Goal: Task Accomplishment & Management: Manage account settings

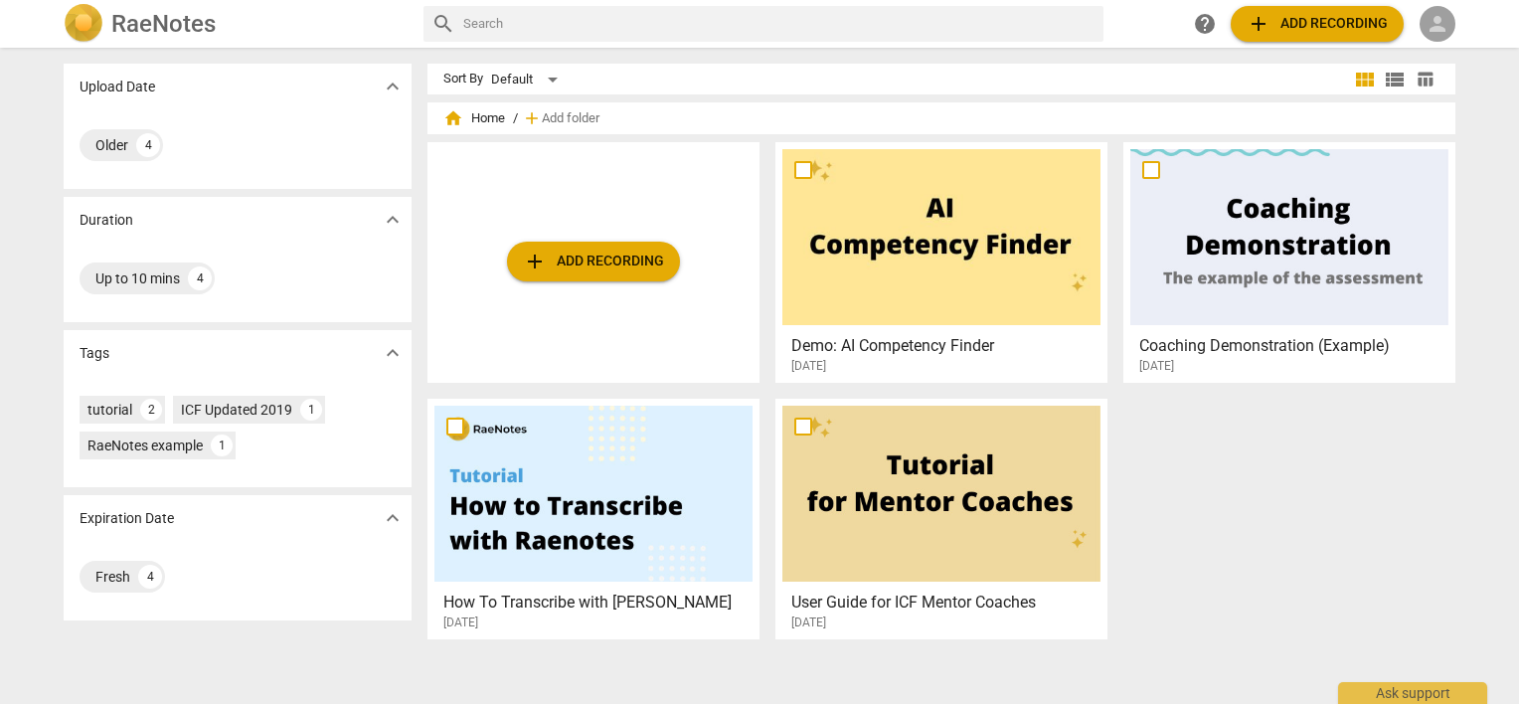
click at [1445, 19] on span "person" at bounding box center [1438, 24] width 24 height 24
click at [1445, 48] on li "Login" at bounding box center [1456, 48] width 72 height 48
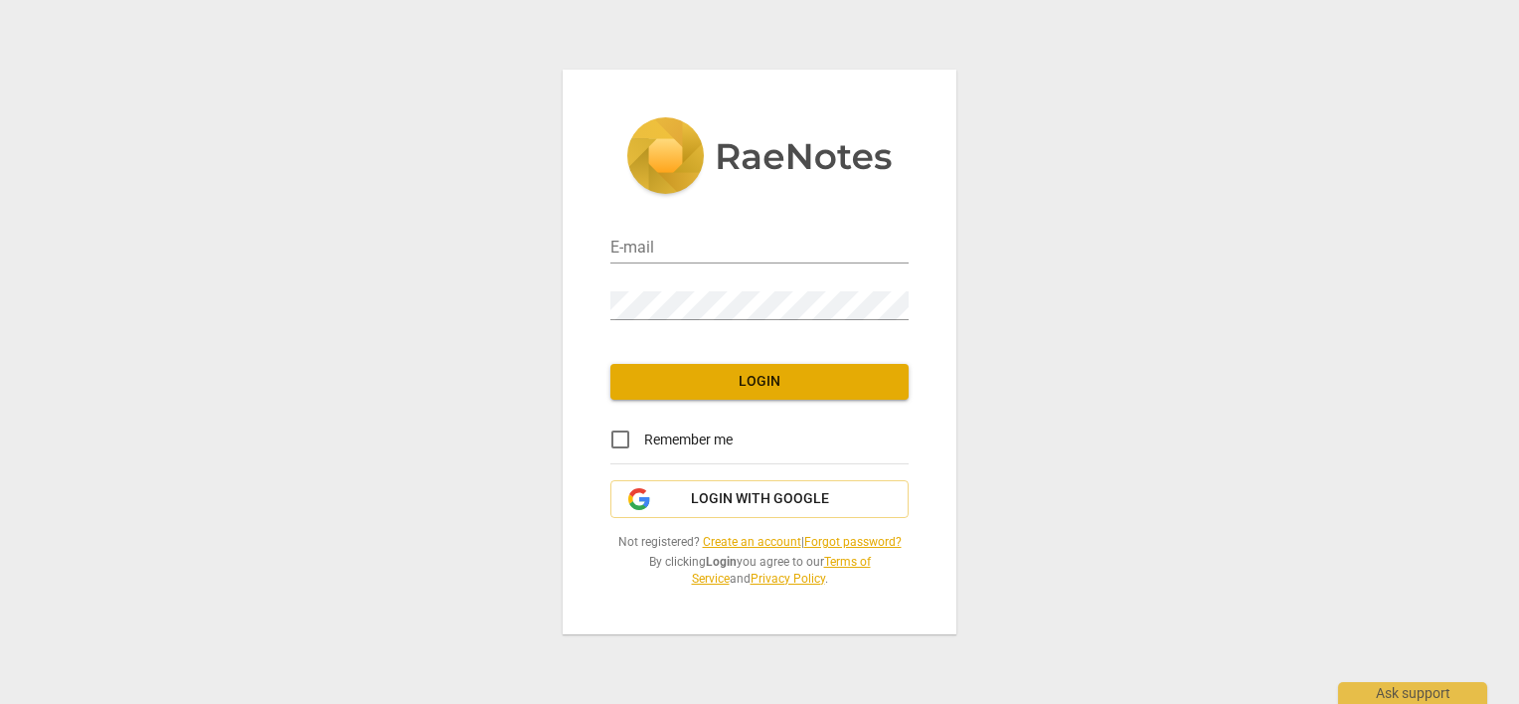
type input "[PERSON_NAME][EMAIL_ADDRESS][DOMAIN_NAME]"
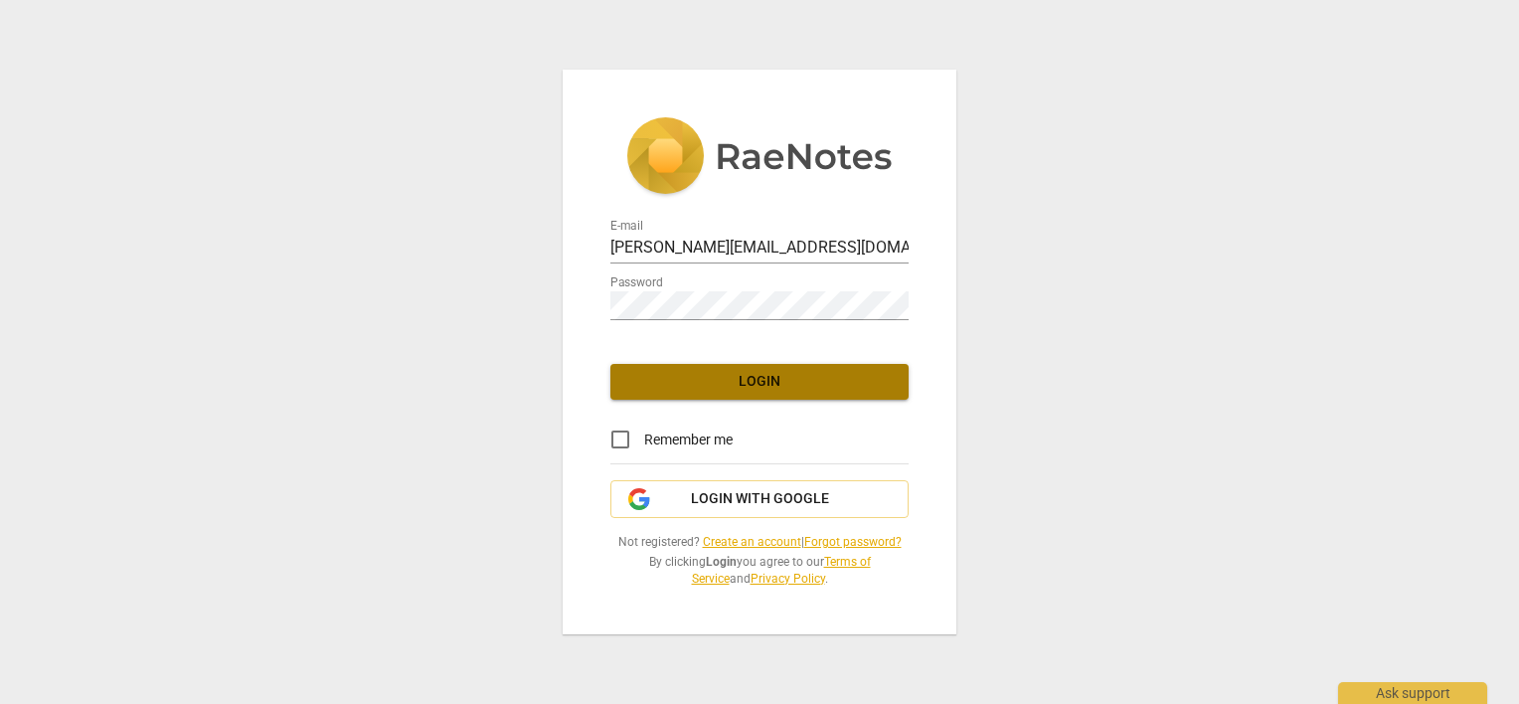
click at [785, 385] on span "Login" at bounding box center [759, 382] width 266 height 20
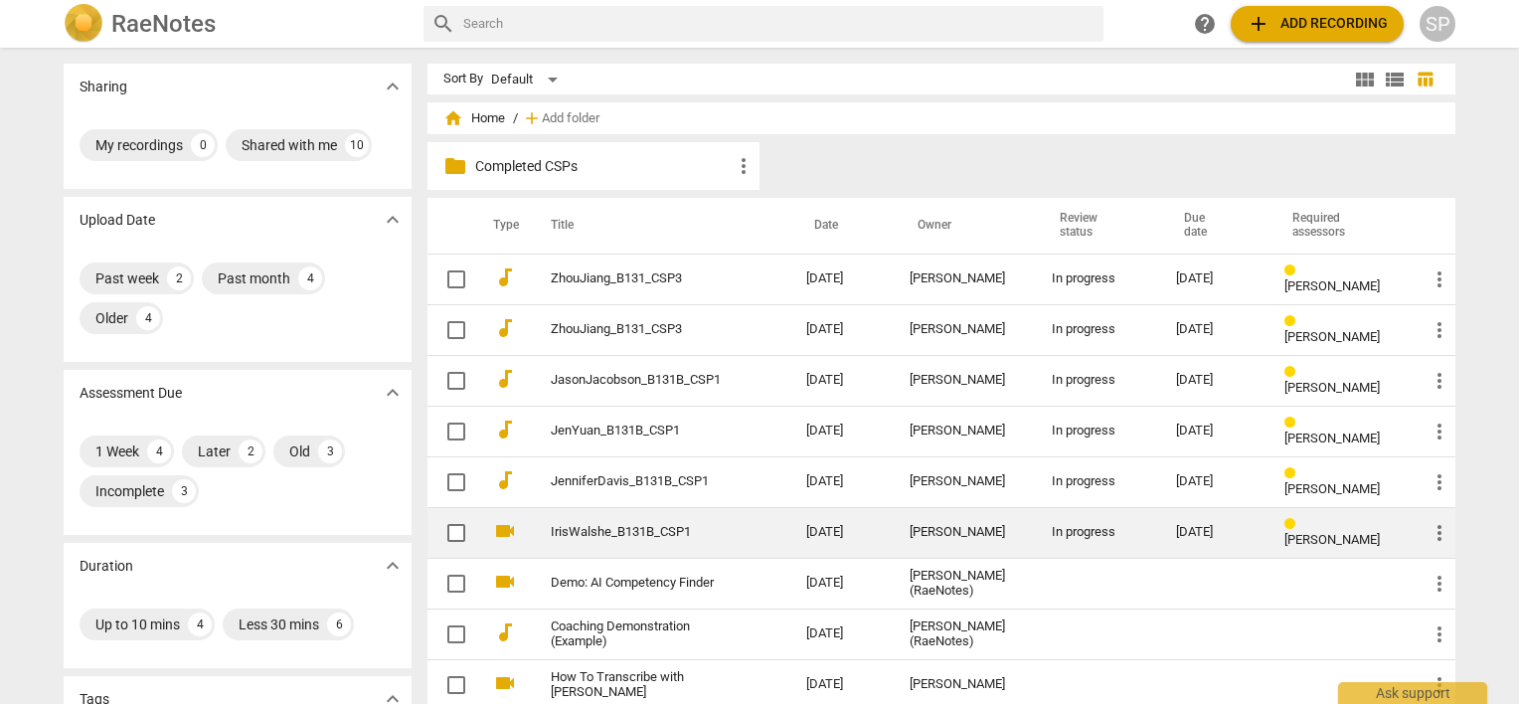
click at [923, 525] on div "[PERSON_NAME]" at bounding box center [965, 532] width 110 height 15
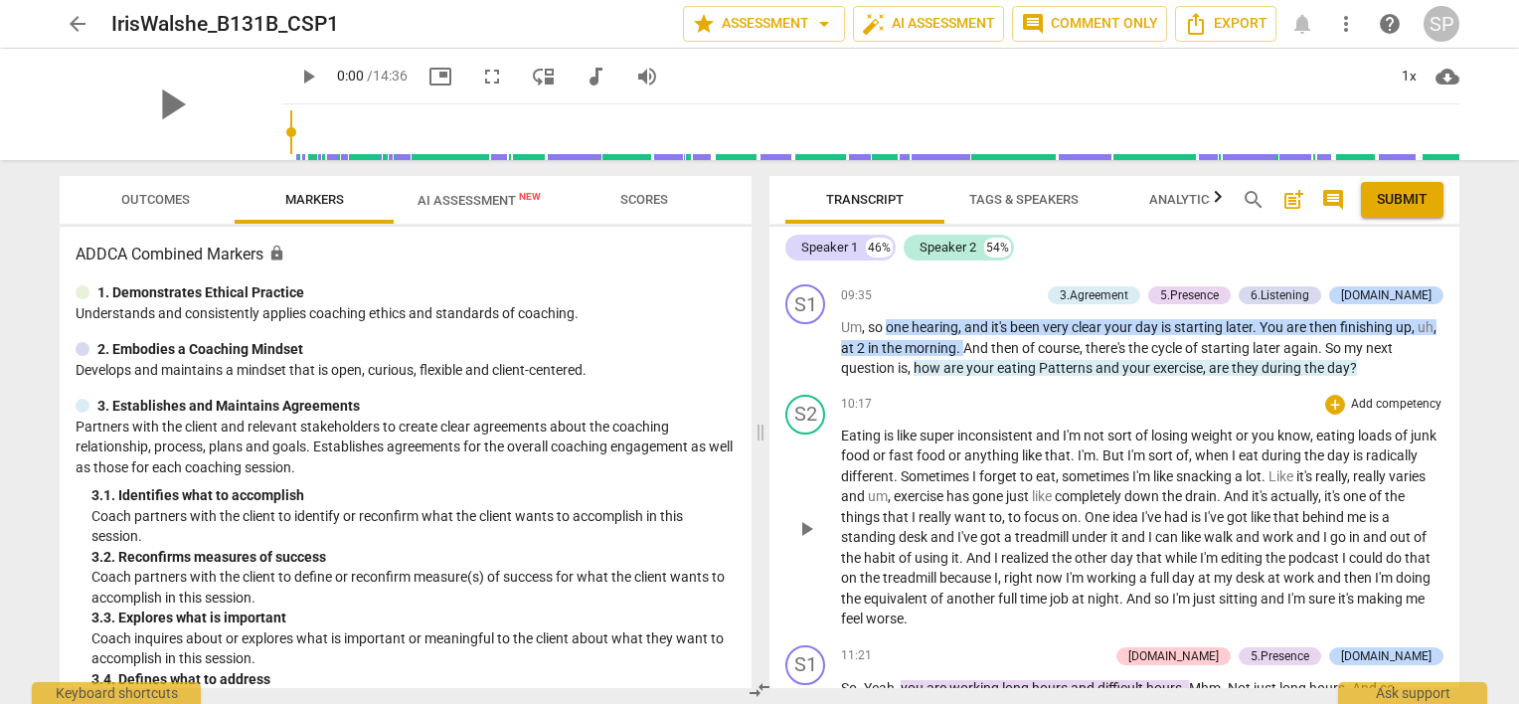
scroll to position [4176, 0]
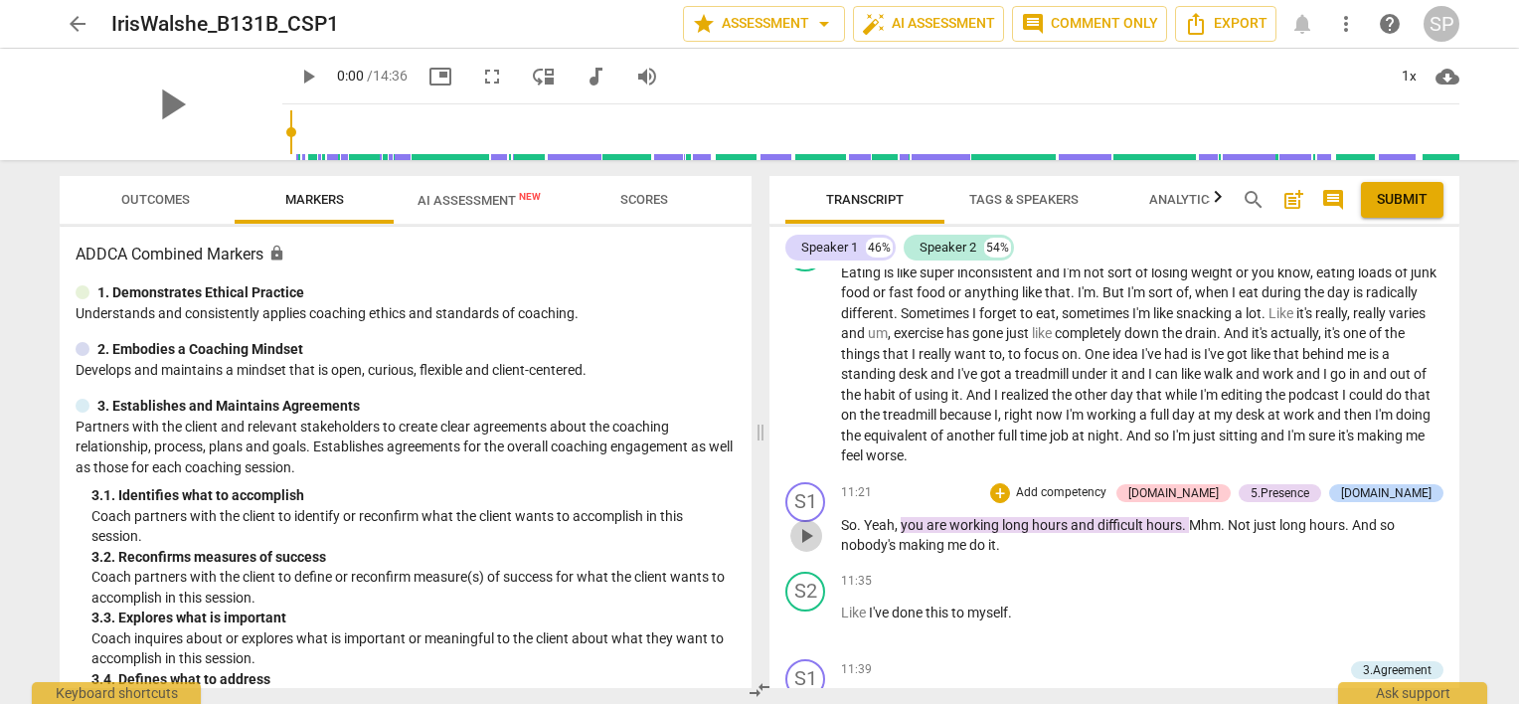
click at [806, 524] on span "play_arrow" at bounding box center [806, 536] width 24 height 24
click at [810, 612] on span "pause" at bounding box center [806, 624] width 24 height 24
type input "701"
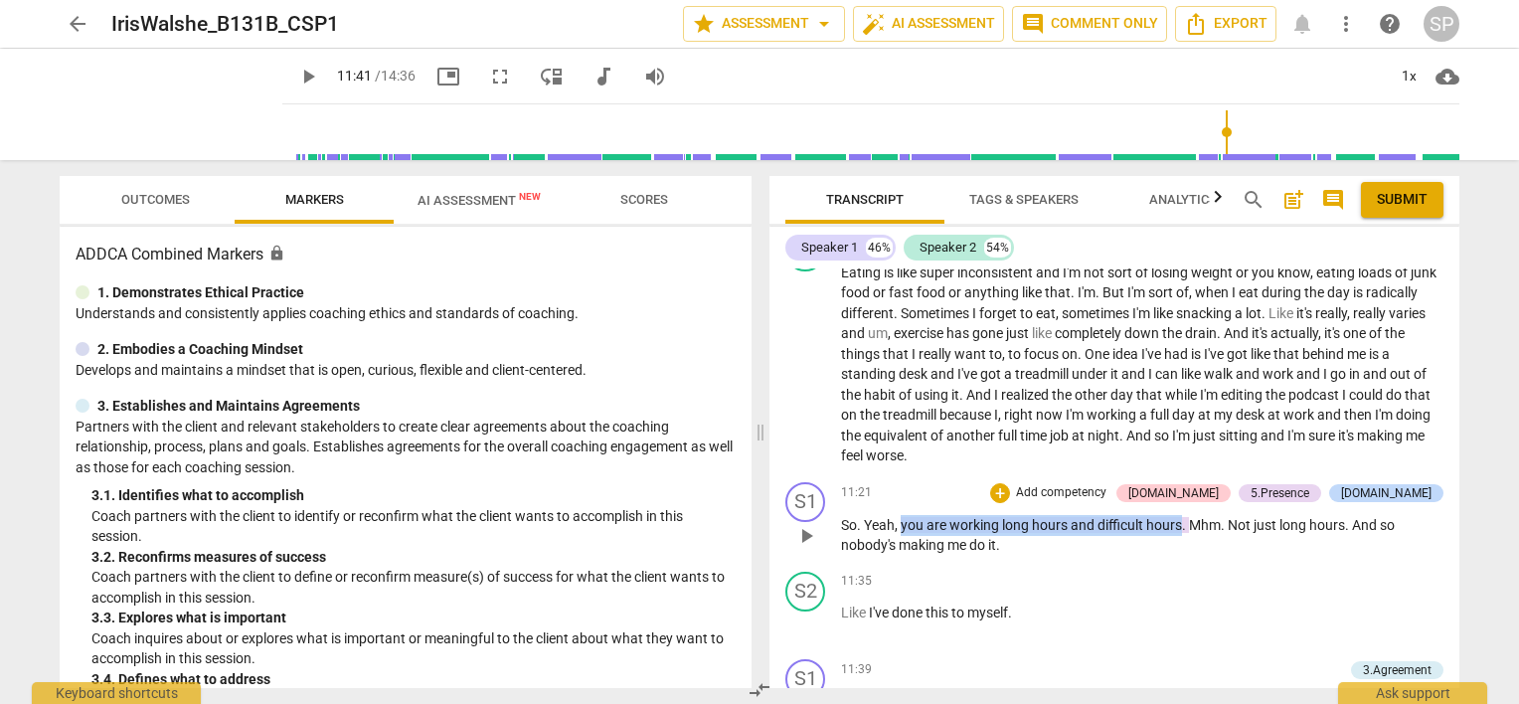
drag, startPoint x: 901, startPoint y: 461, endPoint x: 1181, endPoint y: 462, distance: 280.4
click at [1181, 515] on p "So . Yeah , you are working long hours and difficult hours . Mhm . Not just lon…" at bounding box center [1142, 535] width 602 height 41
click at [1010, 483] on div "+" at bounding box center [1000, 493] width 20 height 20
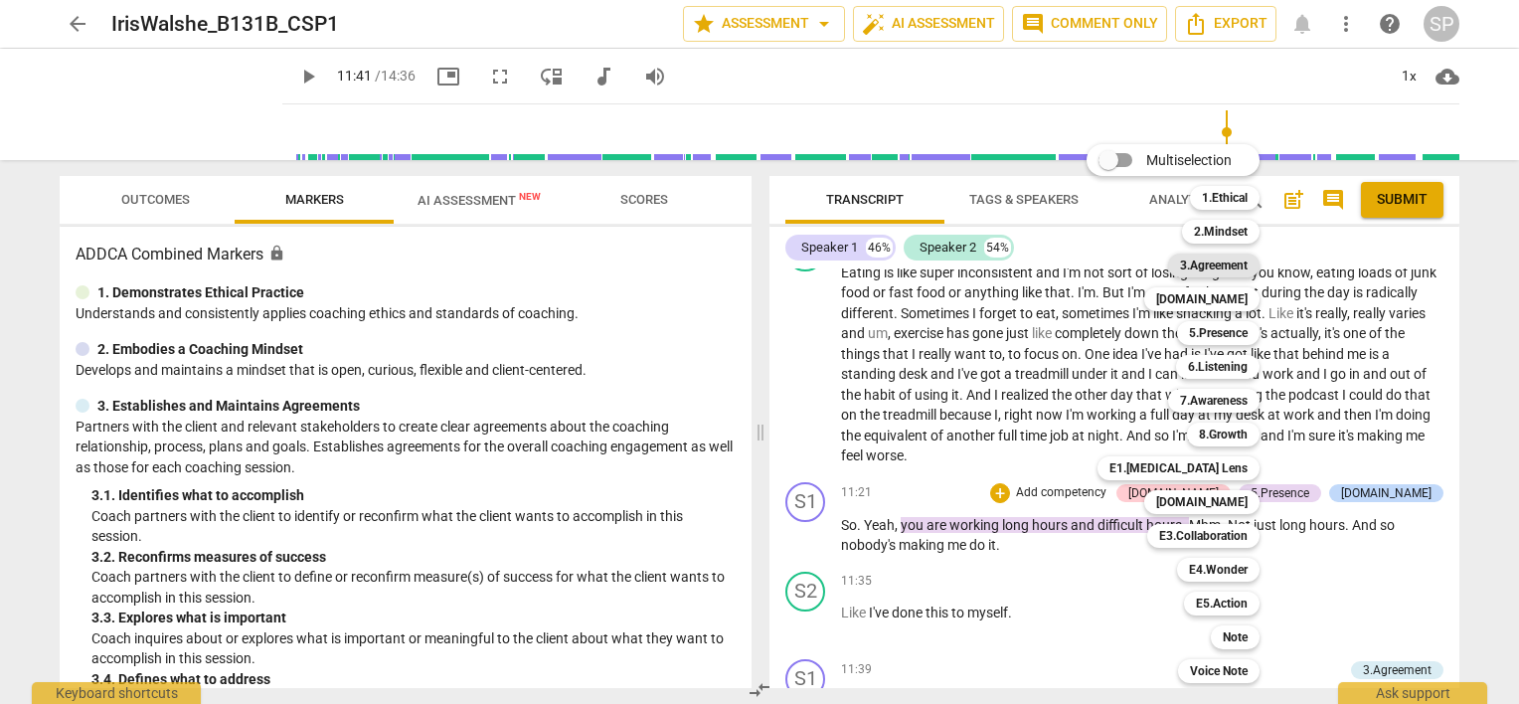
click at [1192, 262] on b "3.Agreement" at bounding box center [1214, 266] width 68 height 24
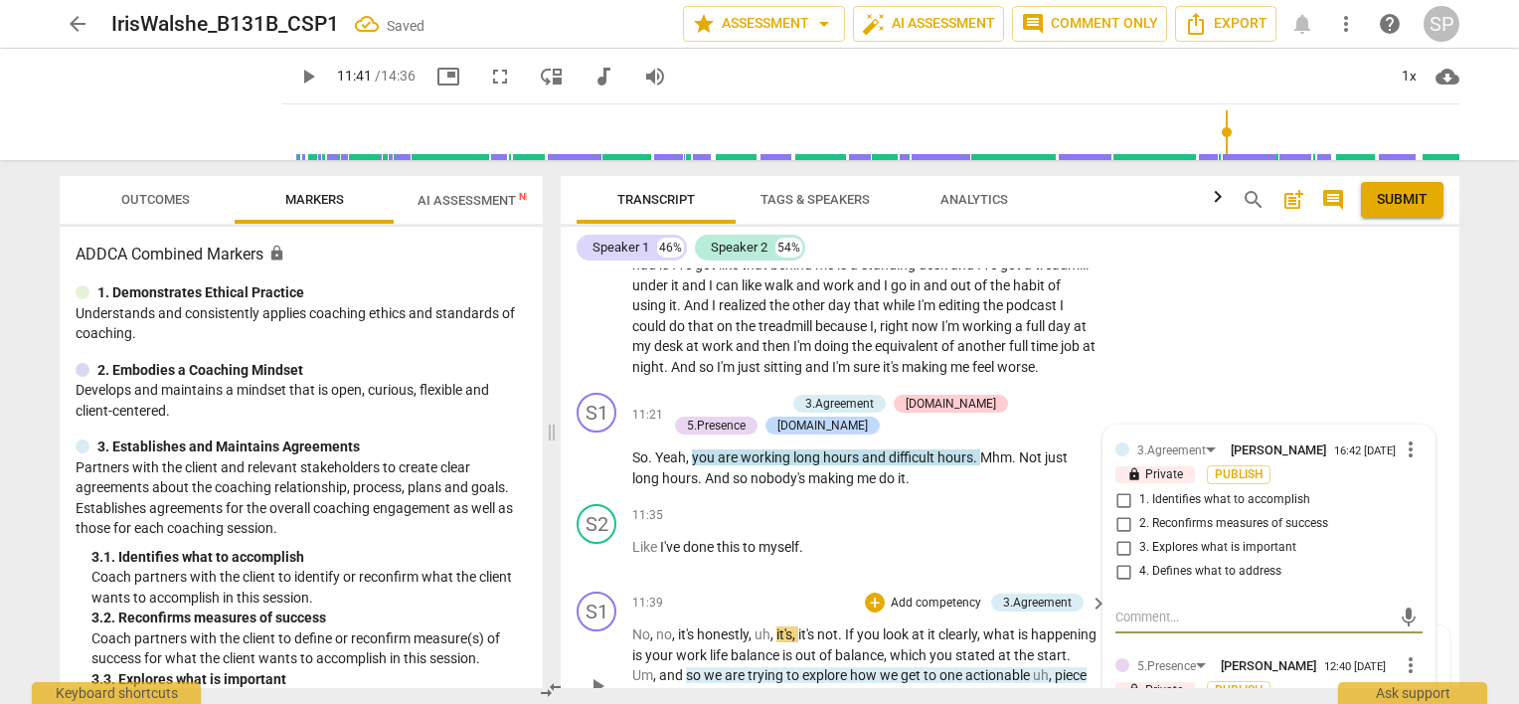
scroll to position [4864, 0]
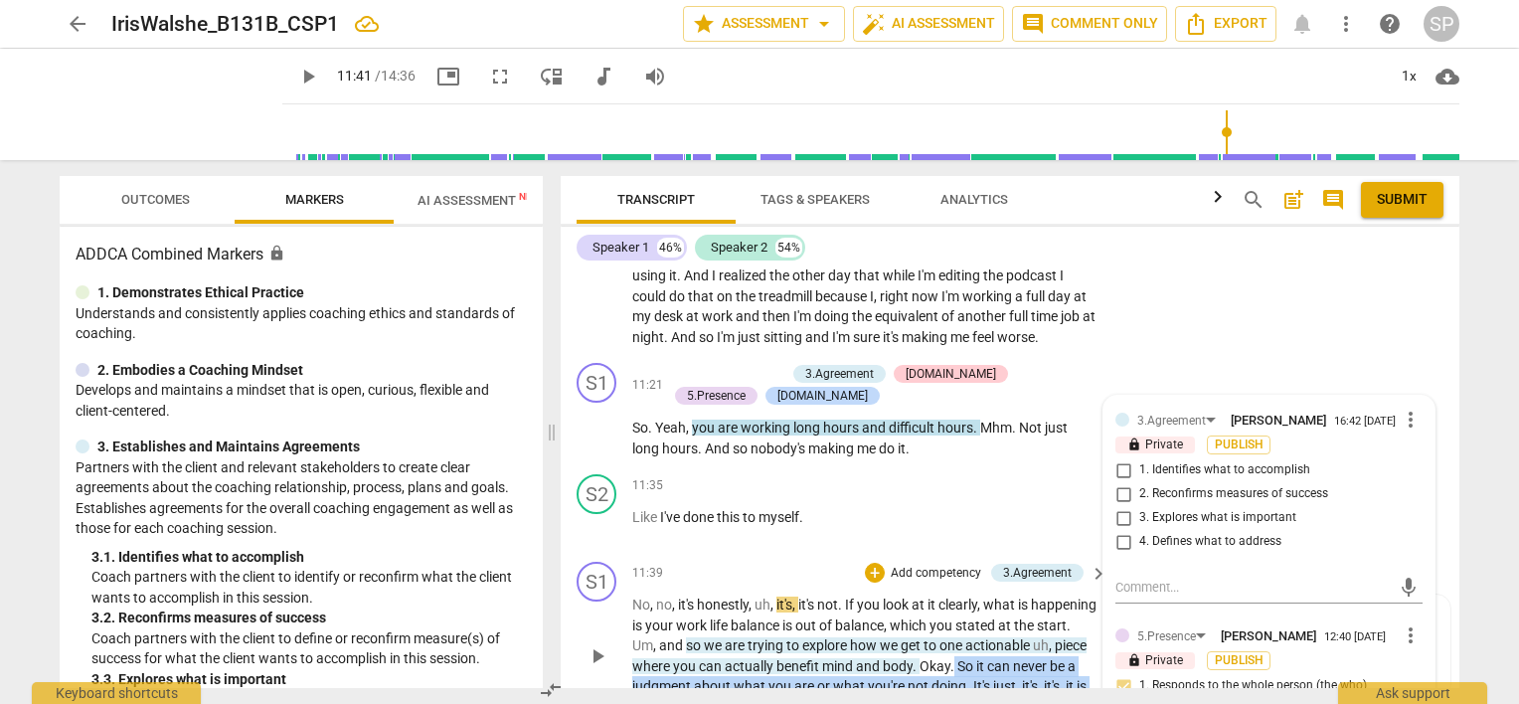
drag, startPoint x: 1012, startPoint y: 552, endPoint x: 1014, endPoint y: 593, distance: 40.8
click at [1014, 595] on p "No , no , it's honestly , uh , it's , it's not . If you look at it clearly , wh…" at bounding box center [864, 656] width 465 height 122
click at [1002, 608] on div "S1 play_arrow pause 11:39 + Add competency 3.Agreement keyboard_arrow_right No …" at bounding box center [1010, 639] width 899 height 171
drag, startPoint x: 1032, startPoint y: 557, endPoint x: 764, endPoint y: 593, distance: 270.8
click at [764, 595] on p "No , no , it's honestly , uh , it's , it's not . If you look at it clearly , wh…" at bounding box center [864, 656] width 465 height 122
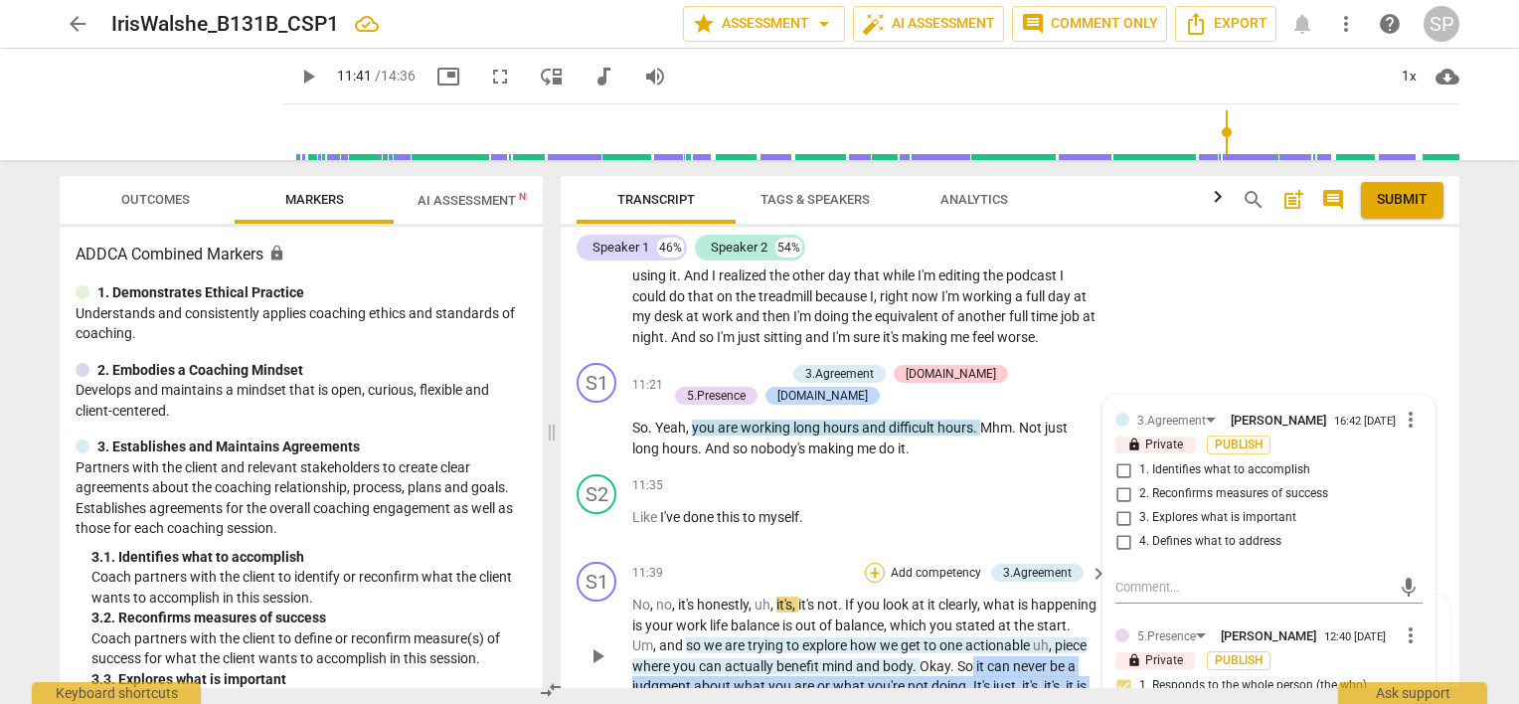
click at [868, 563] on div "+" at bounding box center [875, 573] width 20 height 20
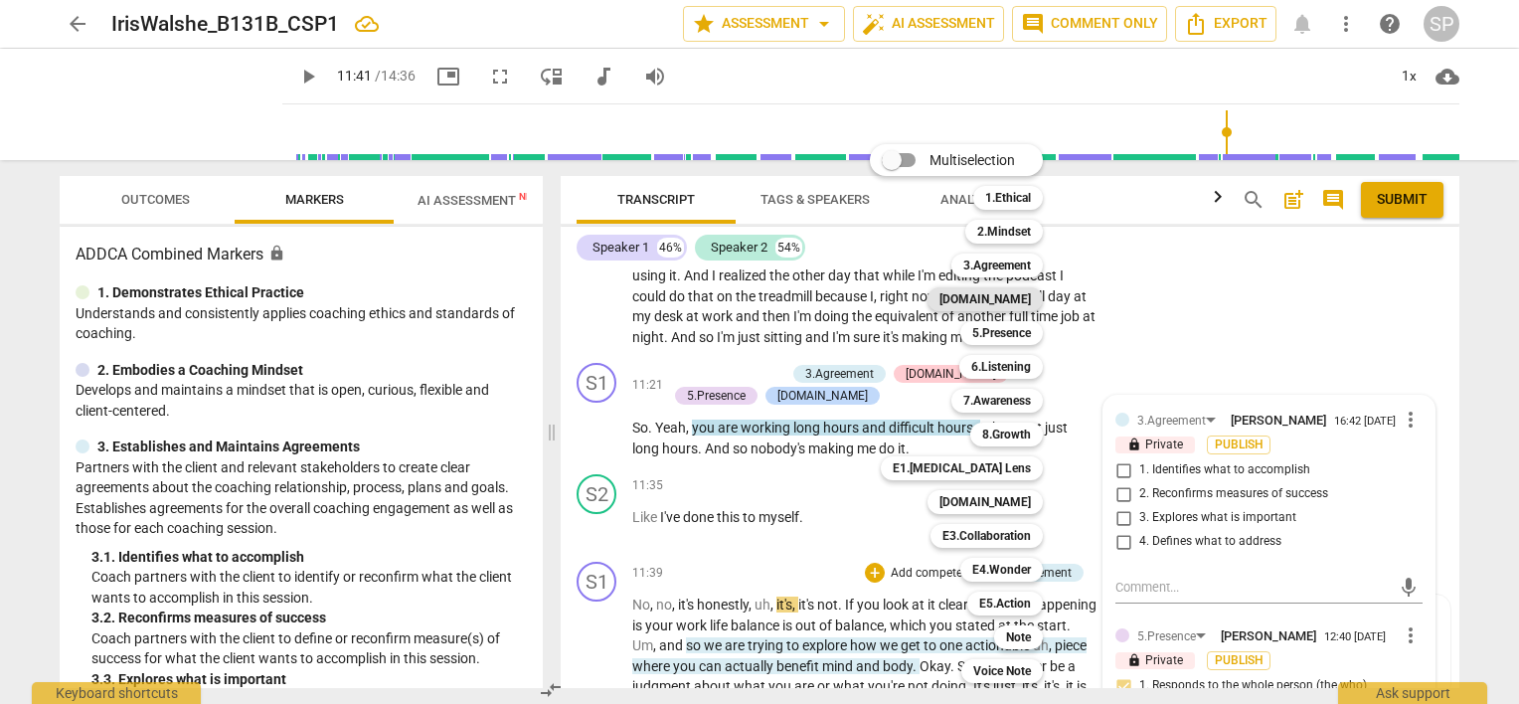
click at [1014, 298] on b "[DOMAIN_NAME]" at bounding box center [985, 299] width 91 height 24
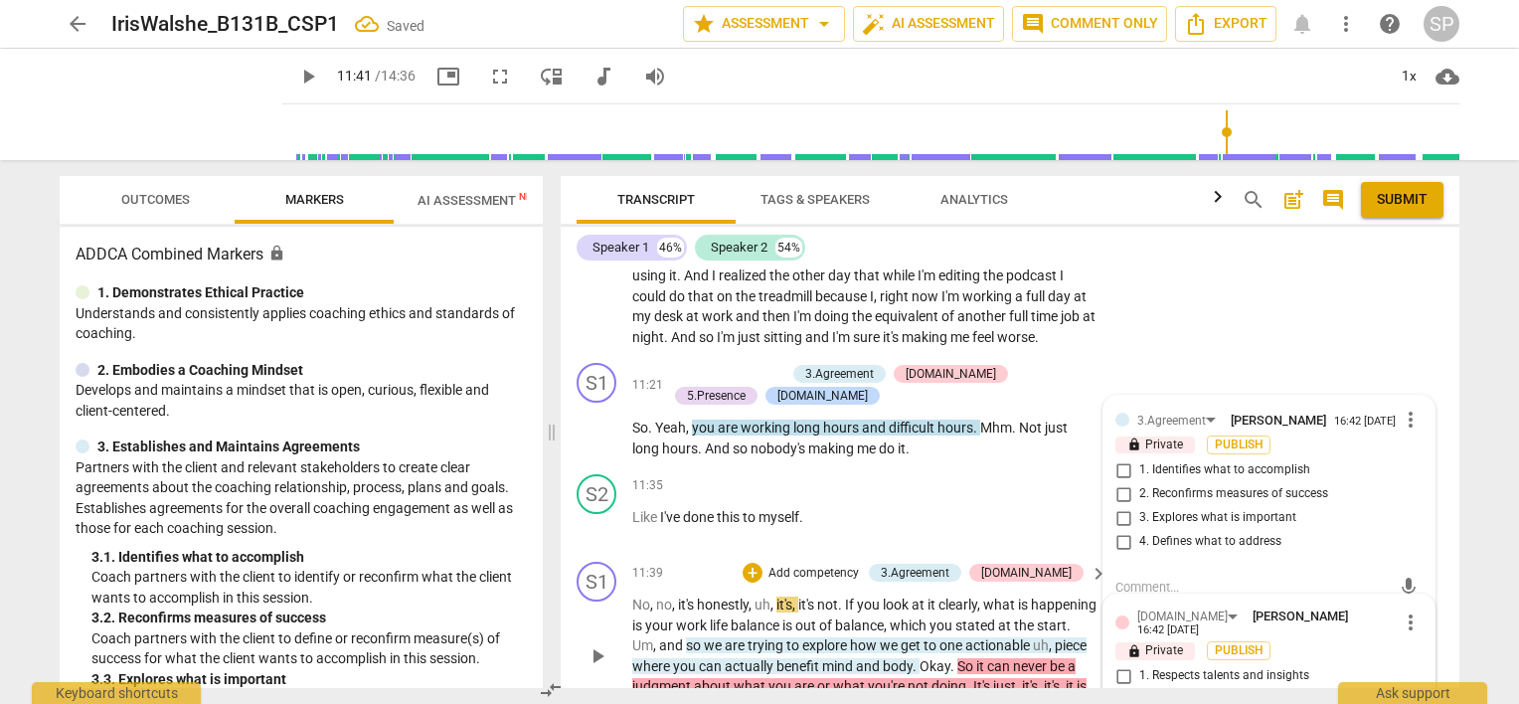
click at [1121, 688] on input "2. Shows support and empathy" at bounding box center [1124, 700] width 32 height 24
checkbox input "true"
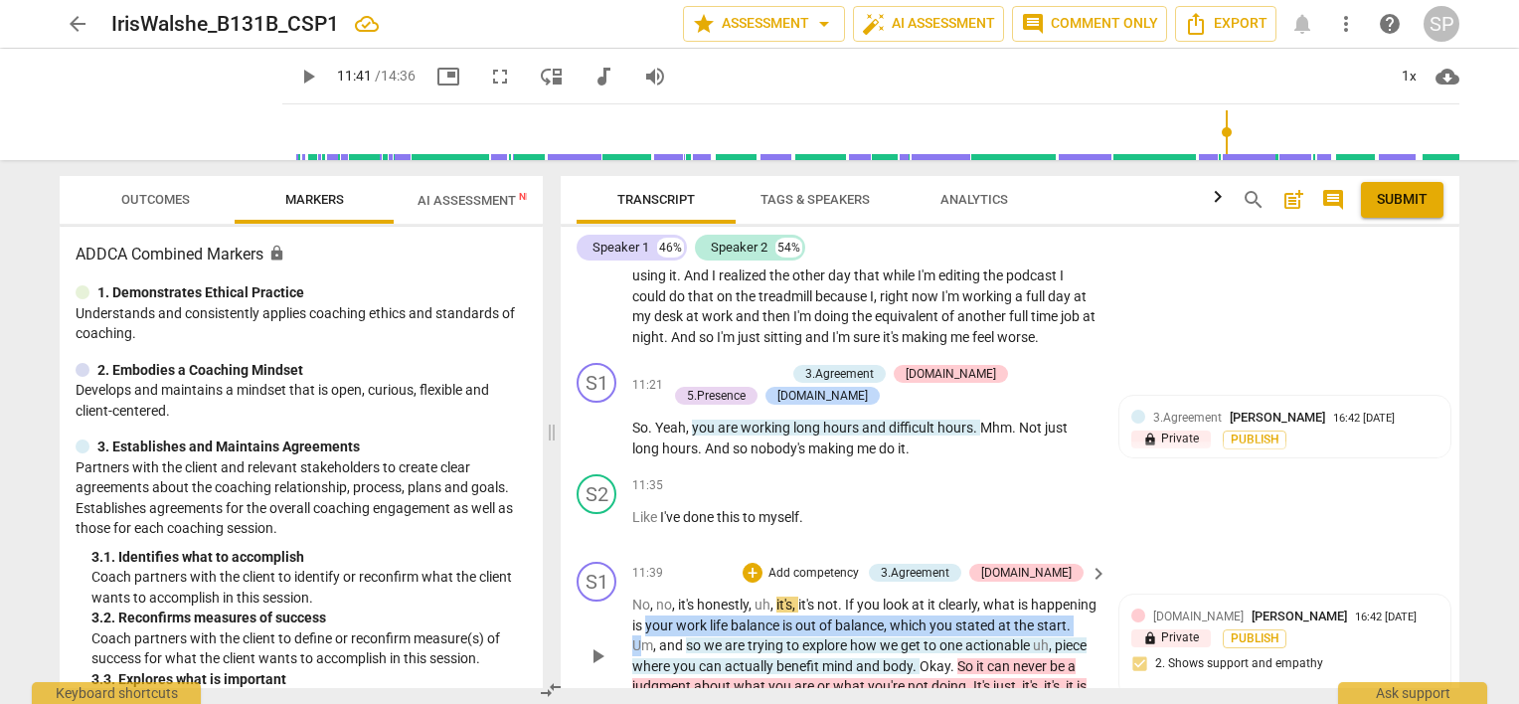
drag, startPoint x: 712, startPoint y: 513, endPoint x: 696, endPoint y: 526, distance: 20.5
click at [696, 595] on p "No , no , it's honestly , uh , it's , it's not . If you look at it clearly , wh…" at bounding box center [864, 656] width 465 height 122
click at [763, 563] on div "+" at bounding box center [753, 573] width 20 height 20
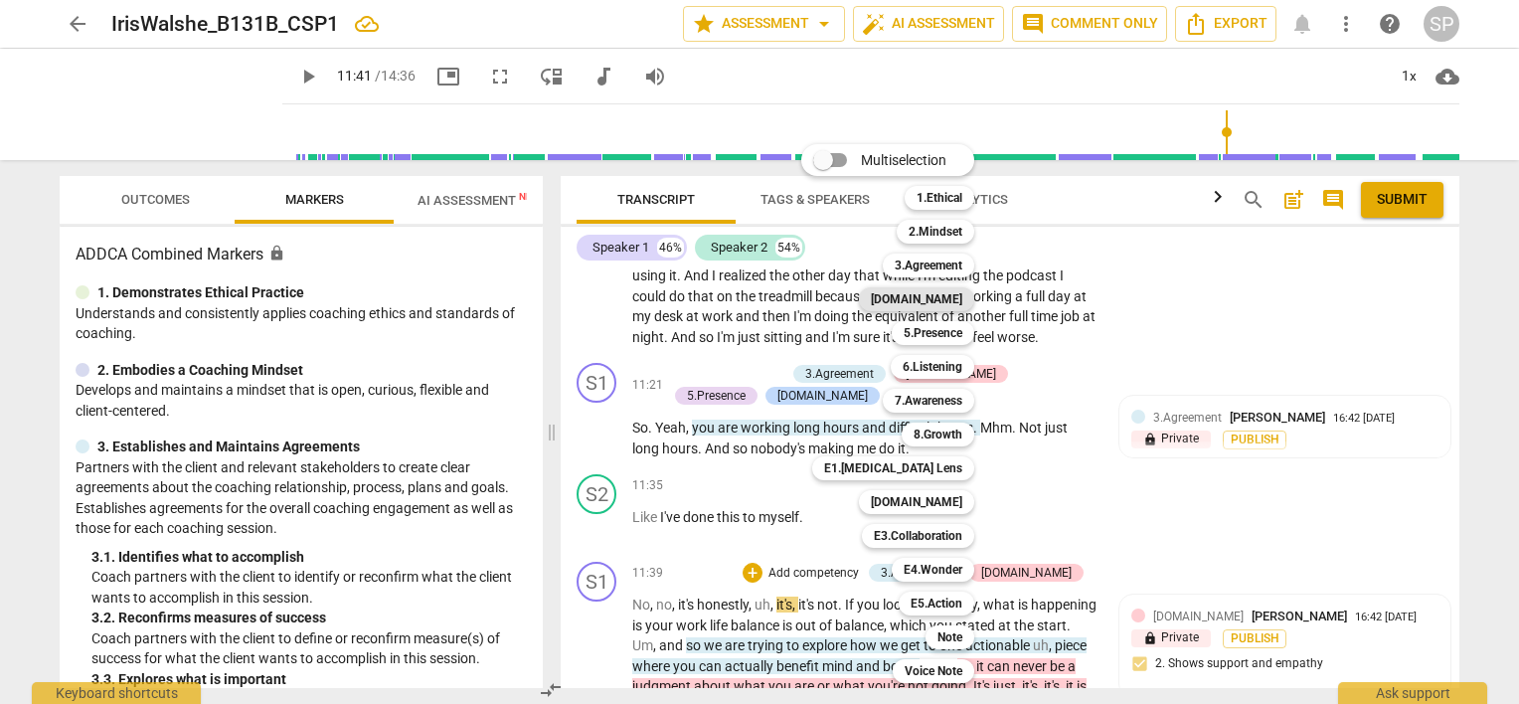
click at [940, 300] on b "[DOMAIN_NAME]" at bounding box center [916, 299] width 91 height 24
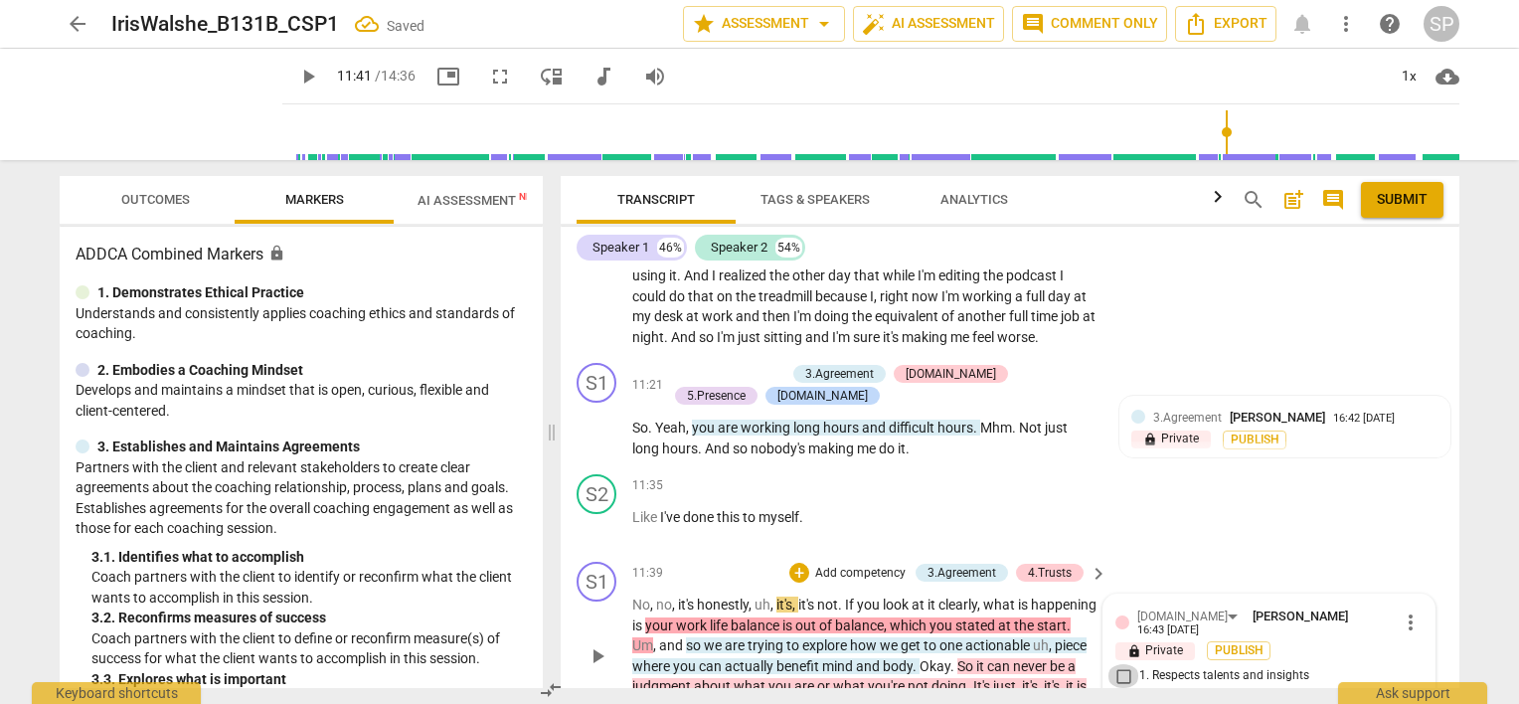
click at [1119, 664] on input "1. Respects talents and insights" at bounding box center [1124, 676] width 32 height 24
checkbox input "true"
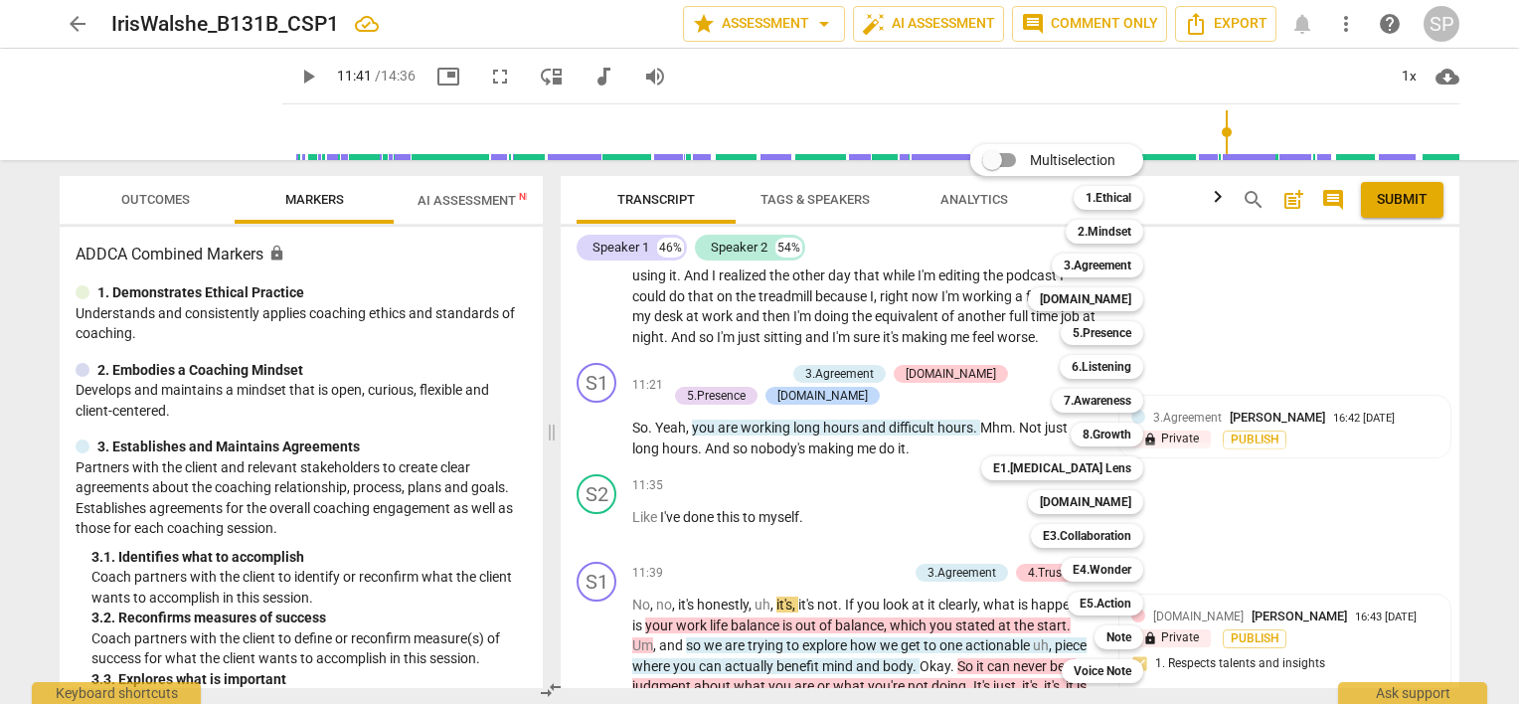
drag, startPoint x: 713, startPoint y: 514, endPoint x: 709, endPoint y: 542, distance: 28.1
click at [709, 542] on div at bounding box center [759, 352] width 1519 height 704
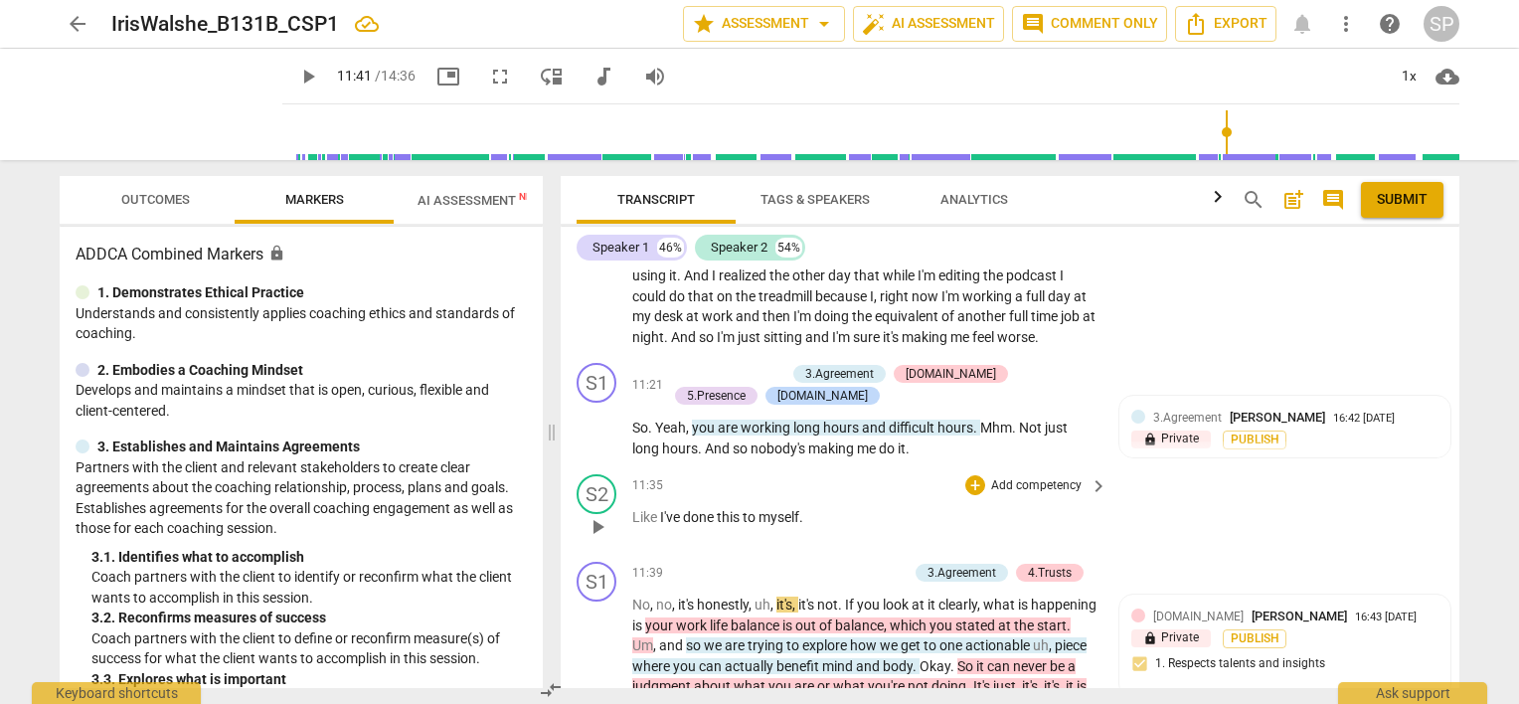
click at [787, 474] on div "11:35 + Add competency keyboard_arrow_right Like I've done this to myself ." at bounding box center [870, 510] width 477 height 72
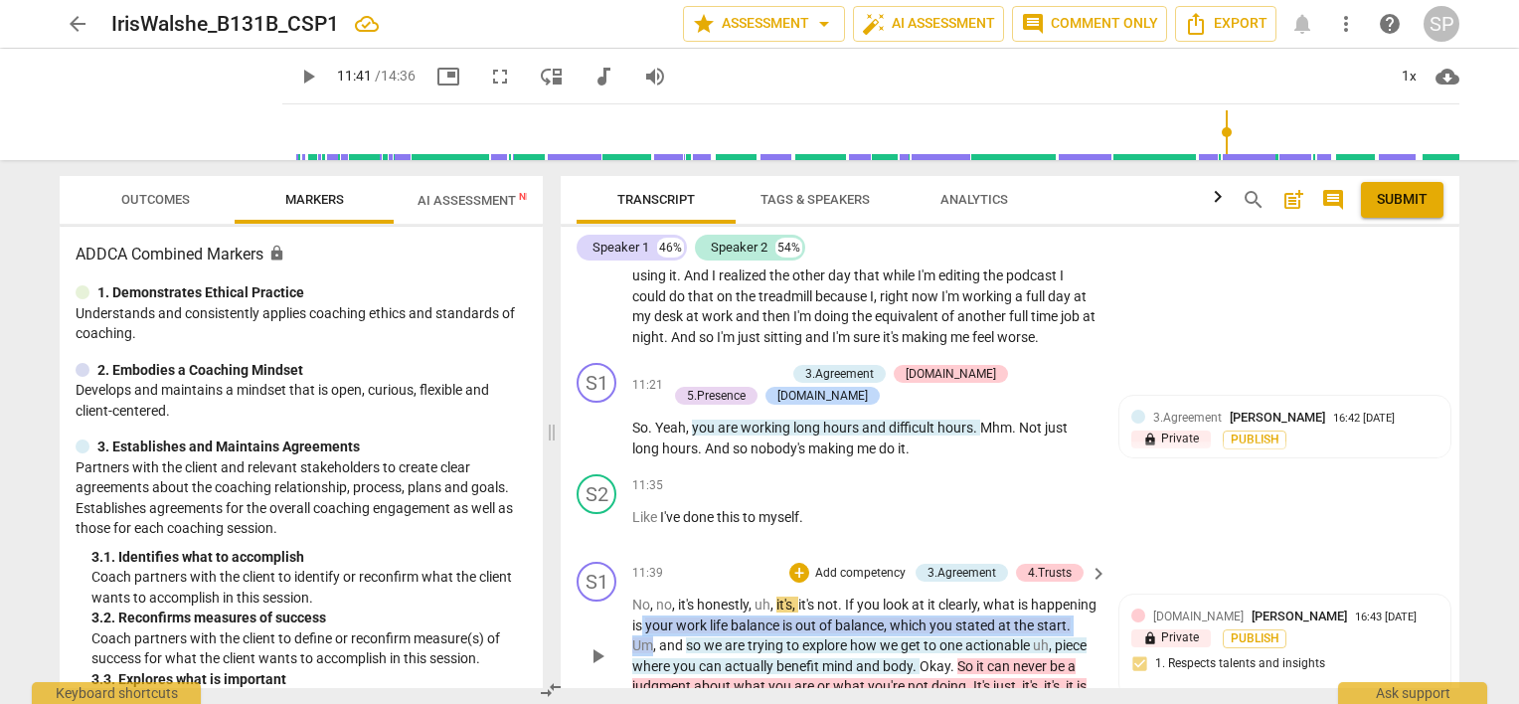
drag, startPoint x: 712, startPoint y: 512, endPoint x: 712, endPoint y: 528, distance: 15.9
click at [712, 595] on p "No , no , it's honestly , uh , it's , it's not . If you look at it clearly , wh…" at bounding box center [864, 656] width 465 height 122
click at [794, 563] on div "+" at bounding box center [799, 573] width 20 height 20
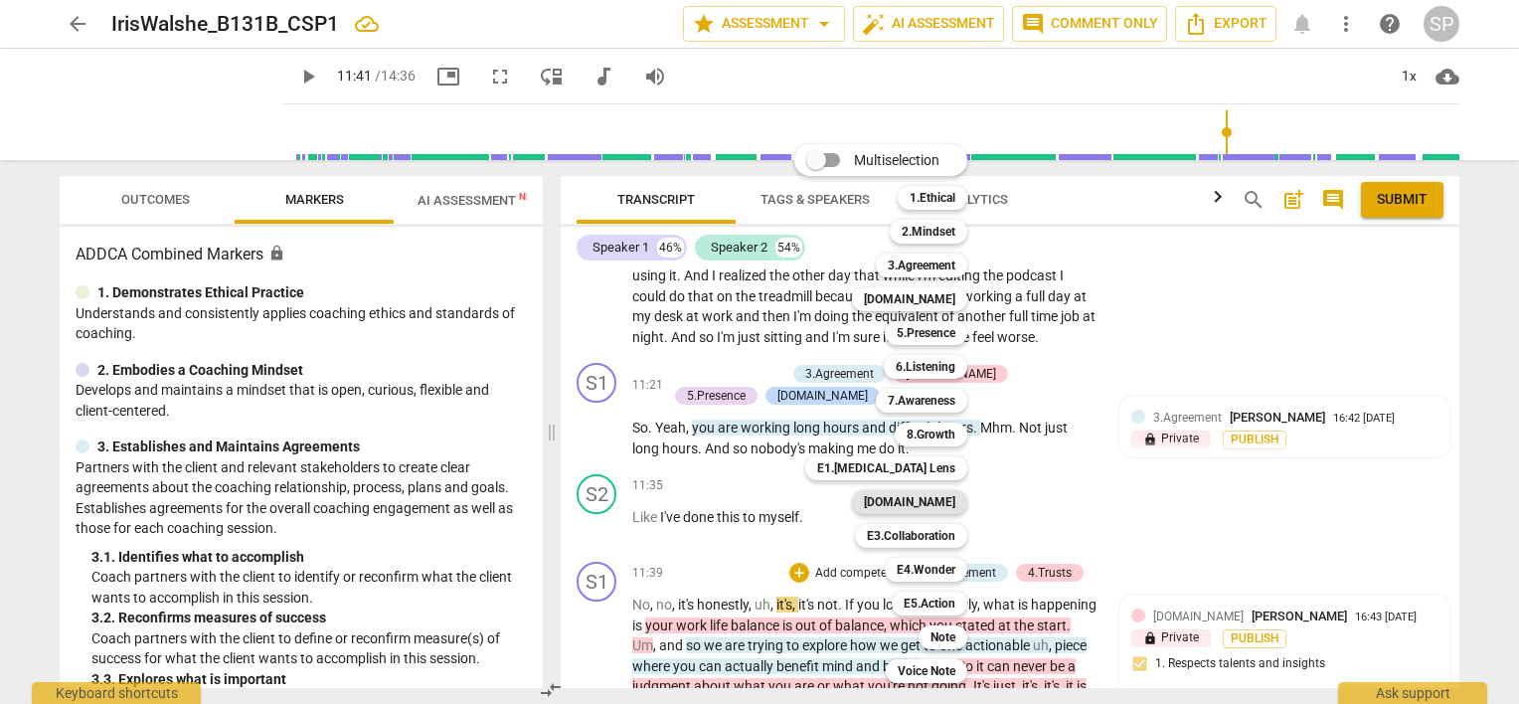
click at [941, 497] on b "[DOMAIN_NAME]" at bounding box center [909, 502] width 91 height 24
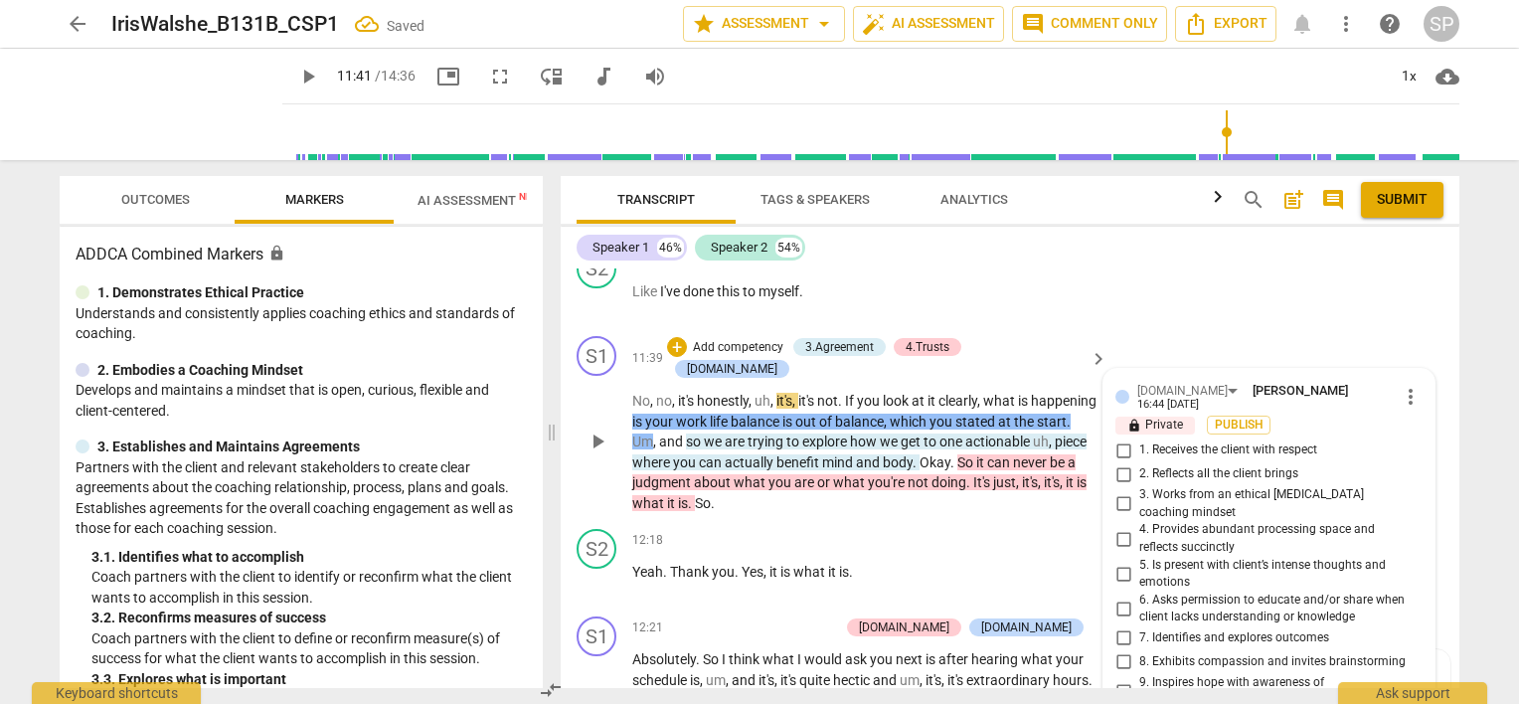
scroll to position [5017, 0]
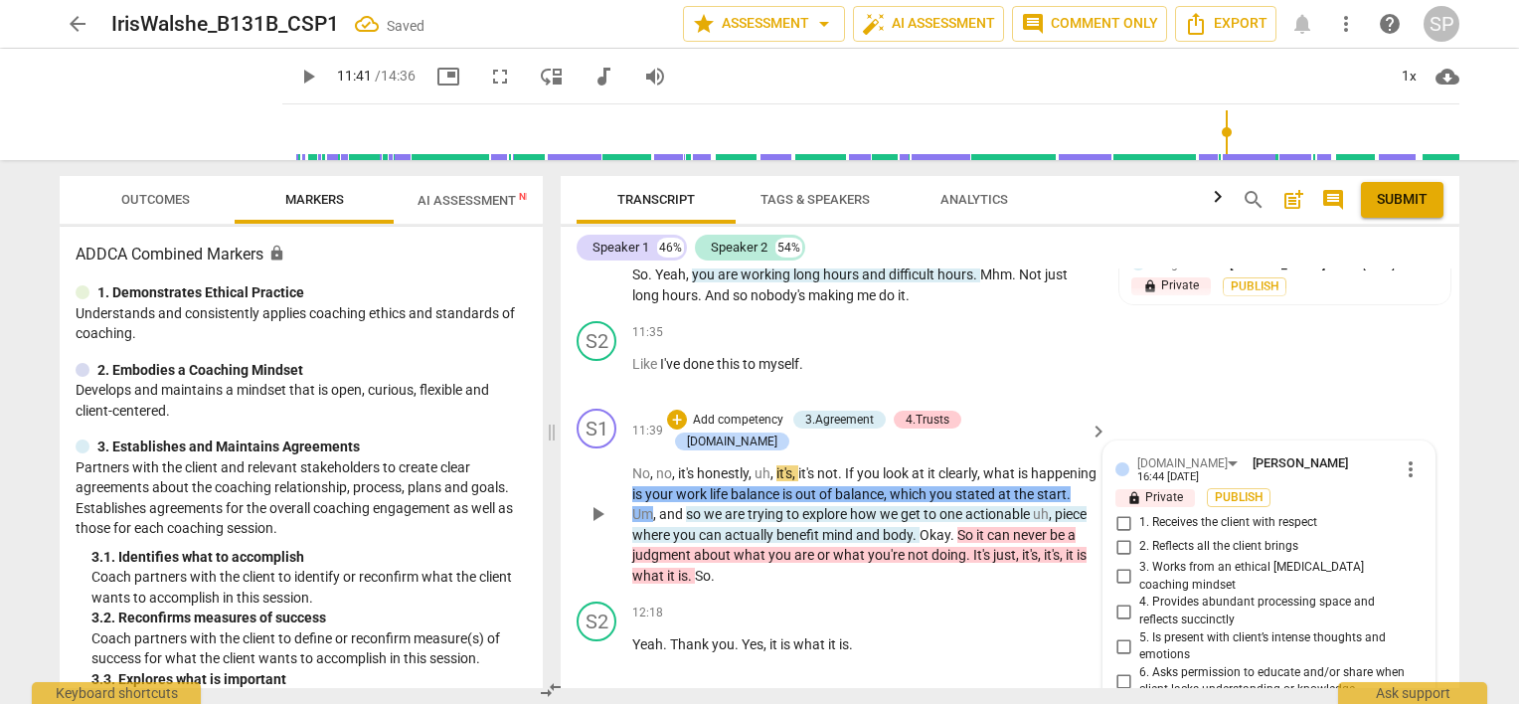
click at [1121, 535] on input "2. Reflects all the client brings" at bounding box center [1124, 547] width 32 height 24
checkbox input "true"
click at [915, 601] on div "12:18 + Add competency keyboard_arrow_right Yeah . Thank you . Yes , it is what…" at bounding box center [870, 637] width 477 height 72
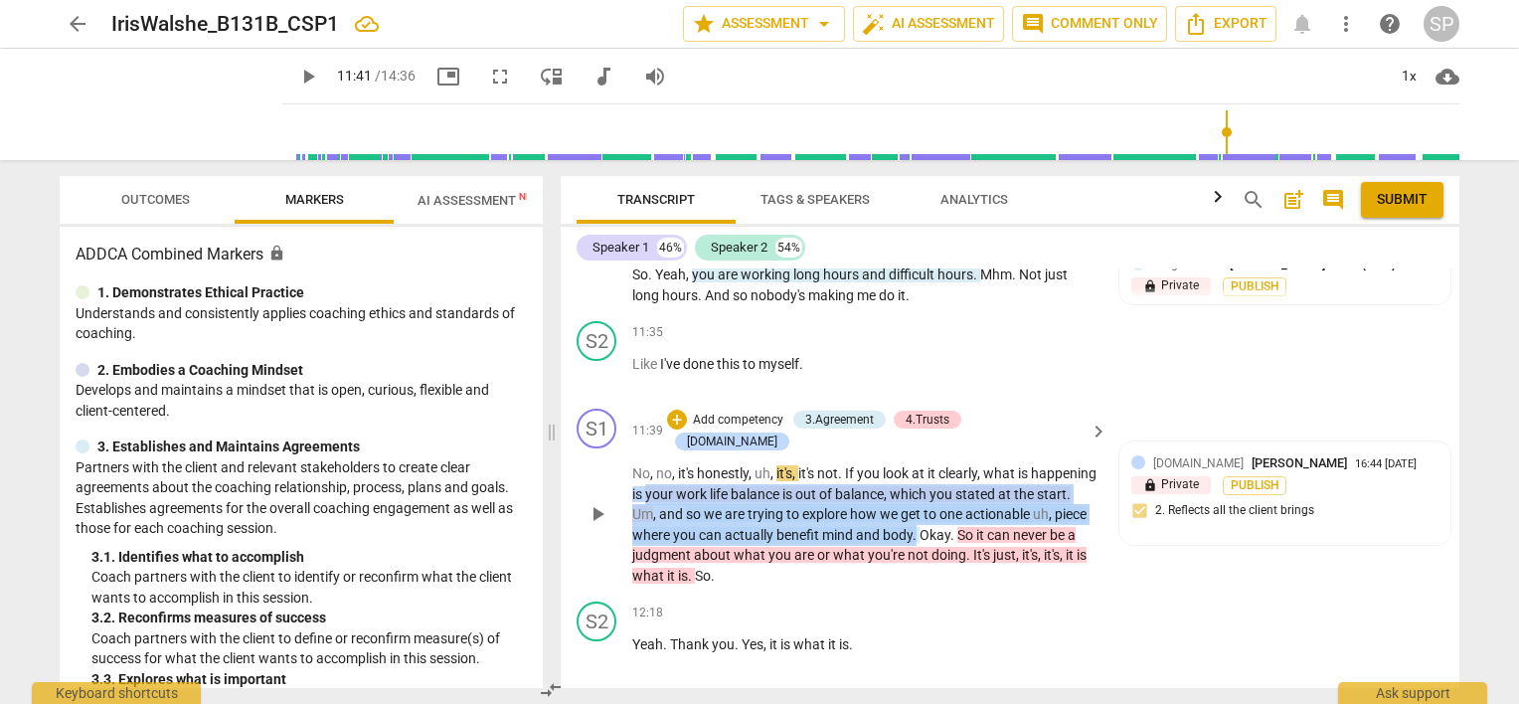
drag, startPoint x: 715, startPoint y: 356, endPoint x: 973, endPoint y: 404, distance: 262.9
click at [973, 463] on p "No , no , it's honestly , uh , it's , it's not . If you look at it clearly , wh…" at bounding box center [864, 524] width 465 height 122
click at [687, 410] on div "+" at bounding box center [677, 420] width 20 height 20
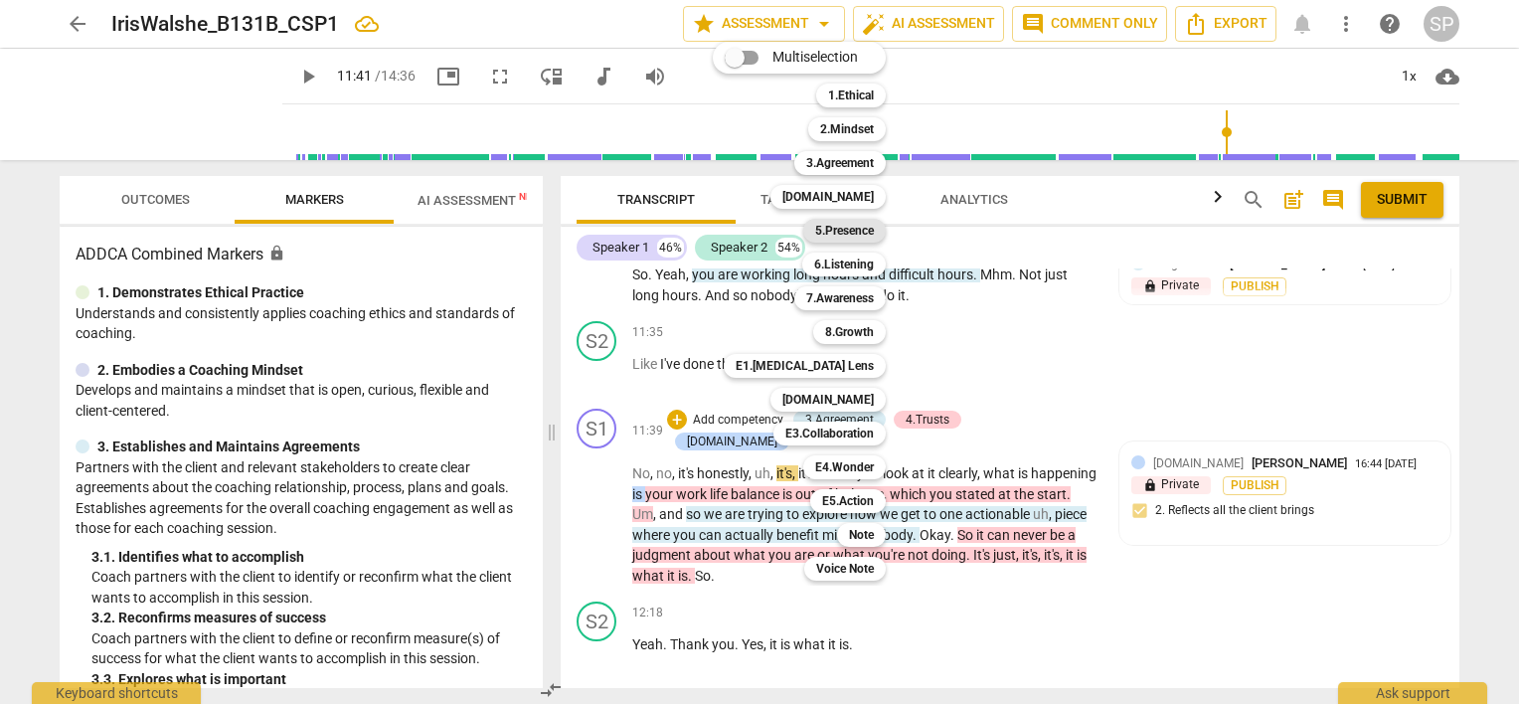
click at [850, 230] on b "5.Presence" at bounding box center [844, 231] width 59 height 24
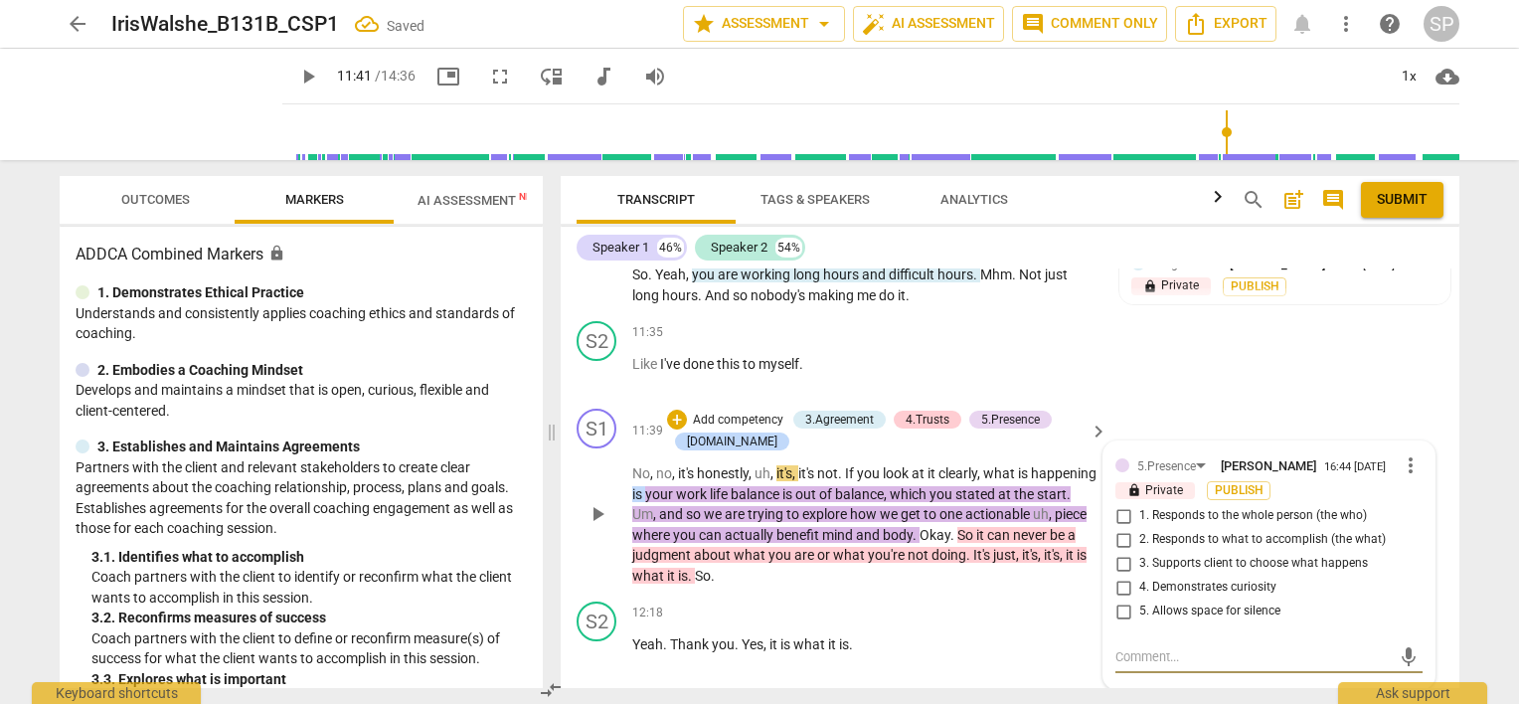
click at [1117, 504] on input "1. Responds to the whole person (the who)" at bounding box center [1124, 516] width 32 height 24
checkbox input "true"
click at [1119, 528] on input "2. Responds to what to accomplish (the what)" at bounding box center [1124, 540] width 32 height 24
checkbox input "true"
click at [939, 594] on div "S2 play_arrow pause 12:18 + Add competency keyboard_arrow_right Yeah . Thank yo…" at bounding box center [1010, 637] width 899 height 87
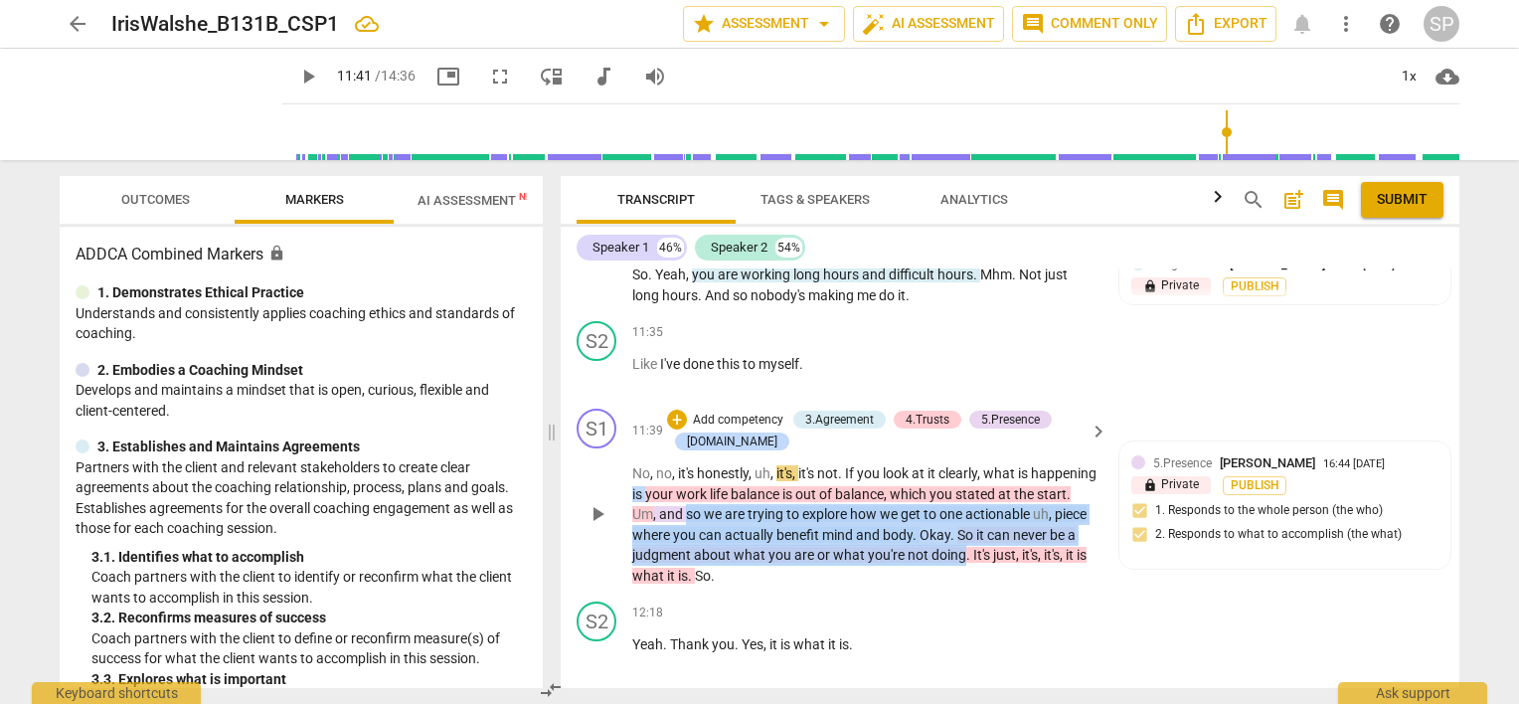
drag, startPoint x: 745, startPoint y: 403, endPoint x: 1030, endPoint y: 454, distance: 290.0
click at [1030, 463] on p "No , no , it's honestly , uh , it's , it's not . If you look at it clearly , wh…" at bounding box center [864, 524] width 465 height 122
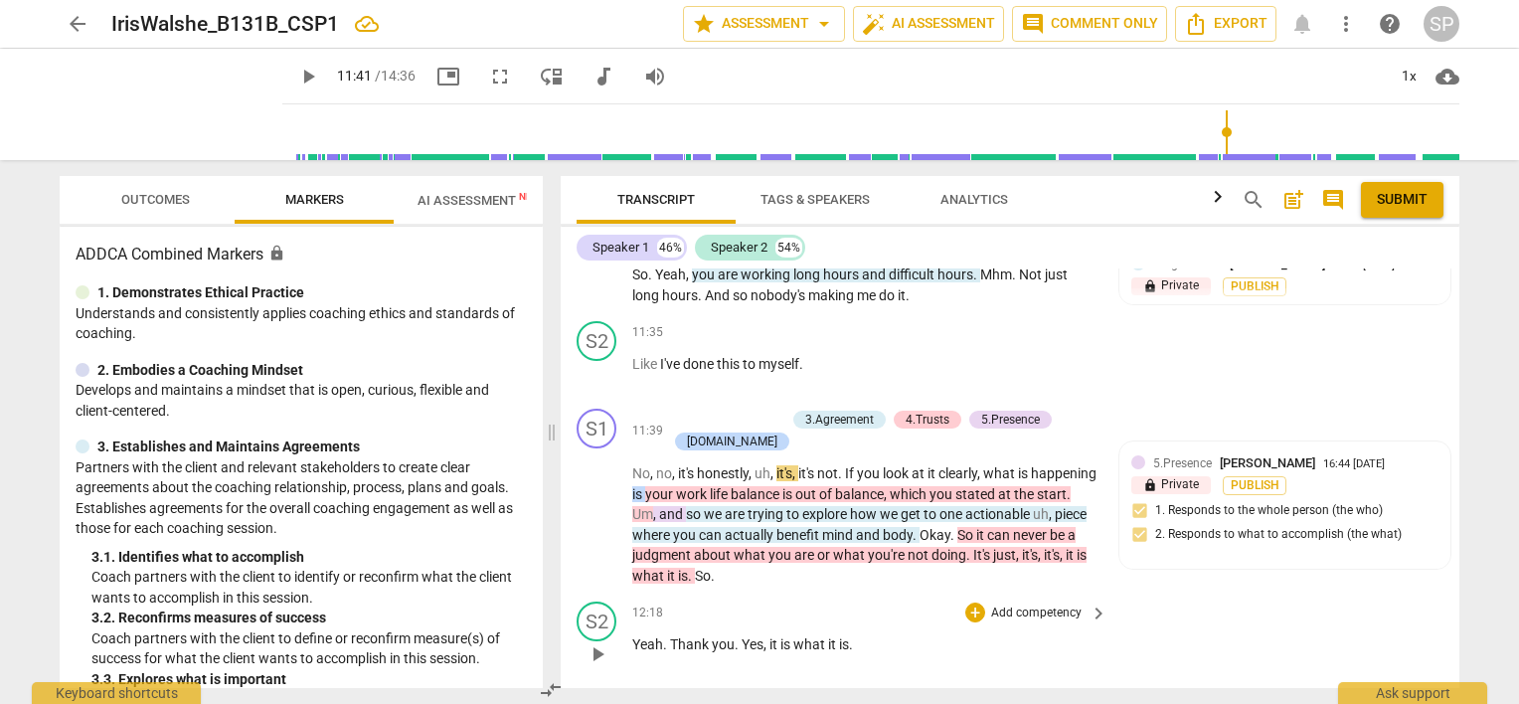
click at [1024, 594] on div "S2 play_arrow pause 12:18 + Add competency keyboard_arrow_right Yeah . Thank yo…" at bounding box center [1010, 637] width 899 height 87
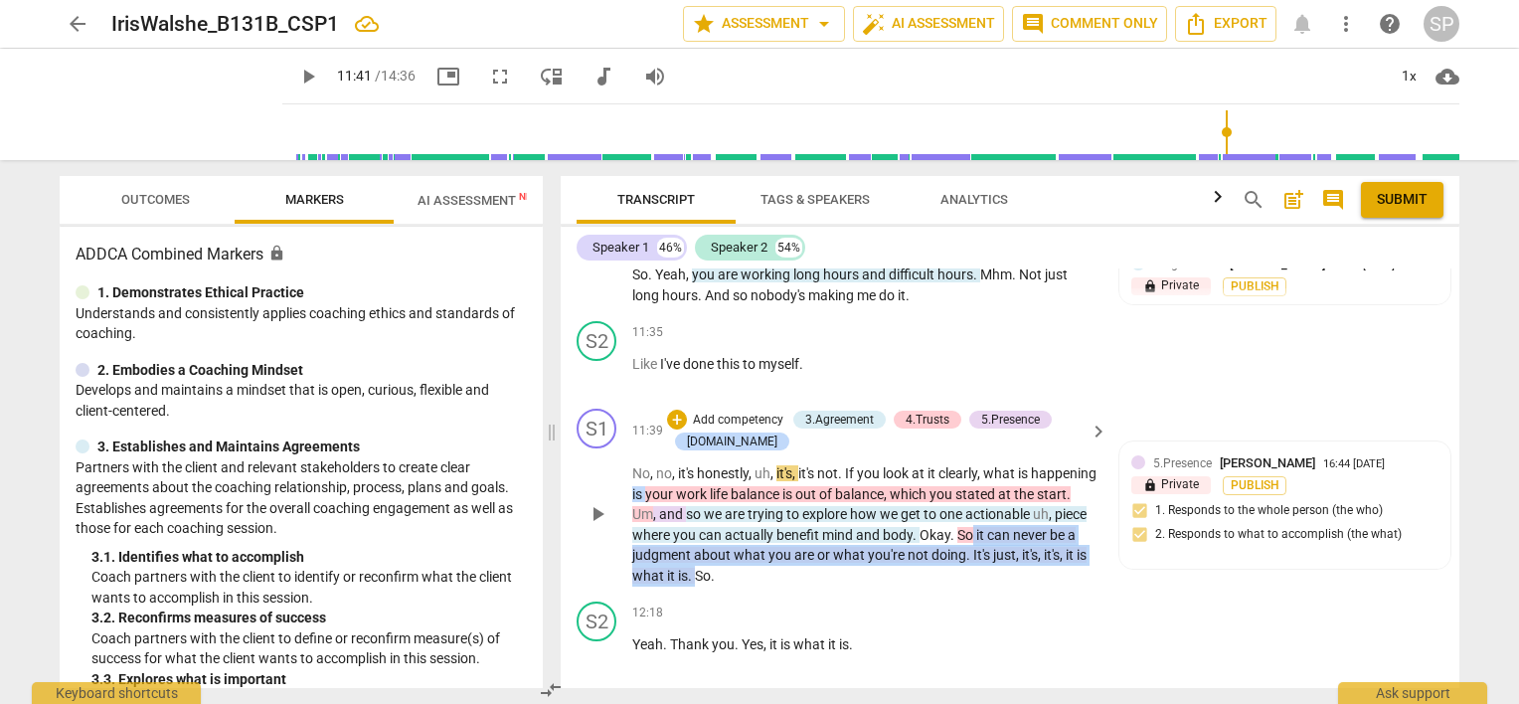
drag, startPoint x: 1031, startPoint y: 423, endPoint x: 766, endPoint y: 474, distance: 270.4
click at [766, 474] on p "No , no , it's honestly , uh , it's , it's not . If you look at it clearly , wh…" at bounding box center [864, 524] width 465 height 122
click at [672, 410] on div "+" at bounding box center [677, 420] width 20 height 20
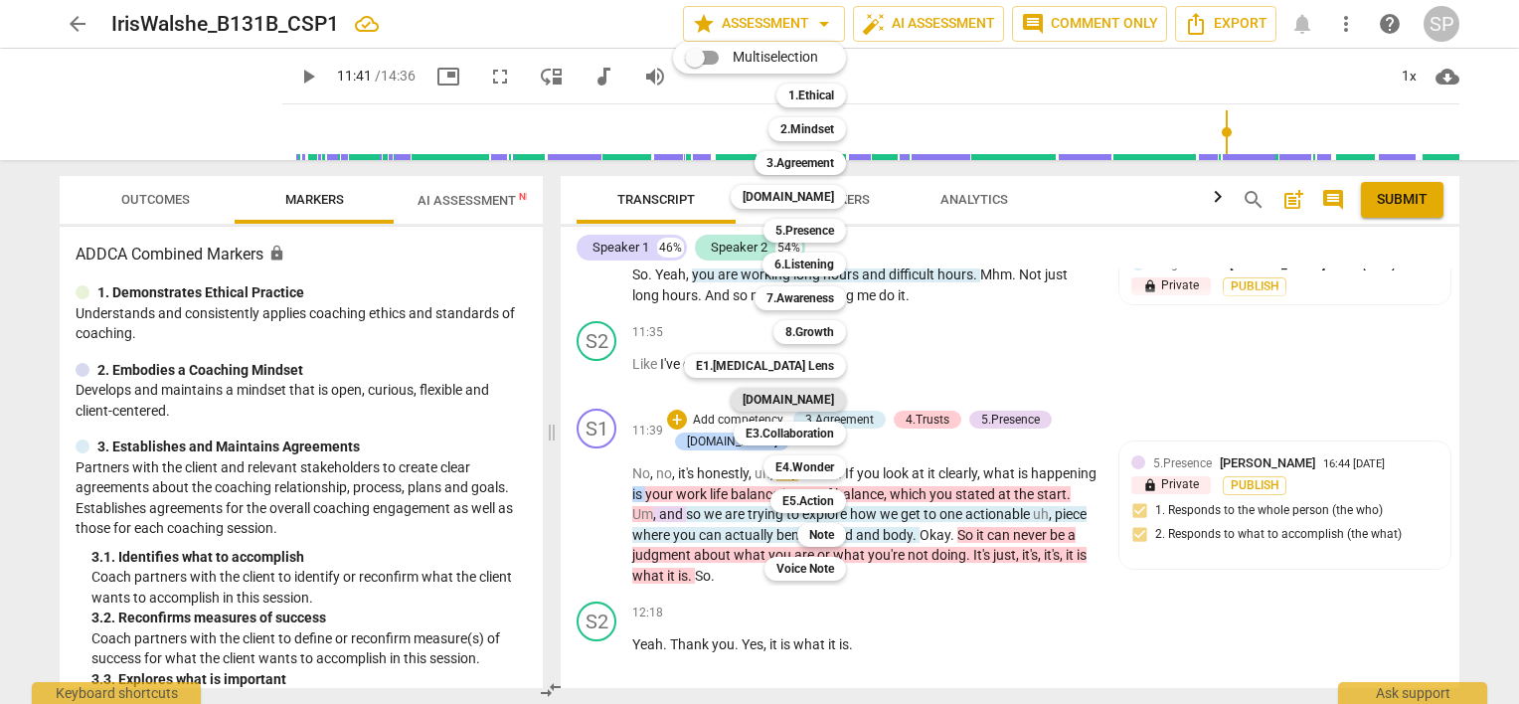
click at [806, 395] on b "[DOMAIN_NAME]" at bounding box center [788, 400] width 91 height 24
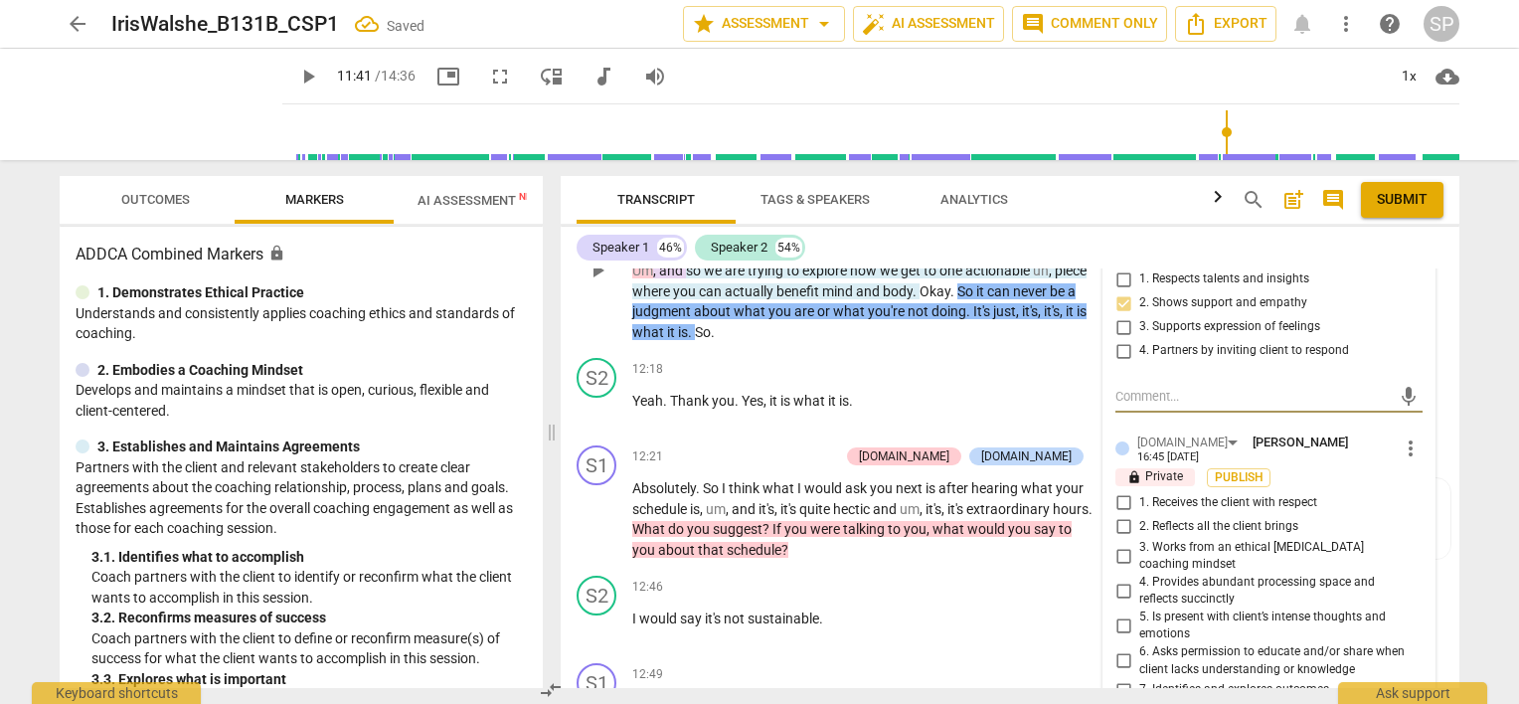
scroll to position [5315, 0]
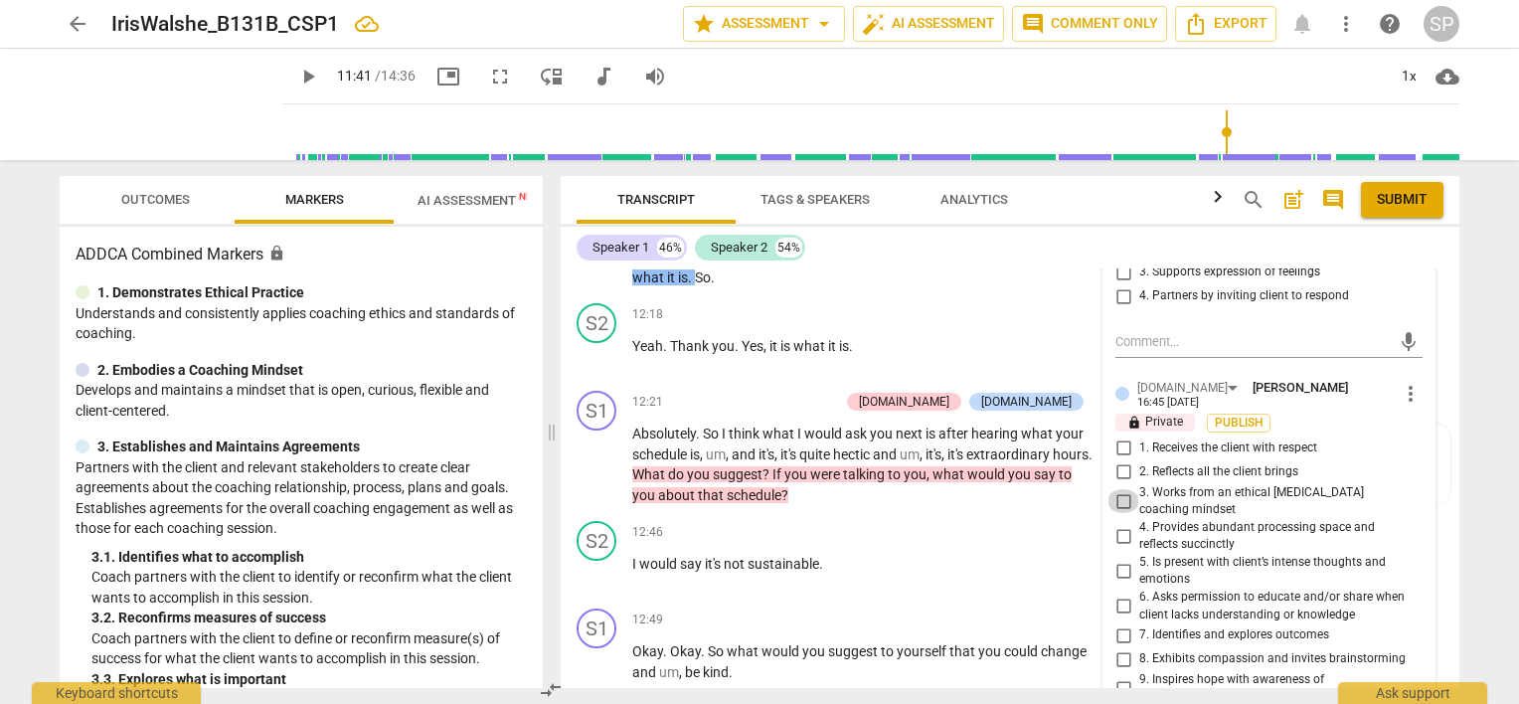
click at [1122, 489] on input "3. Works from an ethical [MEDICAL_DATA] coaching mindset" at bounding box center [1124, 501] width 32 height 24
checkbox input "true"
click at [961, 521] on div "+ Add competency keyboard_arrow_right" at bounding box center [1035, 532] width 148 height 22
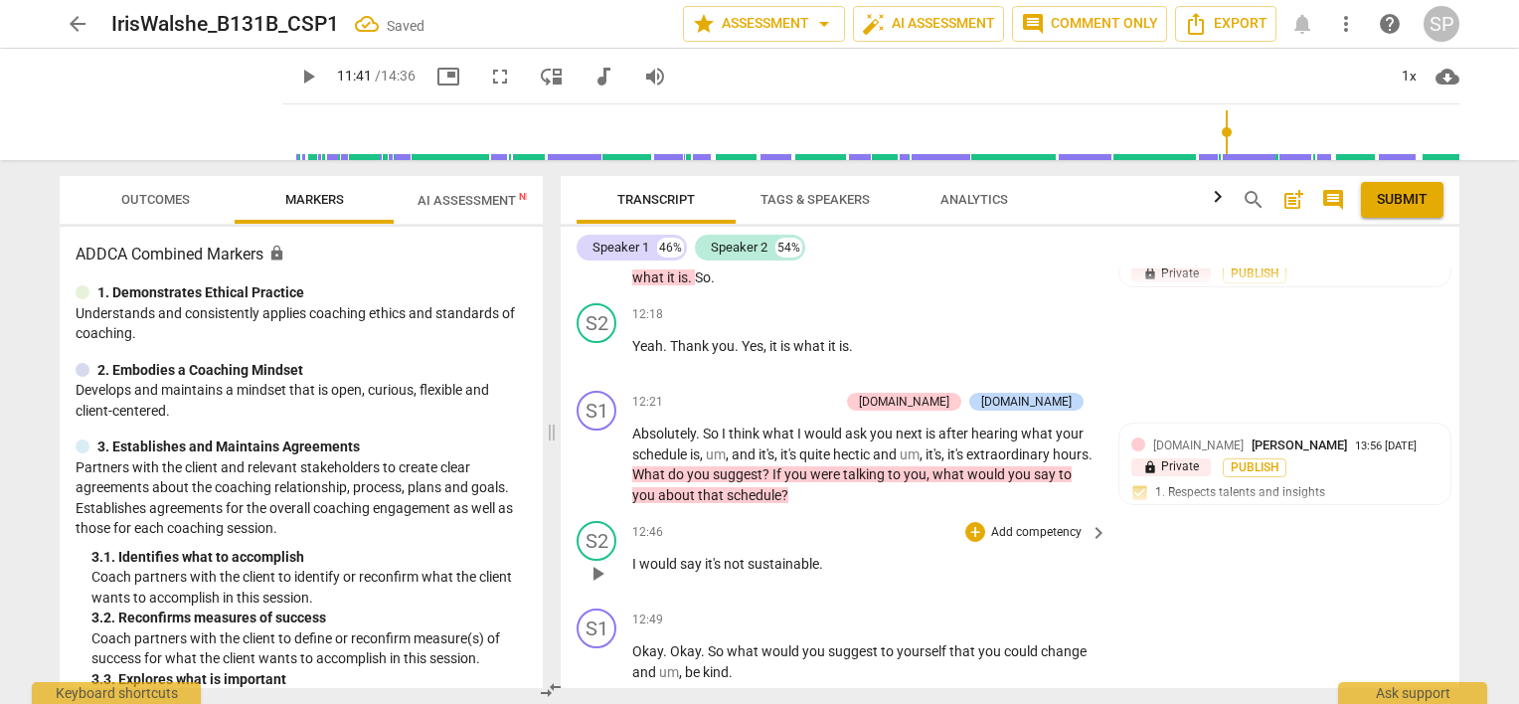
scroll to position [5017, 0]
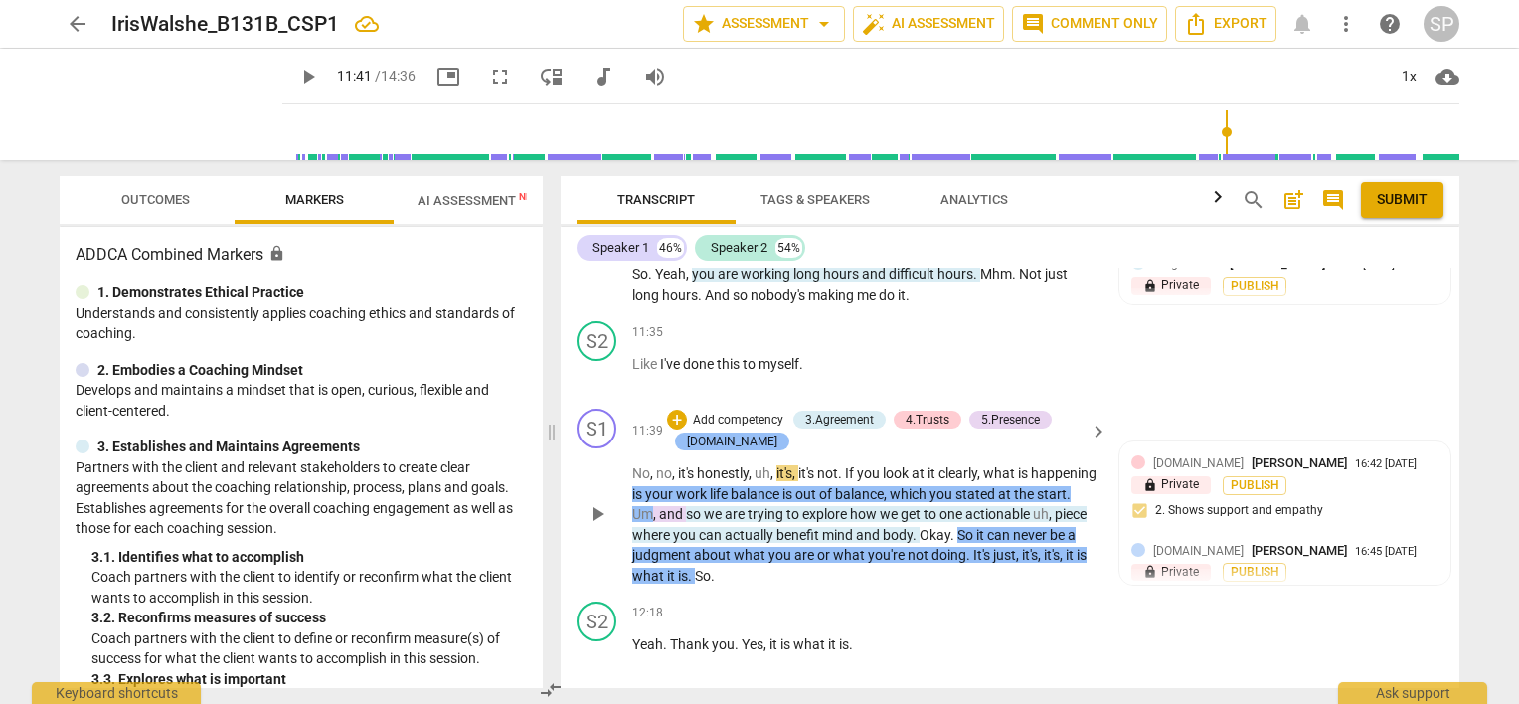
click at [726, 432] on div "[DOMAIN_NAME]" at bounding box center [732, 441] width 90 height 18
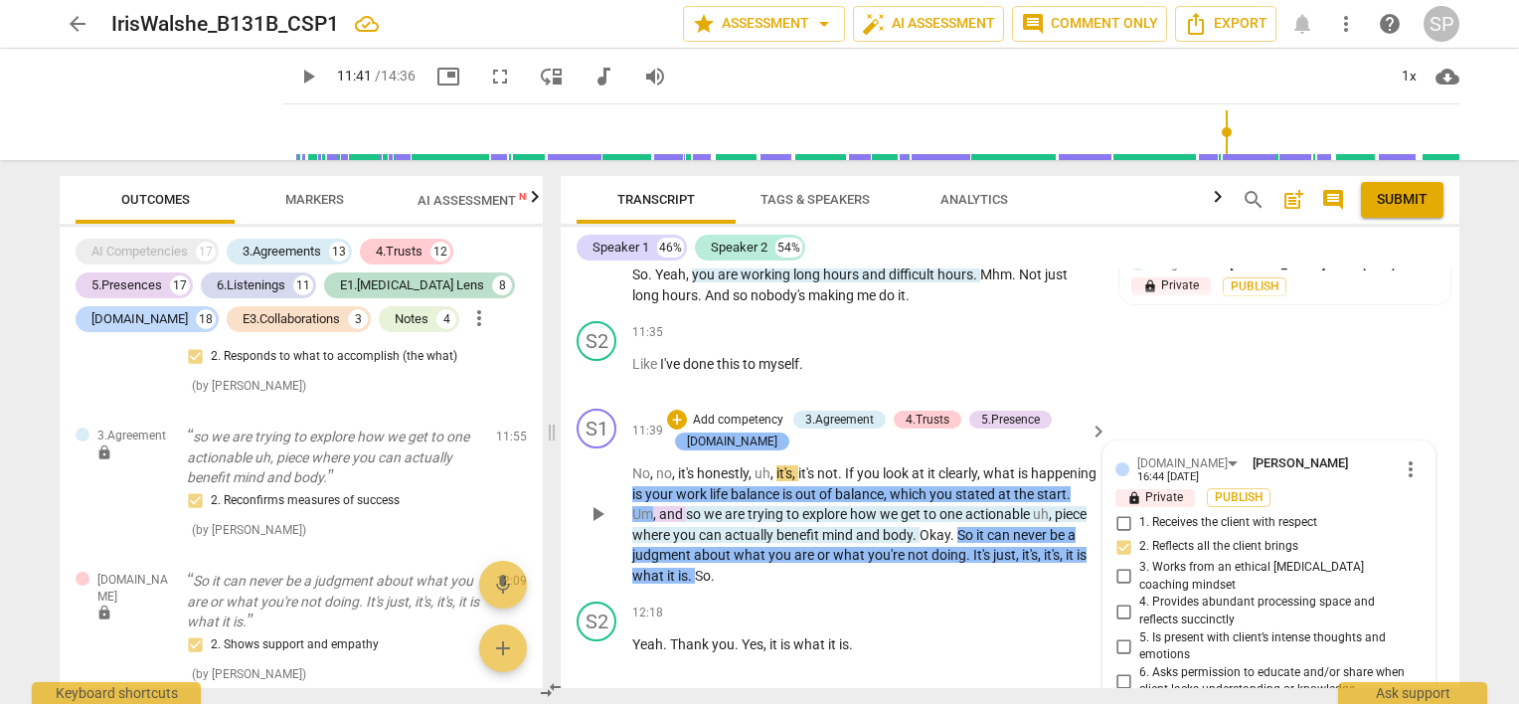
scroll to position [13284, 0]
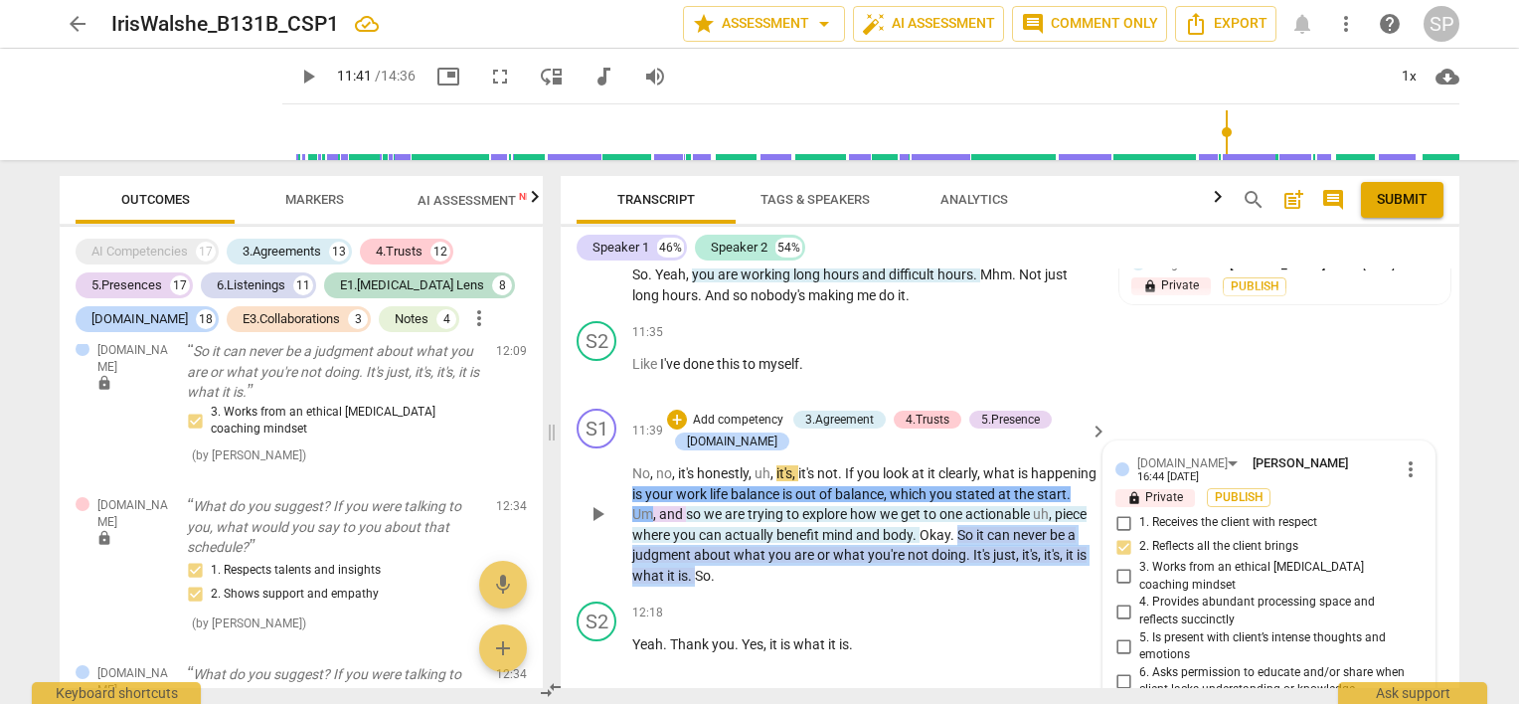
drag, startPoint x: 1014, startPoint y: 425, endPoint x: 764, endPoint y: 481, distance: 256.9
click at [764, 481] on div "S1 play_arrow pause 11:39 + Add competency 3.Agreement 4.Trusts 5.Presence [DOM…" at bounding box center [1010, 497] width 899 height 193
click at [714, 432] on div "[DOMAIN_NAME]" at bounding box center [732, 441] width 90 height 18
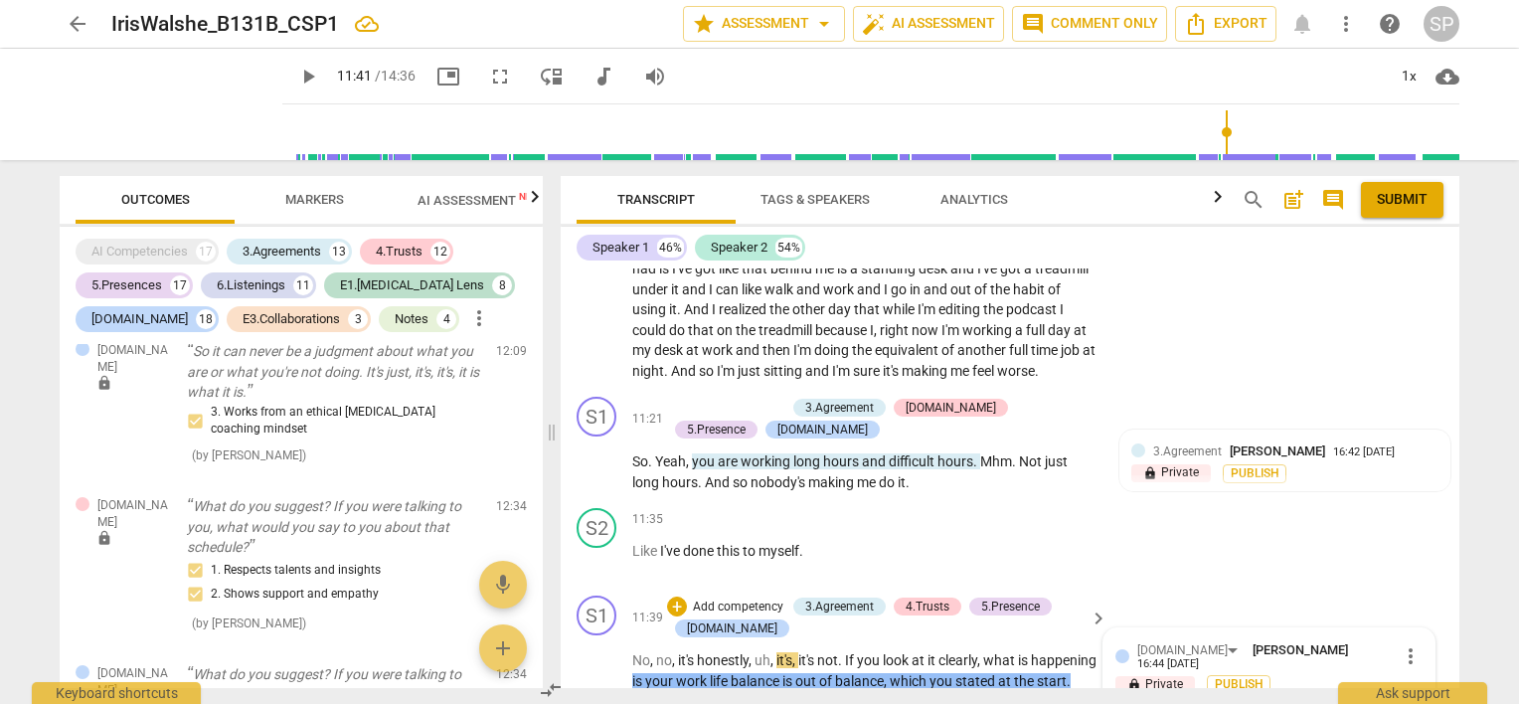
scroll to position [4818, 0]
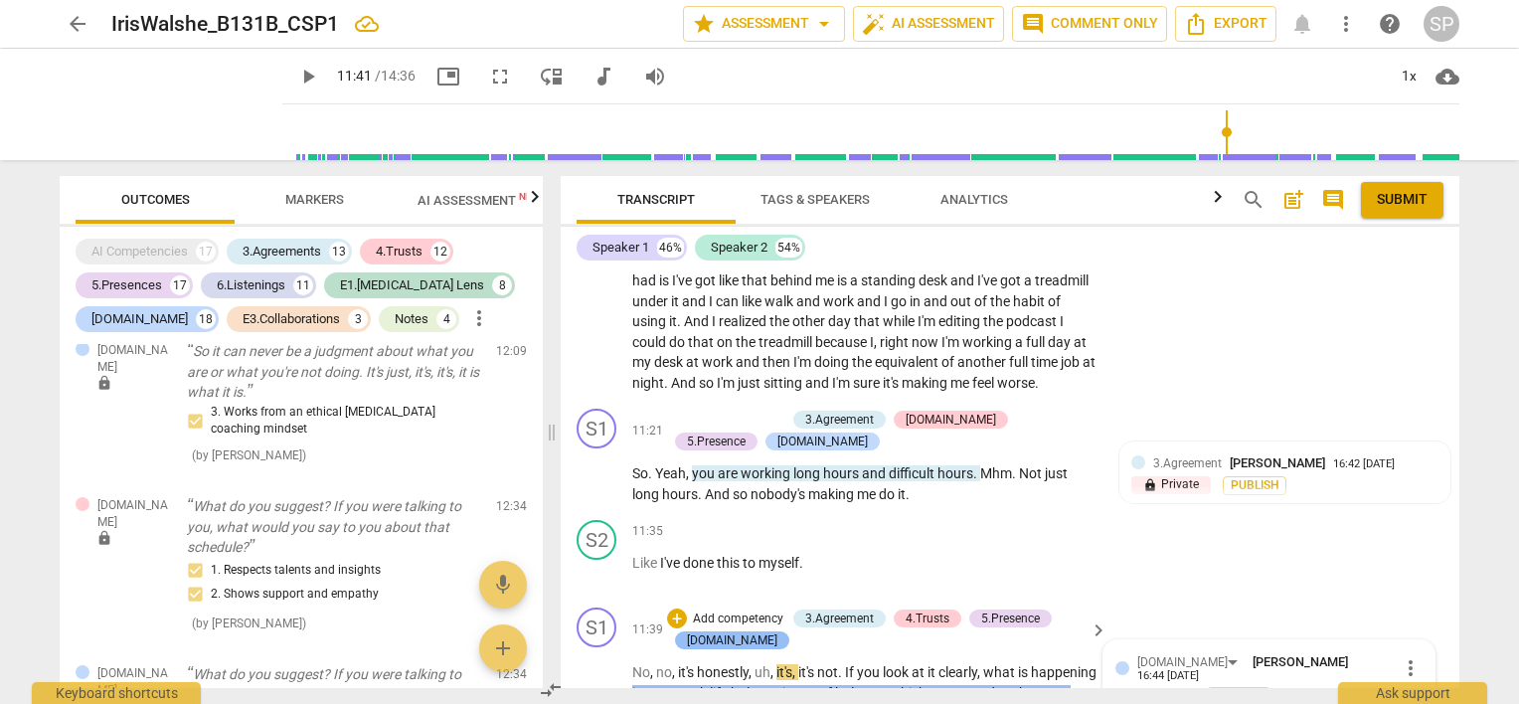
click at [733, 631] on div "[DOMAIN_NAME]" at bounding box center [732, 640] width 90 height 18
click at [1399, 656] on span "more_vert" at bounding box center [1411, 668] width 24 height 24
click at [1415, 592] on li "Delete" at bounding box center [1427, 593] width 69 height 38
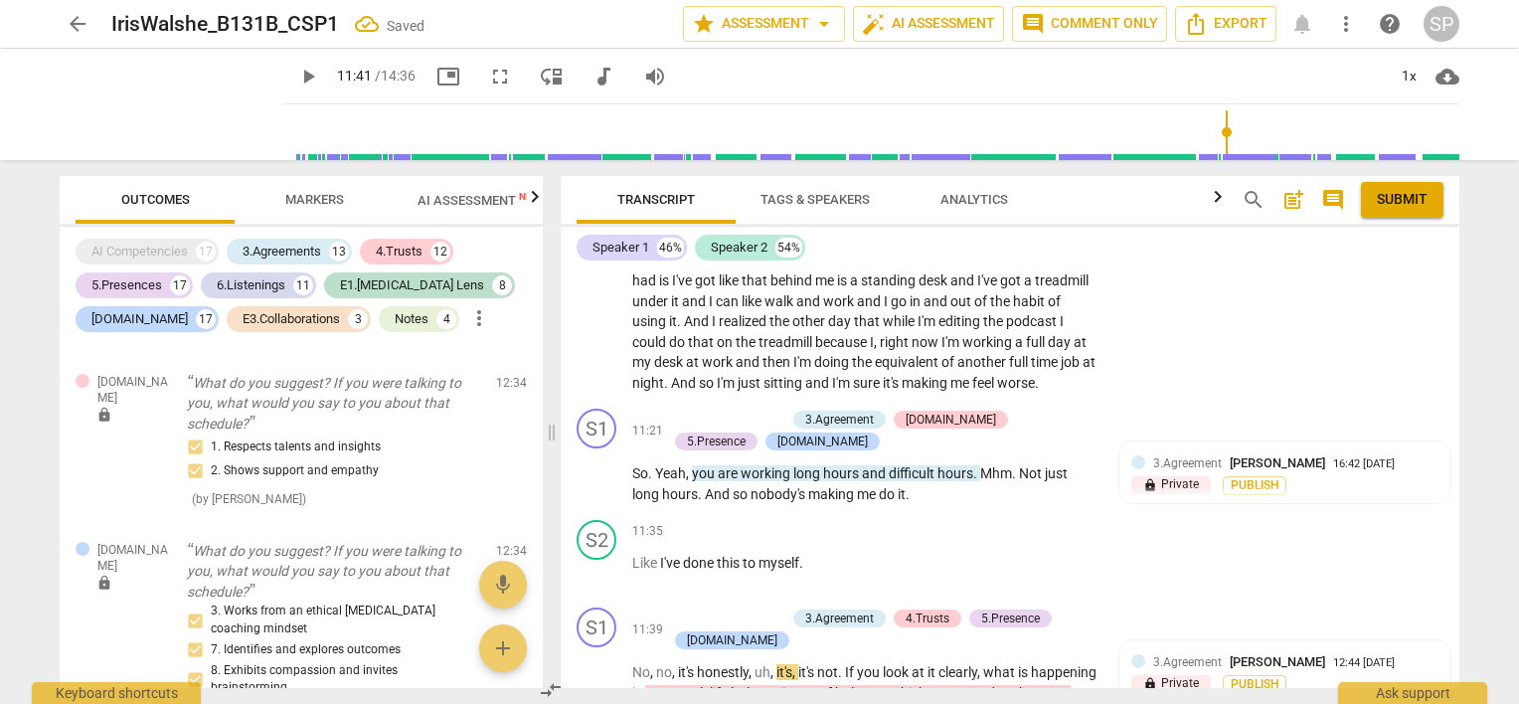
scroll to position [13160, 0]
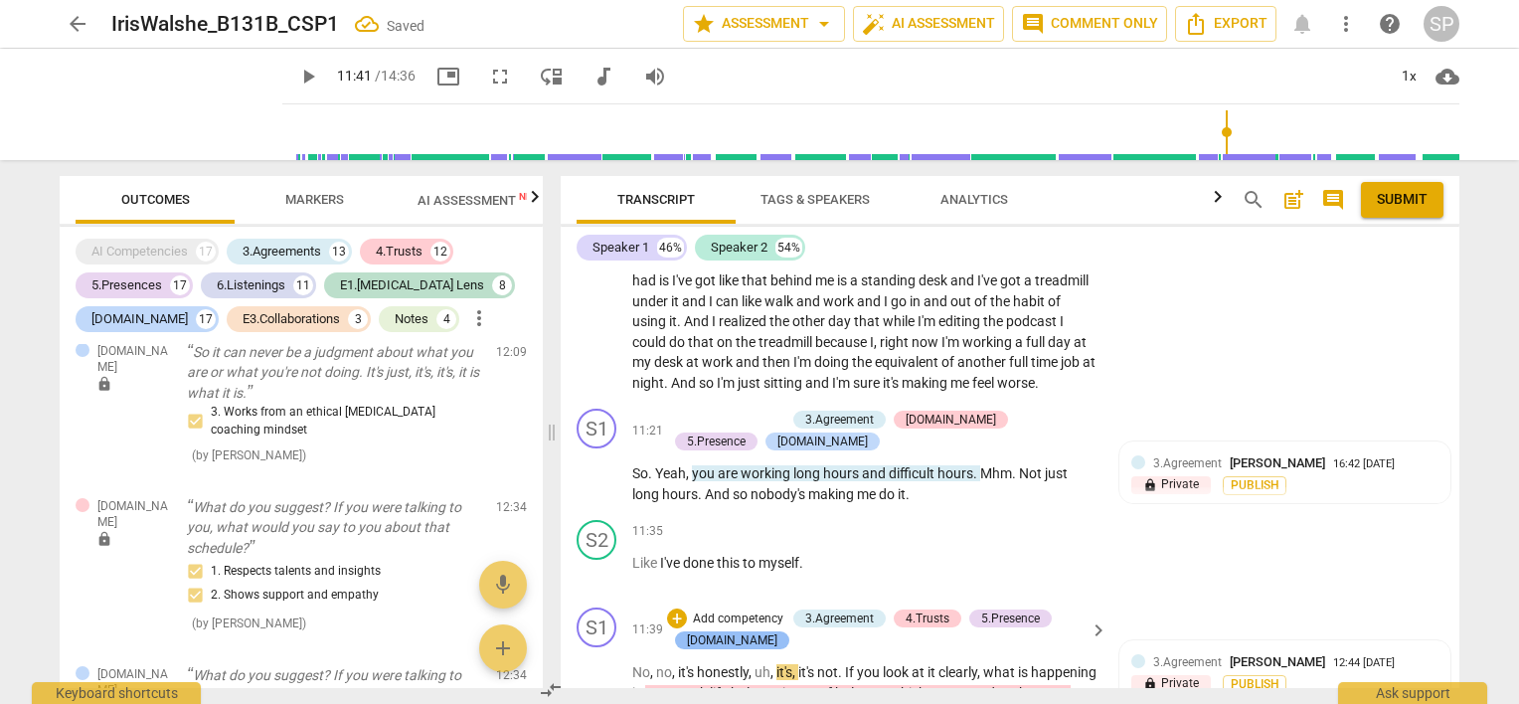
click at [732, 631] on div "[DOMAIN_NAME]" at bounding box center [732, 640] width 90 height 18
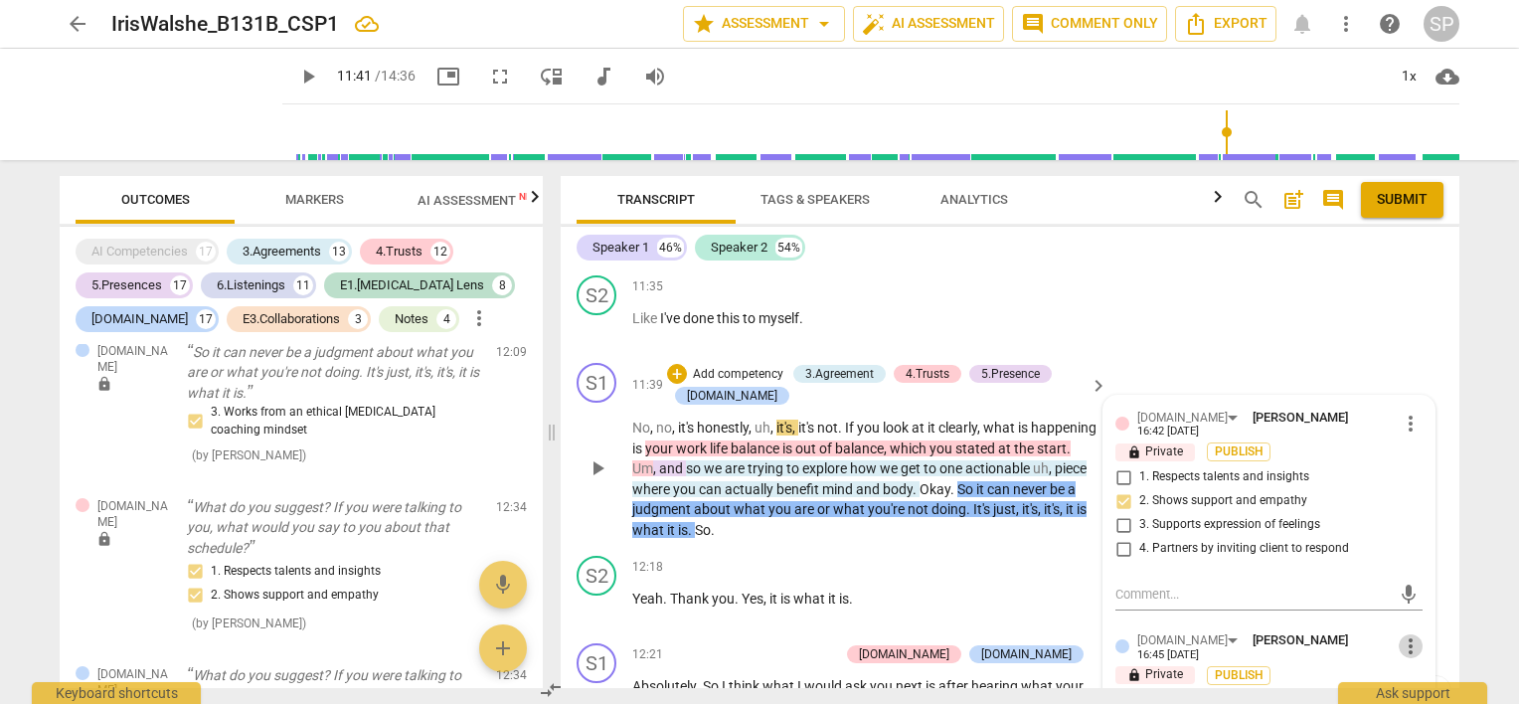
click at [1400, 634] on span "more_vert" at bounding box center [1411, 646] width 24 height 24
click at [1408, 570] on li "Delete" at bounding box center [1427, 564] width 69 height 38
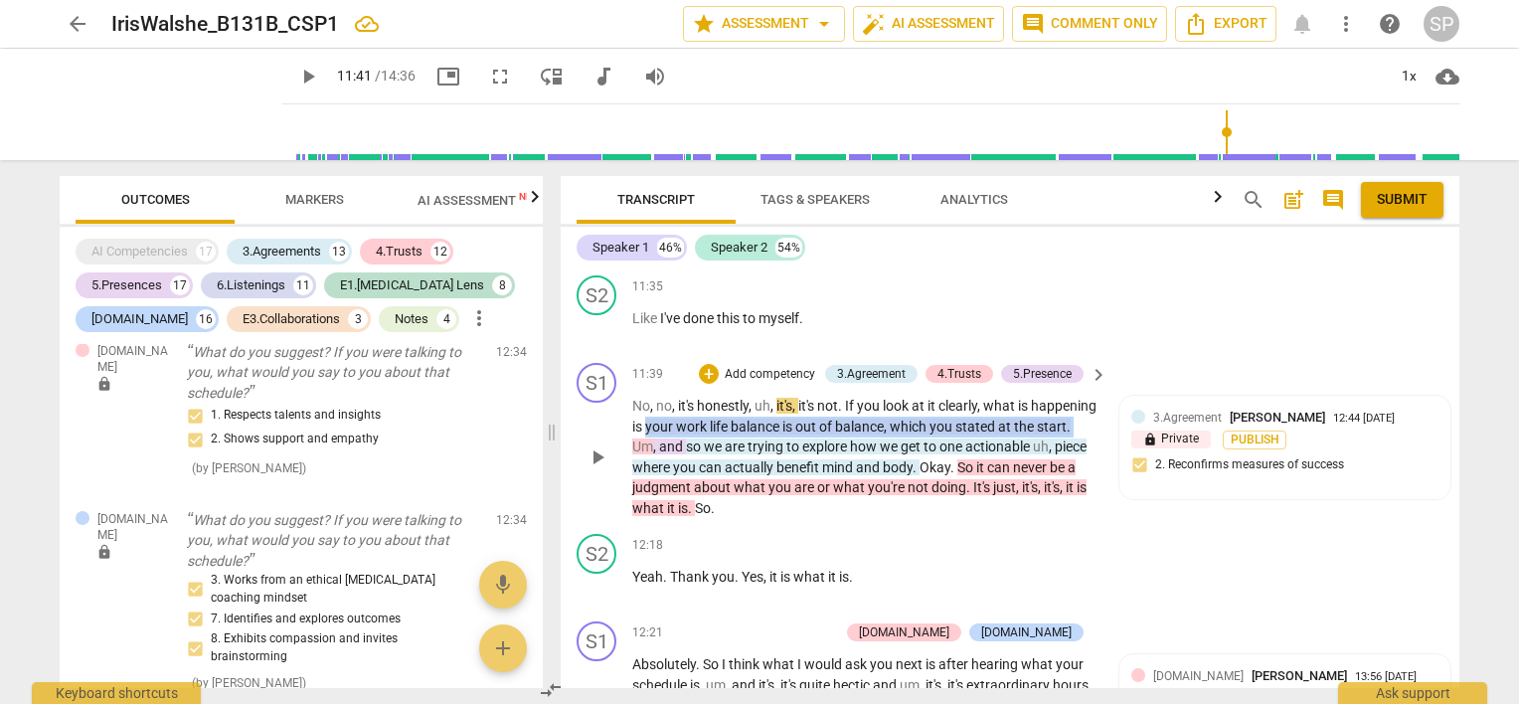
drag, startPoint x: 713, startPoint y: 309, endPoint x: 691, endPoint y: 330, distance: 30.2
click at [691, 396] on p "No , no , it's honestly , uh , it's , it's not . If you look at it clearly , wh…" at bounding box center [864, 457] width 465 height 122
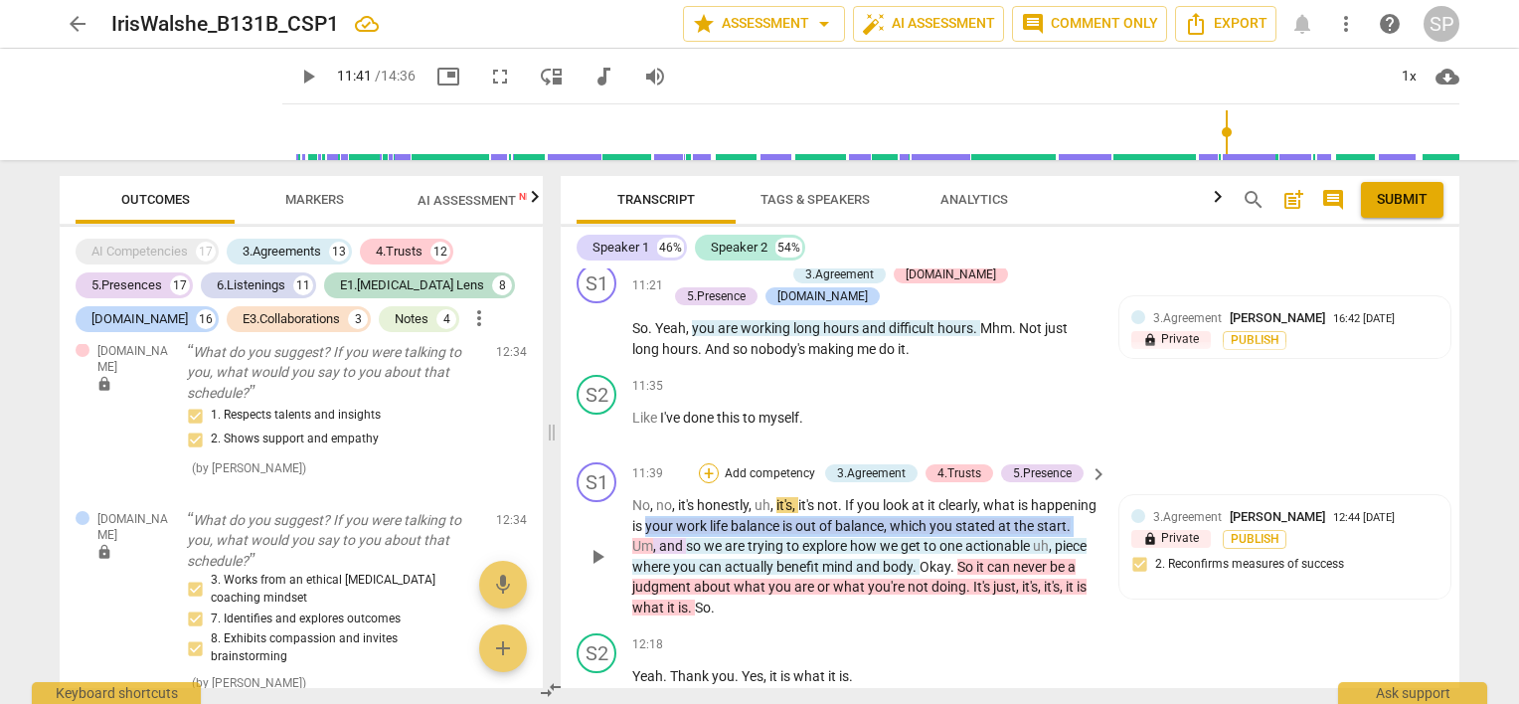
click at [701, 463] on div "+" at bounding box center [709, 473] width 20 height 20
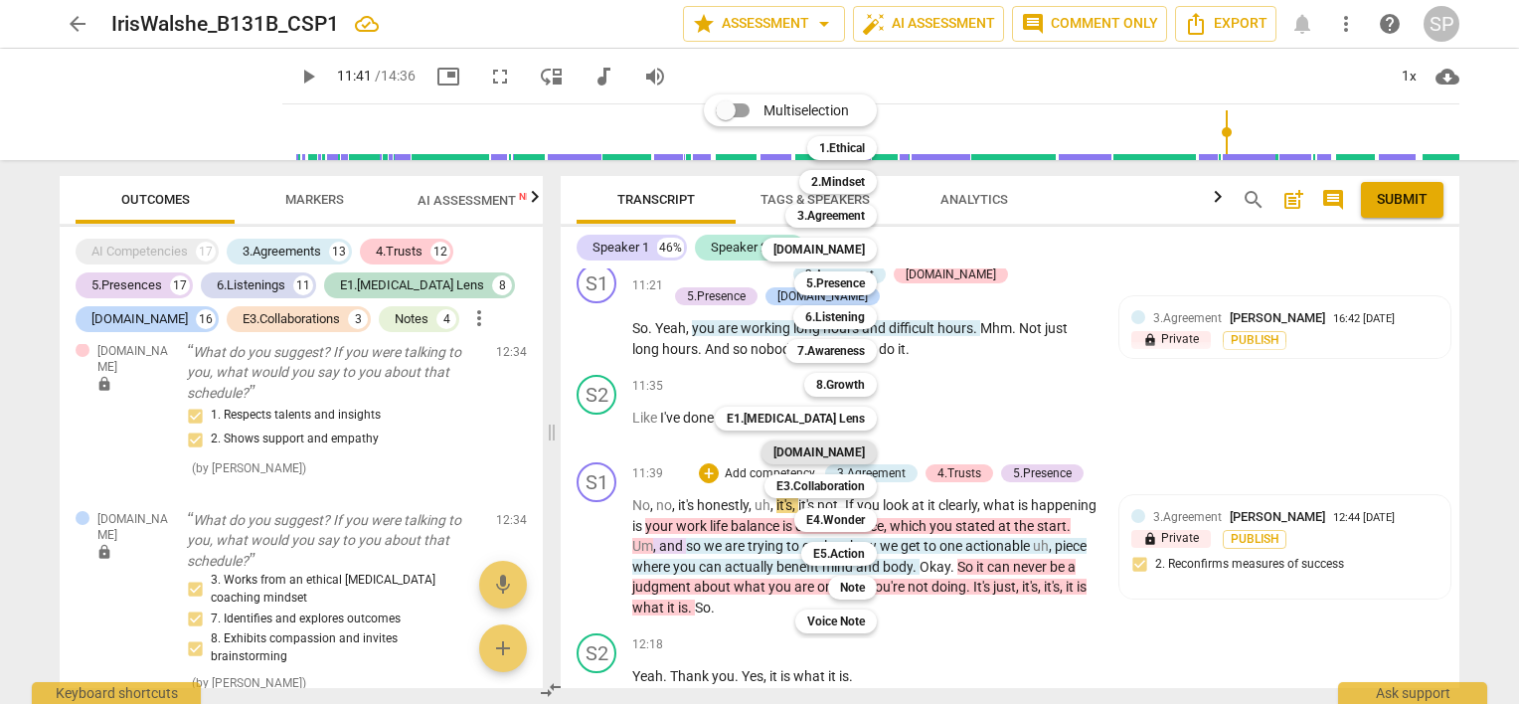
click at [837, 444] on b "[DOMAIN_NAME]" at bounding box center [818, 452] width 91 height 24
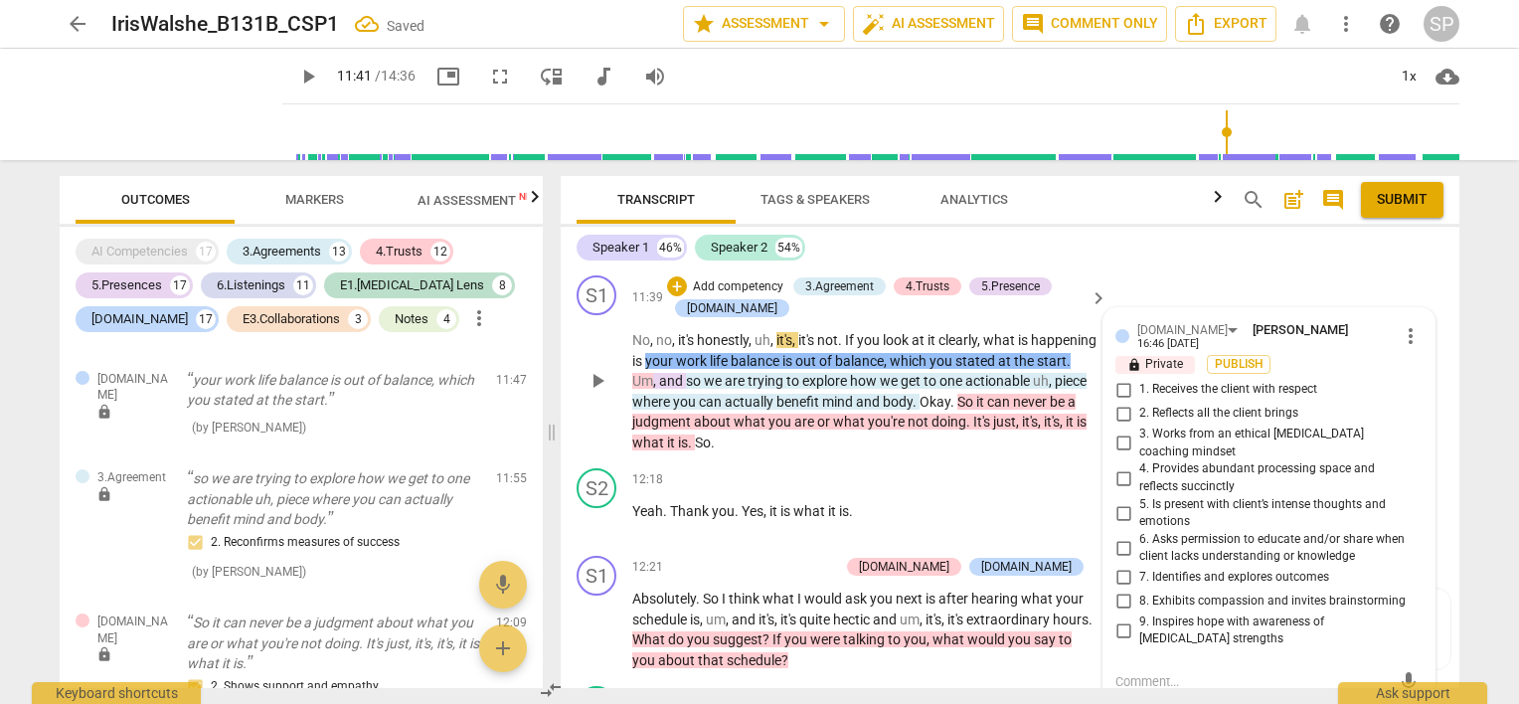
scroll to position [5116, 0]
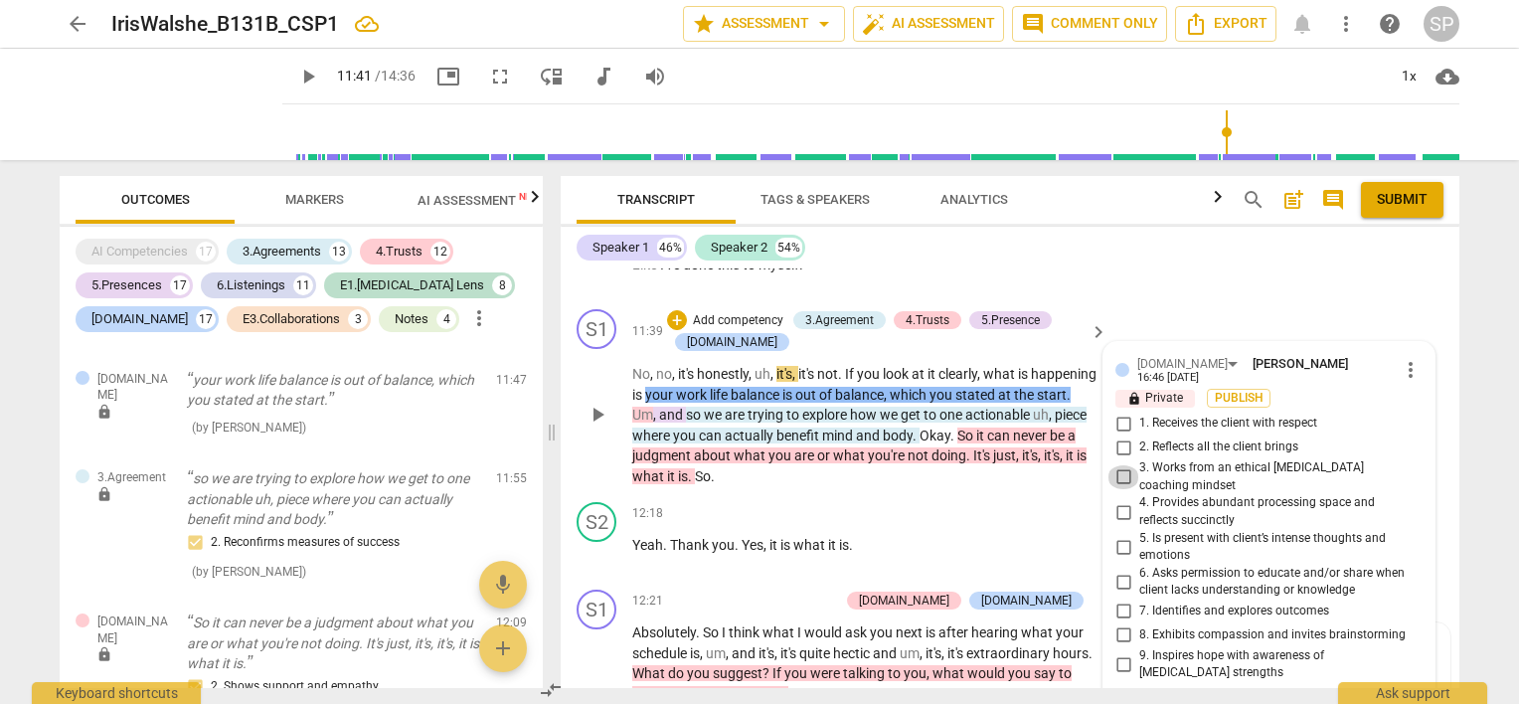
click at [1120, 465] on input "3. Works from an ethical [MEDICAL_DATA] coaching mindset" at bounding box center [1124, 477] width 32 height 24
checkbox input "true"
click at [1117, 435] on input "2. Reflects all the client brings" at bounding box center [1124, 447] width 32 height 24
checkbox input "true"
click at [883, 535] on p "Yeah . Thank you . Yes , it is what it is ." at bounding box center [864, 545] width 465 height 21
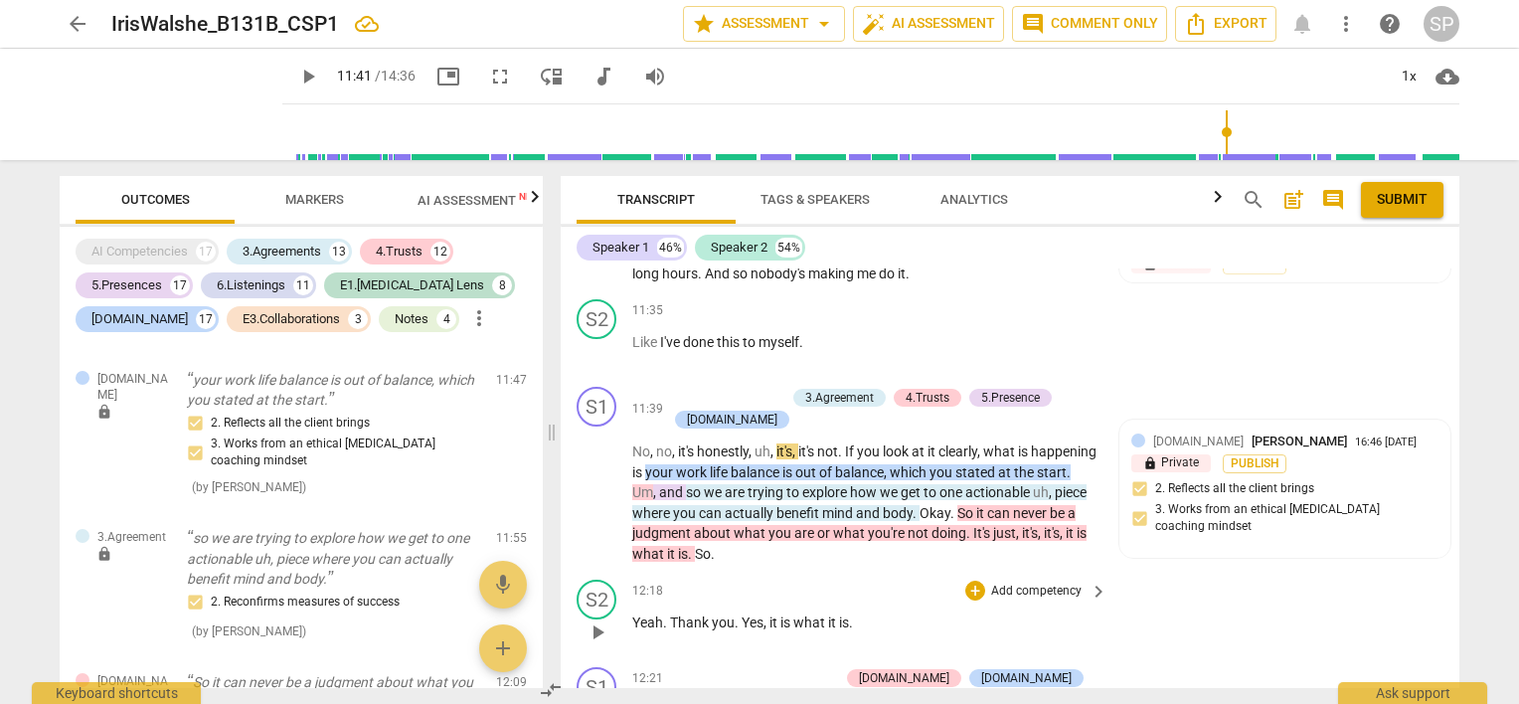
scroll to position [5017, 0]
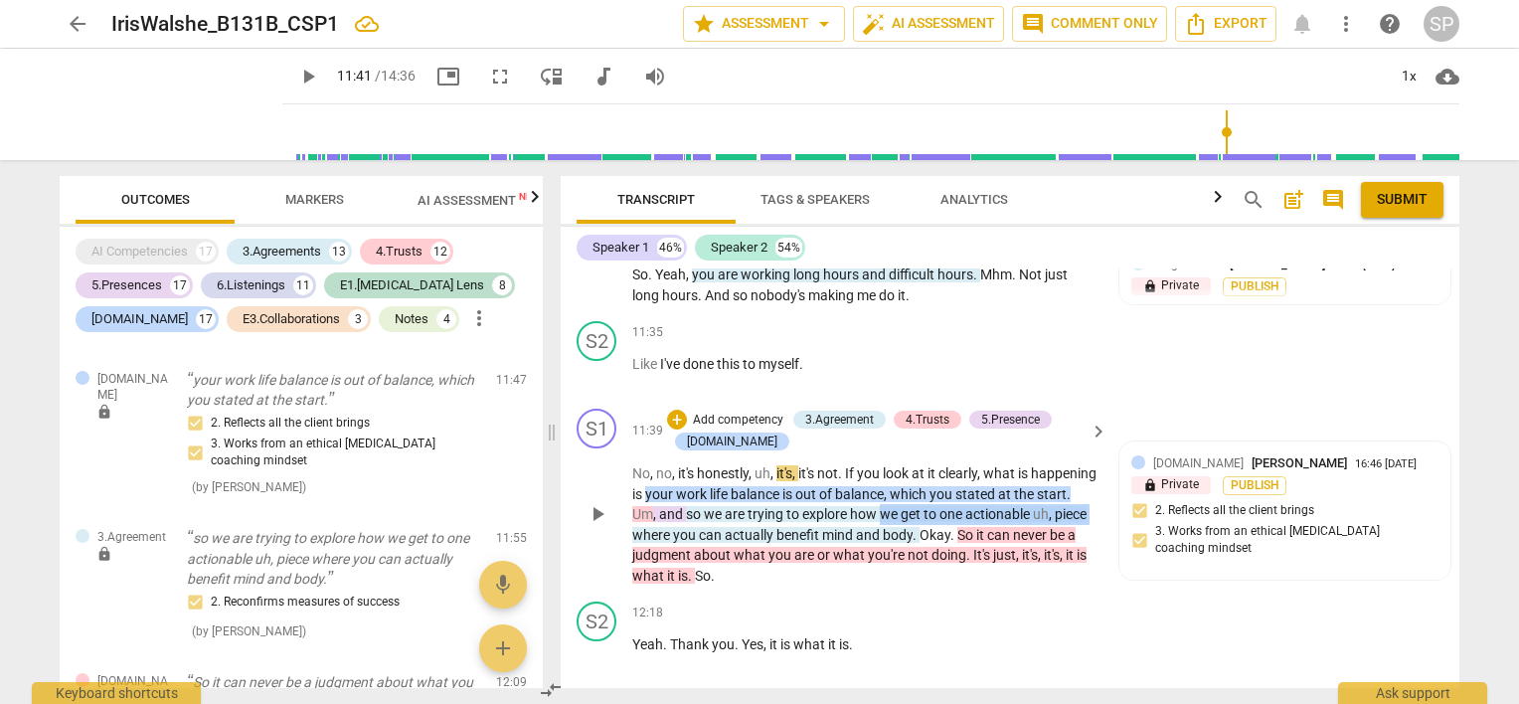
drag, startPoint x: 941, startPoint y: 398, endPoint x: 688, endPoint y: 429, distance: 255.5
click at [688, 463] on p "No , no , it's honestly , uh , it's , it's not . If you look at it clearly , wh…" at bounding box center [864, 524] width 465 height 122
click at [672, 410] on div "+" at bounding box center [677, 420] width 20 height 20
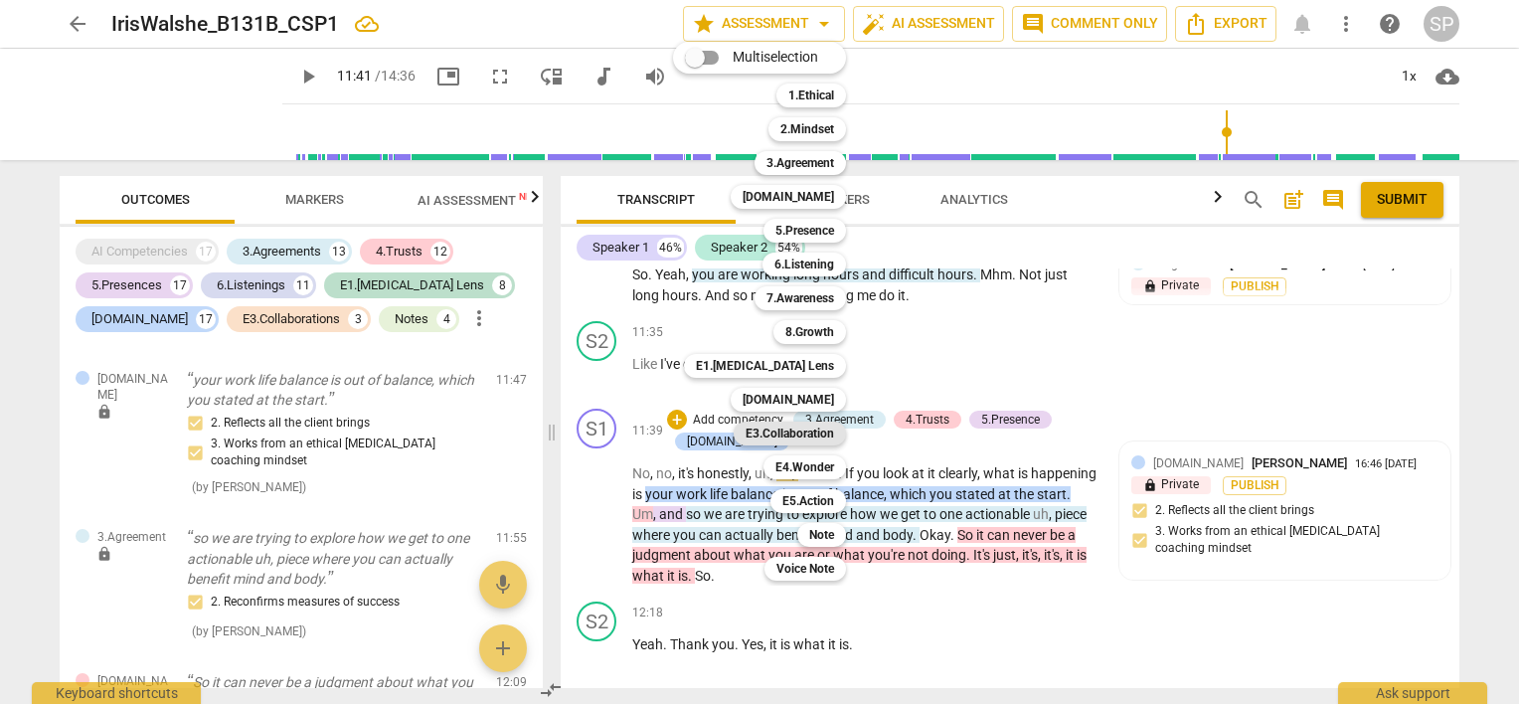
click at [786, 429] on b "E3.Collaboration" at bounding box center [790, 434] width 88 height 24
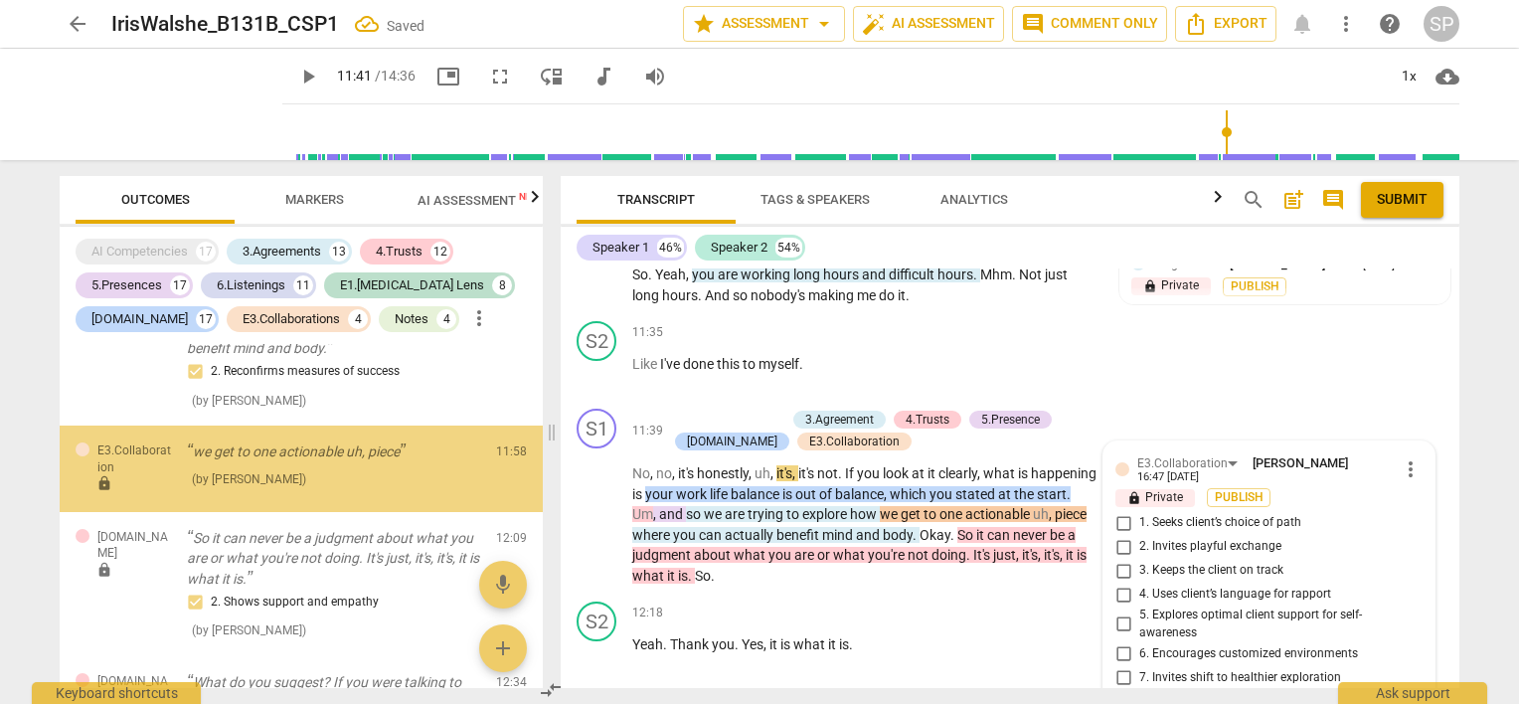
scroll to position [13140, 0]
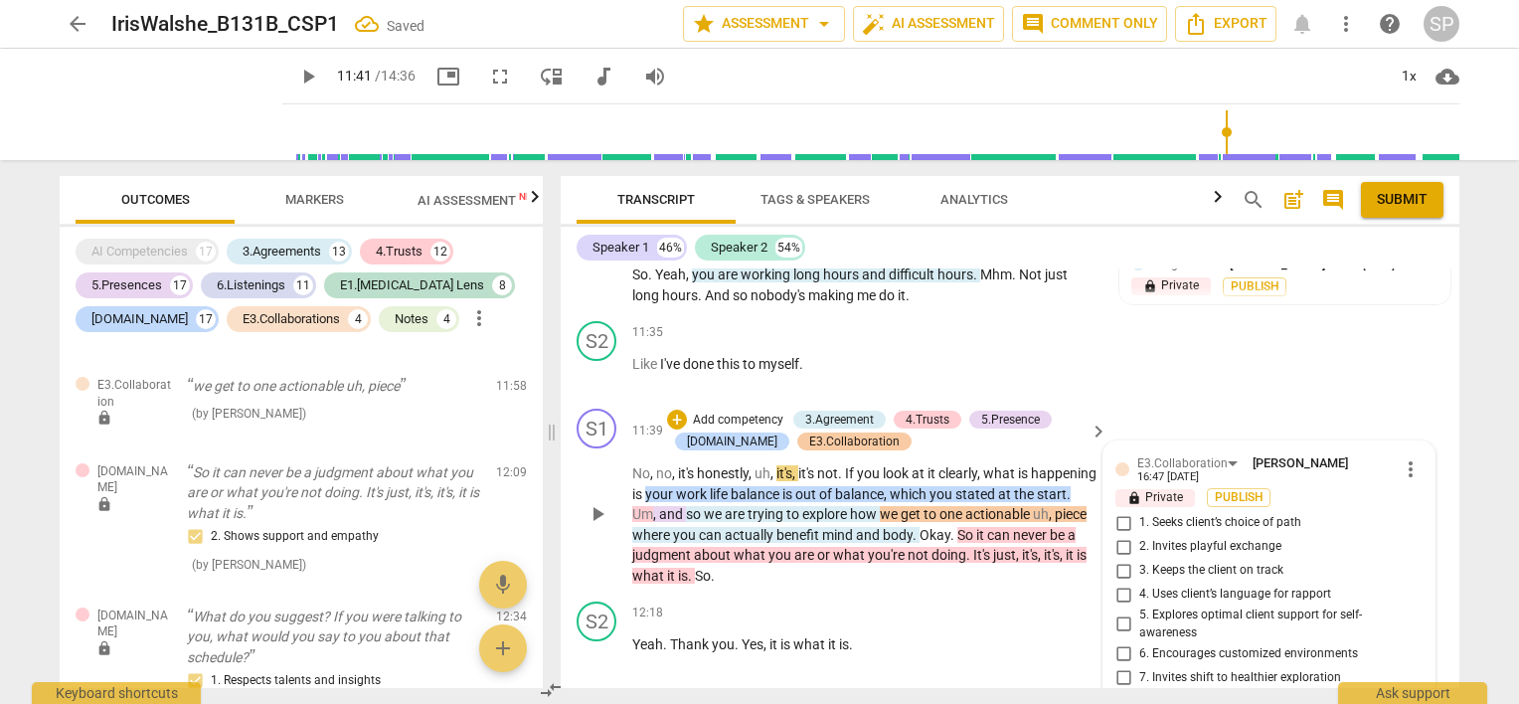
click at [823, 432] on div "E3.Collaboration" at bounding box center [854, 441] width 90 height 18
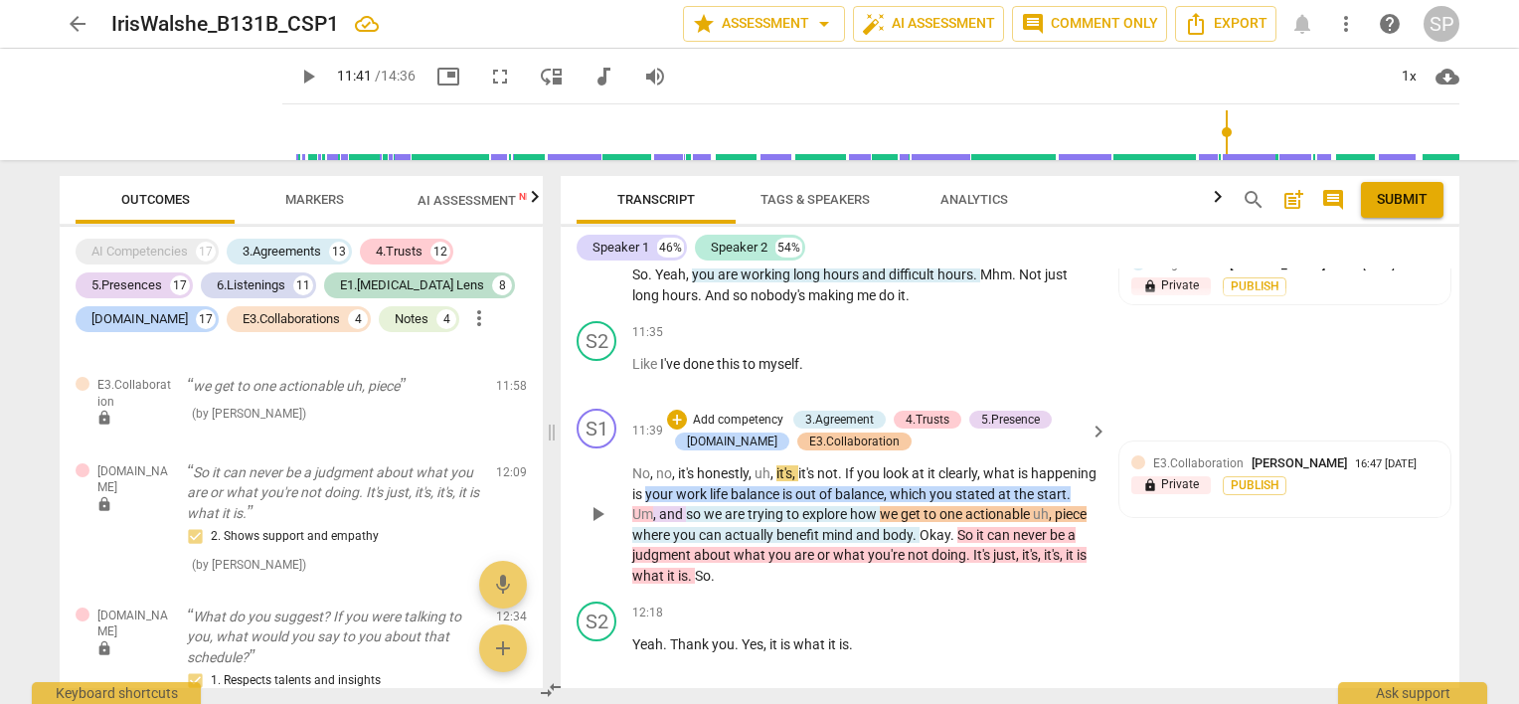
click at [835, 432] on div "E3.Collaboration" at bounding box center [854, 441] width 90 height 18
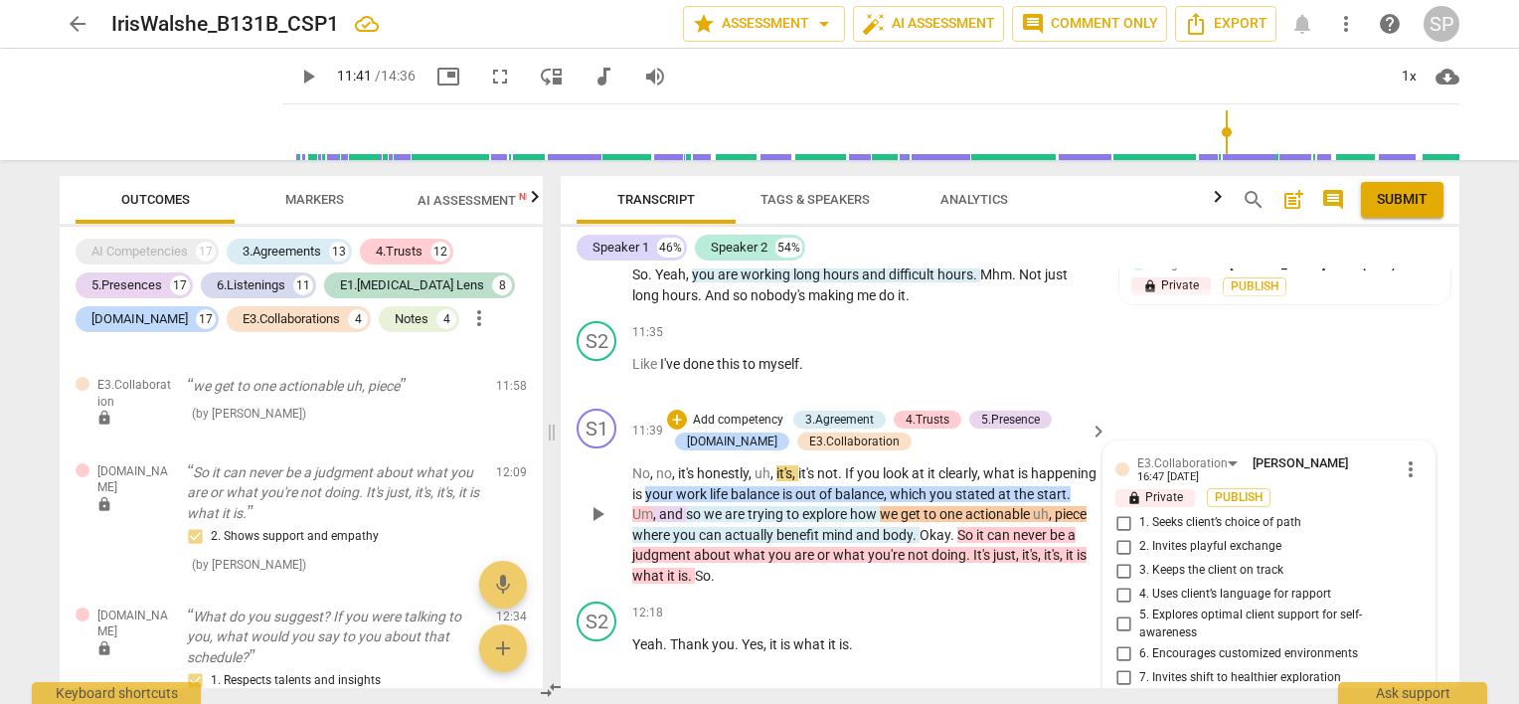
click at [1115, 583] on input "4. Uses client’s language for rapport" at bounding box center [1124, 595] width 32 height 24
checkbox input "true"
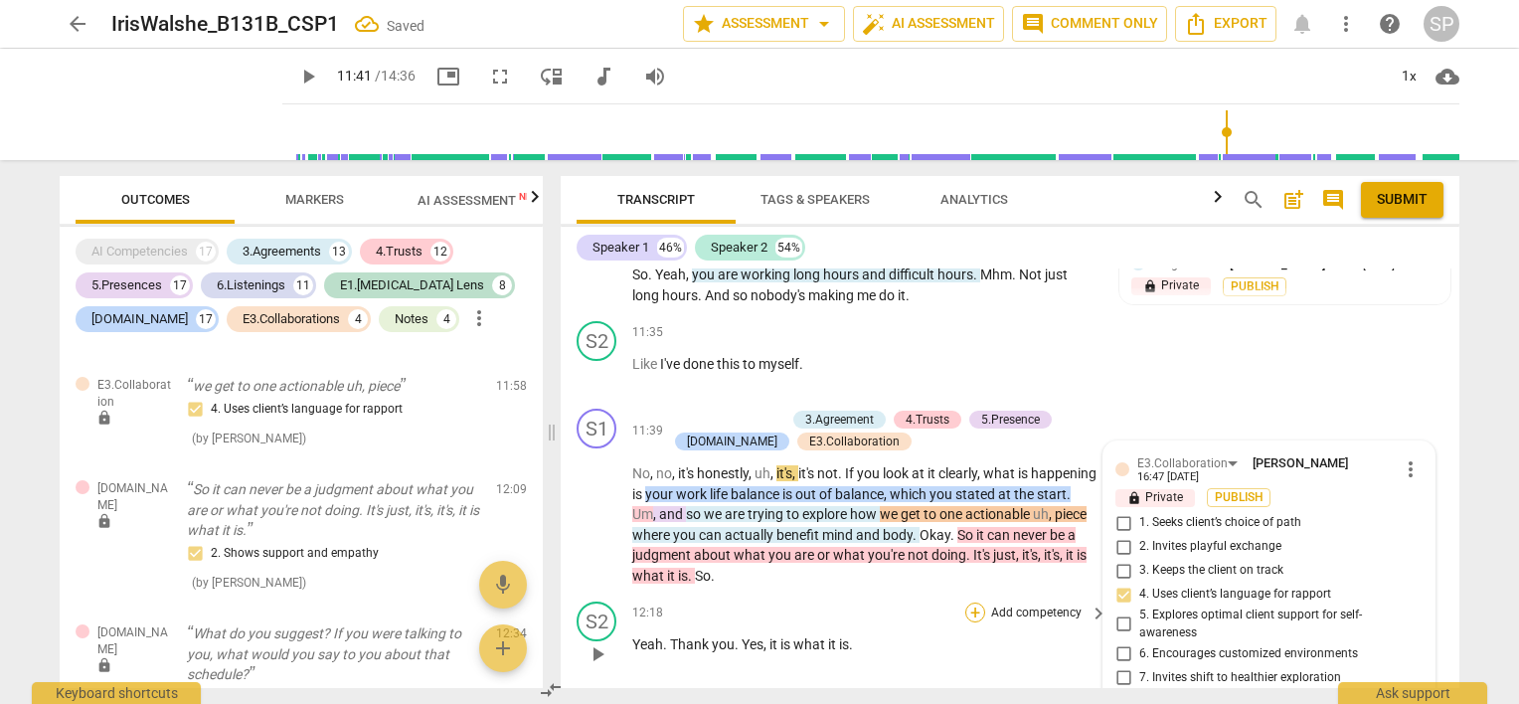
click at [966, 602] on div "+" at bounding box center [975, 612] width 20 height 20
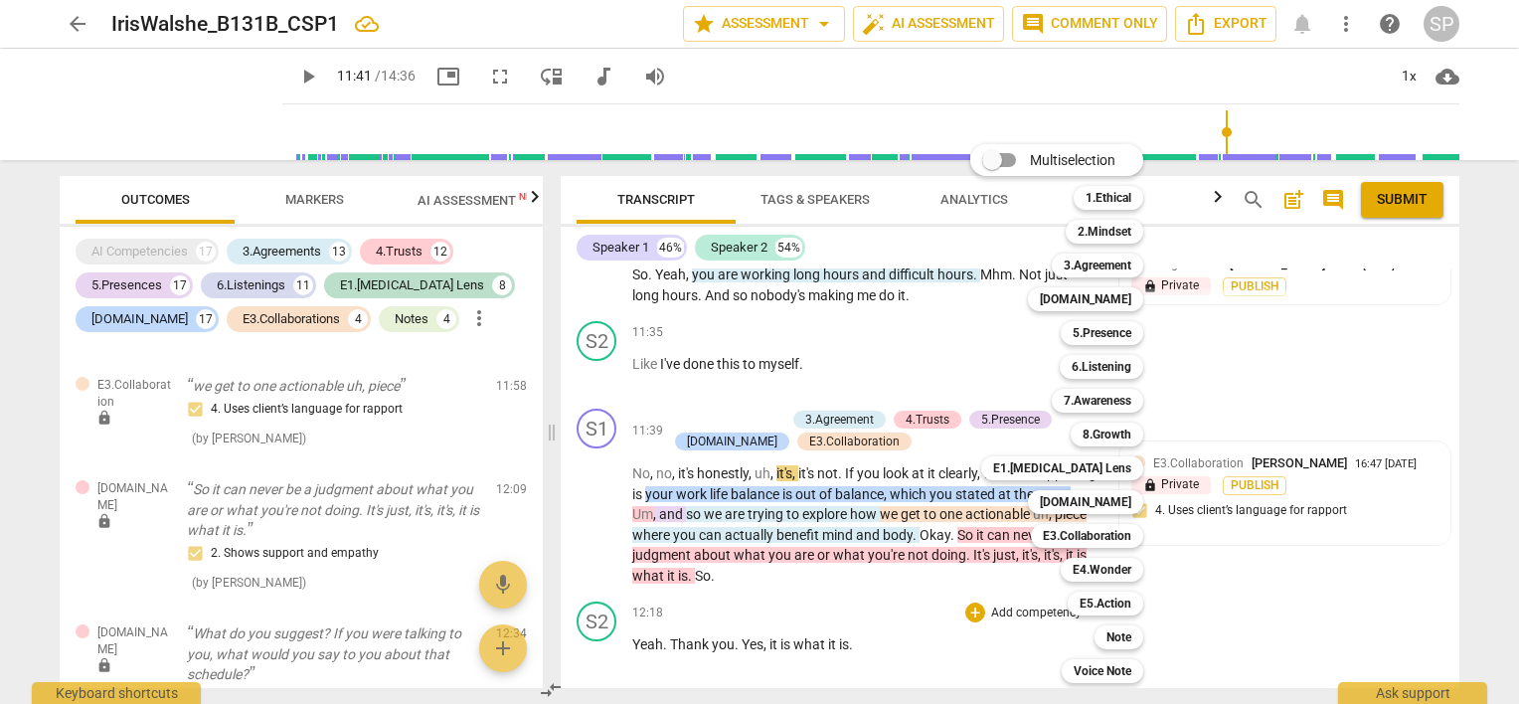
click at [698, 507] on div at bounding box center [759, 352] width 1519 height 704
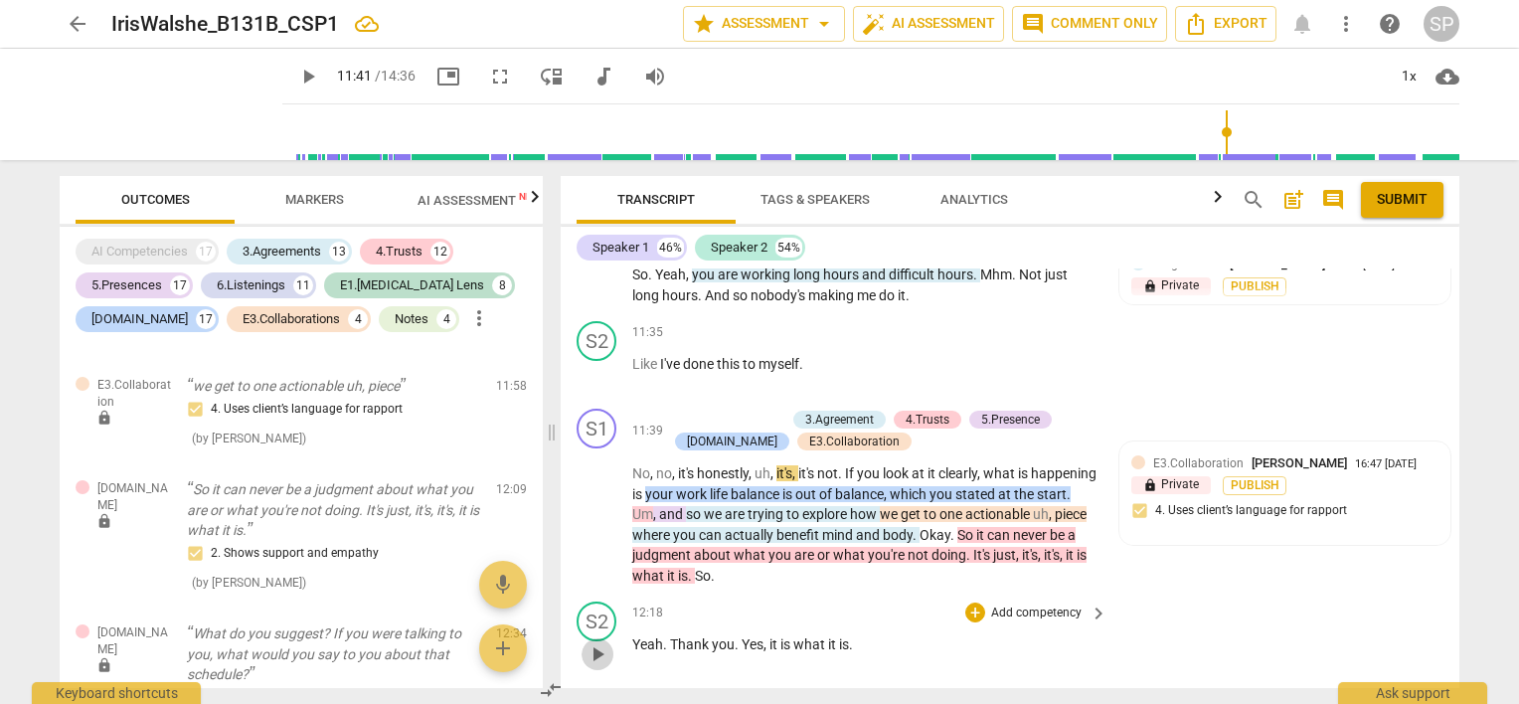
click at [593, 642] on span "play_arrow" at bounding box center [598, 654] width 24 height 24
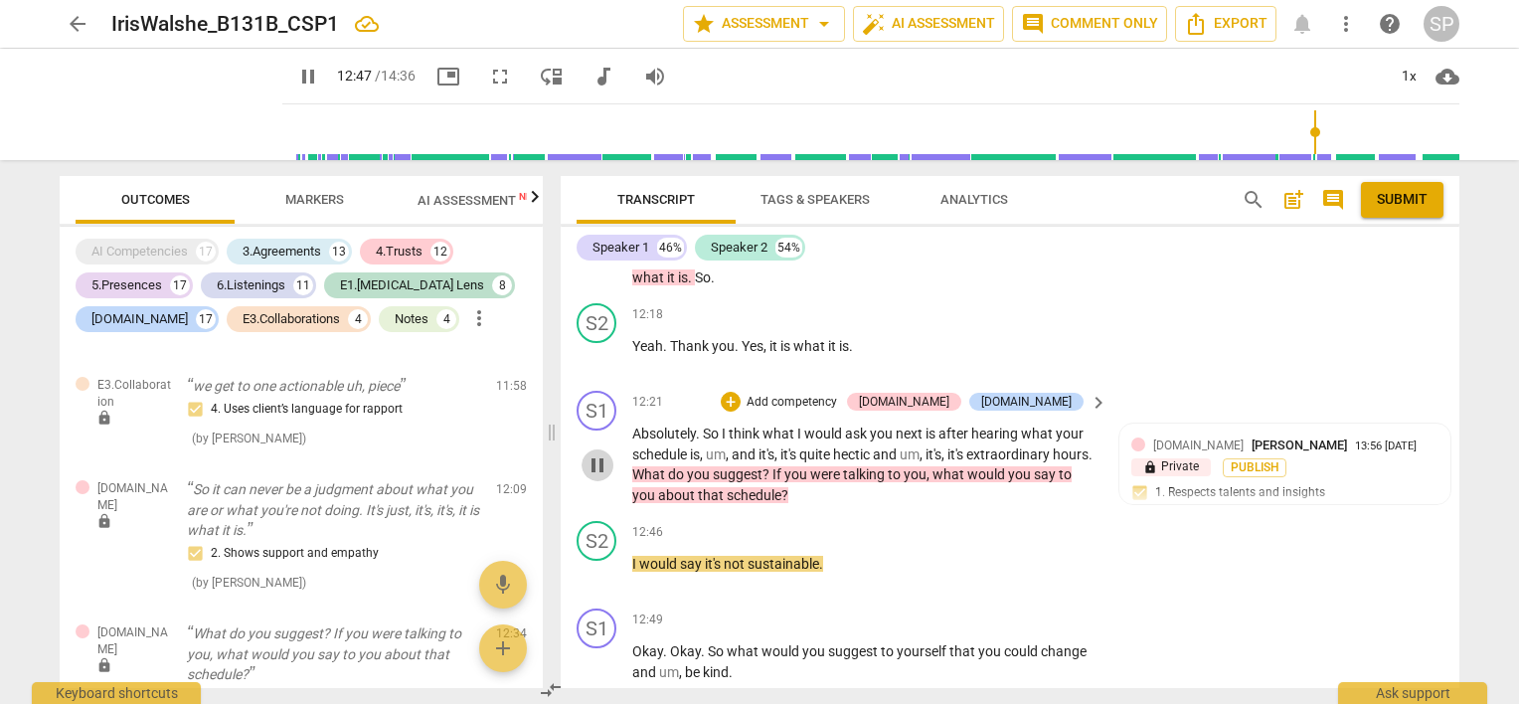
click at [598, 453] on span "pause" at bounding box center [598, 465] width 24 height 24
type input "768"
drag, startPoint x: 675, startPoint y: 359, endPoint x: 812, endPoint y: 371, distance: 137.7
click at [812, 424] on p "Absolutely . So I think what I would ask you next is after hearing what your sc…" at bounding box center [864, 465] width 465 height 82
click at [741, 392] on div "+" at bounding box center [731, 402] width 20 height 20
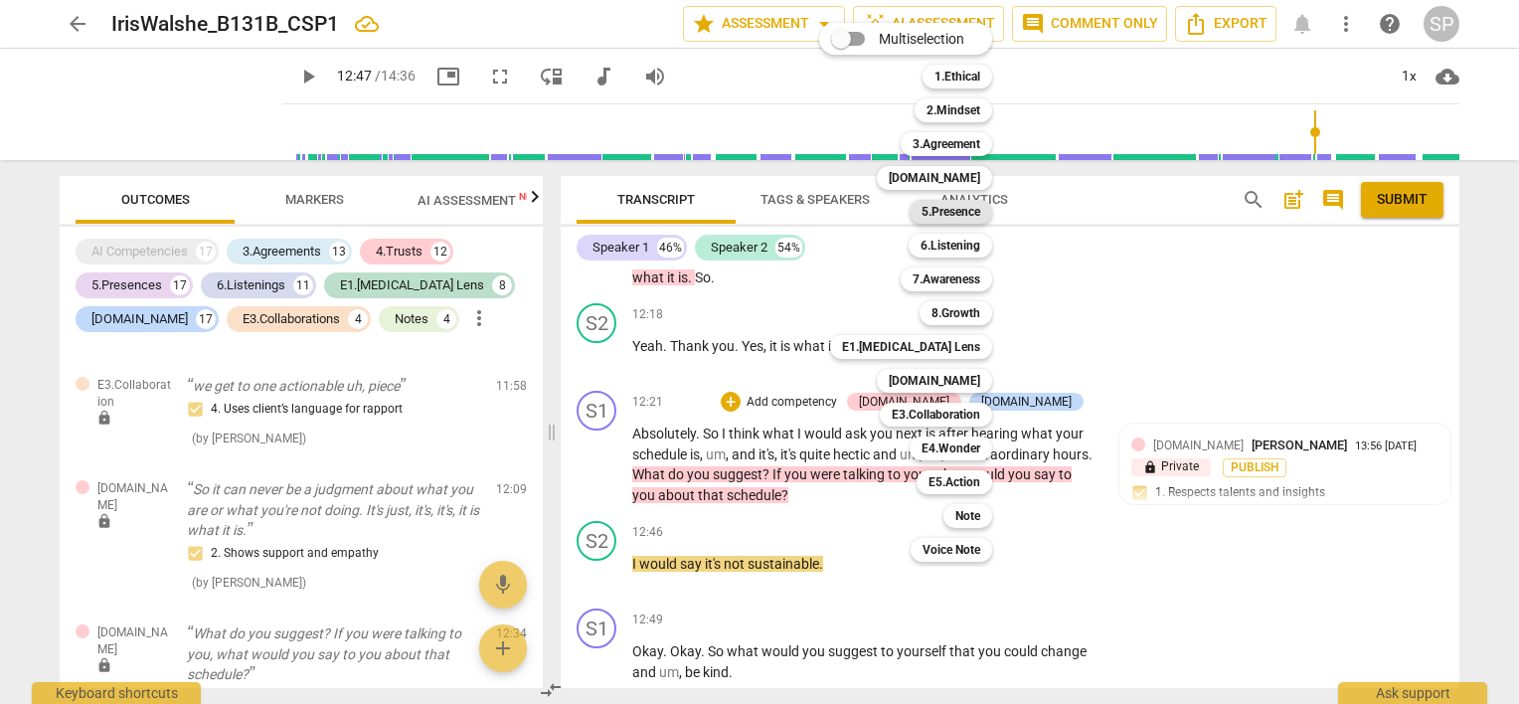
click at [963, 210] on b "5.Presence" at bounding box center [951, 212] width 59 height 24
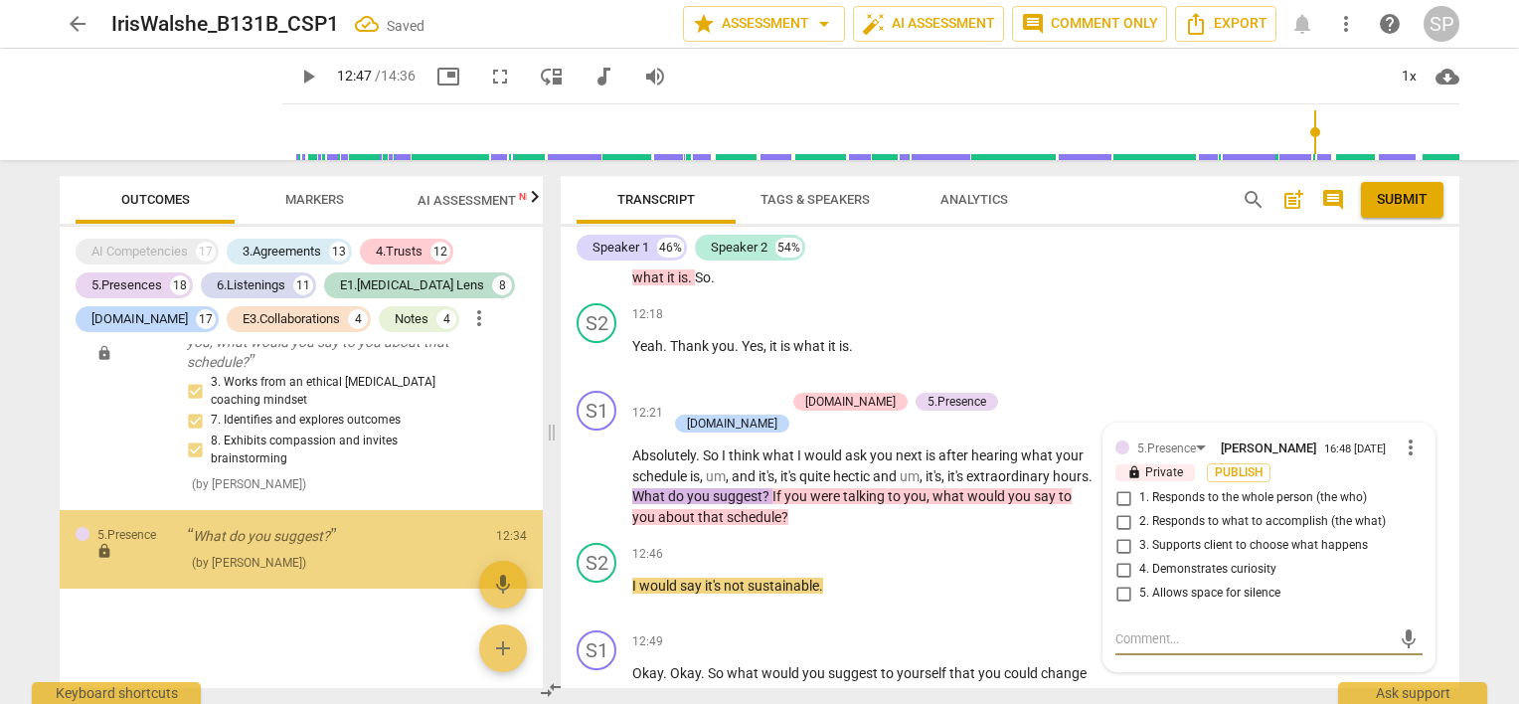
scroll to position [13733, 0]
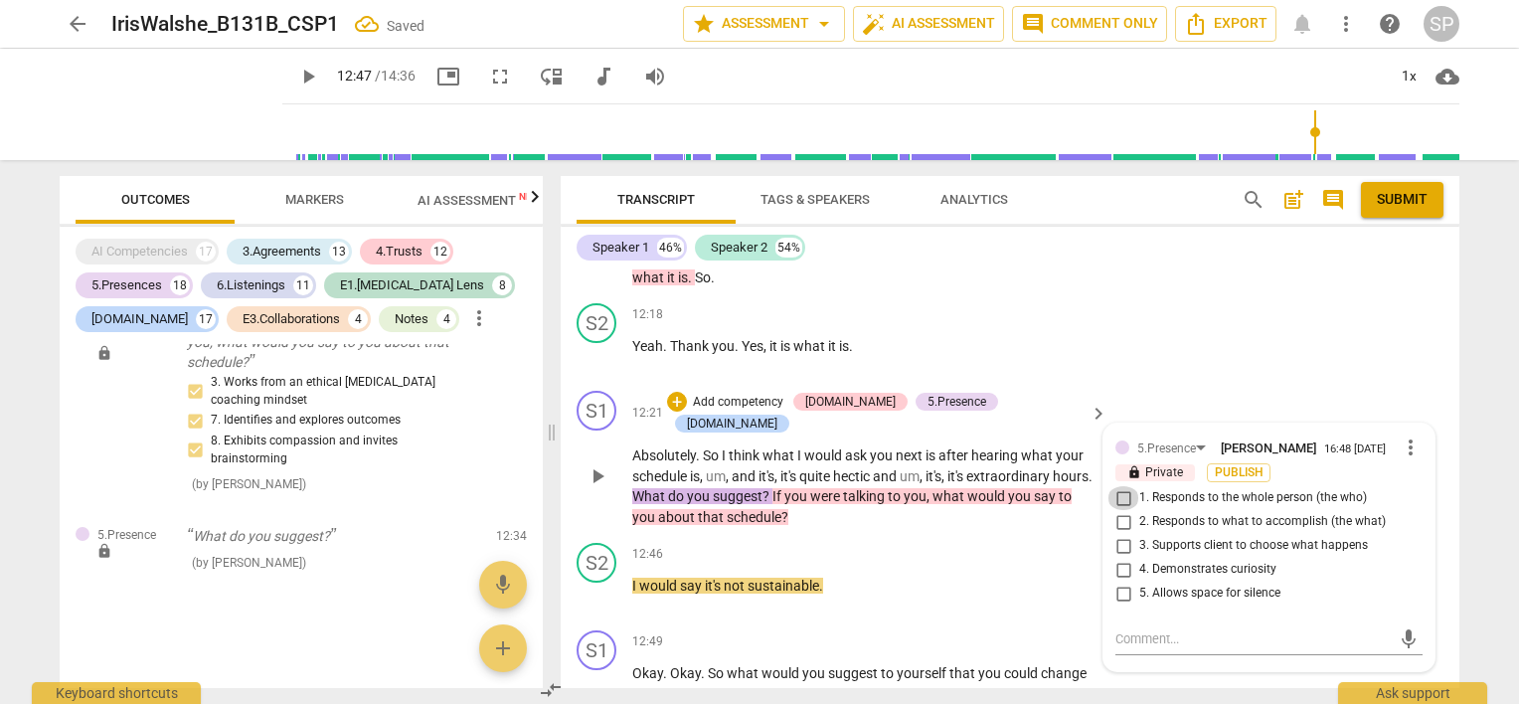
click at [1125, 486] on input "1. Responds to the whole person (the who)" at bounding box center [1124, 498] width 32 height 24
checkbox input "true"
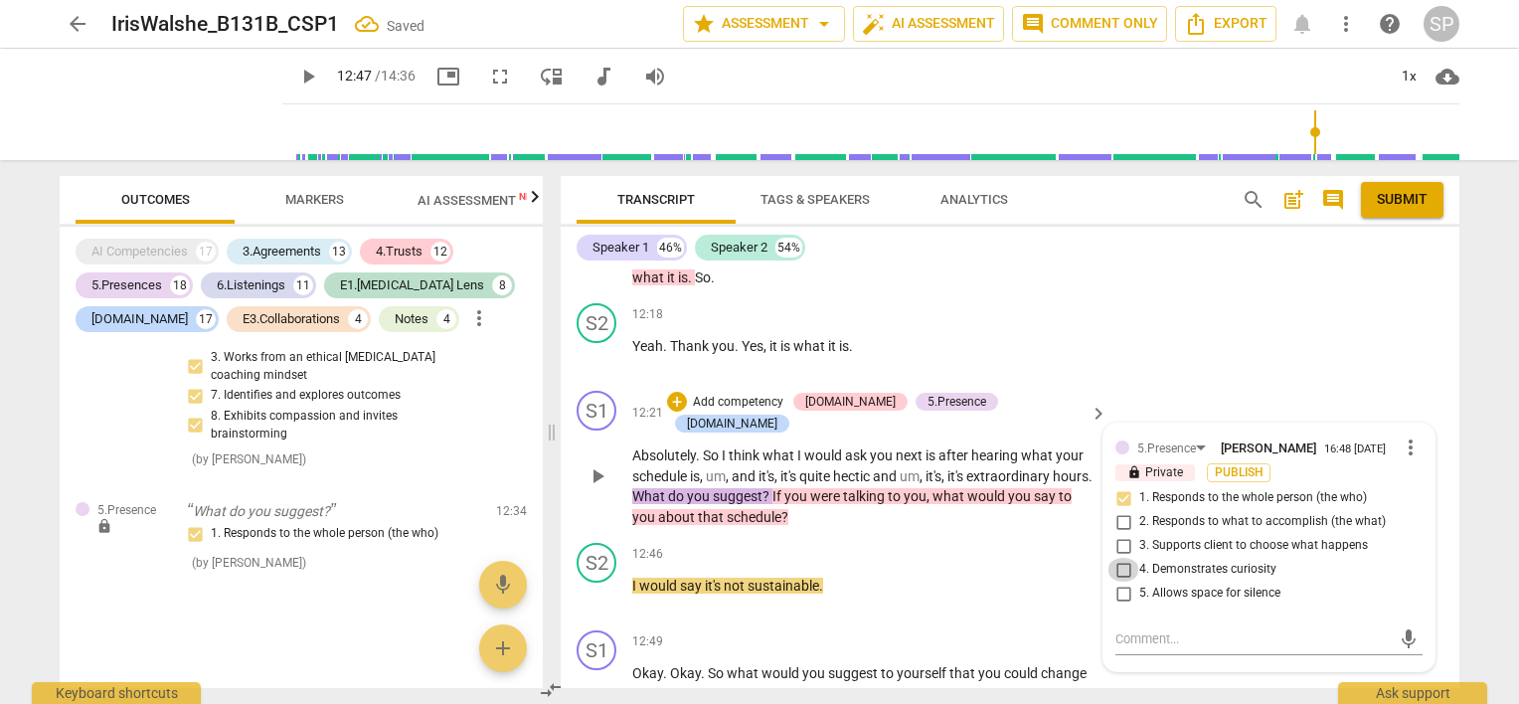
click at [1118, 558] on input "4. Demonstrates curiosity" at bounding box center [1124, 570] width 32 height 24
checkbox input "true"
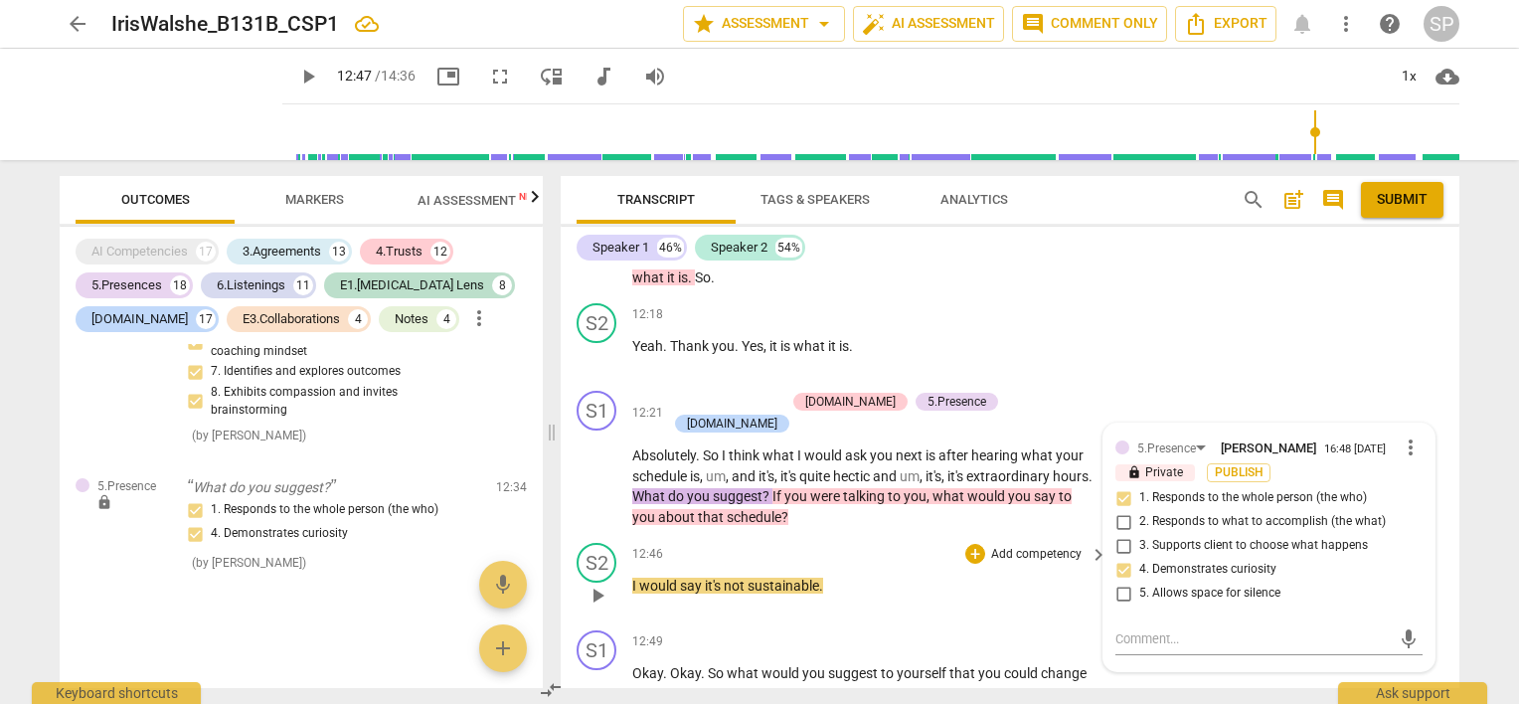
click at [913, 543] on div "12:46 + Add competency keyboard_arrow_right" at bounding box center [870, 554] width 477 height 22
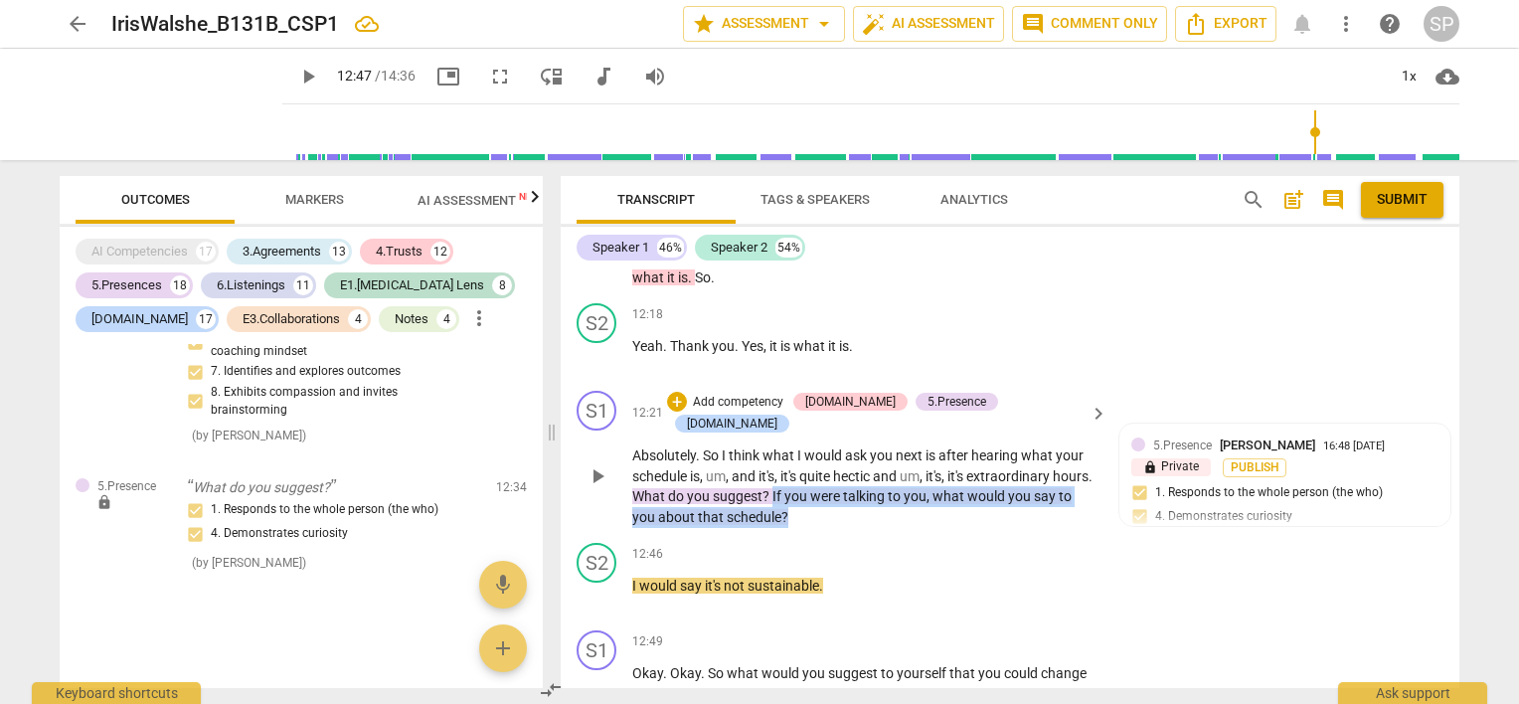
drag, startPoint x: 813, startPoint y: 360, endPoint x: 811, endPoint y: 371, distance: 11.1
click at [828, 445] on p "Absolutely . So I think what I would ask you next is after hearing what your sc…" at bounding box center [864, 486] width 465 height 82
click at [687, 392] on div "+" at bounding box center [677, 402] width 20 height 20
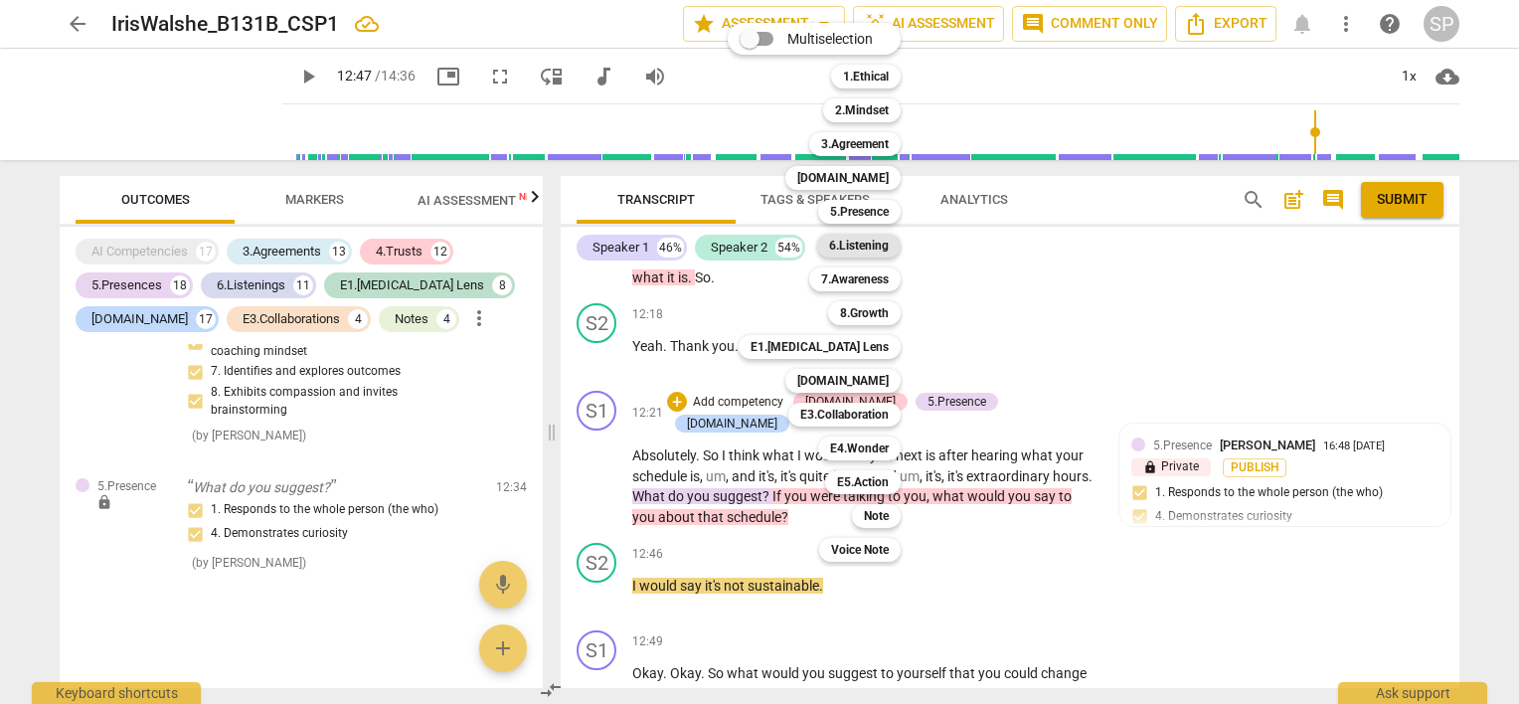
click at [879, 241] on b "6.Listening" at bounding box center [859, 246] width 60 height 24
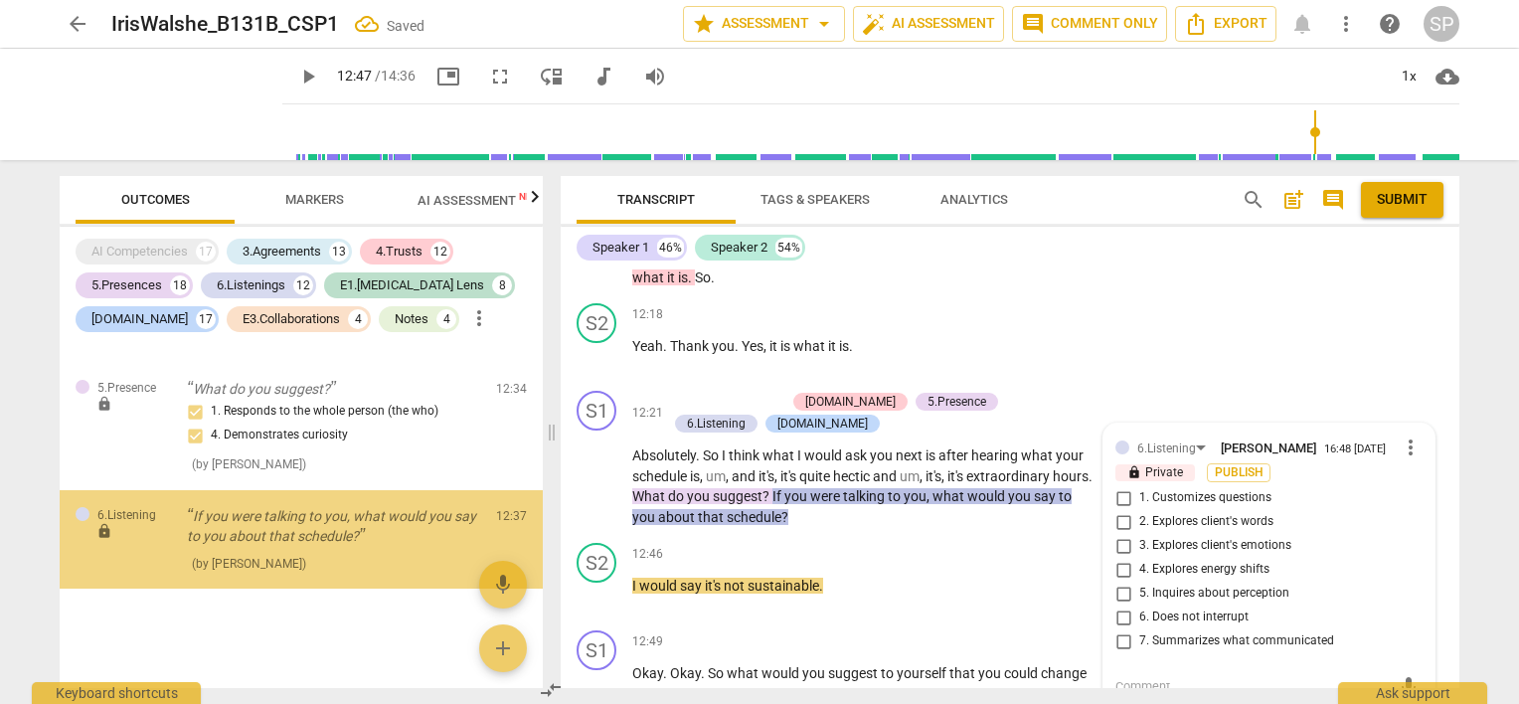
scroll to position [13881, 0]
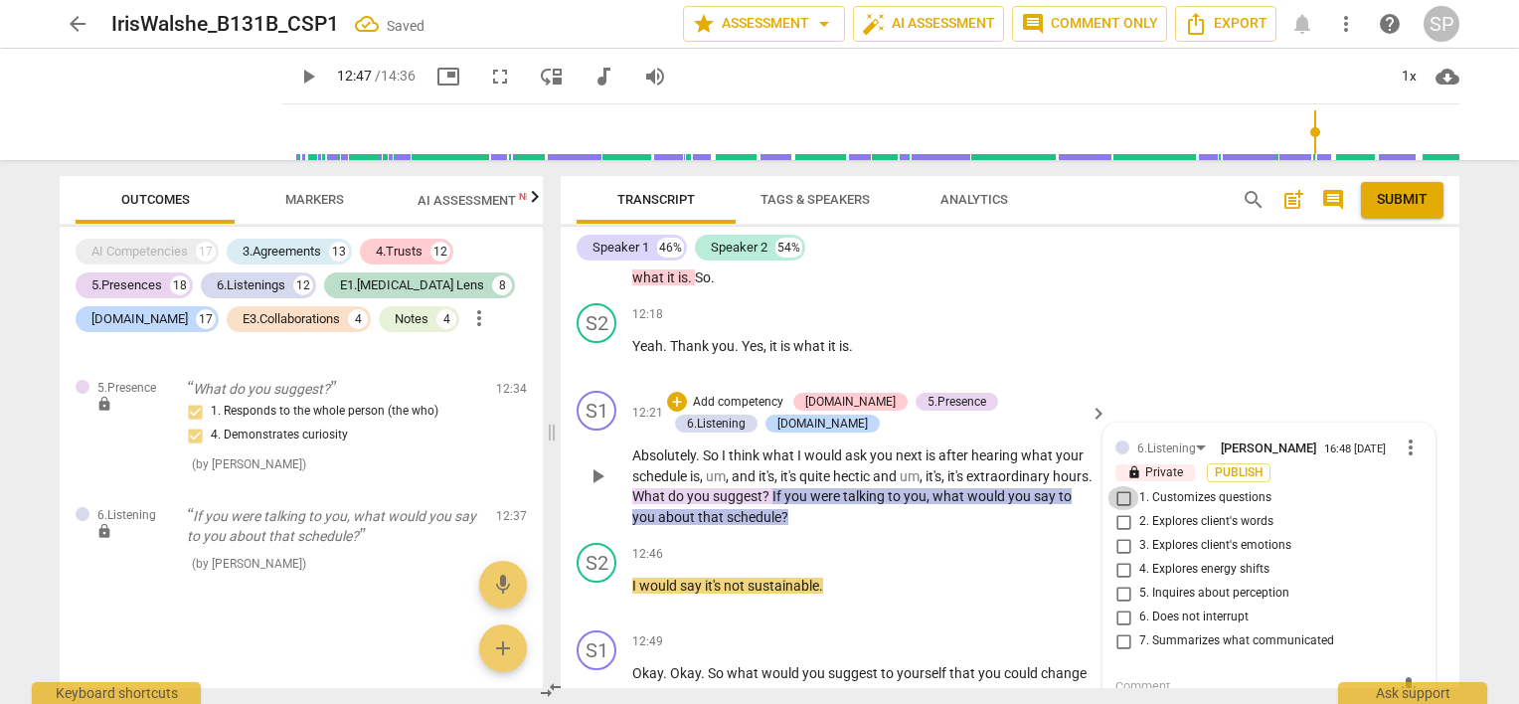
click at [1124, 486] on input "1. Customizes questions" at bounding box center [1124, 498] width 32 height 24
checkbox input "true"
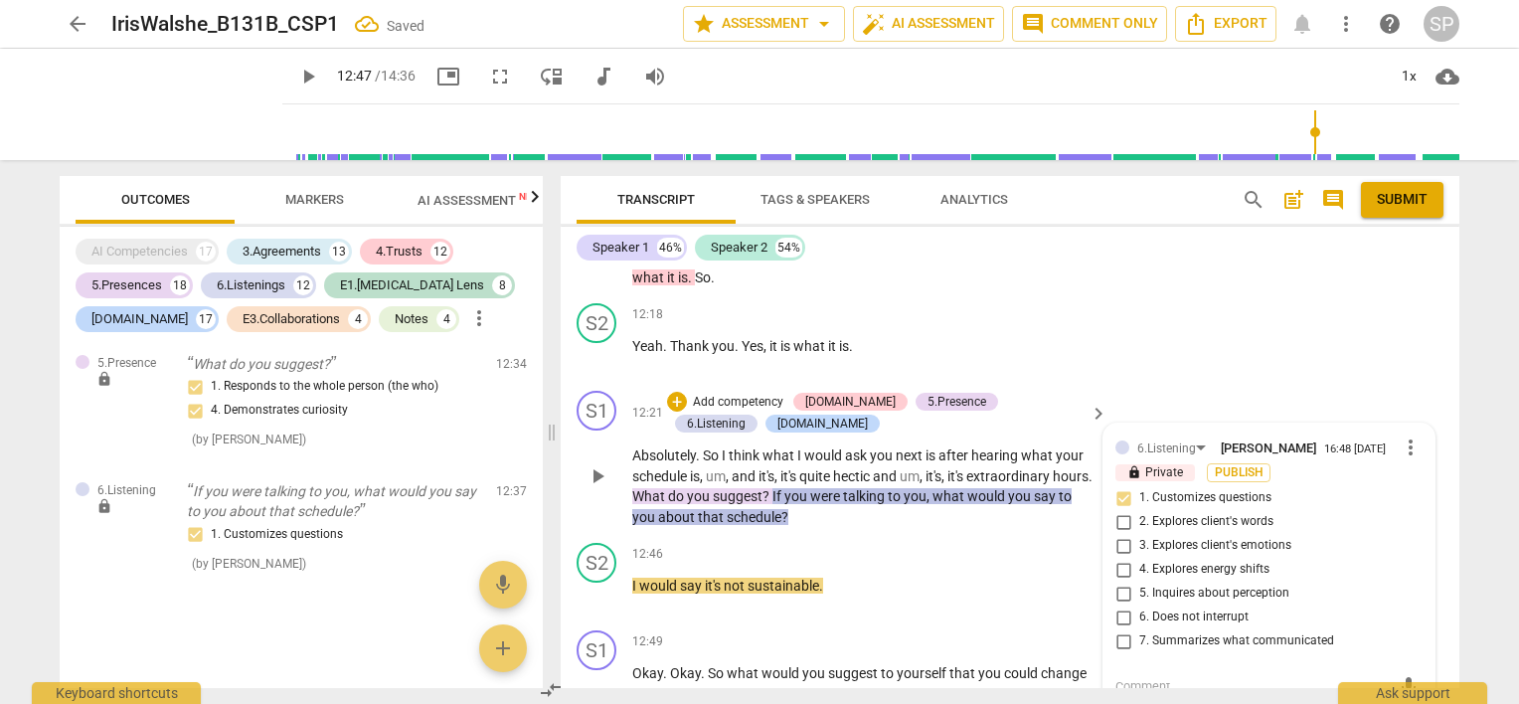
click at [1111, 582] on input "5. Inquires about perception" at bounding box center [1124, 594] width 32 height 24
checkbox input "true"
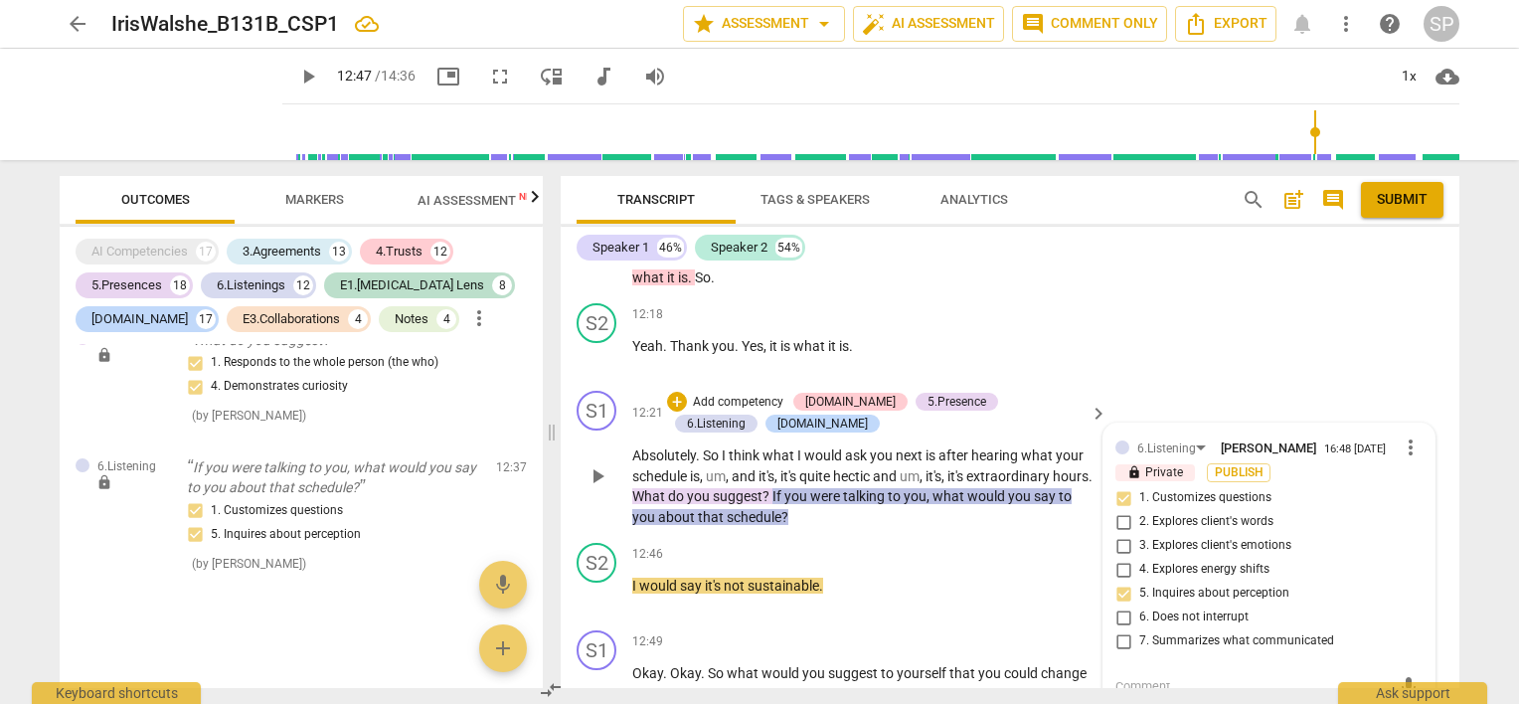
click at [1144, 677] on textarea at bounding box center [1252, 686] width 275 height 19
type textarea "T"
type textarea "Th"
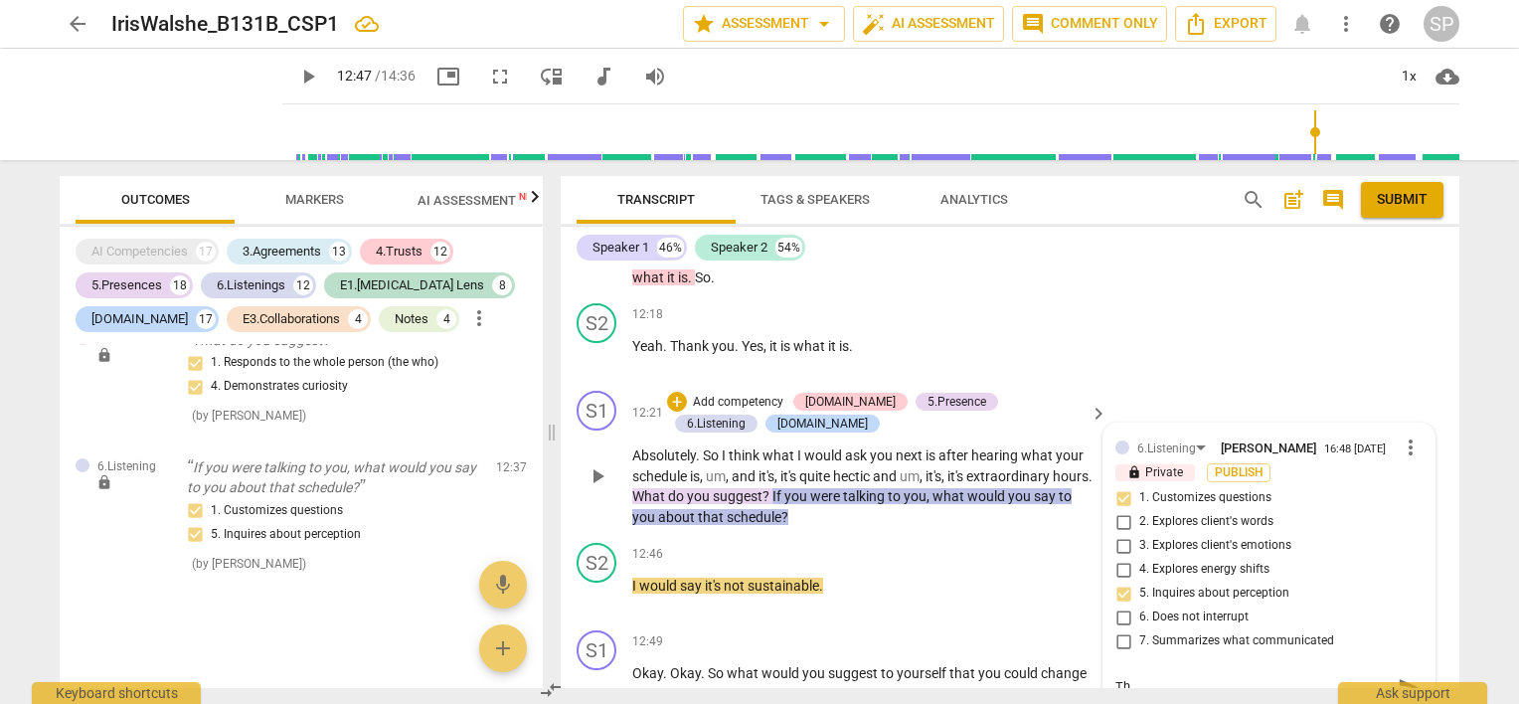
type textarea "Thi"
type textarea "This"
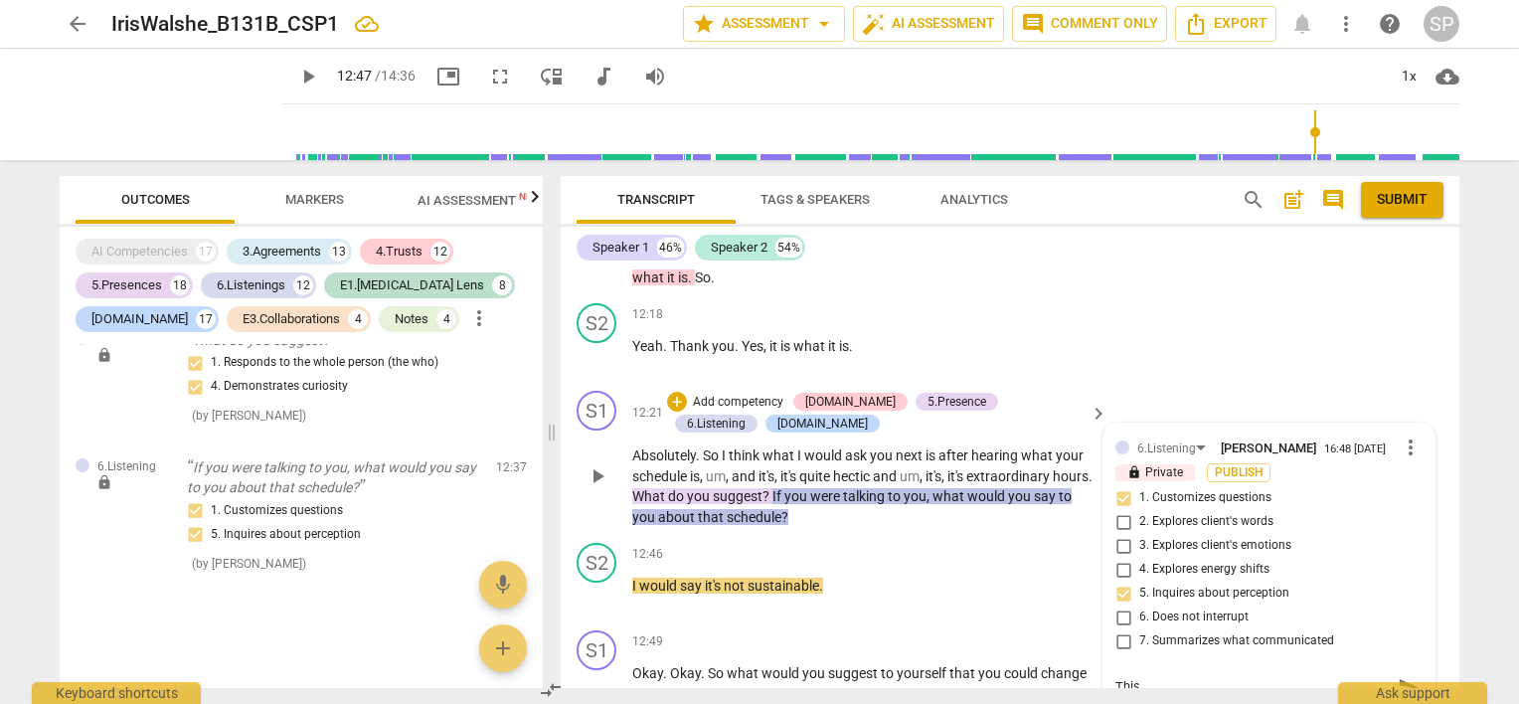
type textarea "This"
type textarea "This i"
type textarea "This is"
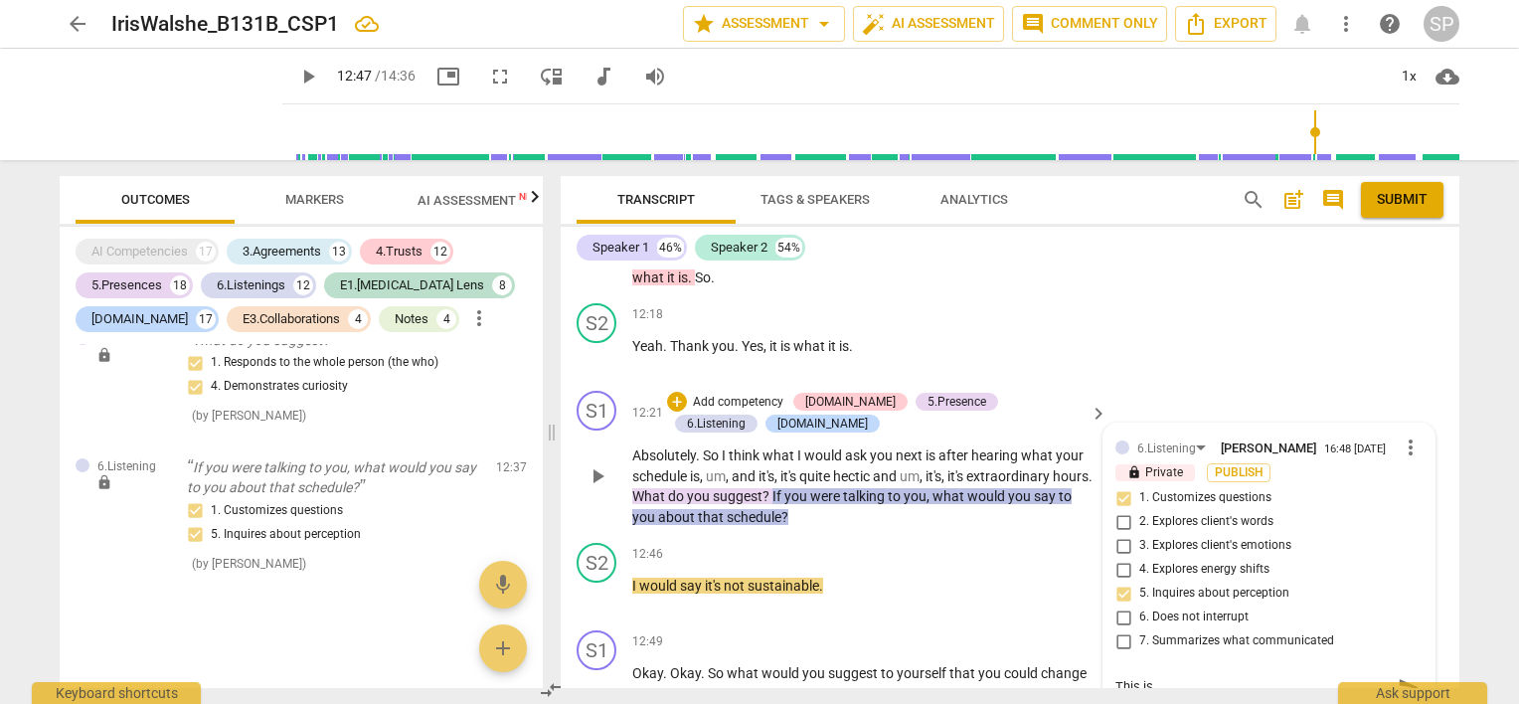
type textarea "This is"
type textarea "This is a"
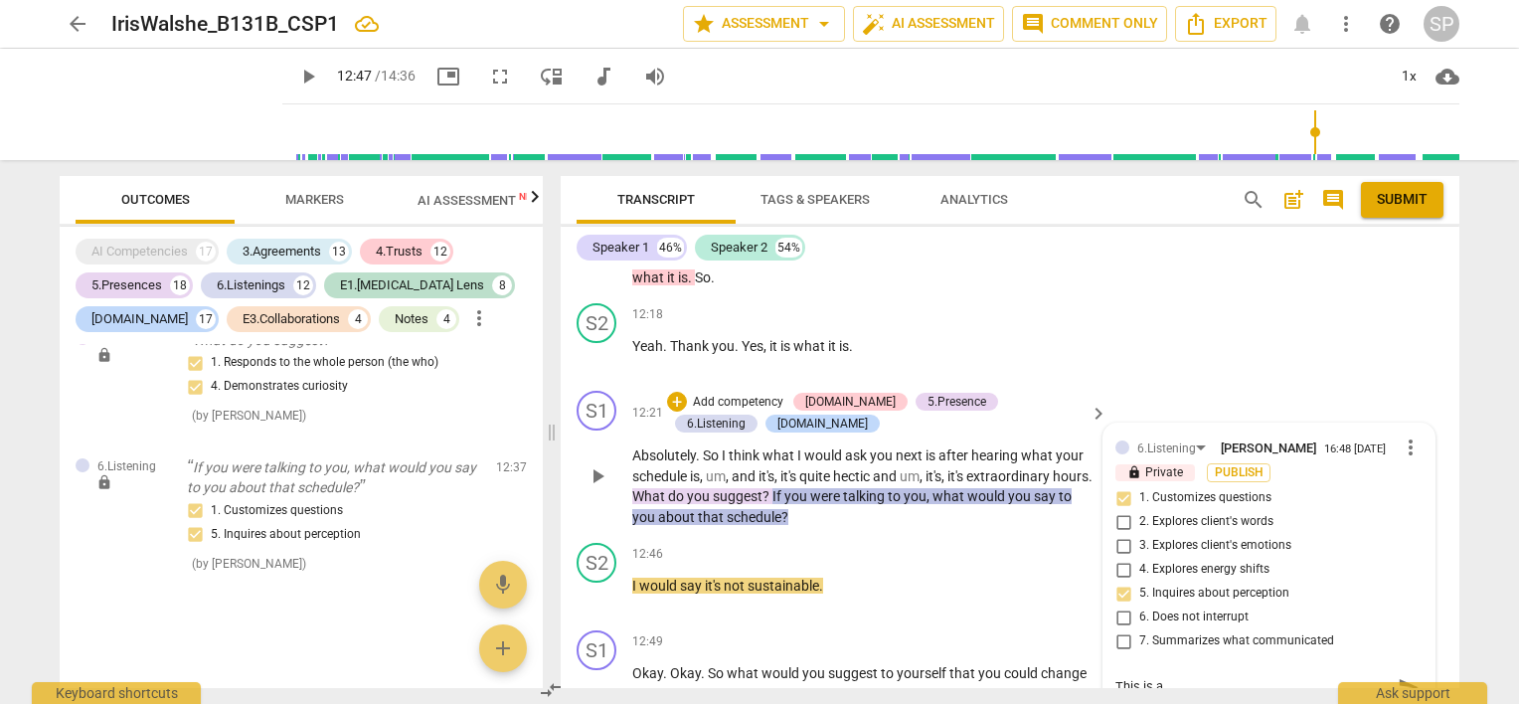
type textarea "This is a"
type textarea "This is a f"
type textarea "This is a fu"
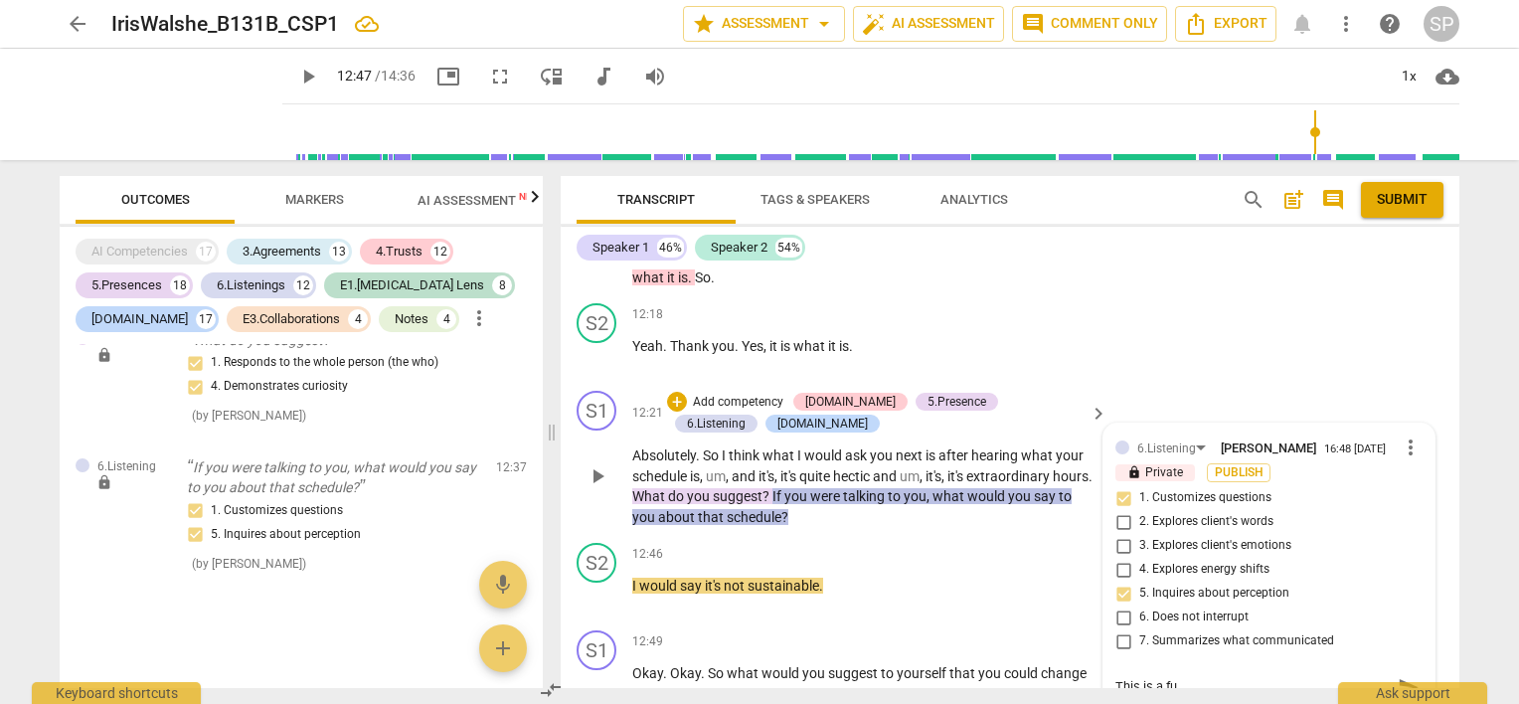
type textarea "This is a fun"
type textarea "This is a fun s"
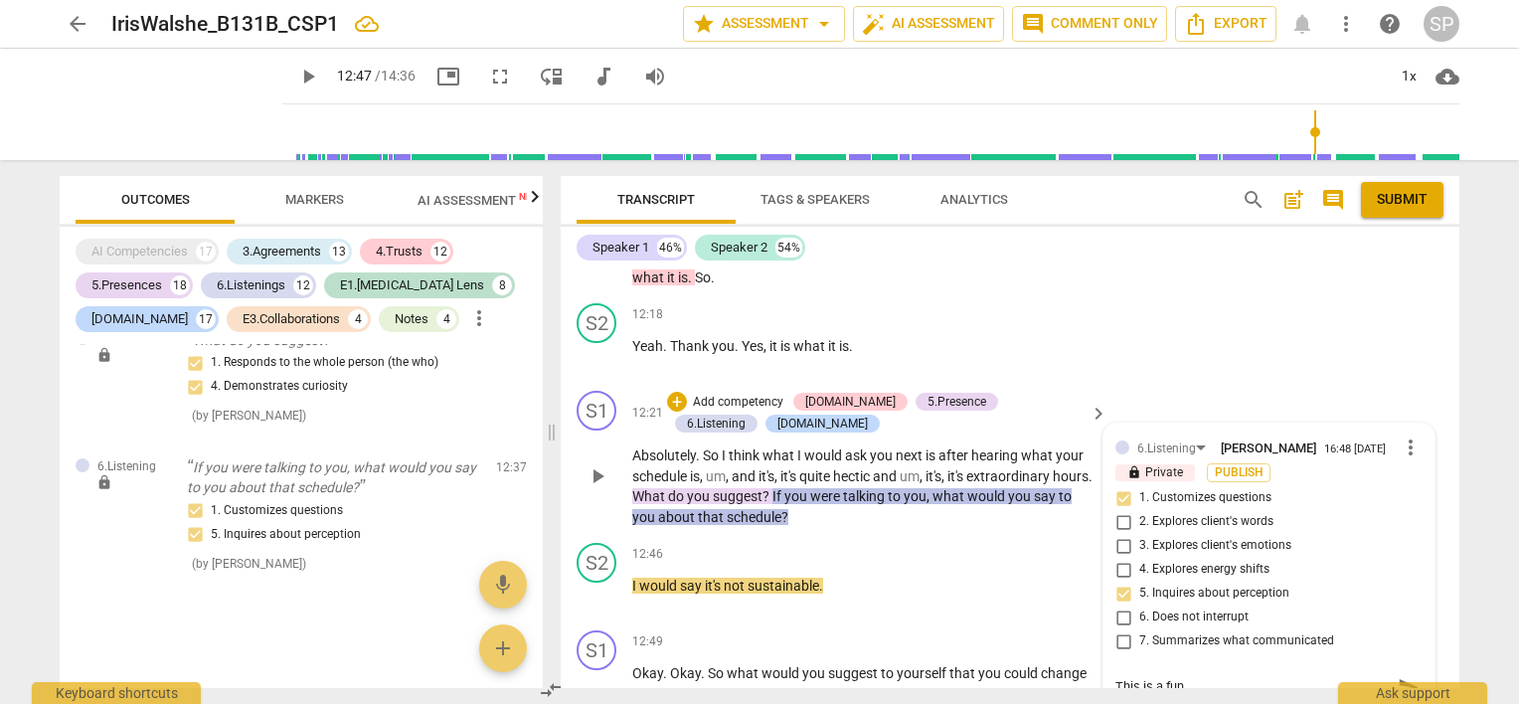
type textarea "This is a fun s"
type textarea "This is a fun"
type textarea "This is a fun q"
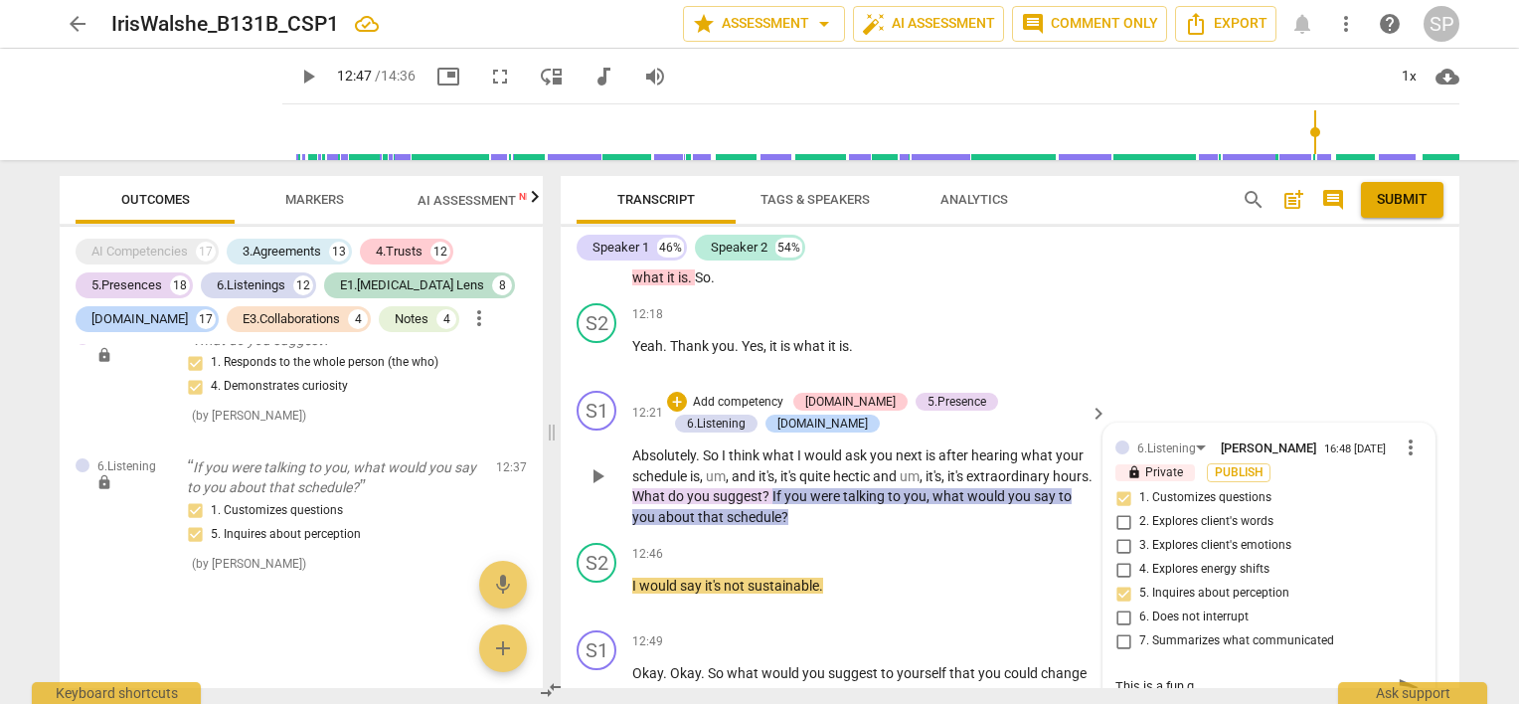
type textarea "This is a fun qu"
type textarea "This is a fun que"
type textarea "This is a fun ques"
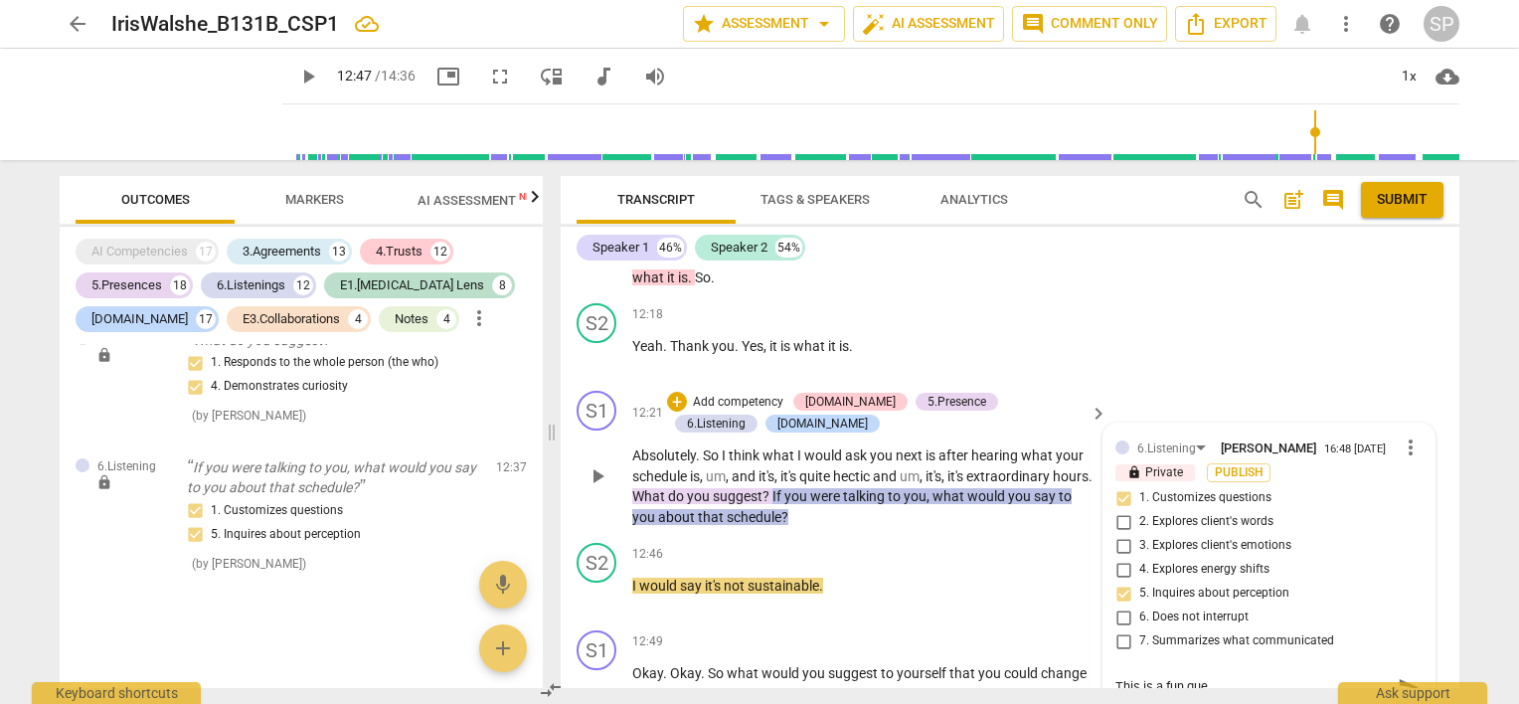
type textarea "This is a fun ques"
type textarea "This is a fun quest"
type textarea "This is a fun questi"
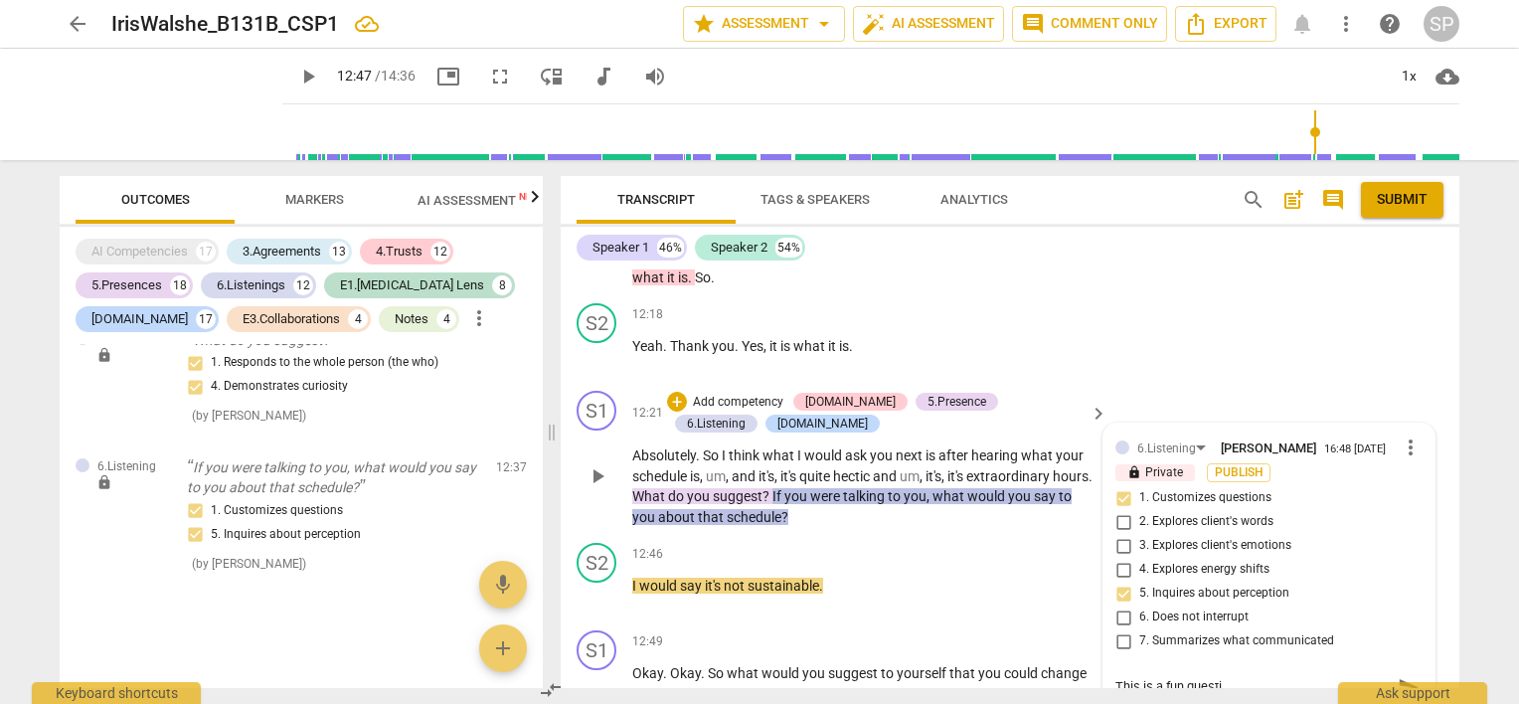
type textarea "This is a fun questio"
type textarea "This is a fun question"
type textarea "This is a fun question!"
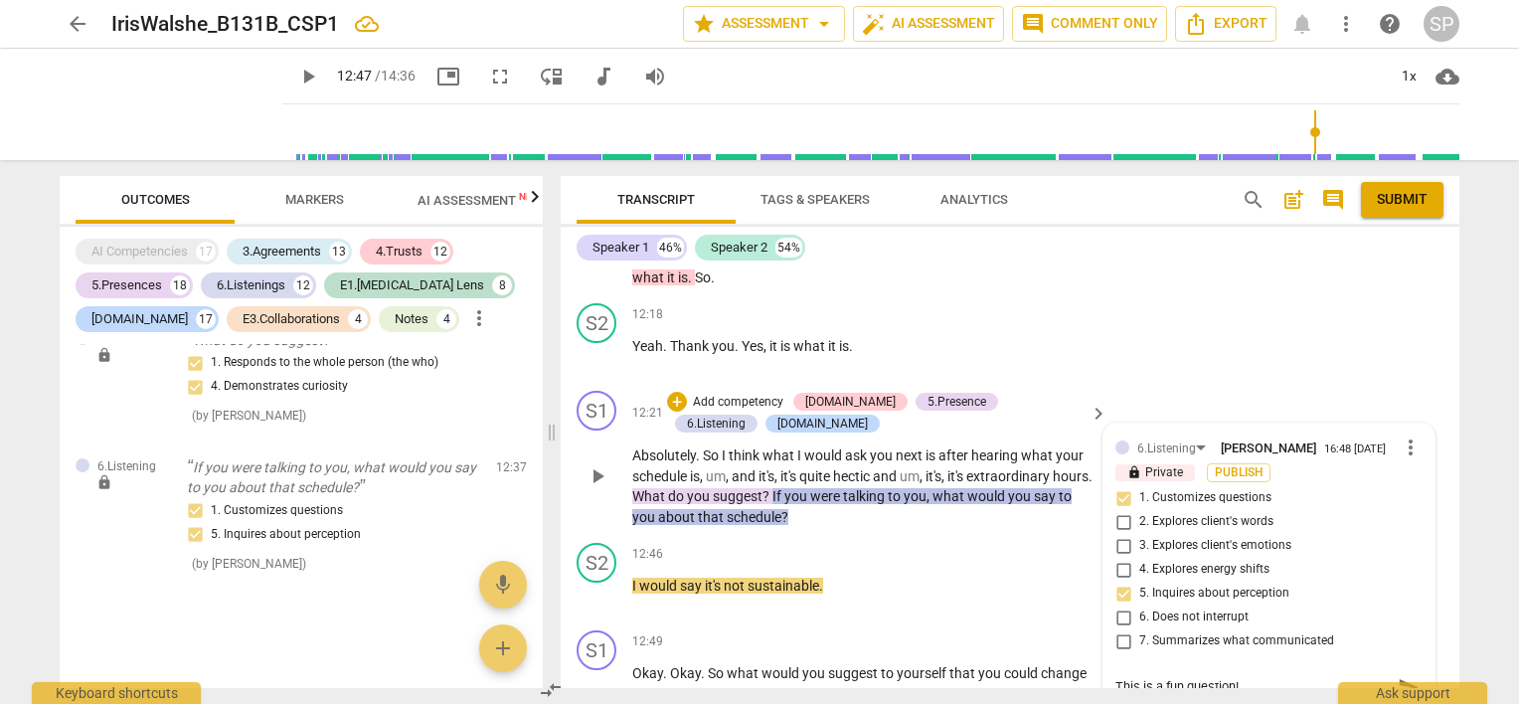
type textarea "This is a fun question!"
click at [597, 464] on span "play_arrow" at bounding box center [598, 476] width 24 height 24
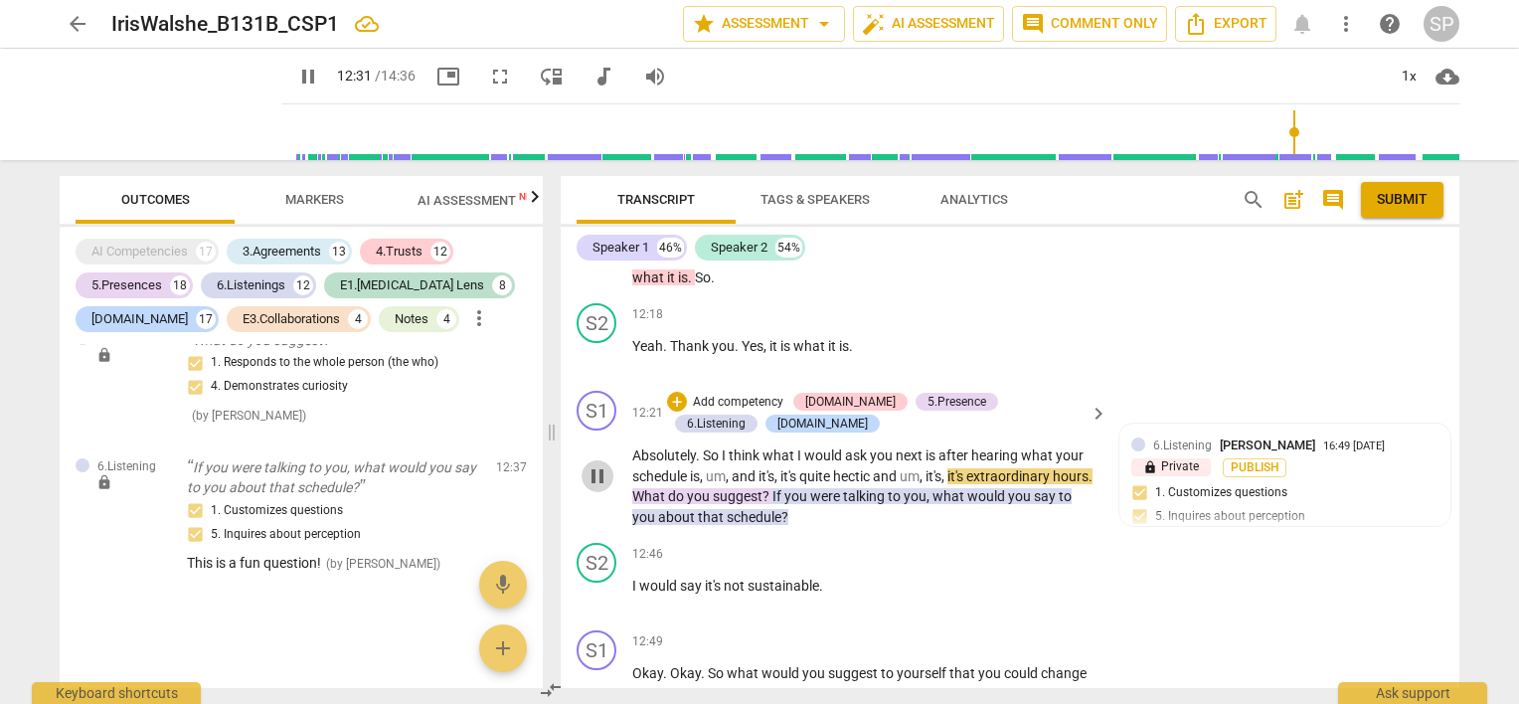
click at [603, 464] on span "pause" at bounding box center [598, 476] width 24 height 24
type input "752"
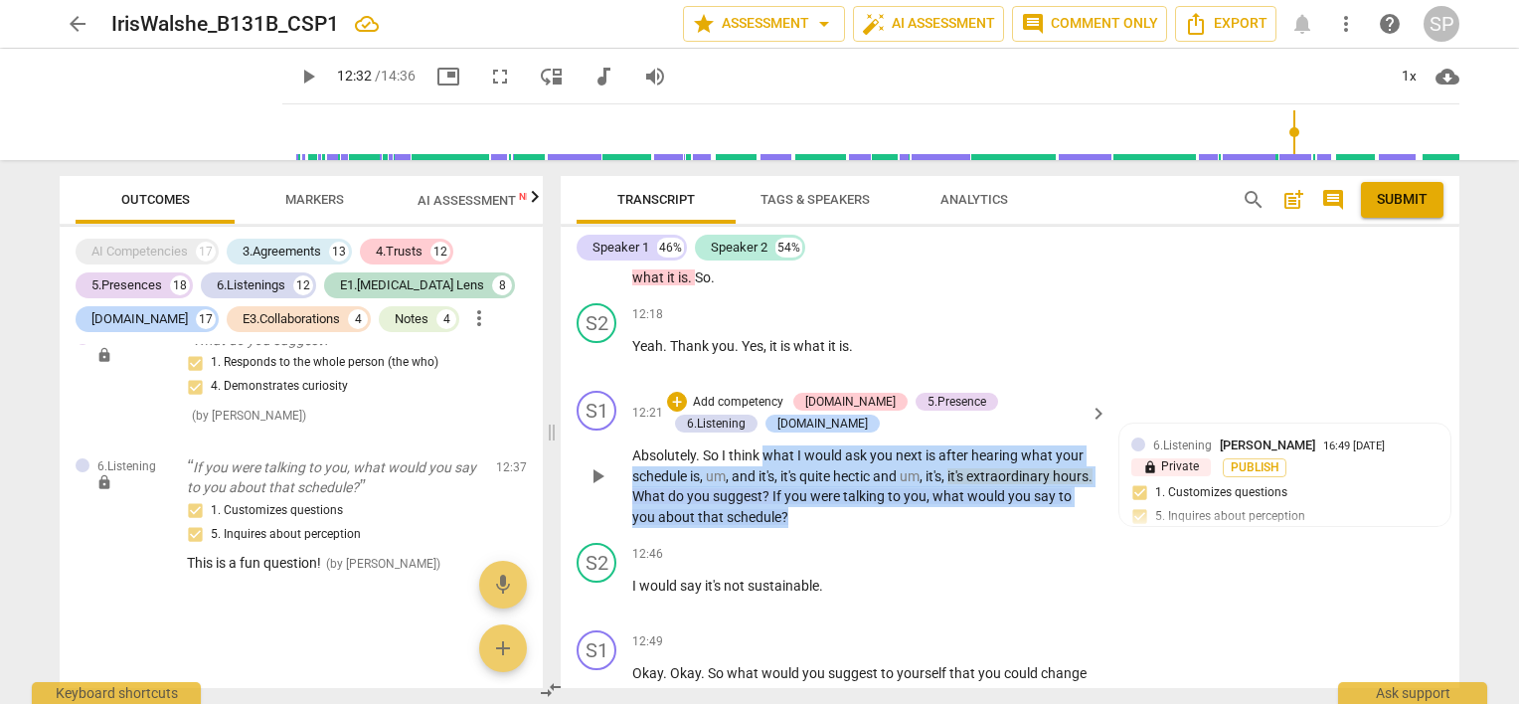
drag, startPoint x: 762, startPoint y: 345, endPoint x: 826, endPoint y: 408, distance: 90.0
click at [826, 445] on p "Absolutely . So I think what I would ask you next is after hearing what your sc…" at bounding box center [864, 486] width 465 height 82
click at [679, 392] on div "+" at bounding box center [677, 402] width 20 height 20
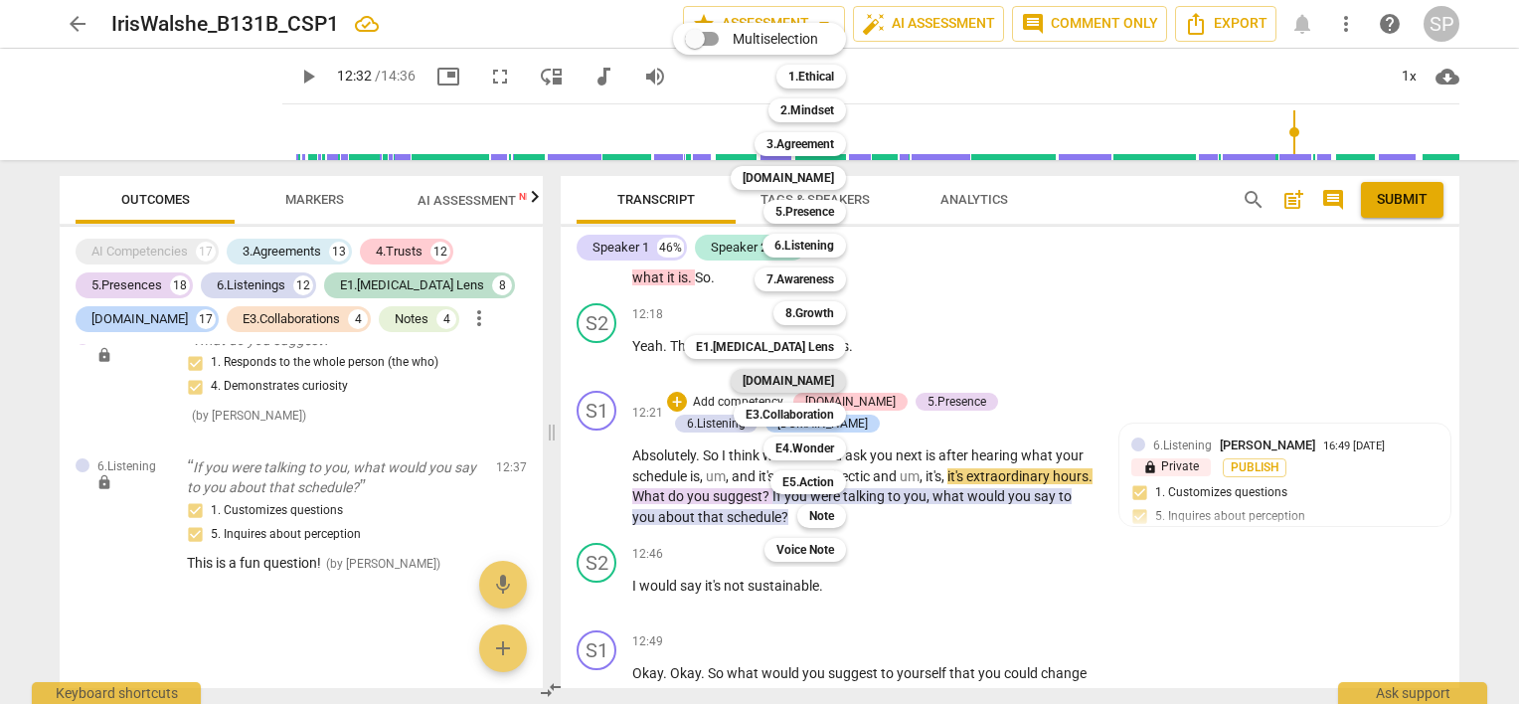
click at [810, 374] on b "[DOMAIN_NAME]" at bounding box center [788, 381] width 91 height 24
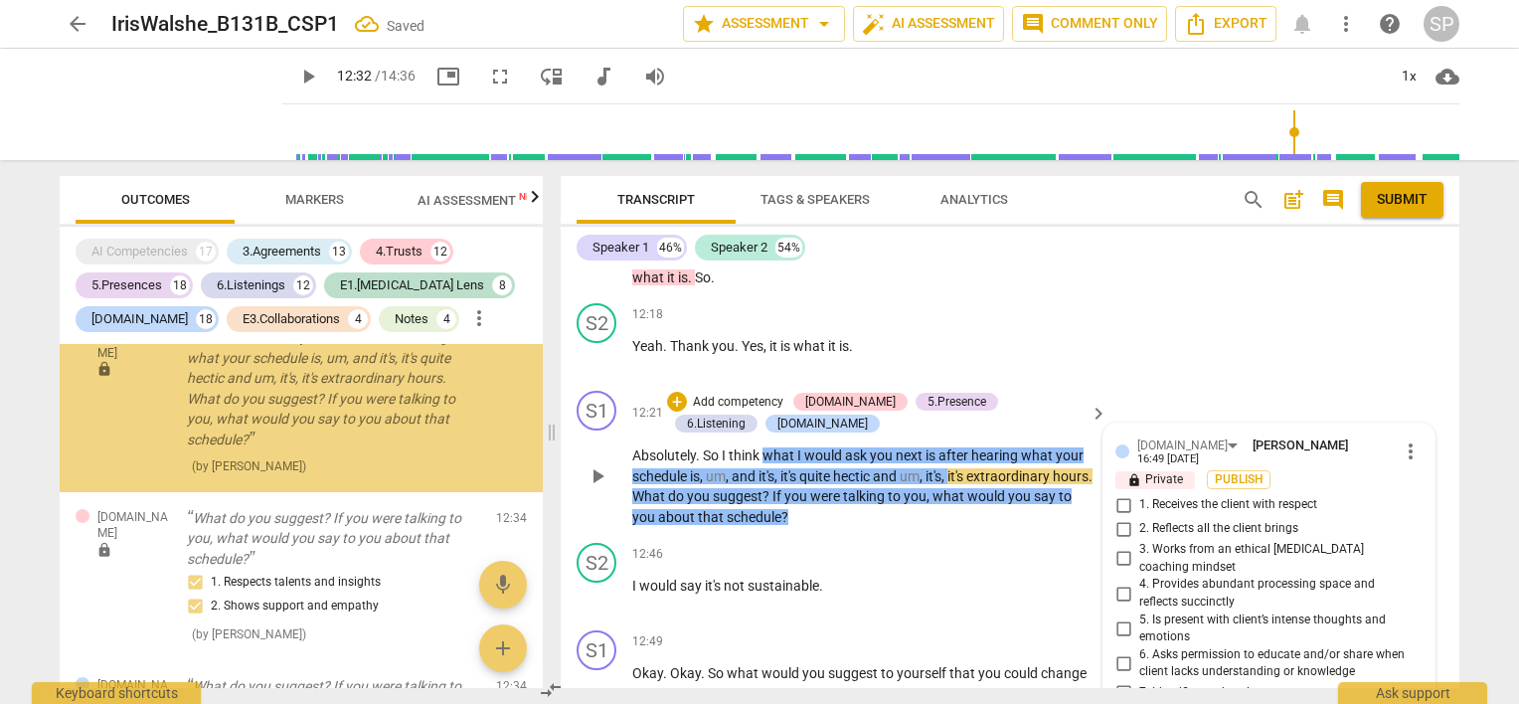
scroll to position [13434, 0]
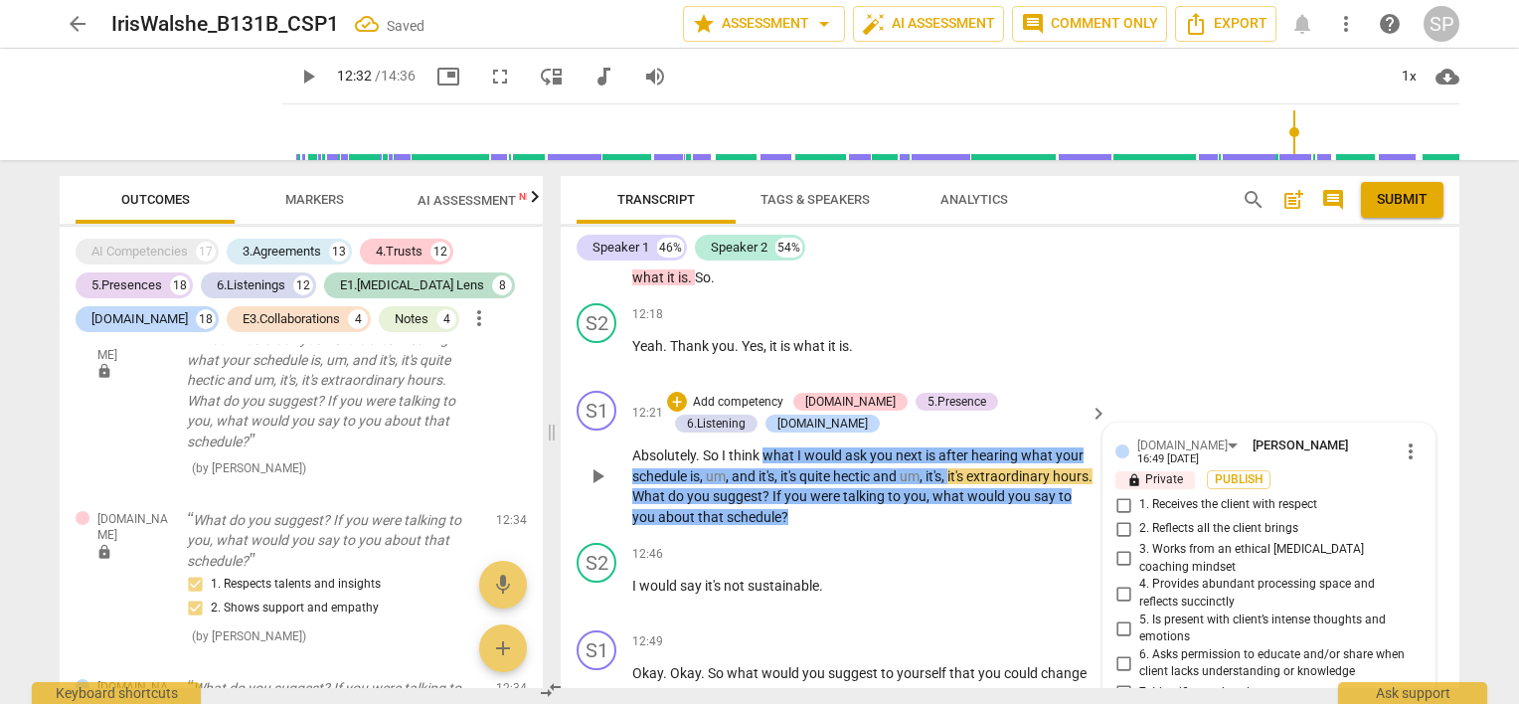
click at [1124, 703] on input "8. Exhibits compassion and invites brainstorming" at bounding box center [1124, 717] width 32 height 24
checkbox input "true"
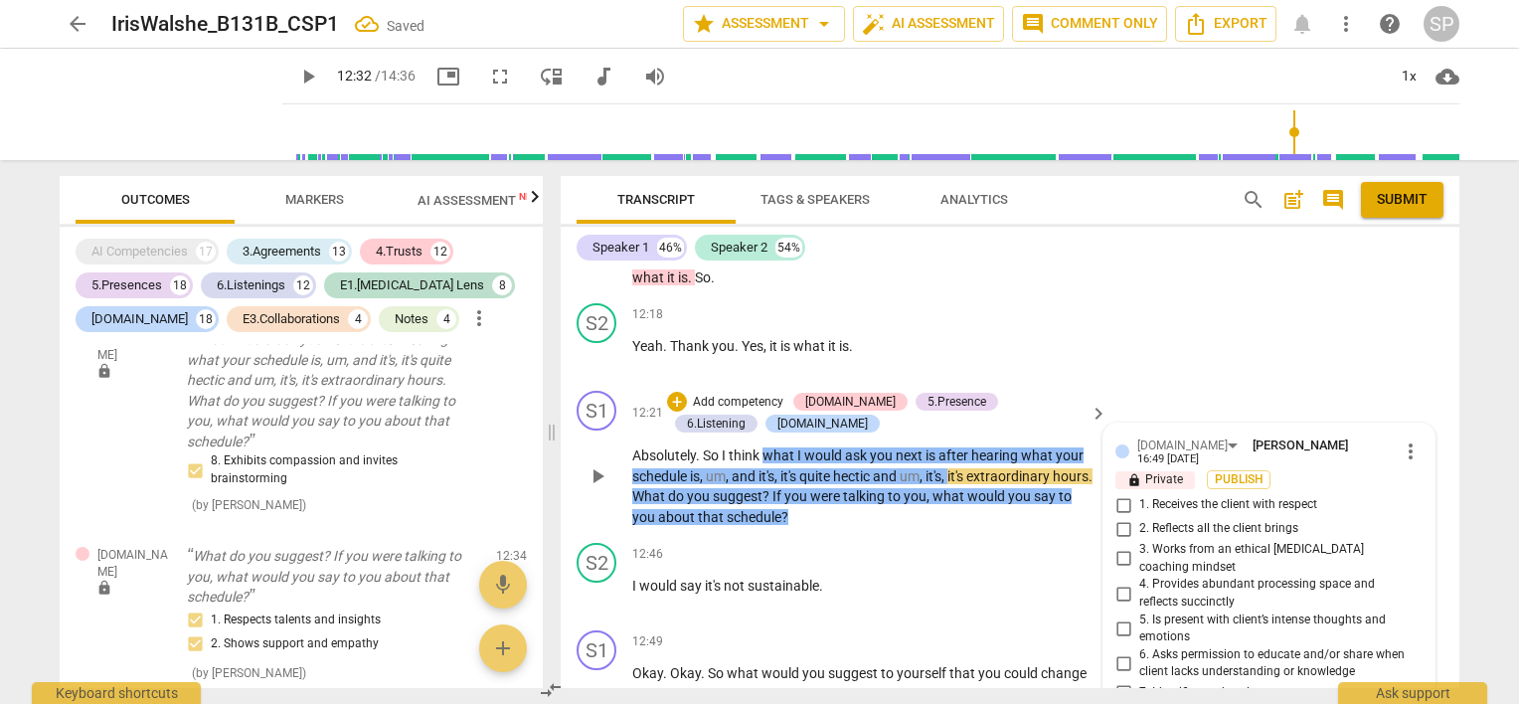
click at [608, 430] on div "play_arrow pause" at bounding box center [607, 475] width 51 height 90
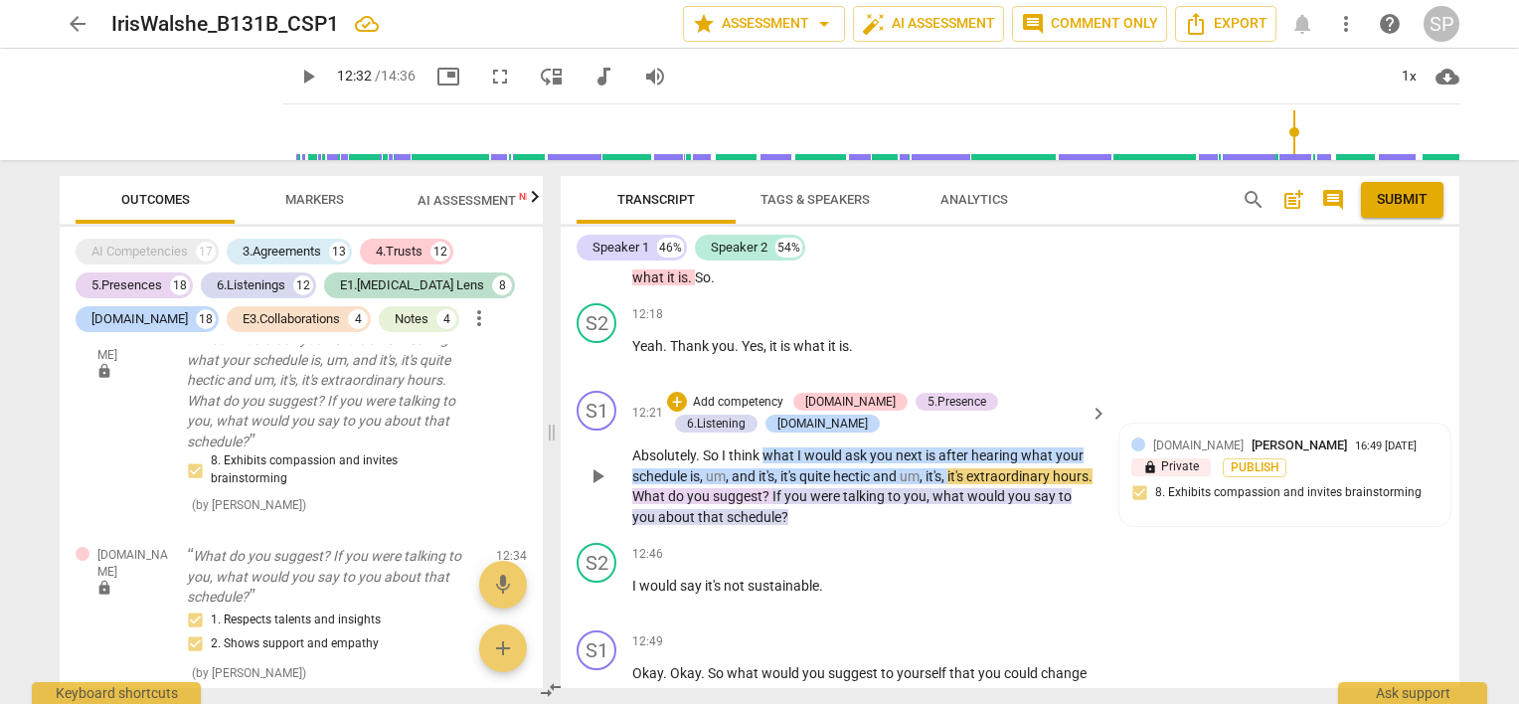
click at [602, 464] on span "play_arrow" at bounding box center [598, 476] width 24 height 24
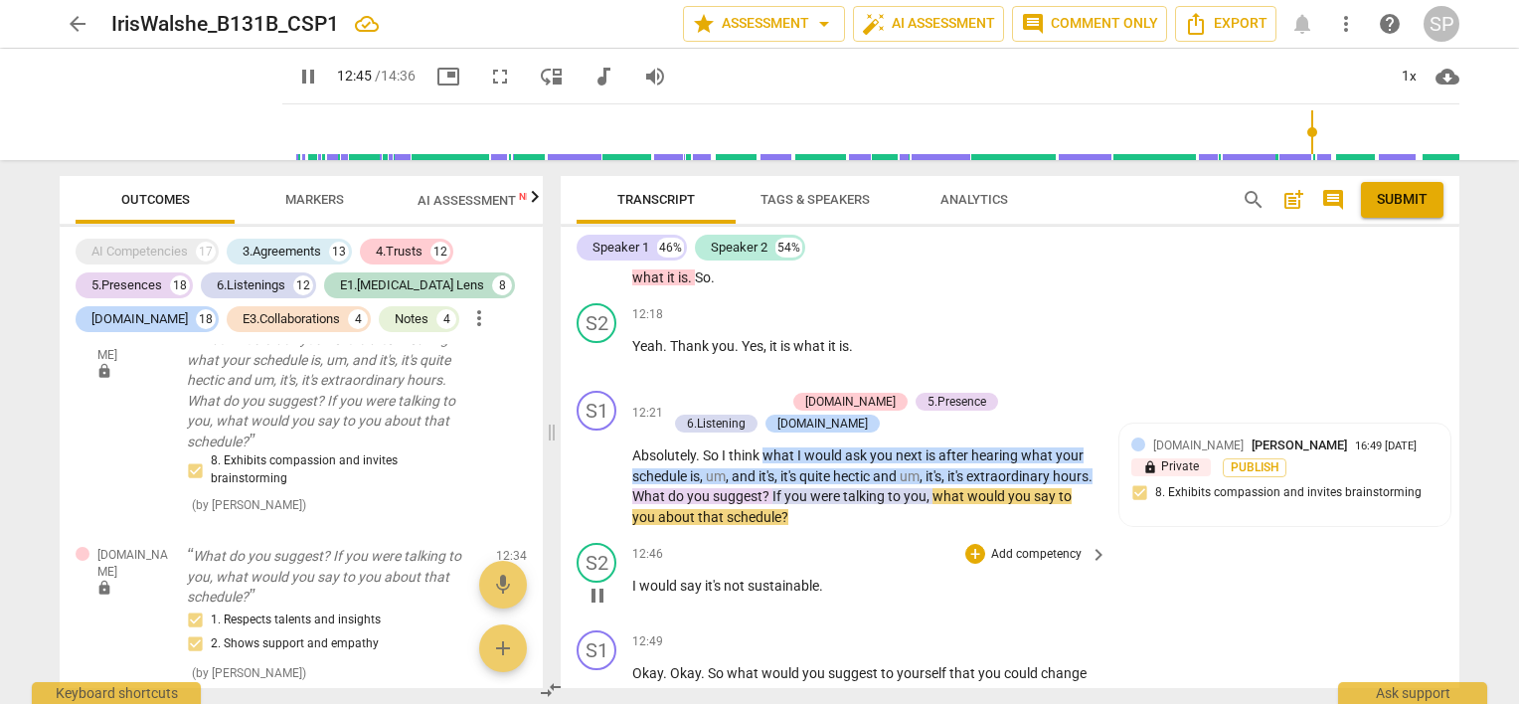
click at [596, 584] on span "pause" at bounding box center [598, 596] width 24 height 24
type input "766"
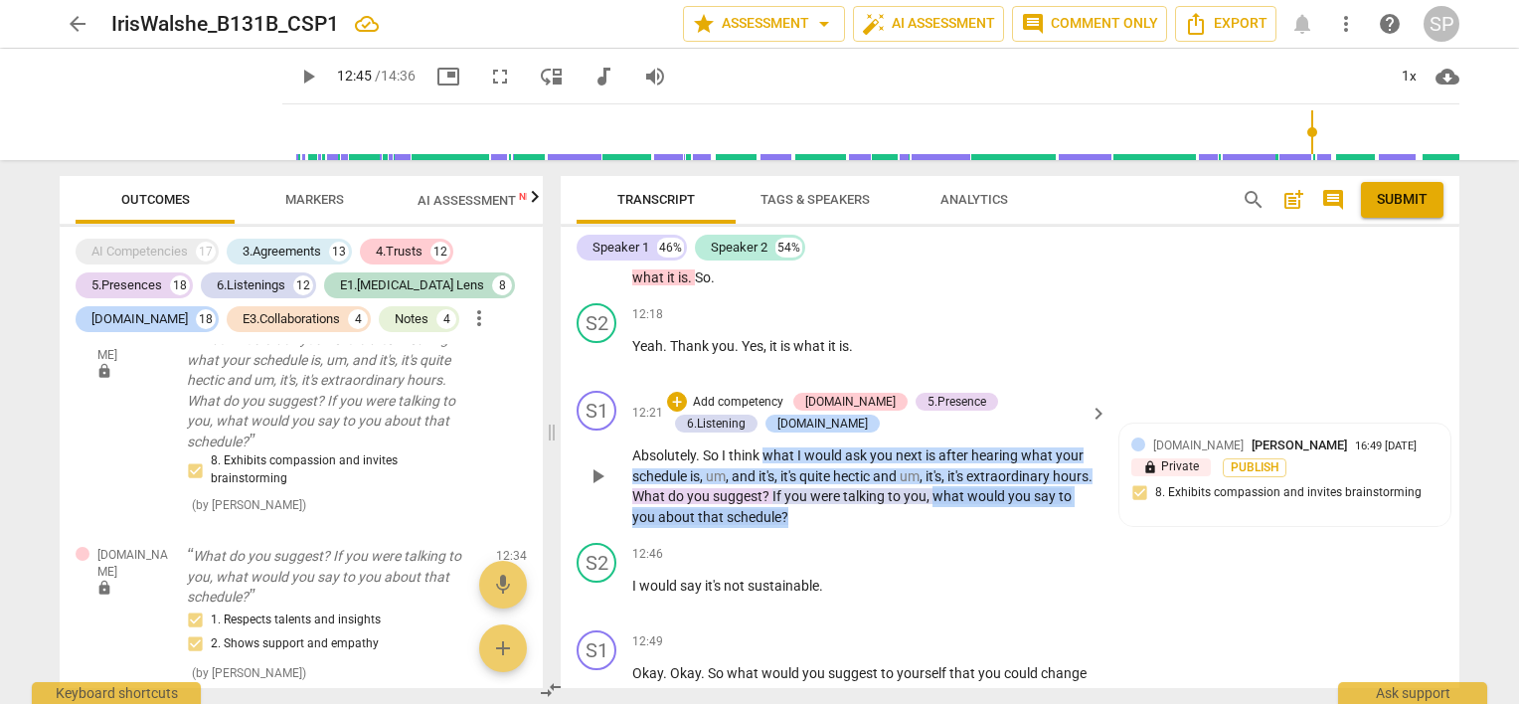
drag, startPoint x: 974, startPoint y: 381, endPoint x: 974, endPoint y: 410, distance: 28.8
click at [974, 445] on p "Absolutely . So I think what I would ask you next is after hearing what your sc…" at bounding box center [864, 486] width 465 height 82
click at [678, 392] on div "+" at bounding box center [677, 402] width 20 height 20
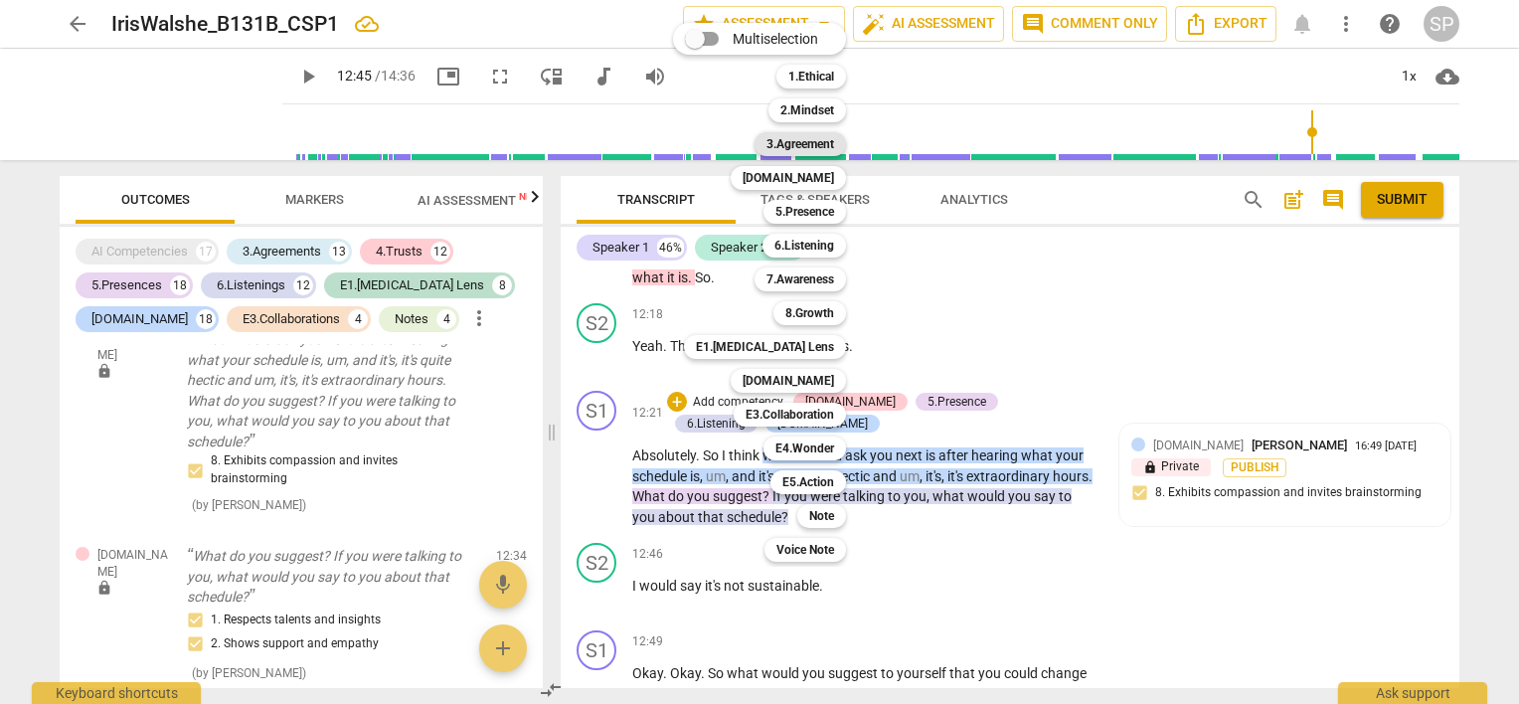
click at [789, 141] on b "3.Agreement" at bounding box center [801, 144] width 68 height 24
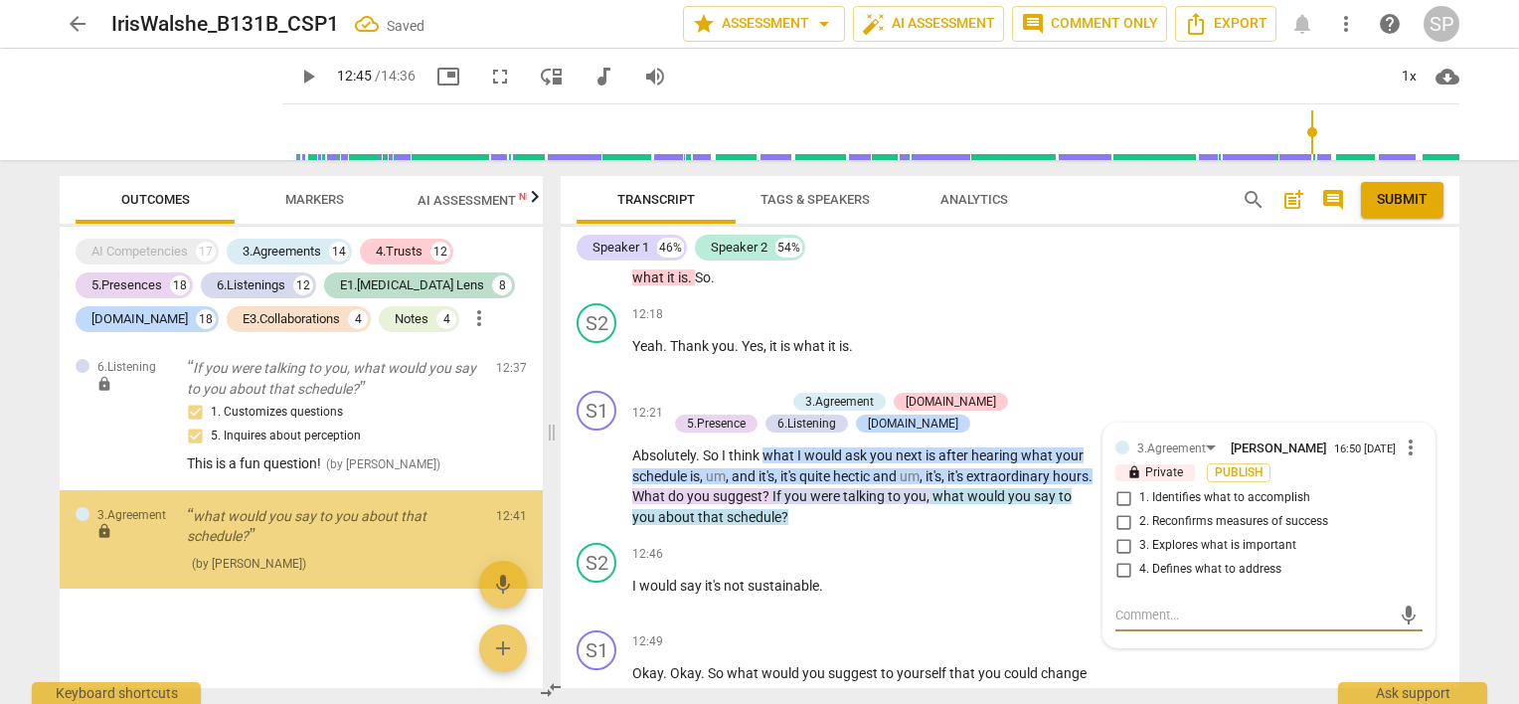
scroll to position [14245, 0]
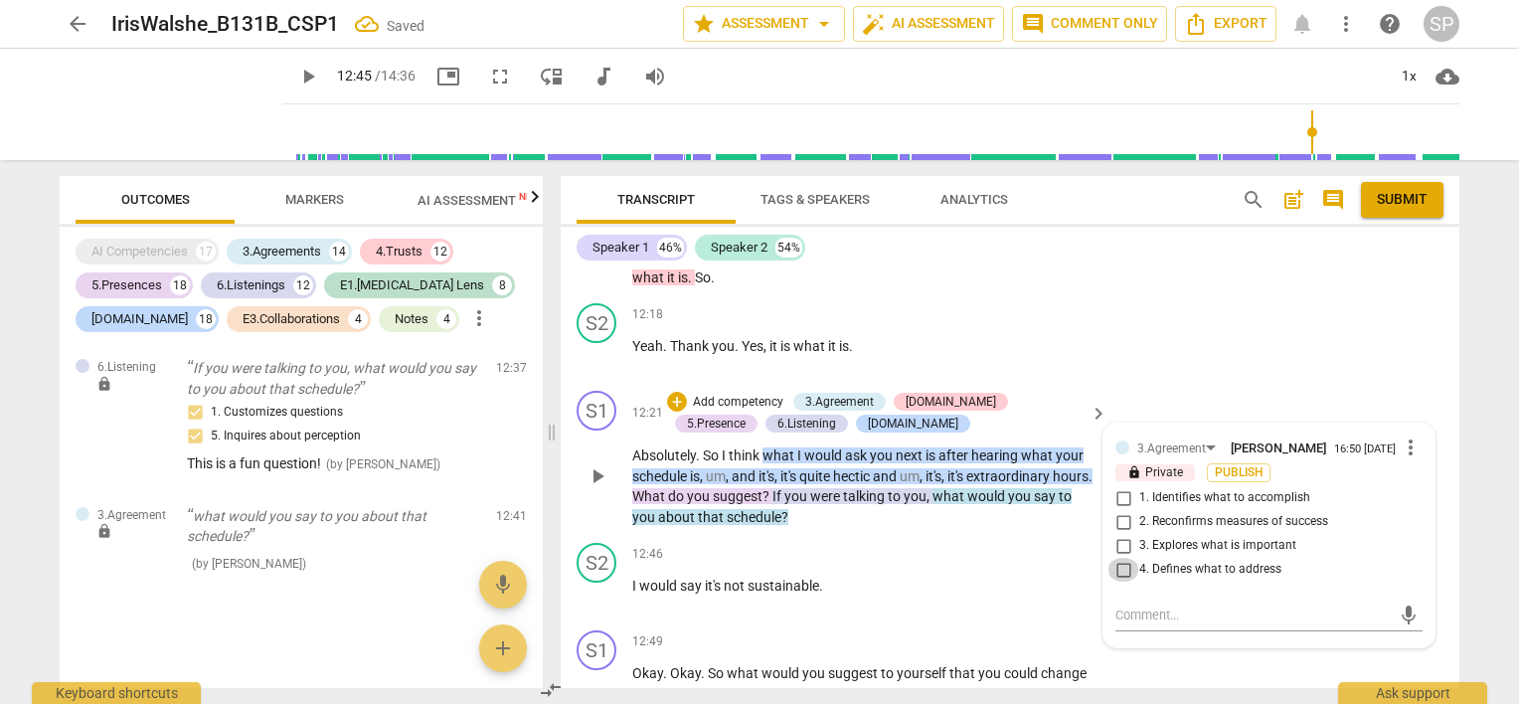
click at [1118, 558] on input "4. Defines what to address" at bounding box center [1124, 570] width 32 height 24
checkbox input "true"
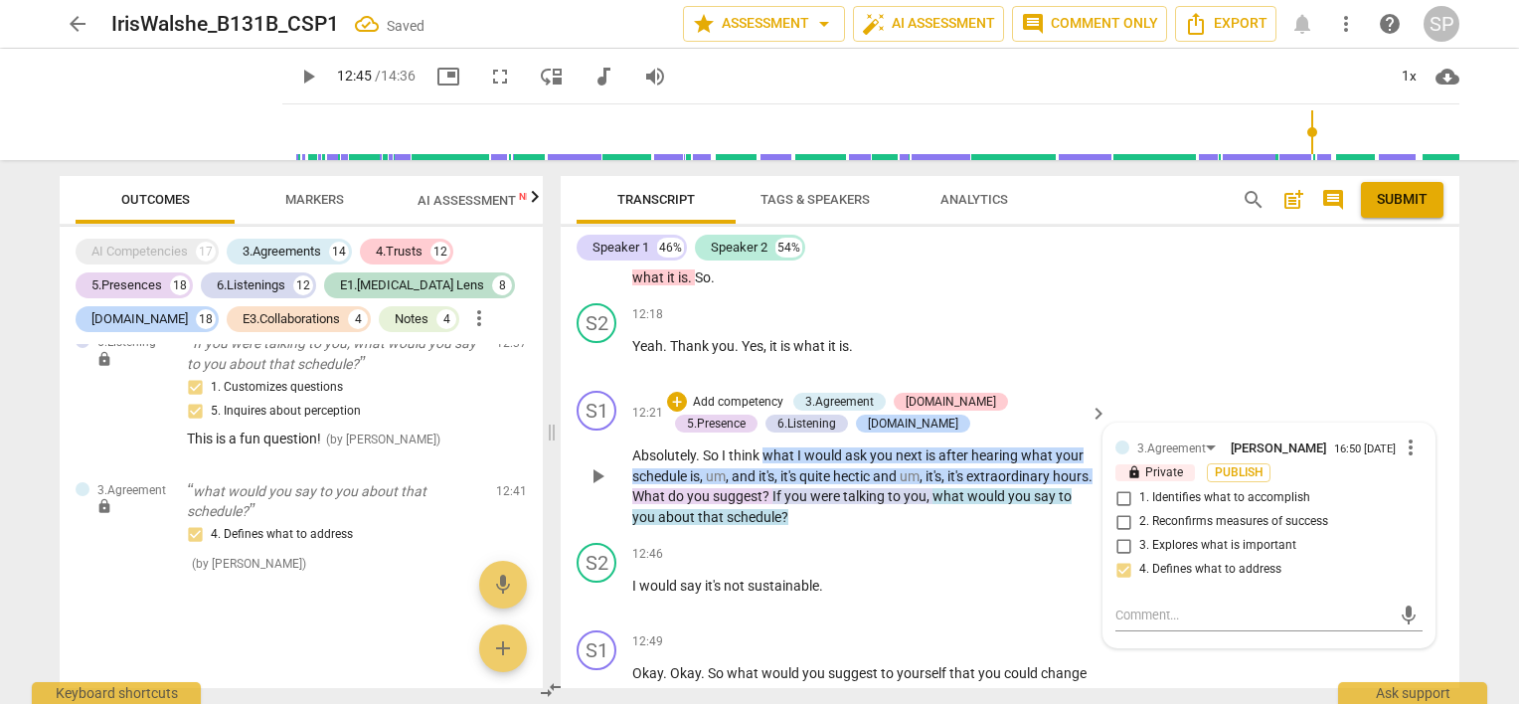
click at [950, 418] on div "S1 play_arrow pause 12:21 + Add competency 3.Agreement [DOMAIN_NAME] 5.Presence…" at bounding box center [1010, 459] width 899 height 152
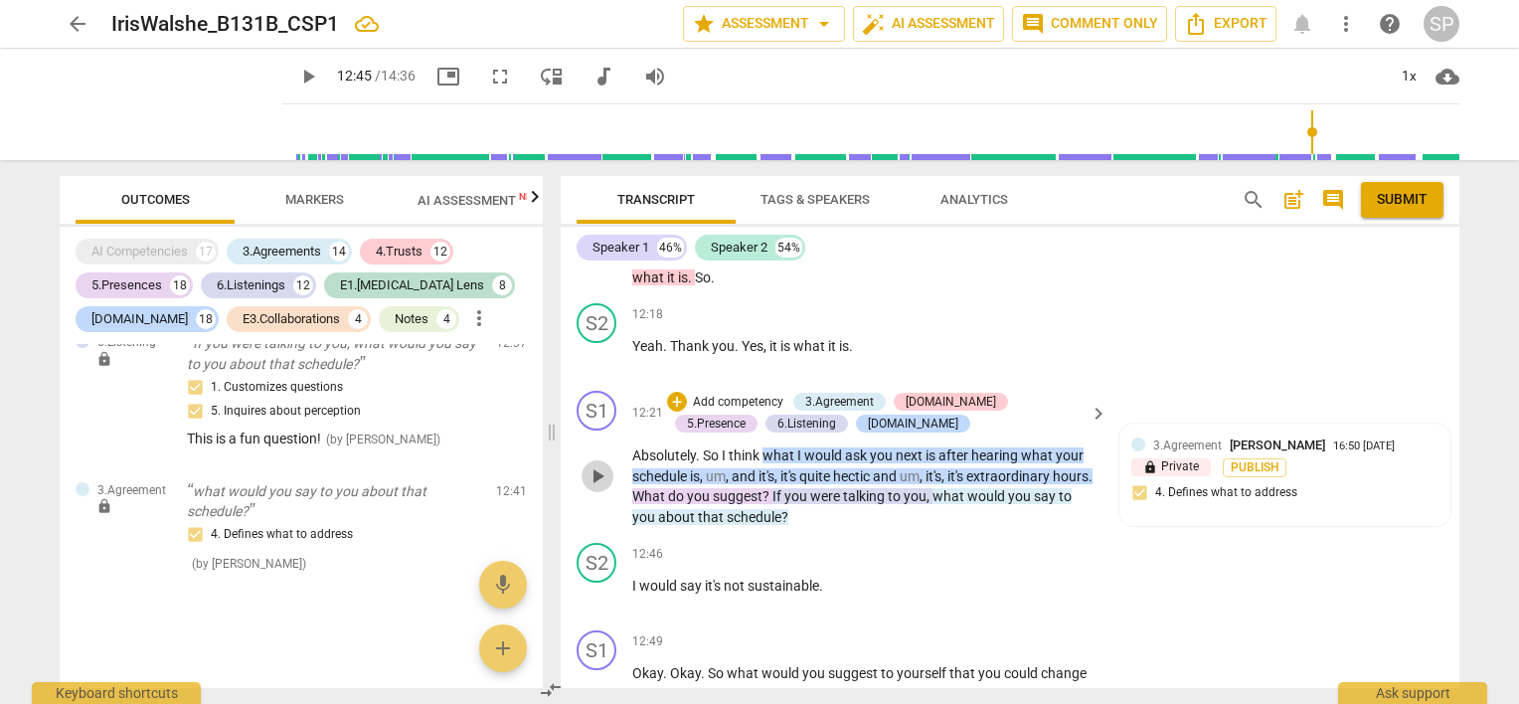
click at [593, 464] on span "play_arrow" at bounding box center [598, 476] width 24 height 24
click at [604, 464] on span "pause" at bounding box center [598, 476] width 24 height 24
type input "755"
click at [860, 393] on div "3.Agreement" at bounding box center [839, 402] width 69 height 18
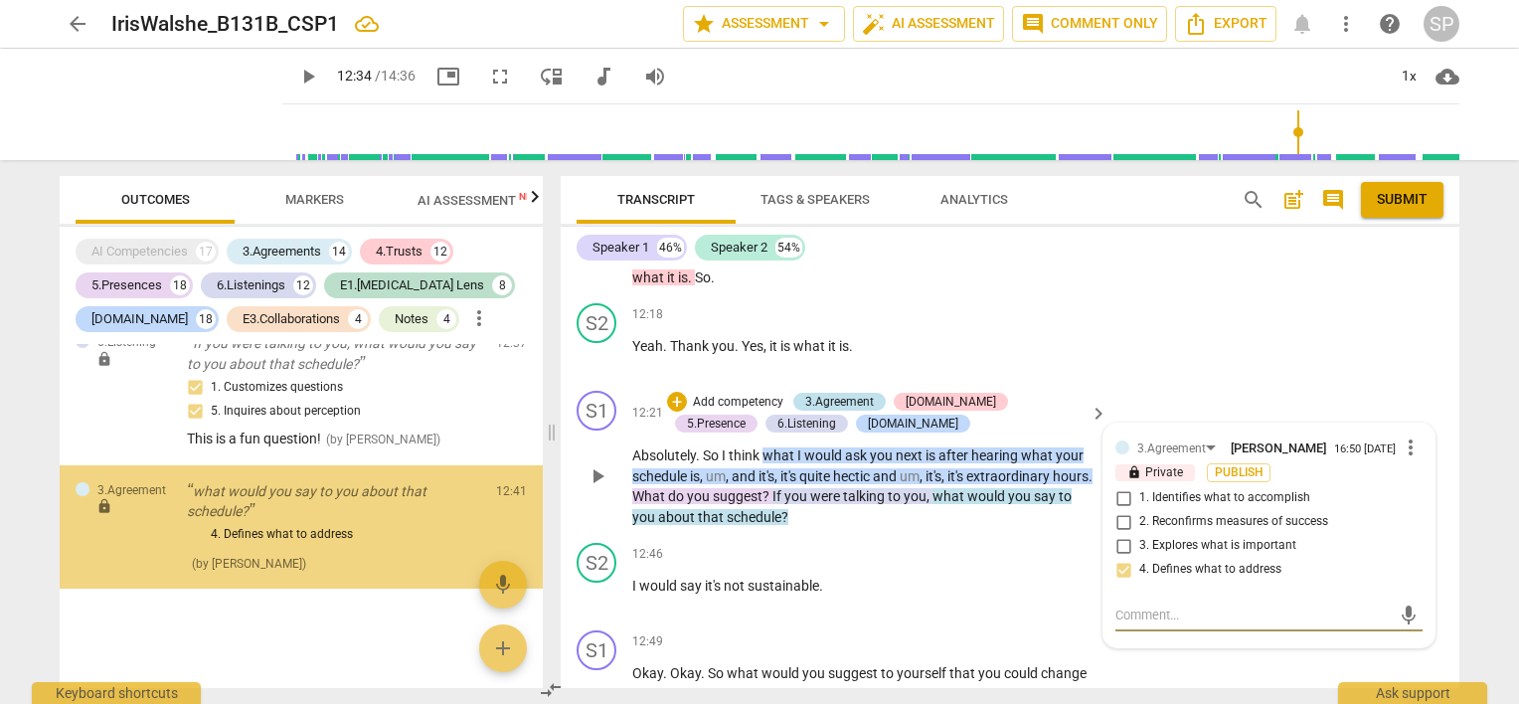
scroll to position [14269, 0]
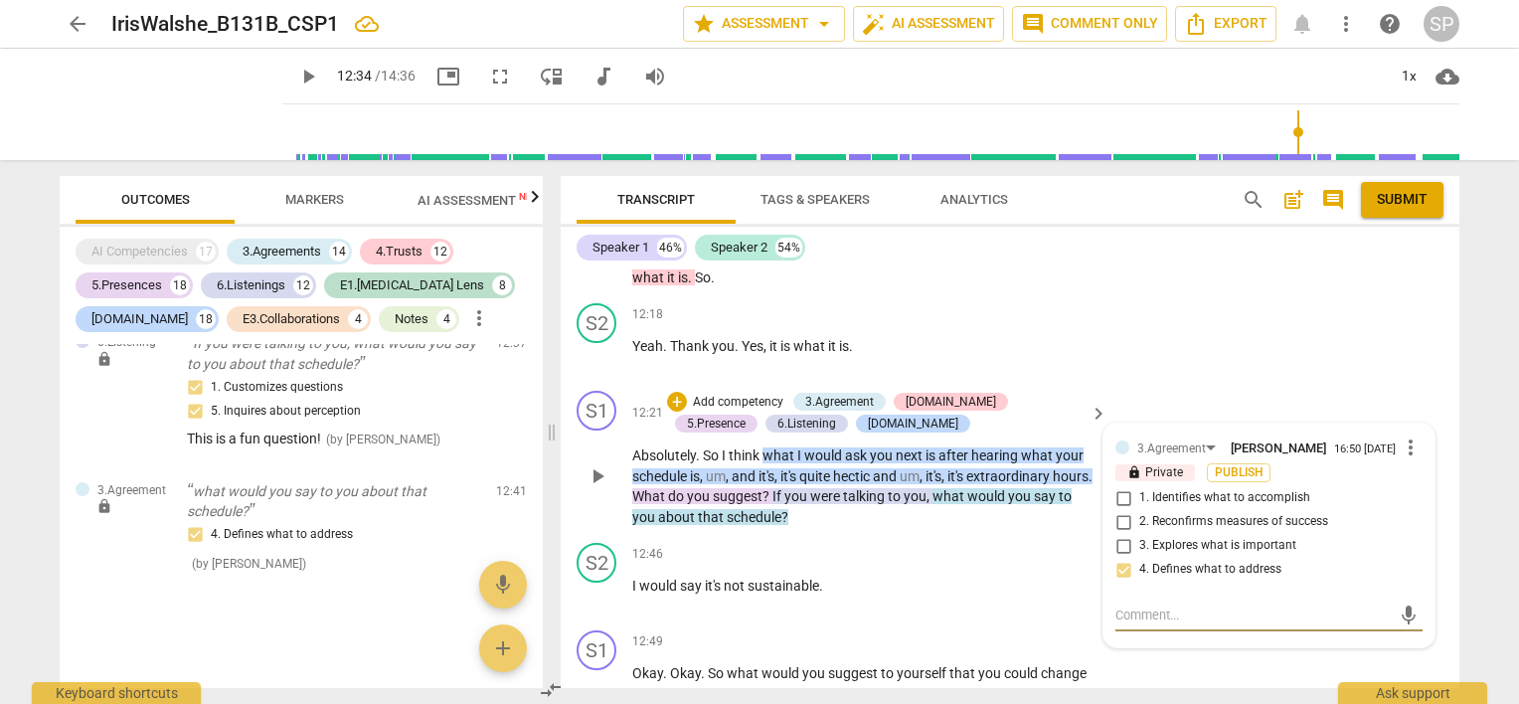
click at [1408, 435] on span "more_vert" at bounding box center [1411, 447] width 24 height 24
click at [1408, 371] on li "Delete" at bounding box center [1427, 375] width 69 height 38
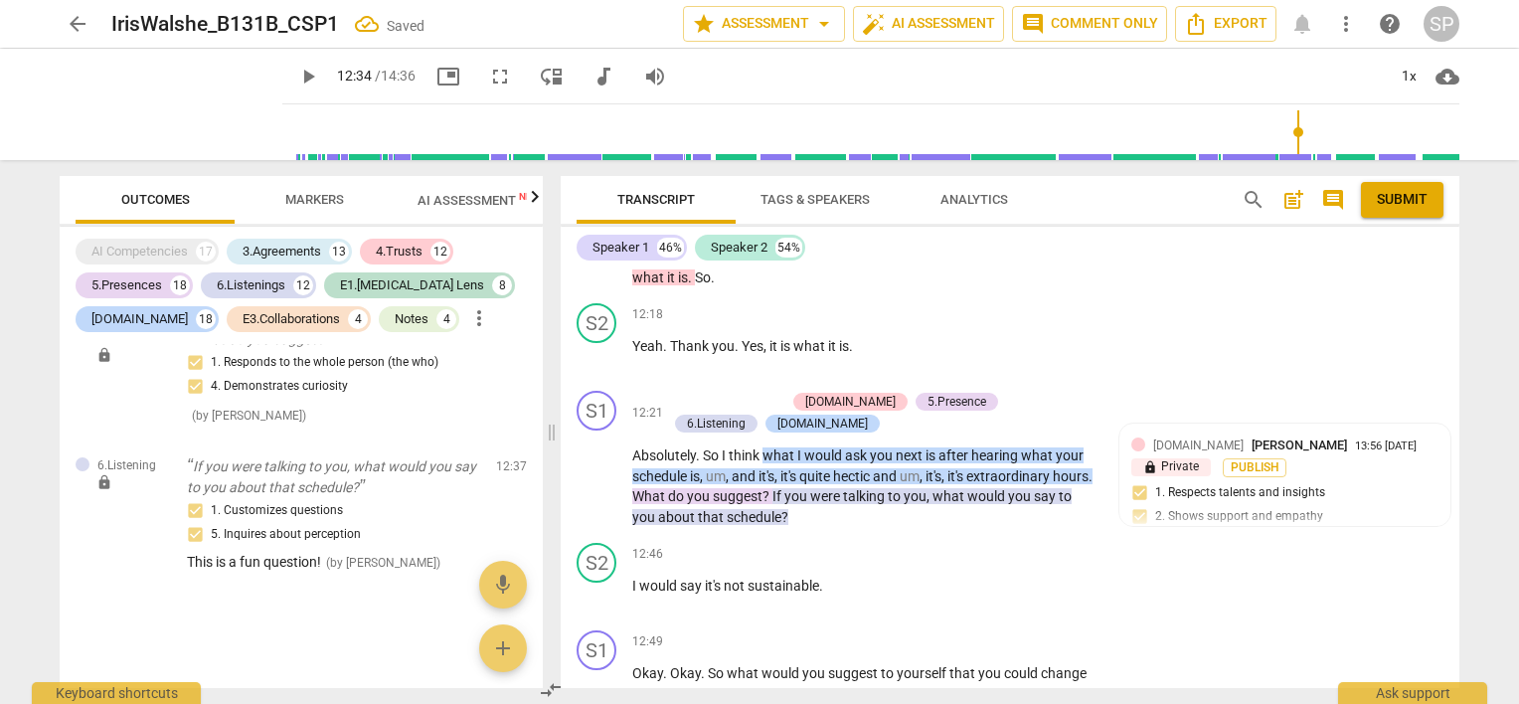
scroll to position [14145, 0]
drag, startPoint x: 973, startPoint y: 382, endPoint x: 969, endPoint y: 405, distance: 23.2
click at [969, 445] on p "Absolutely . So I think what I would ask you next is after hearing what your sc…" at bounding box center [864, 486] width 465 height 82
click at [670, 392] on div "+" at bounding box center [677, 402] width 20 height 20
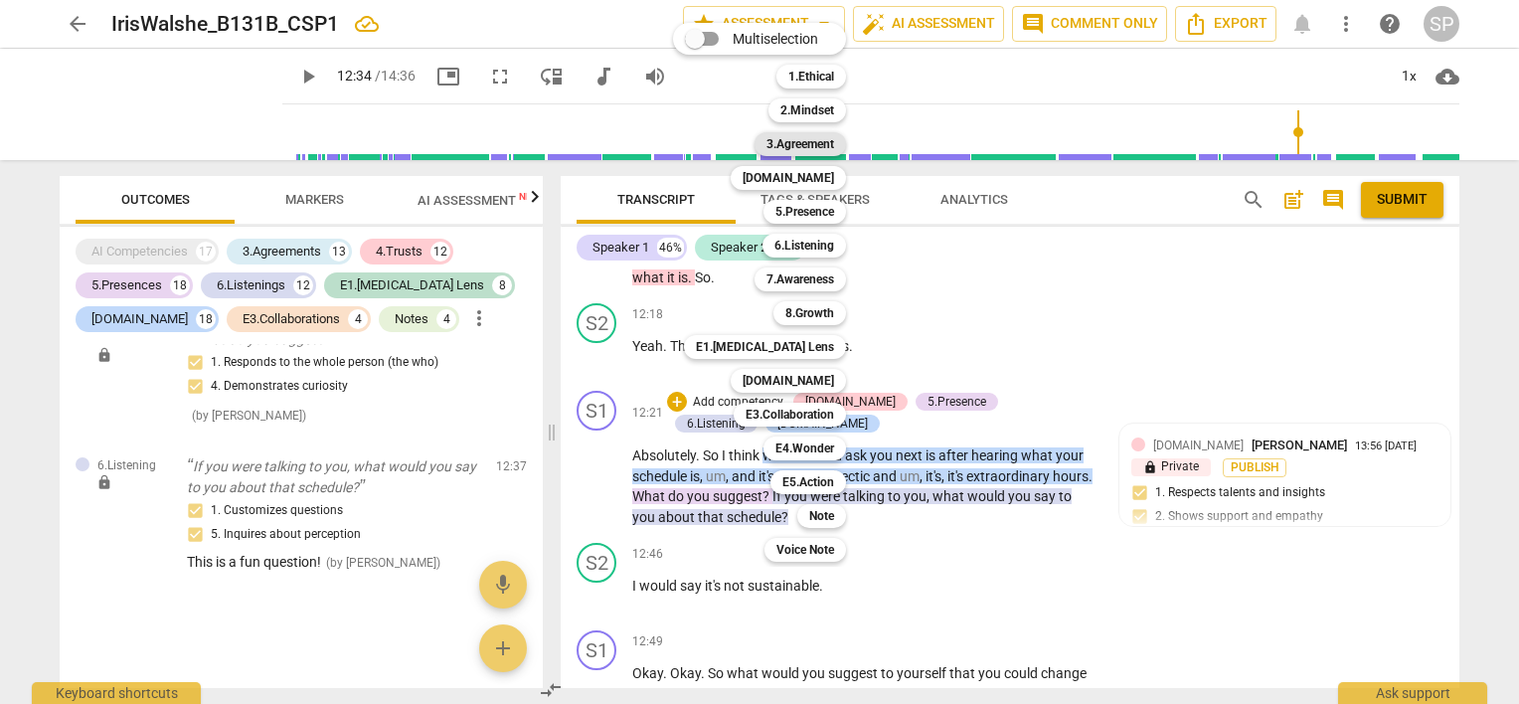
click at [818, 143] on b "3.Agreement" at bounding box center [801, 144] width 68 height 24
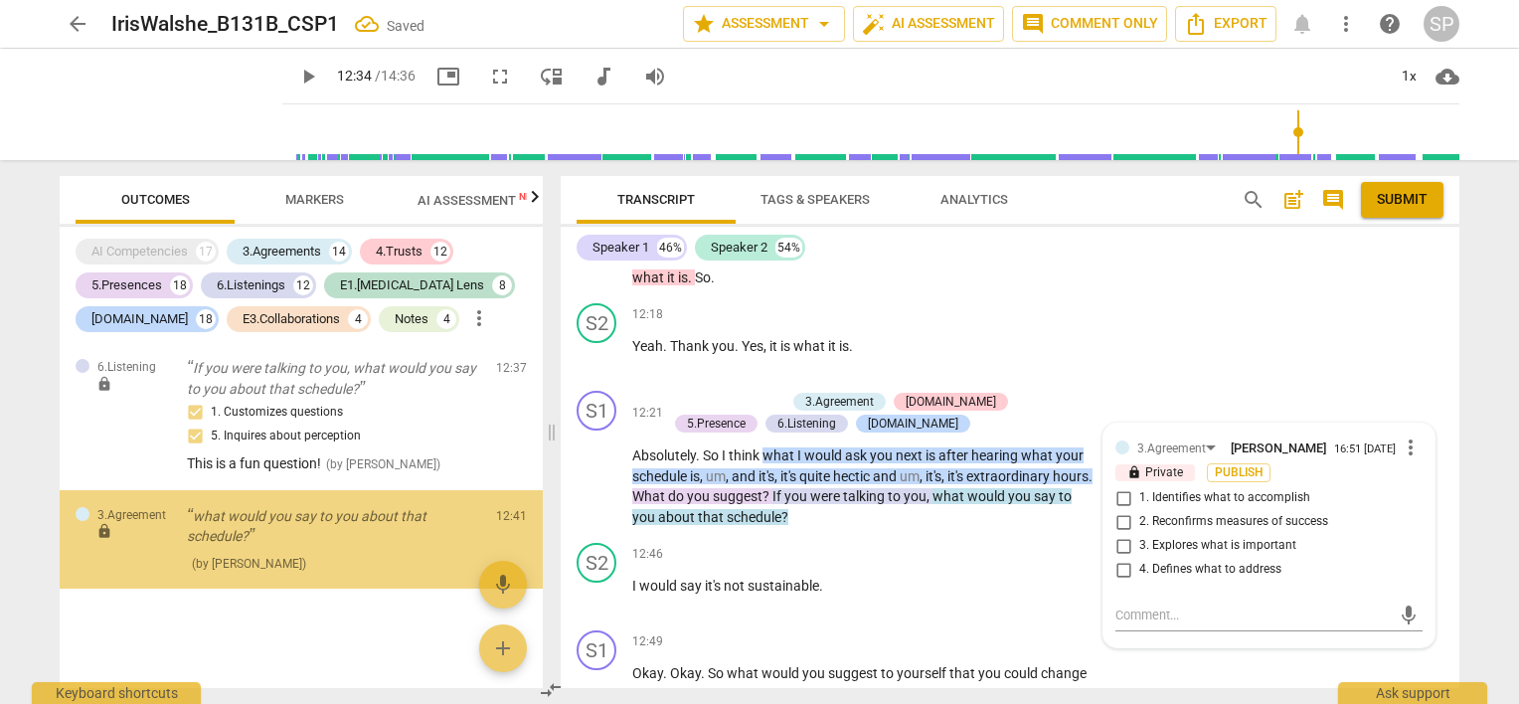
scroll to position [14245, 0]
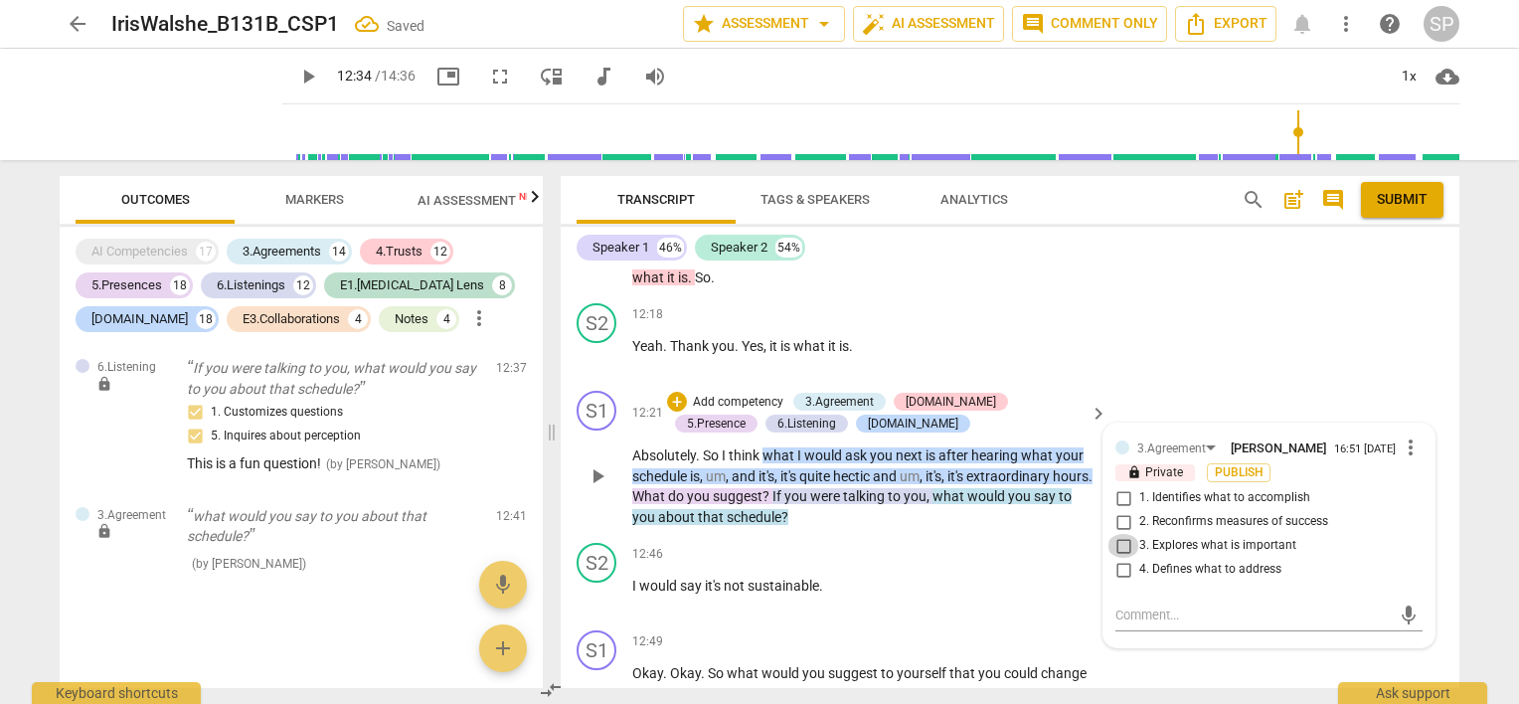
click at [1120, 534] on input "3. Explores what is important" at bounding box center [1124, 546] width 32 height 24
checkbox input "true"
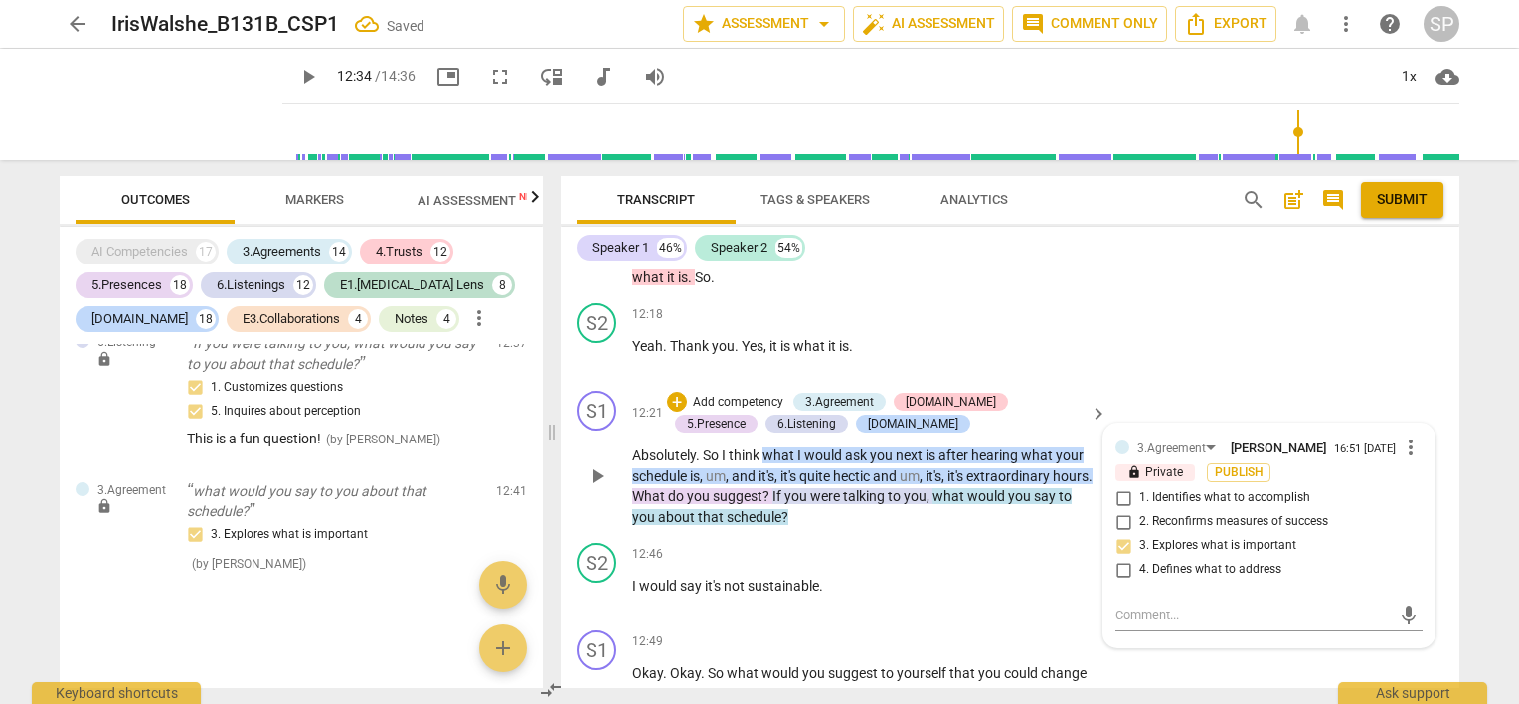
scroll to position [14269, 0]
click at [917, 445] on p "Absolutely . So I think what I would ask you next is after hearing what your sc…" at bounding box center [864, 486] width 465 height 82
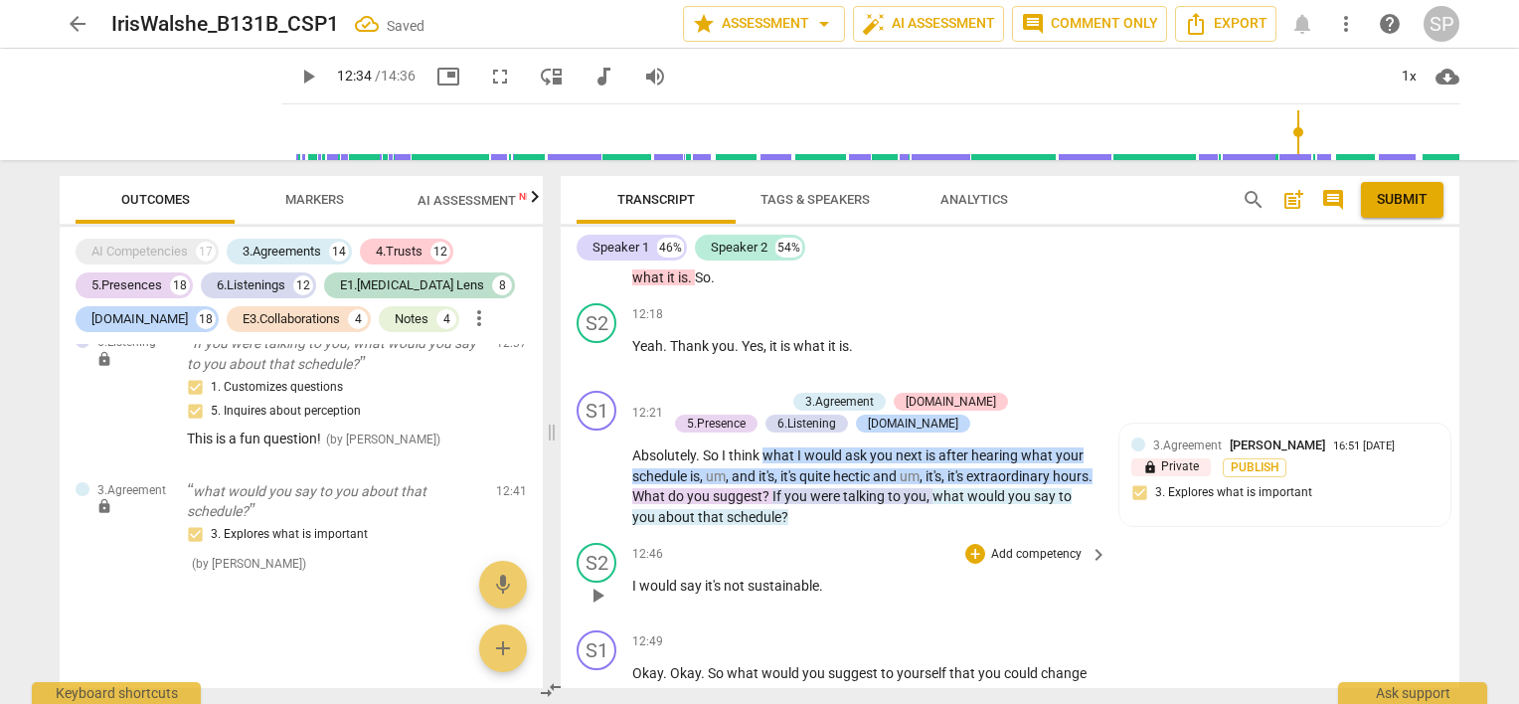
click at [592, 584] on span "play_arrow" at bounding box center [598, 596] width 24 height 24
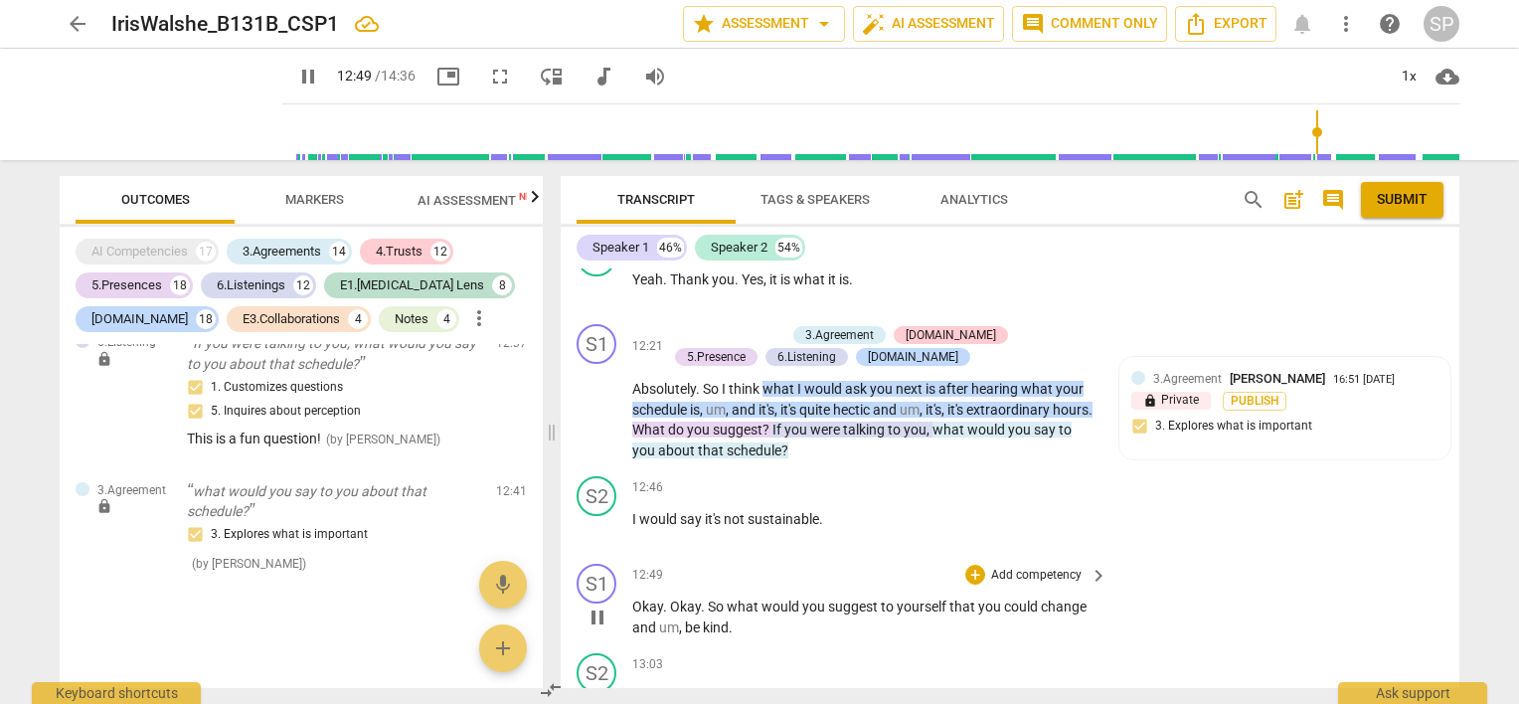
scroll to position [5414, 0]
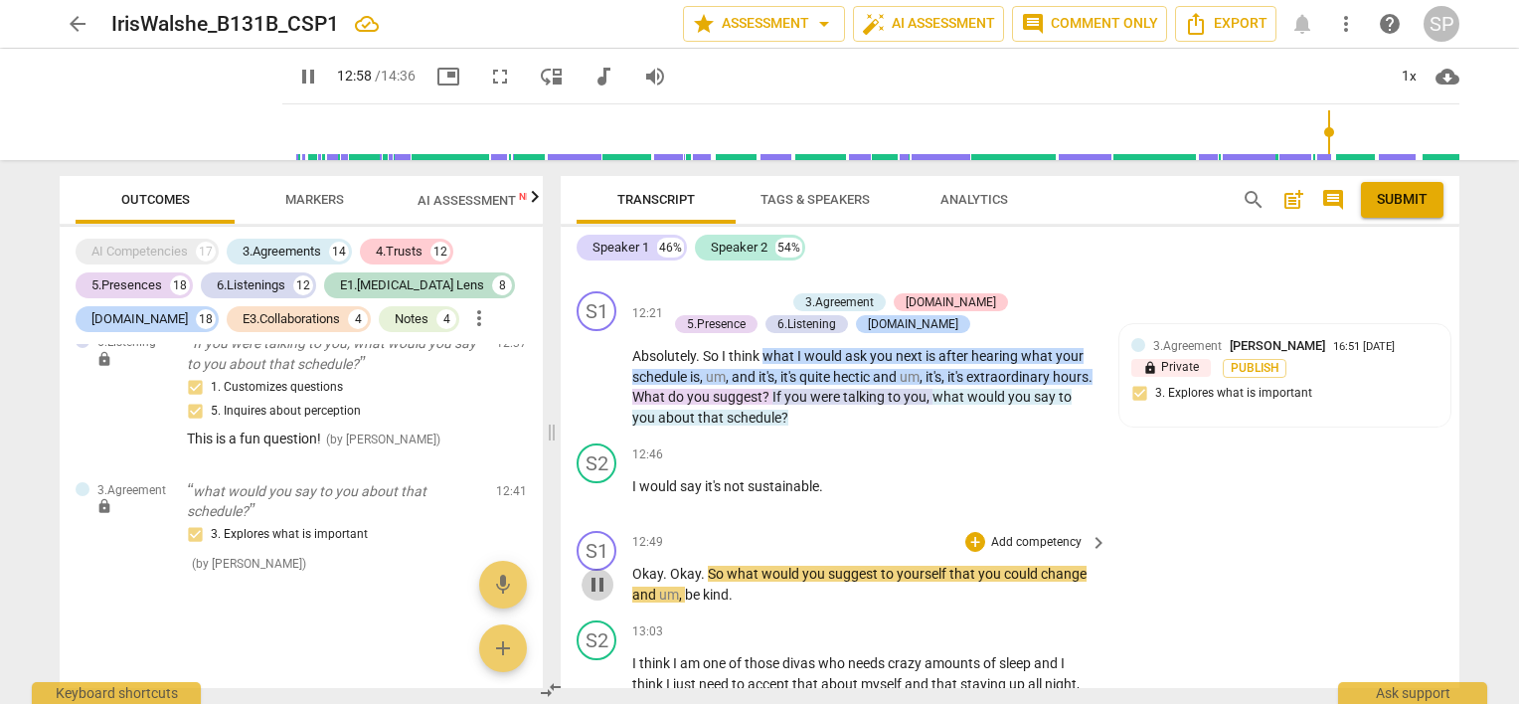
click at [600, 573] on span "pause" at bounding box center [598, 585] width 24 height 24
drag, startPoint x: 724, startPoint y: 462, endPoint x: 1092, endPoint y: 465, distance: 367.9
click at [1092, 564] on p "Okay . Okay . So what would you suggest to yourself that you could change and u…" at bounding box center [864, 584] width 465 height 41
click at [965, 532] on div "+" at bounding box center [975, 542] width 20 height 20
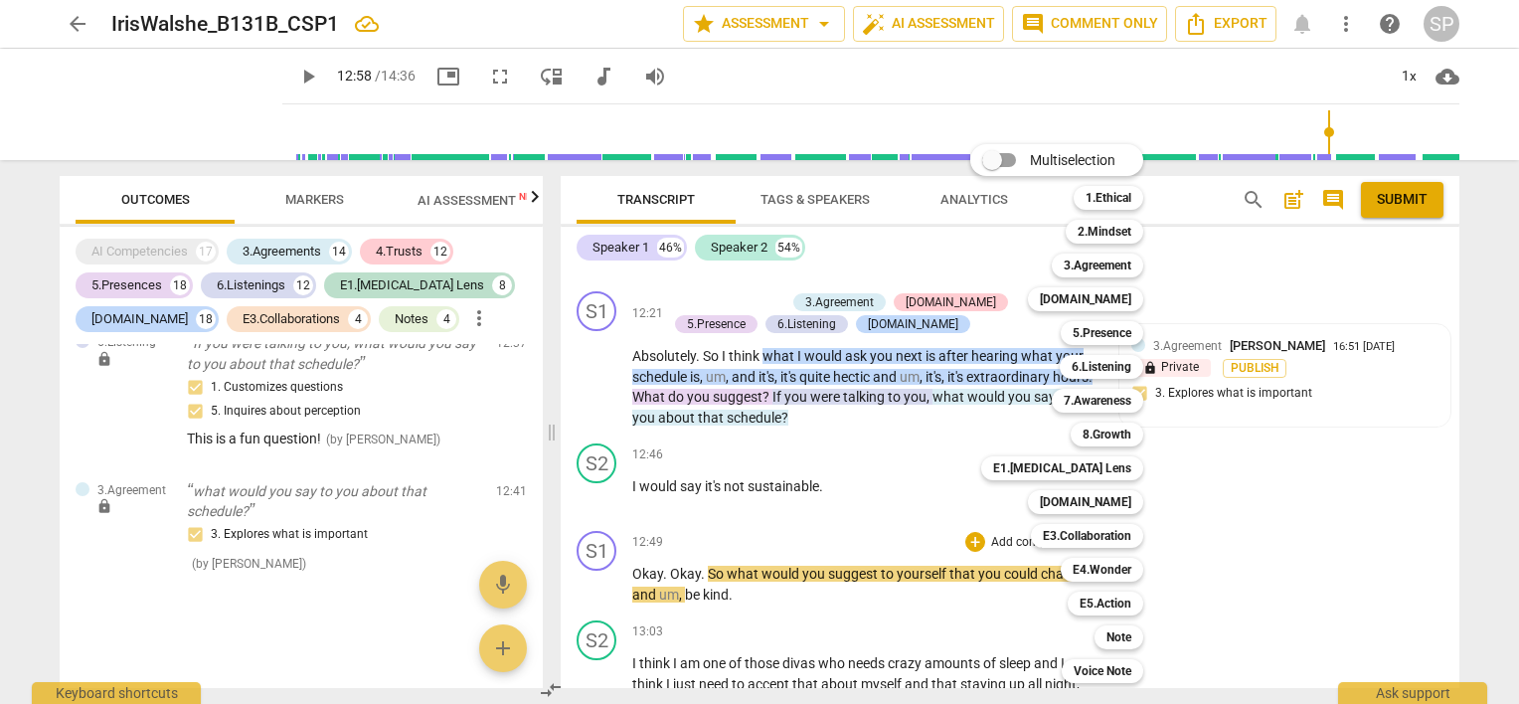
click at [962, 393] on div "Multiselection m 1.Ethical 1 2.Mindset 2 3.Agreement 3 [DOMAIN_NAME] 4 5.Presen…" at bounding box center [1071, 413] width 219 height 549
drag, startPoint x: 728, startPoint y: 455, endPoint x: 771, endPoint y: 487, distance: 54.1
click at [771, 487] on div at bounding box center [759, 352] width 1519 height 704
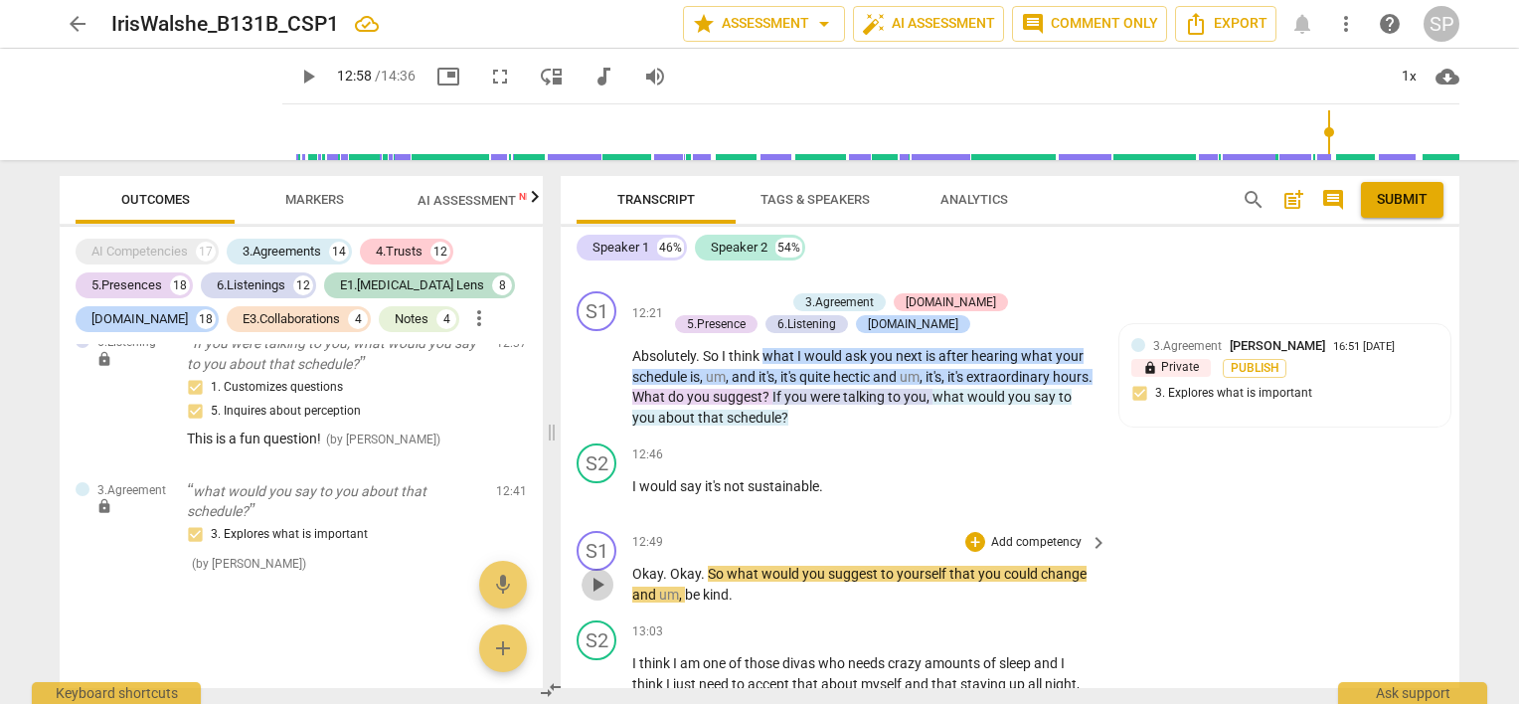
click at [592, 573] on span "play_arrow" at bounding box center [598, 585] width 24 height 24
click at [593, 573] on span "pause" at bounding box center [598, 585] width 24 height 24
click at [593, 573] on span "play_arrow" at bounding box center [598, 585] width 24 height 24
click at [607, 573] on span "pause" at bounding box center [598, 585] width 24 height 24
type input "782"
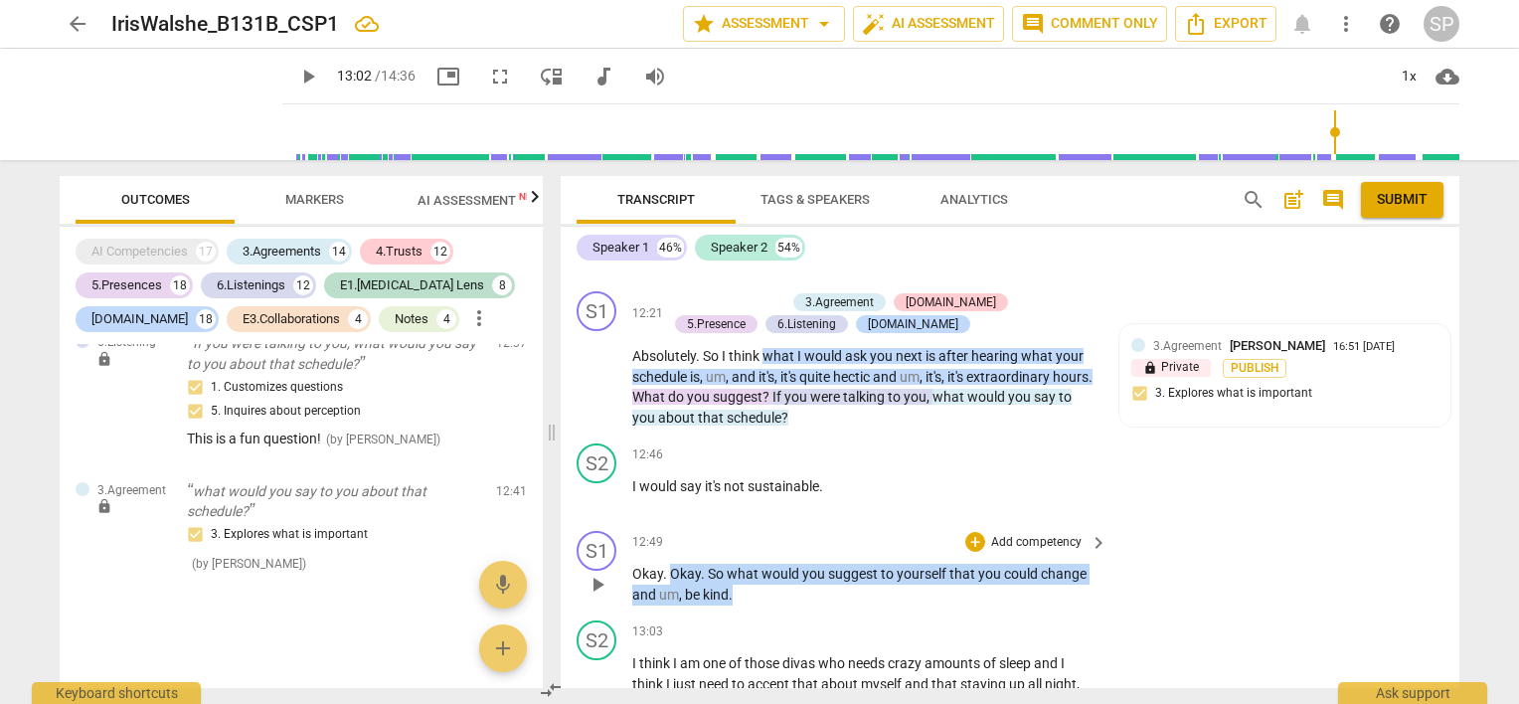
drag, startPoint x: 668, startPoint y: 460, endPoint x: 910, endPoint y: 442, distance: 242.2
click at [818, 564] on p "Okay . Okay . So what would you suggest to yourself that you could change and u…" at bounding box center [864, 584] width 465 height 41
click at [820, 531] on div "12:49 + Add competency keyboard_arrow_right Okay . Okay . So what would you sug…" at bounding box center [870, 568] width 477 height 74
drag, startPoint x: 670, startPoint y: 460, endPoint x: 743, endPoint y: 476, distance: 74.3
click at [743, 564] on p "Okay . Okay . So what would you suggest to yourself that you could change and u…" at bounding box center [864, 584] width 465 height 41
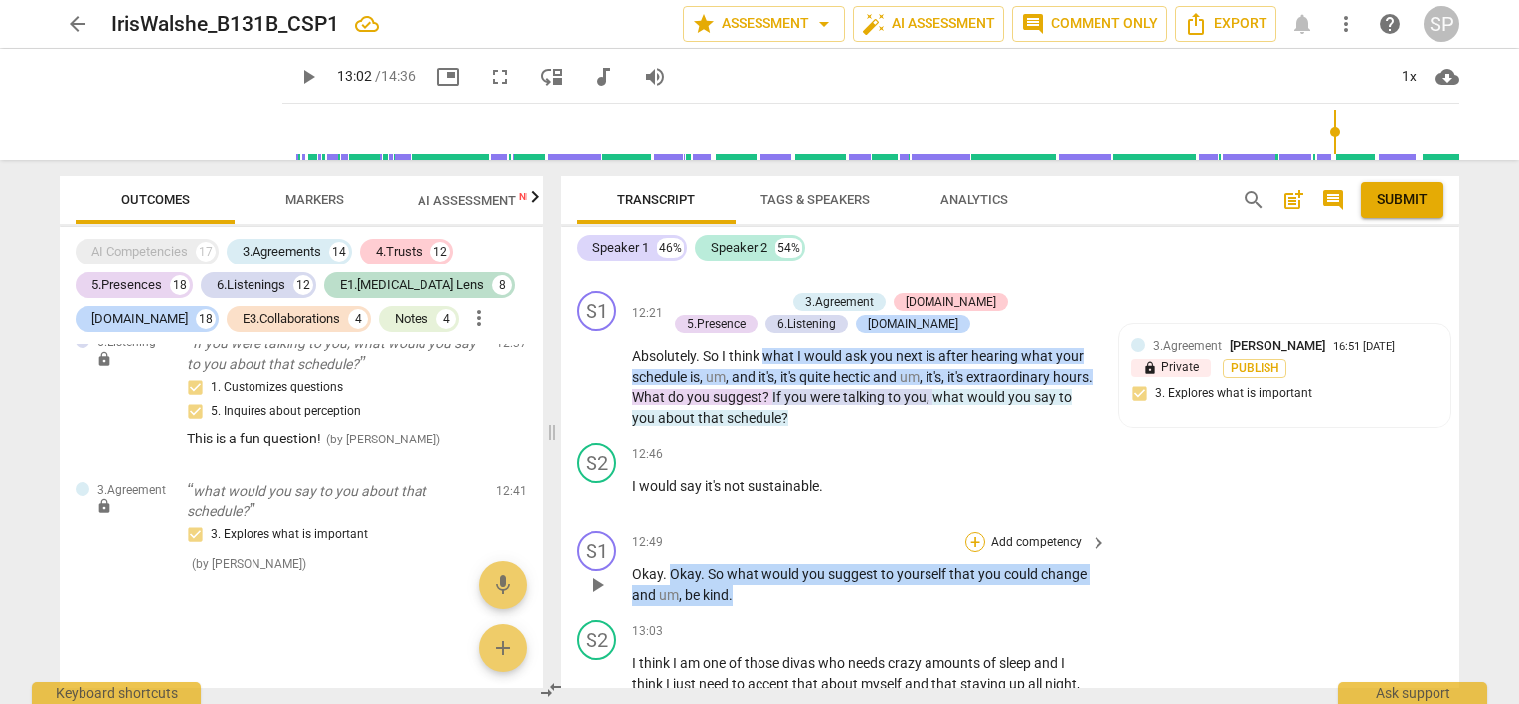
click at [965, 532] on div "+" at bounding box center [975, 542] width 20 height 20
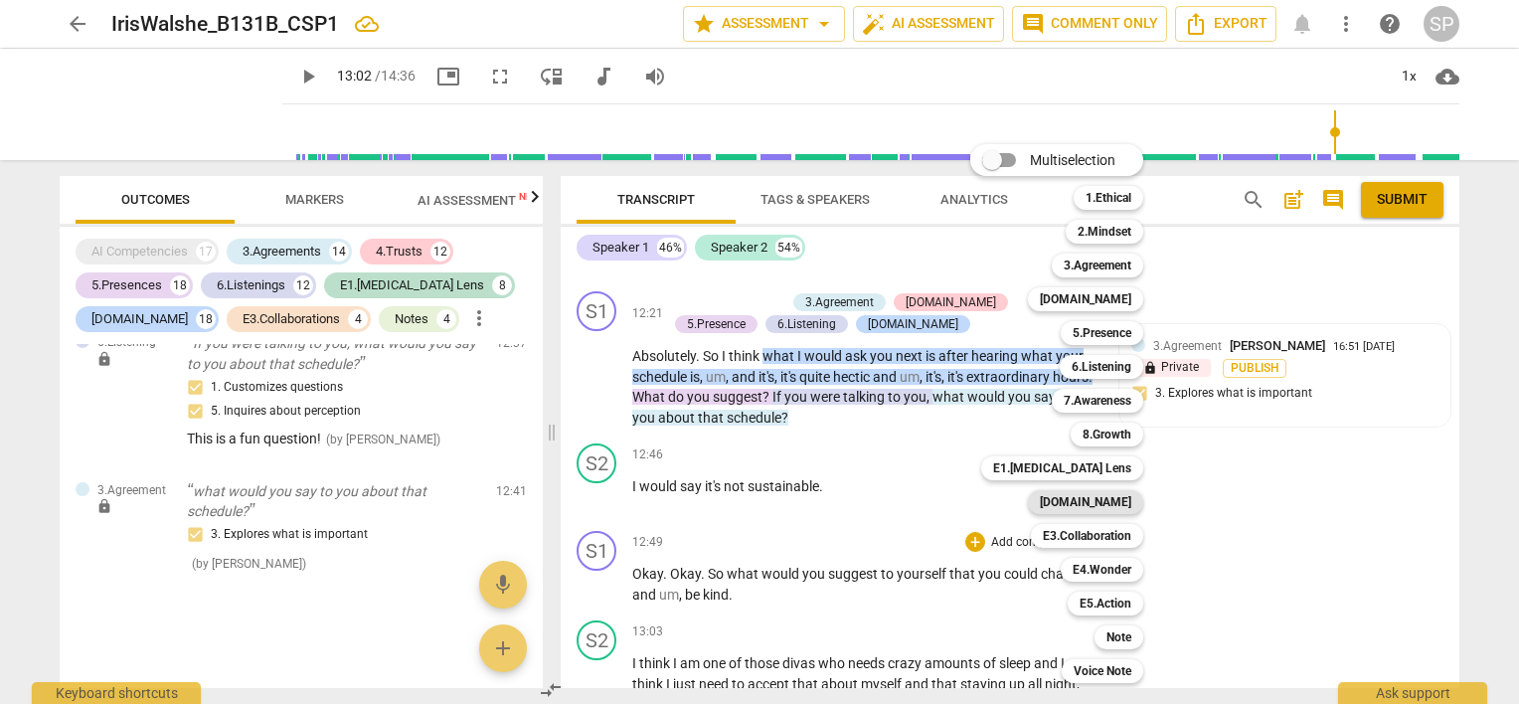
click at [1126, 507] on b "[DOMAIN_NAME]" at bounding box center [1085, 502] width 91 height 24
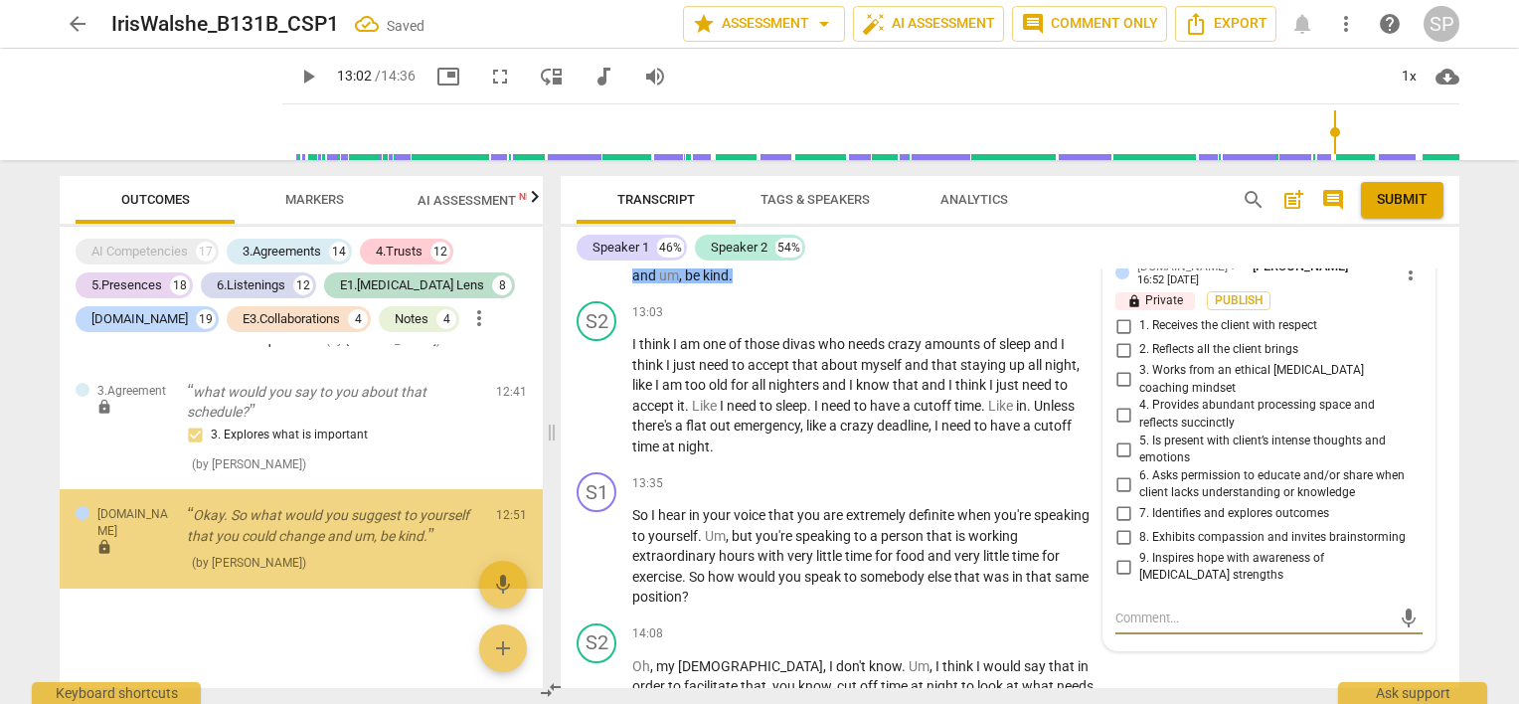
scroll to position [14368, 0]
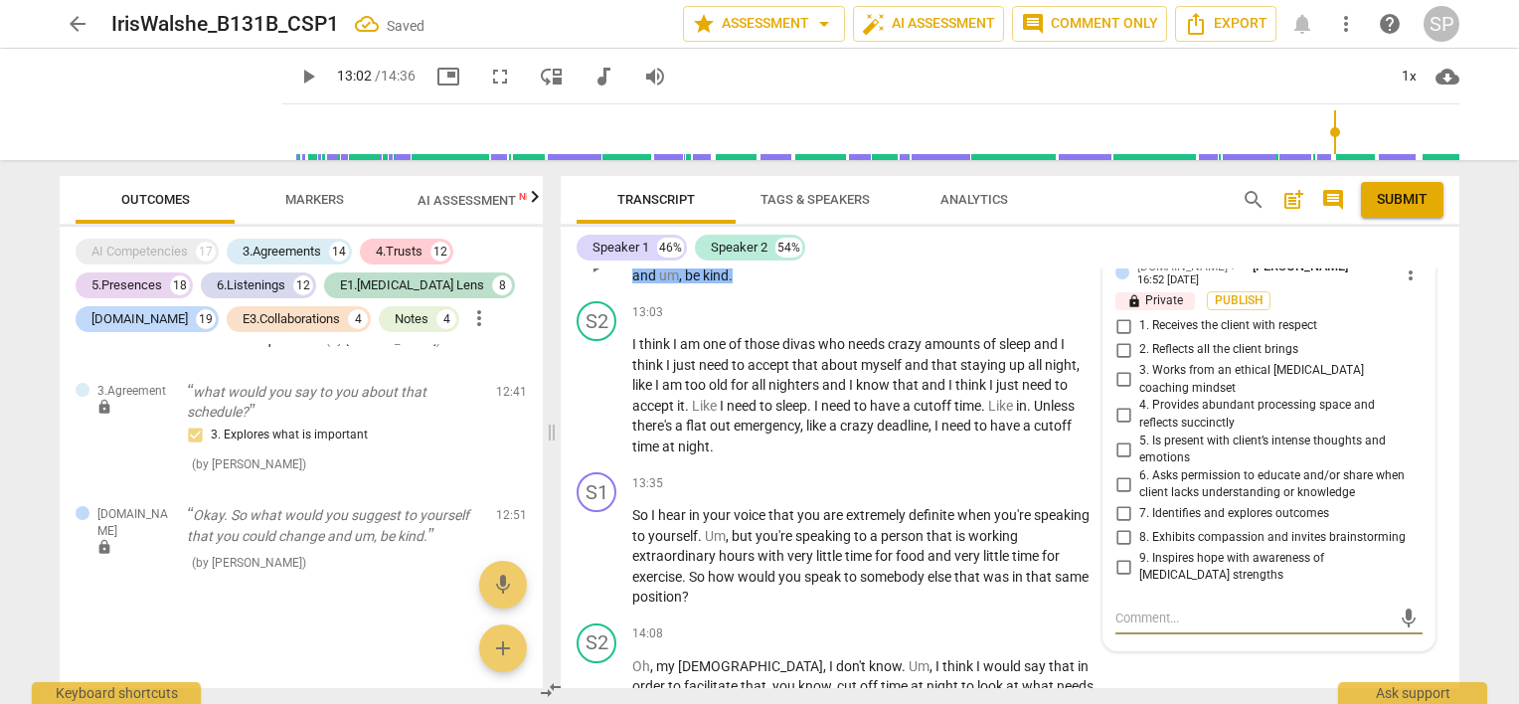
click at [1119, 526] on input "8. Exhibits compassion and invites brainstorming" at bounding box center [1124, 538] width 32 height 24
checkbox input "true"
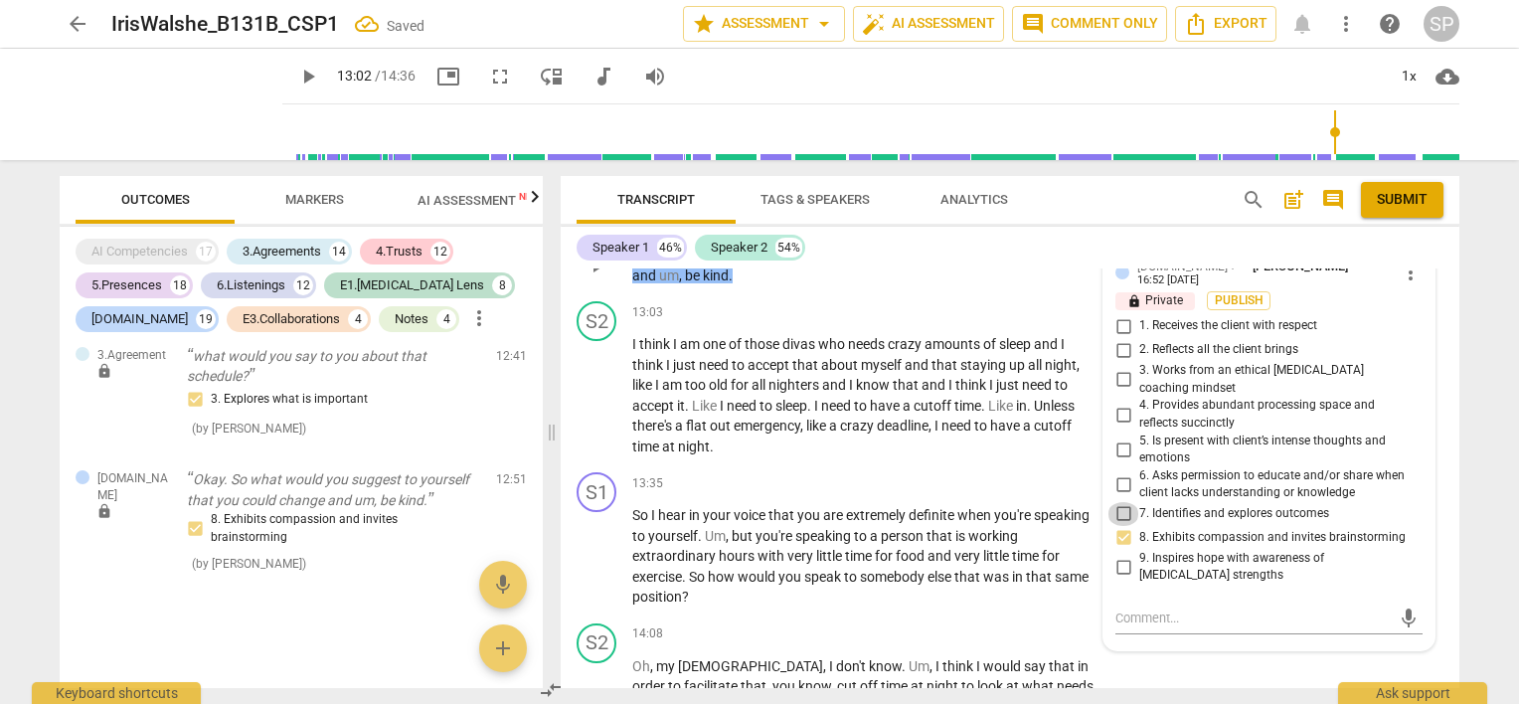
click at [1115, 502] on input "7. Identifies and explores outcomes" at bounding box center [1124, 514] width 32 height 24
checkbox input "true"
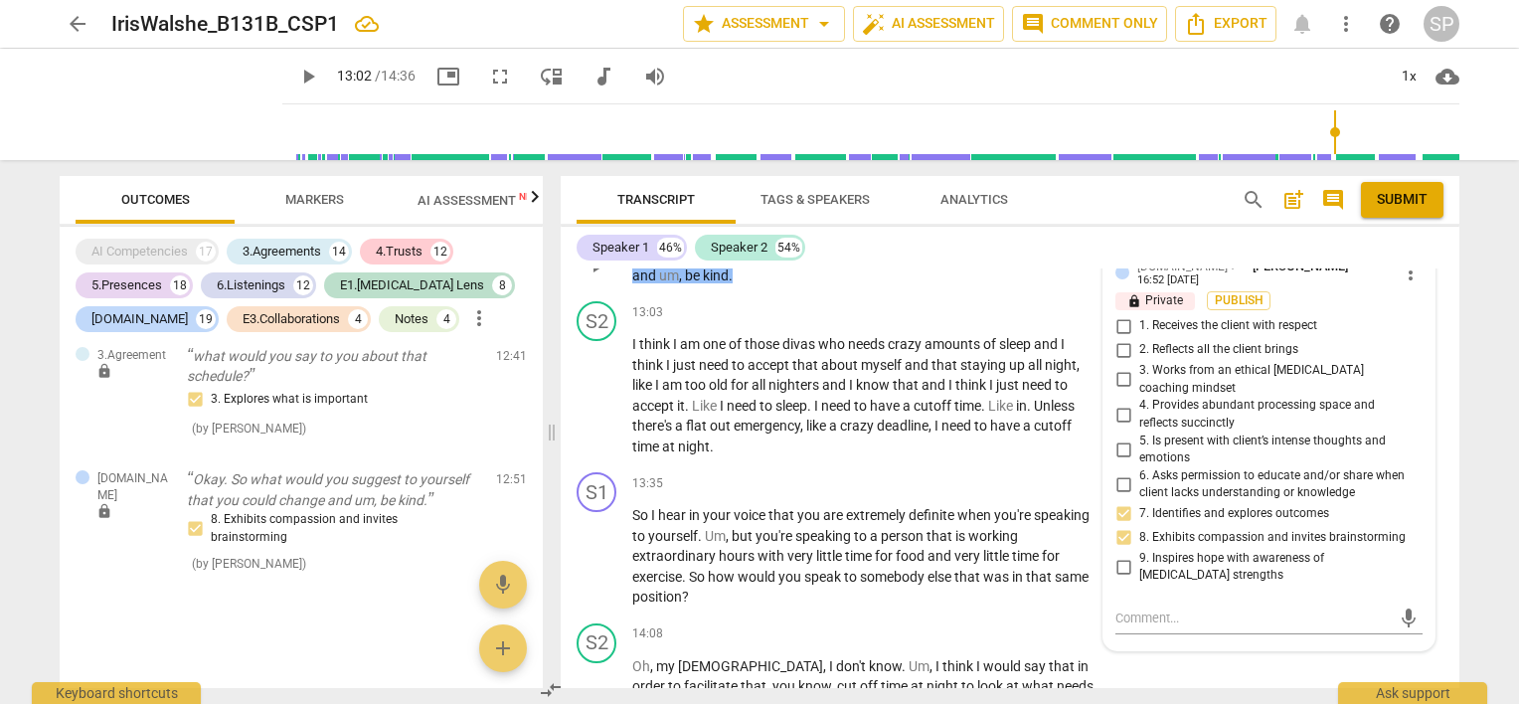
scroll to position [5634, 0]
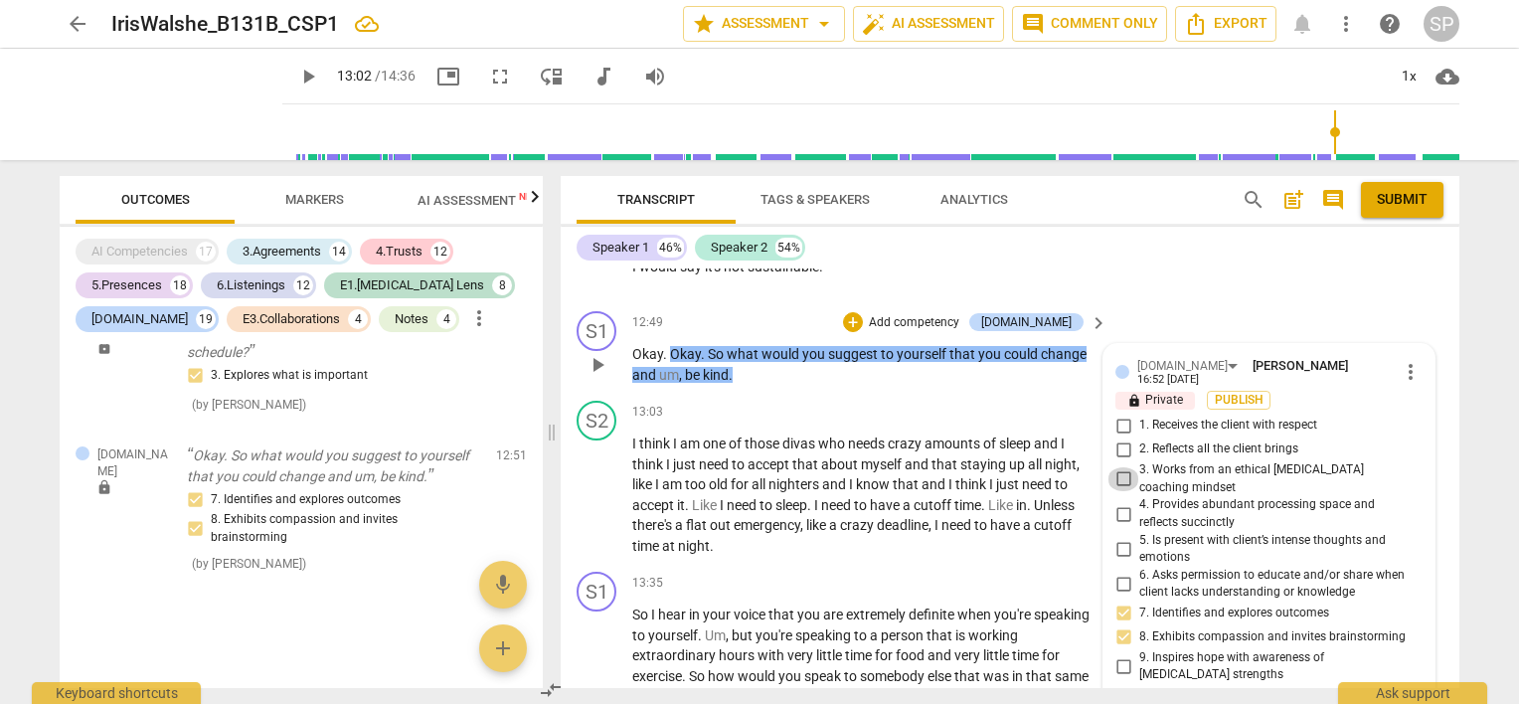
click at [1122, 467] on input "3. Works from an ethical [MEDICAL_DATA] coaching mindset" at bounding box center [1124, 479] width 32 height 24
checkbox input "true"
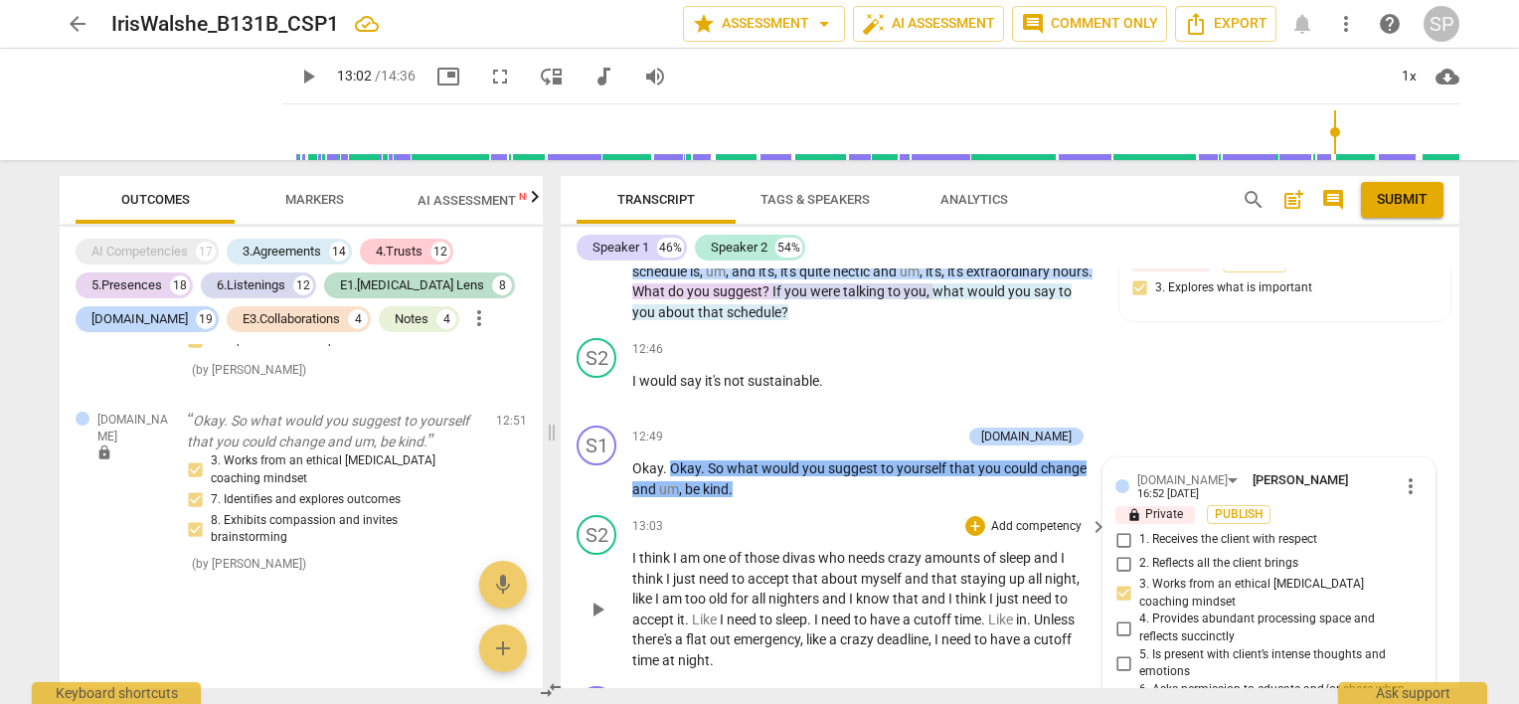
scroll to position [5435, 0]
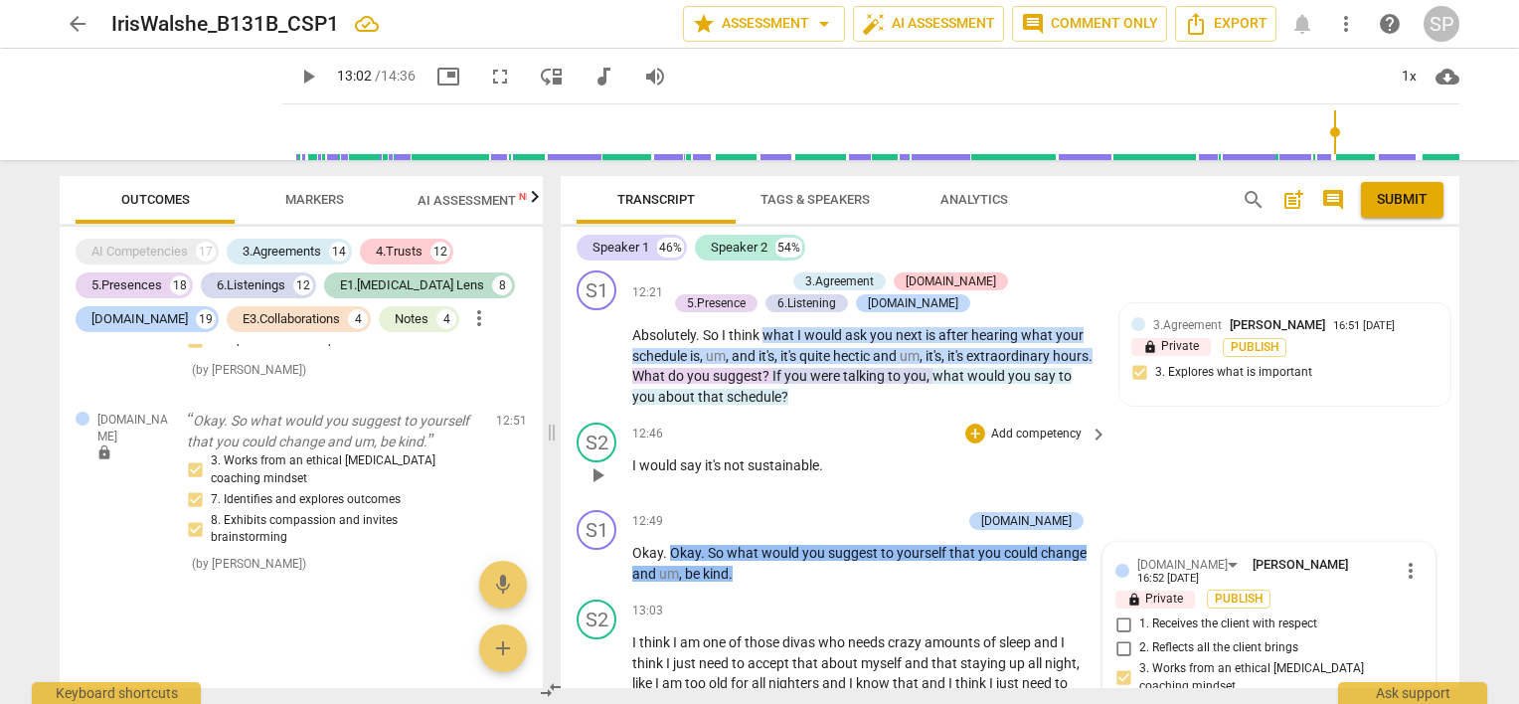
click at [845, 423] on div "12:46 + Add competency keyboard_arrow_right I would say it's not sustainable ." at bounding box center [870, 459] width 477 height 72
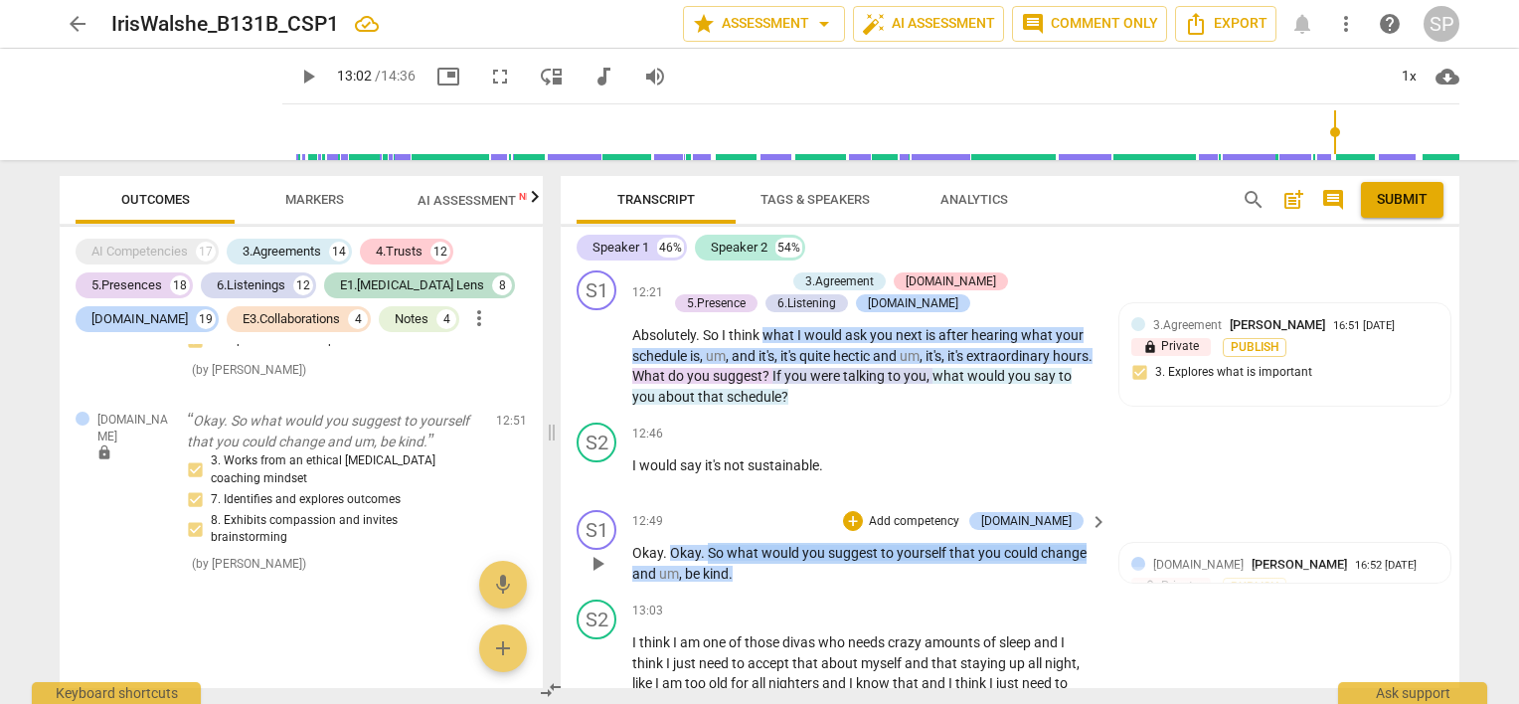
drag, startPoint x: 705, startPoint y: 437, endPoint x: 1082, endPoint y: 445, distance: 376.9
click at [1082, 543] on p "Okay . Okay . So what would you suggest to yourself that you could change and u…" at bounding box center [864, 563] width 465 height 41
click at [863, 511] on div "+" at bounding box center [853, 521] width 20 height 20
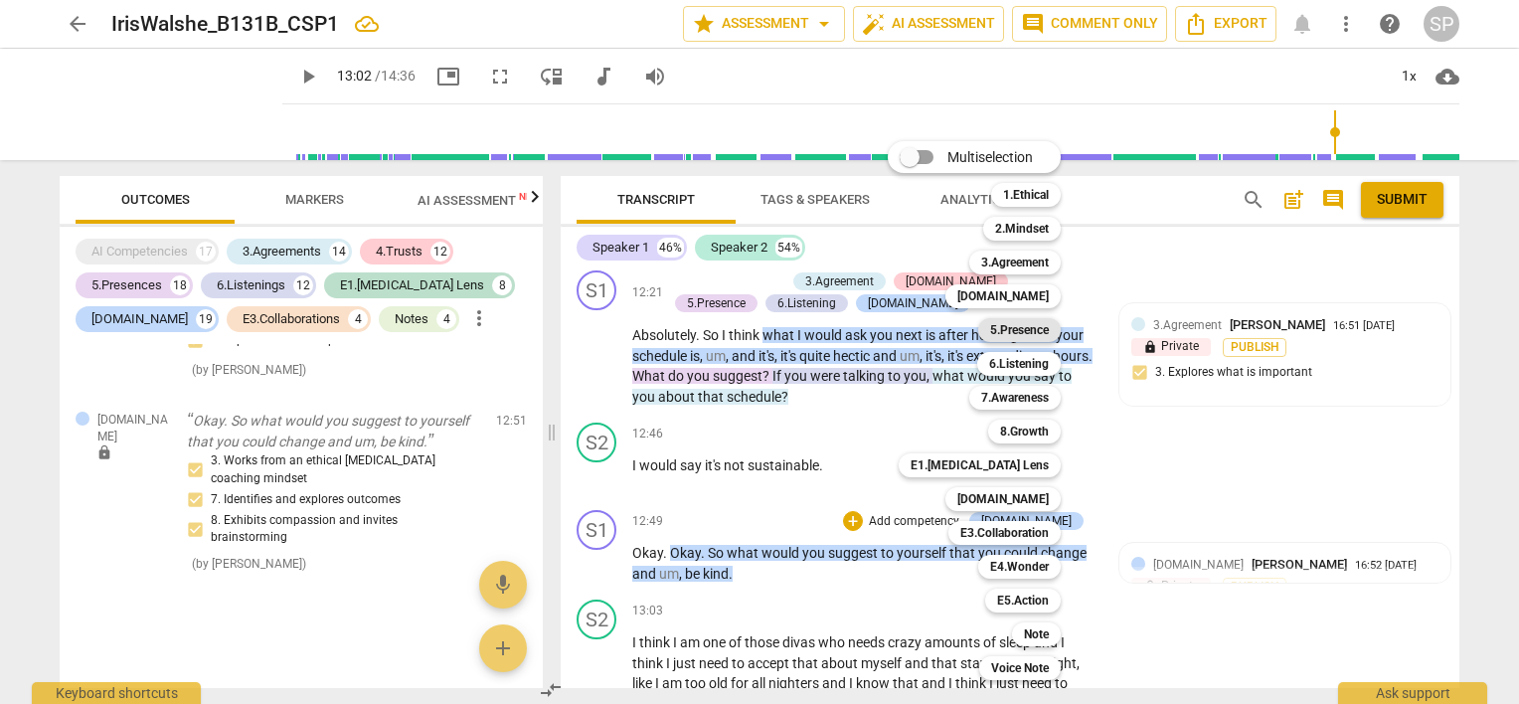
click at [1043, 336] on b "5.Presence" at bounding box center [1019, 330] width 59 height 24
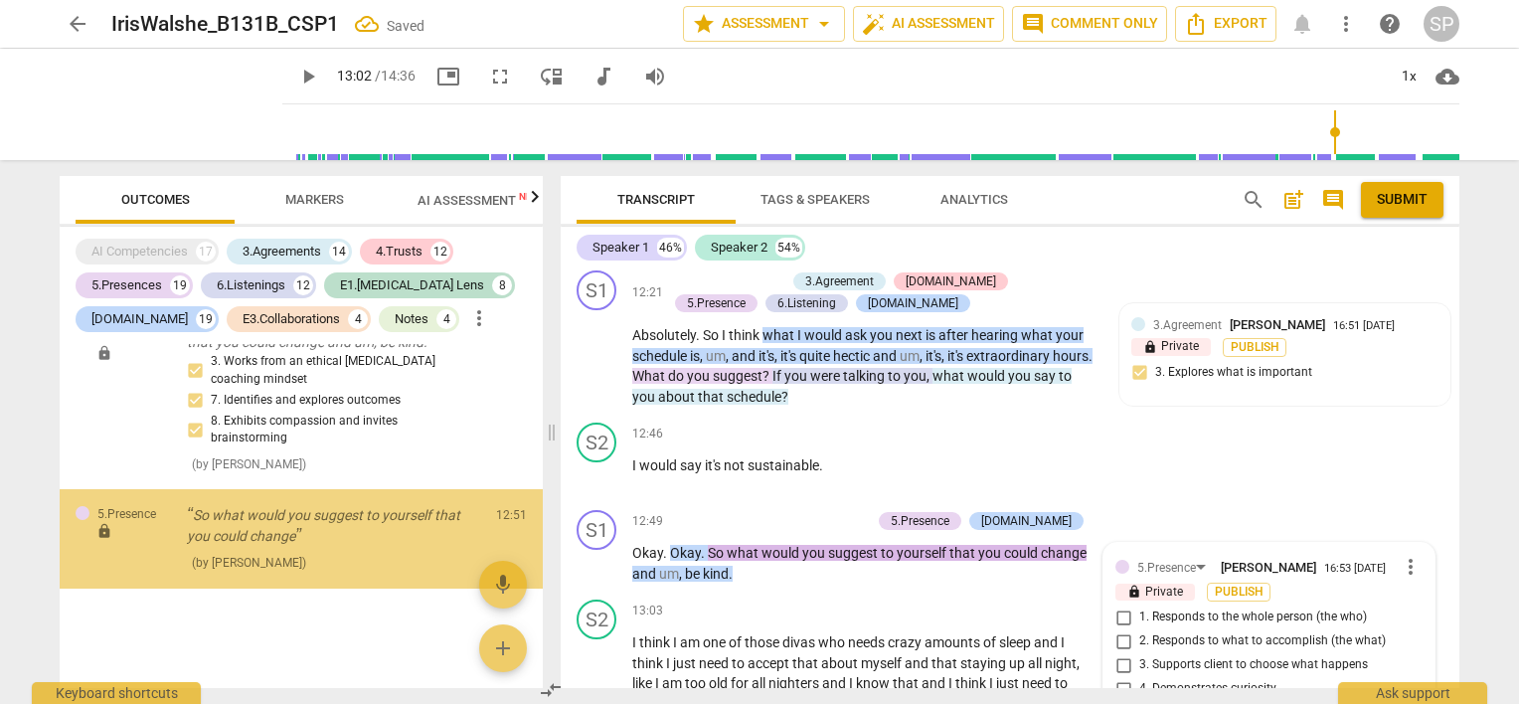
scroll to position [14563, 0]
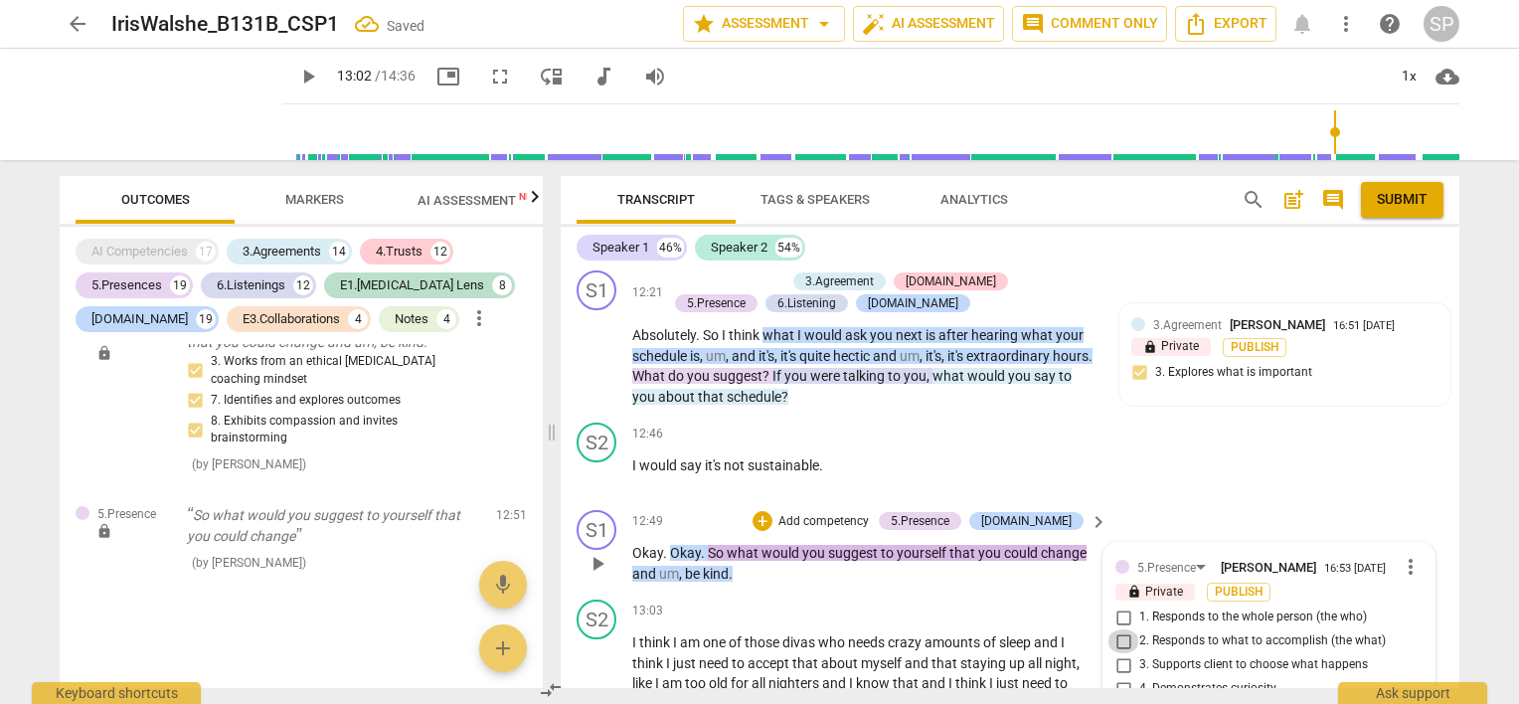
click at [1117, 629] on input "2. Responds to what to accomplish (the what)" at bounding box center [1124, 641] width 32 height 24
checkbox input "true"
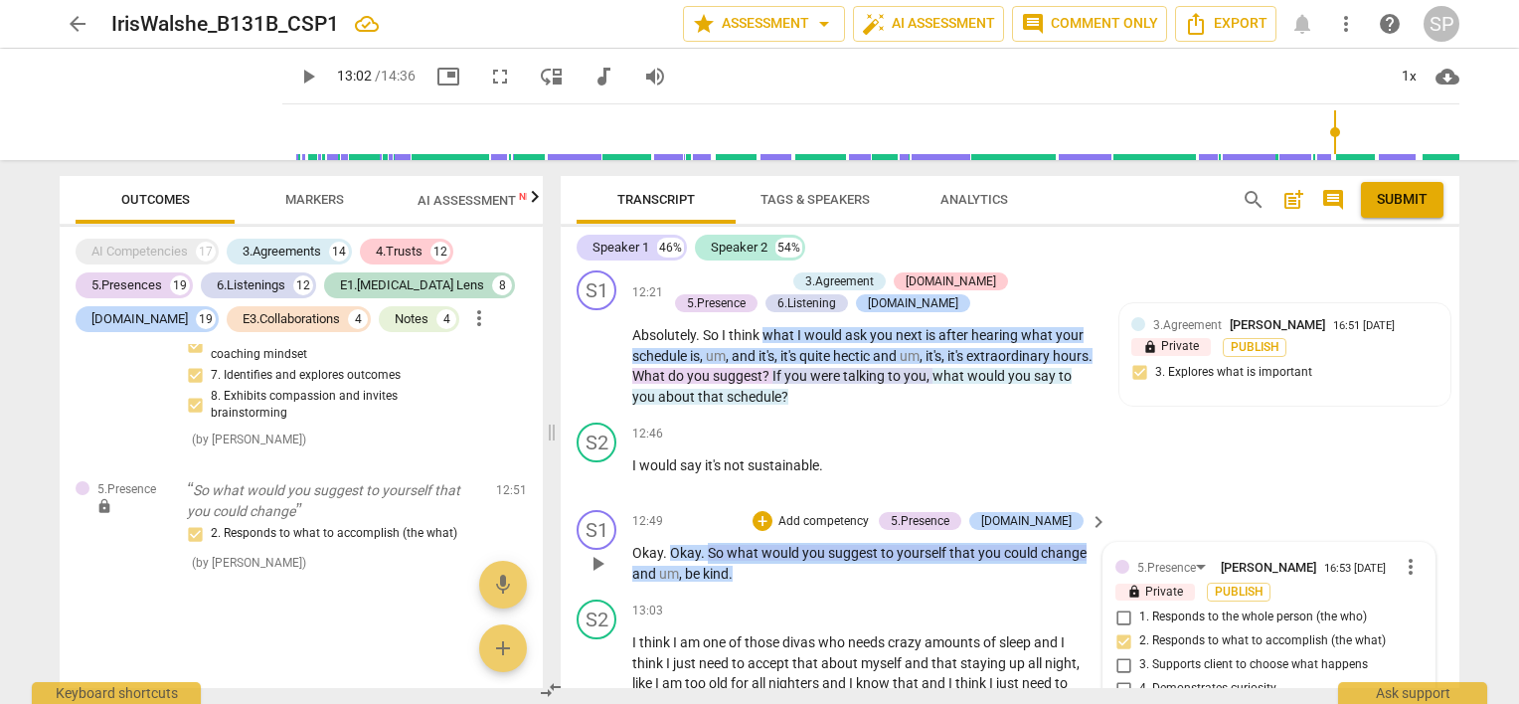
drag, startPoint x: 709, startPoint y: 435, endPoint x: 1085, endPoint y: 443, distance: 375.9
click at [1085, 543] on p "Okay . Okay . So what would you suggest to yourself that you could change and u…" at bounding box center [864, 563] width 465 height 41
click at [772, 511] on div "+" at bounding box center [763, 521] width 20 height 20
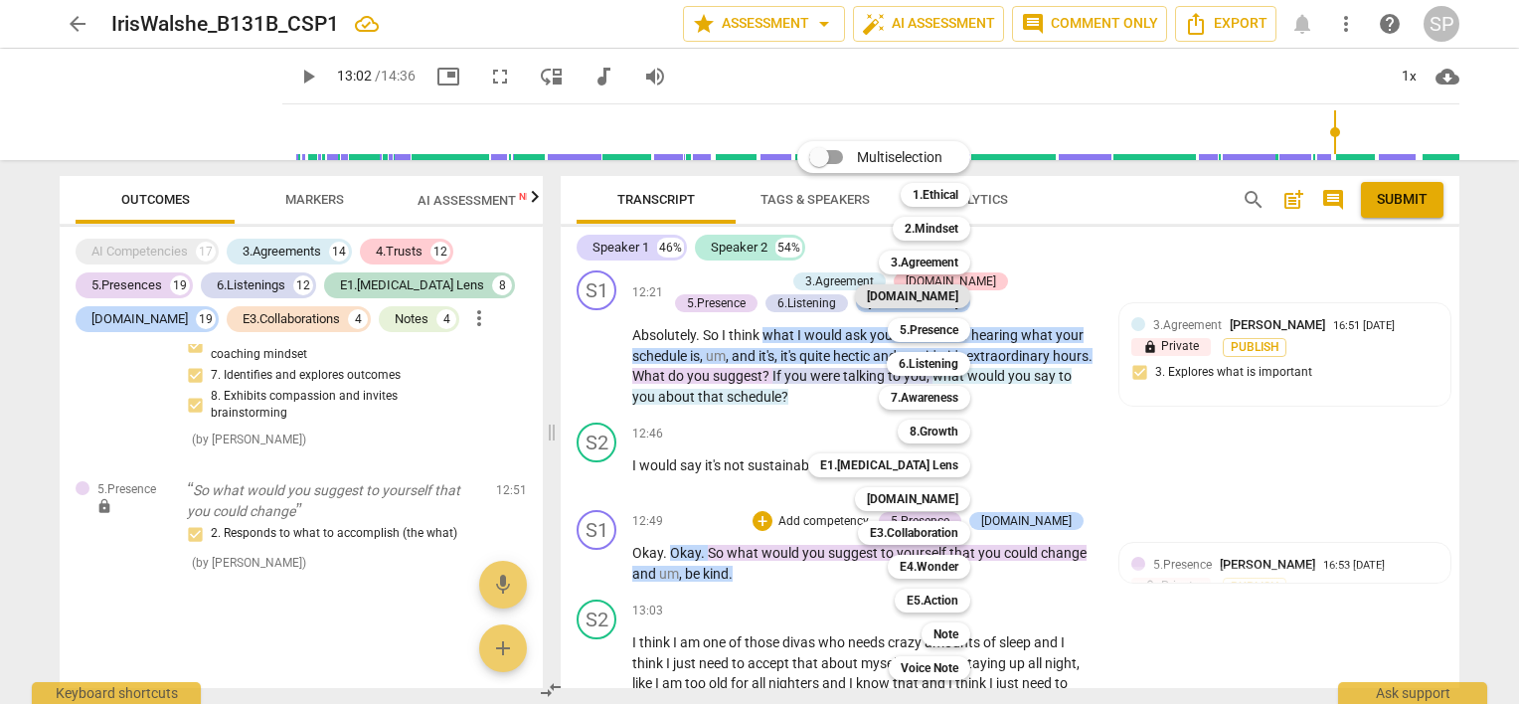
click at [946, 300] on b "[DOMAIN_NAME]" at bounding box center [912, 296] width 91 height 24
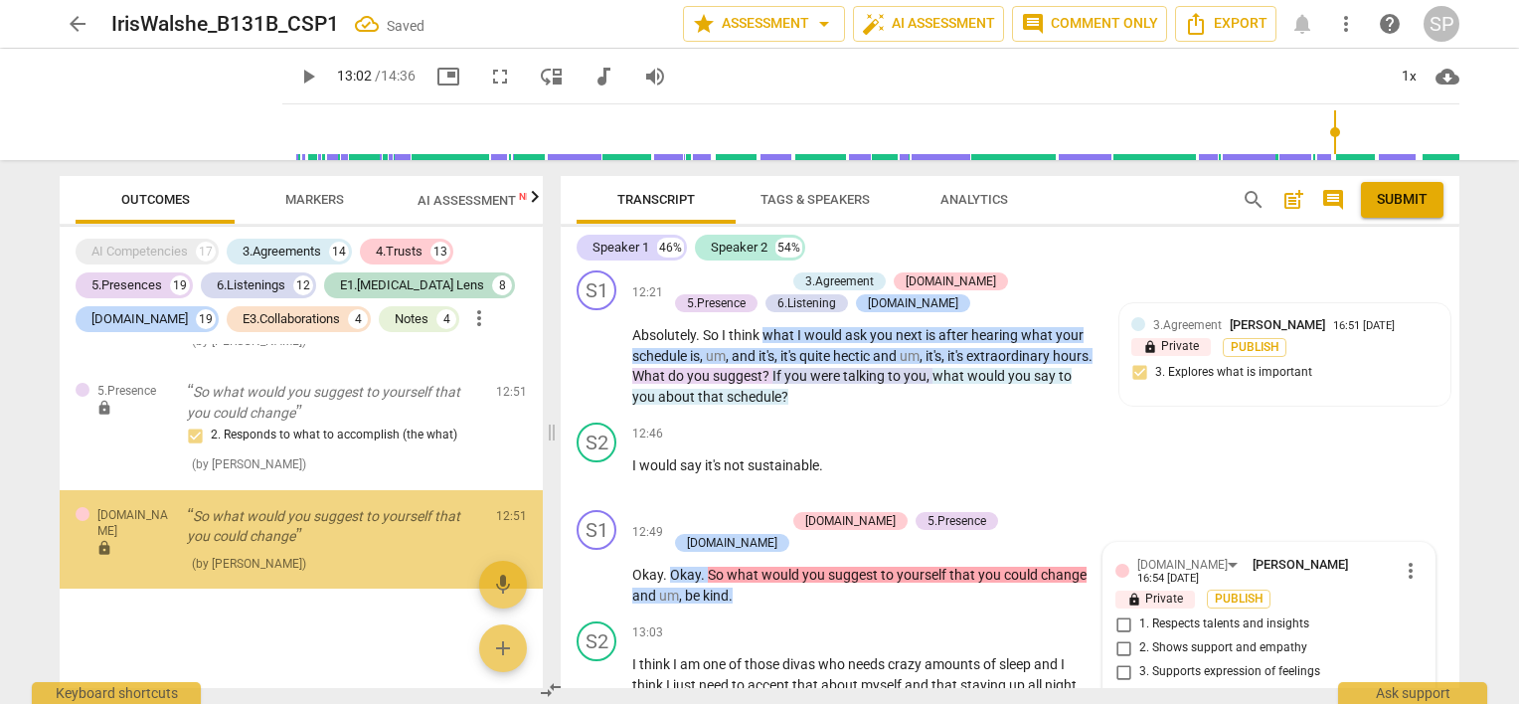
scroll to position [14686, 0]
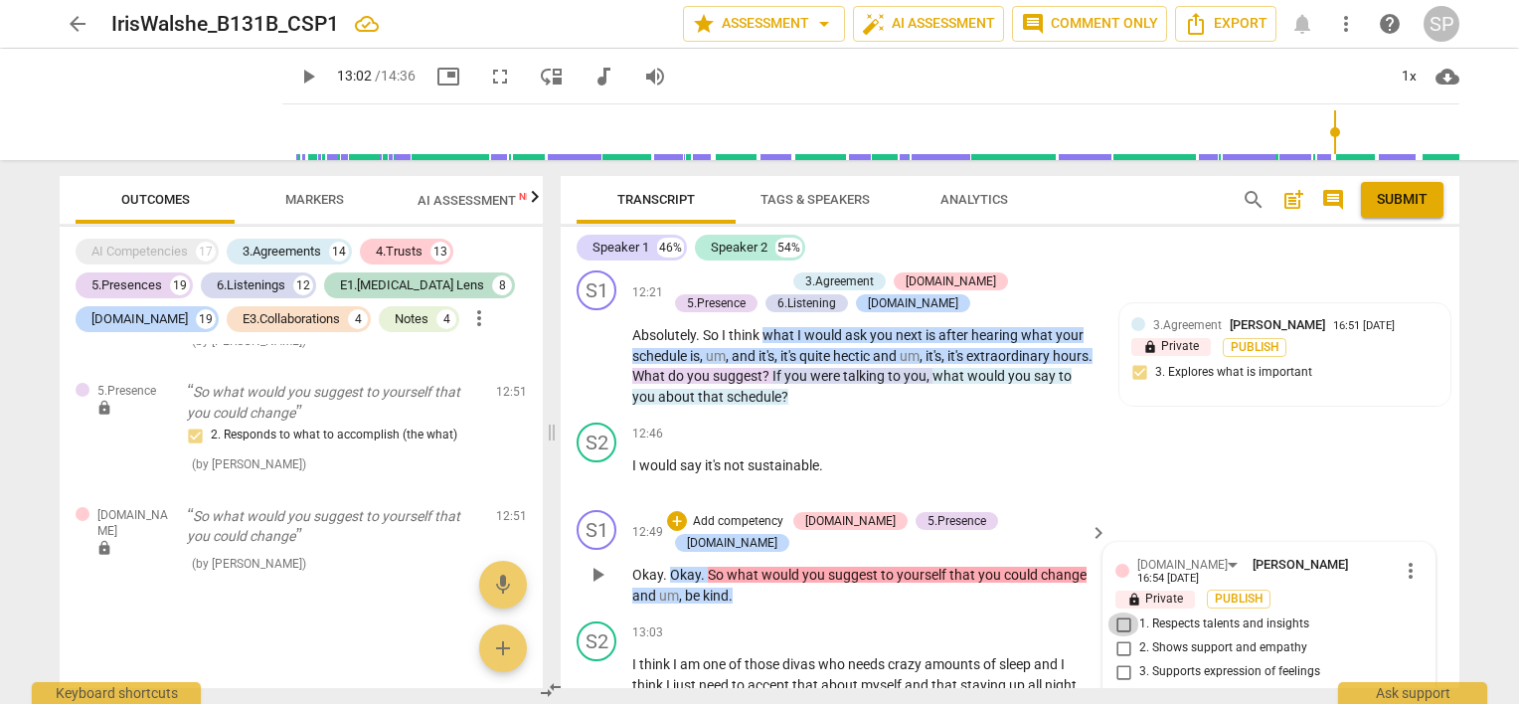
click at [1119, 612] on input "1. Respects talents and insights" at bounding box center [1124, 624] width 32 height 24
checkbox input "true"
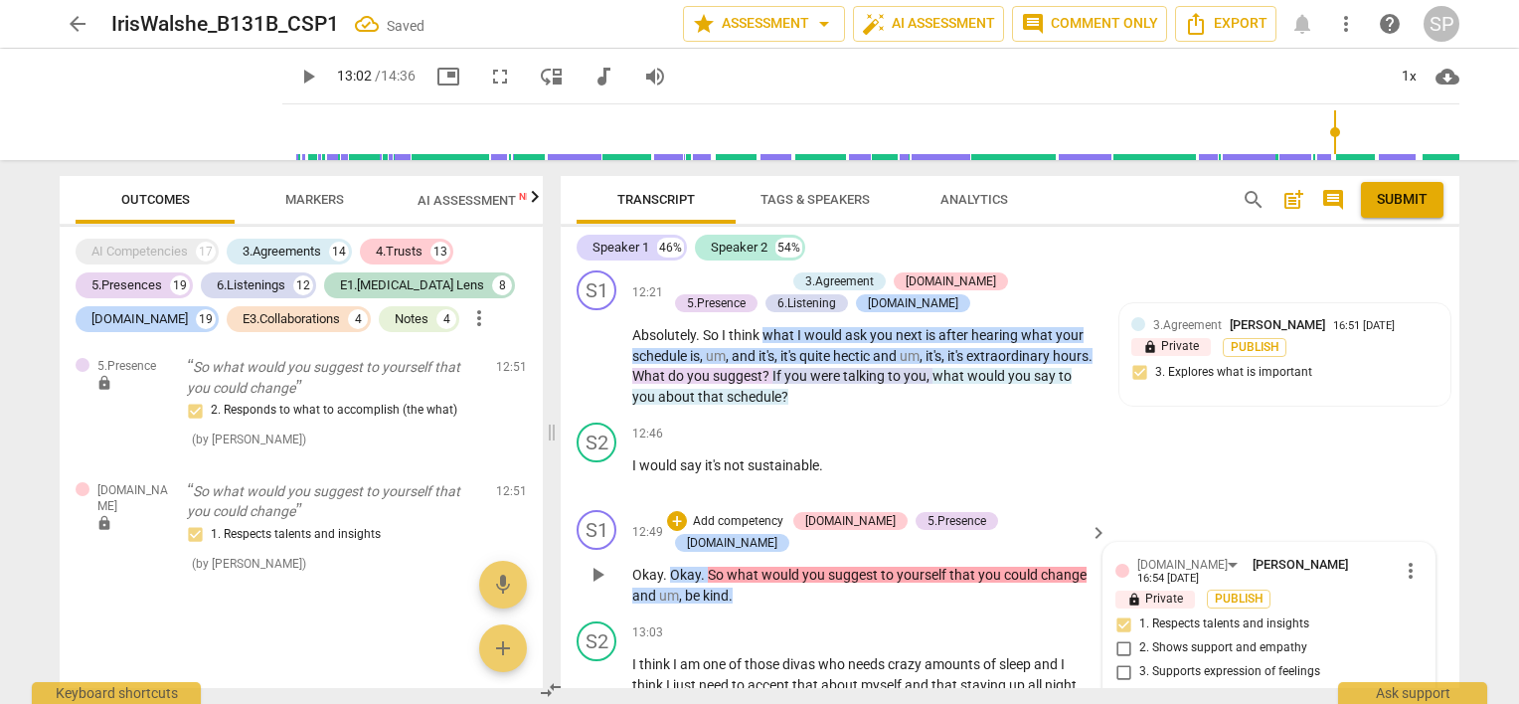
click at [661, 510] on div "12:49 + Add competency [DOMAIN_NAME] 5.Presence [DOMAIN_NAME] keyboard_arrow_ri…" at bounding box center [870, 532] width 477 height 44
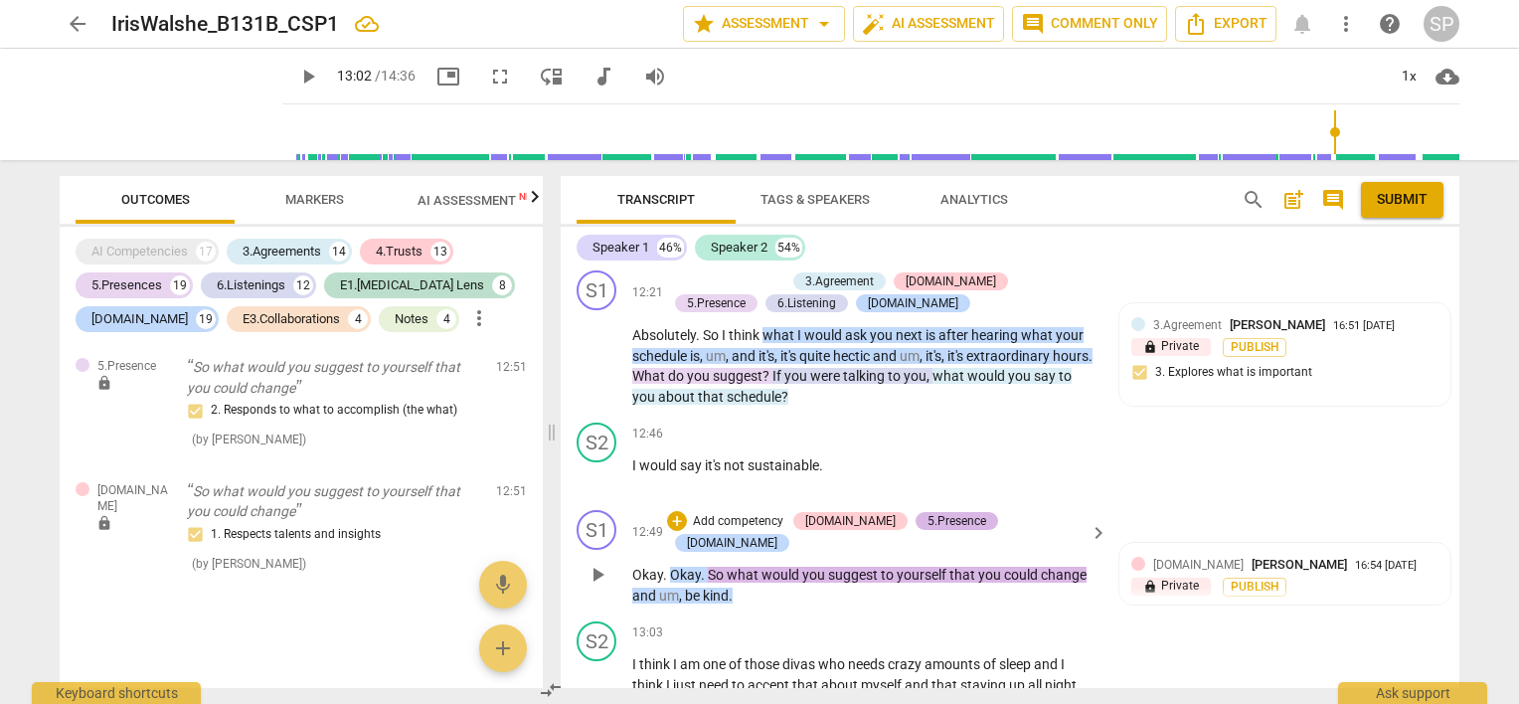
click at [951, 512] on div "5.Presence" at bounding box center [957, 521] width 59 height 18
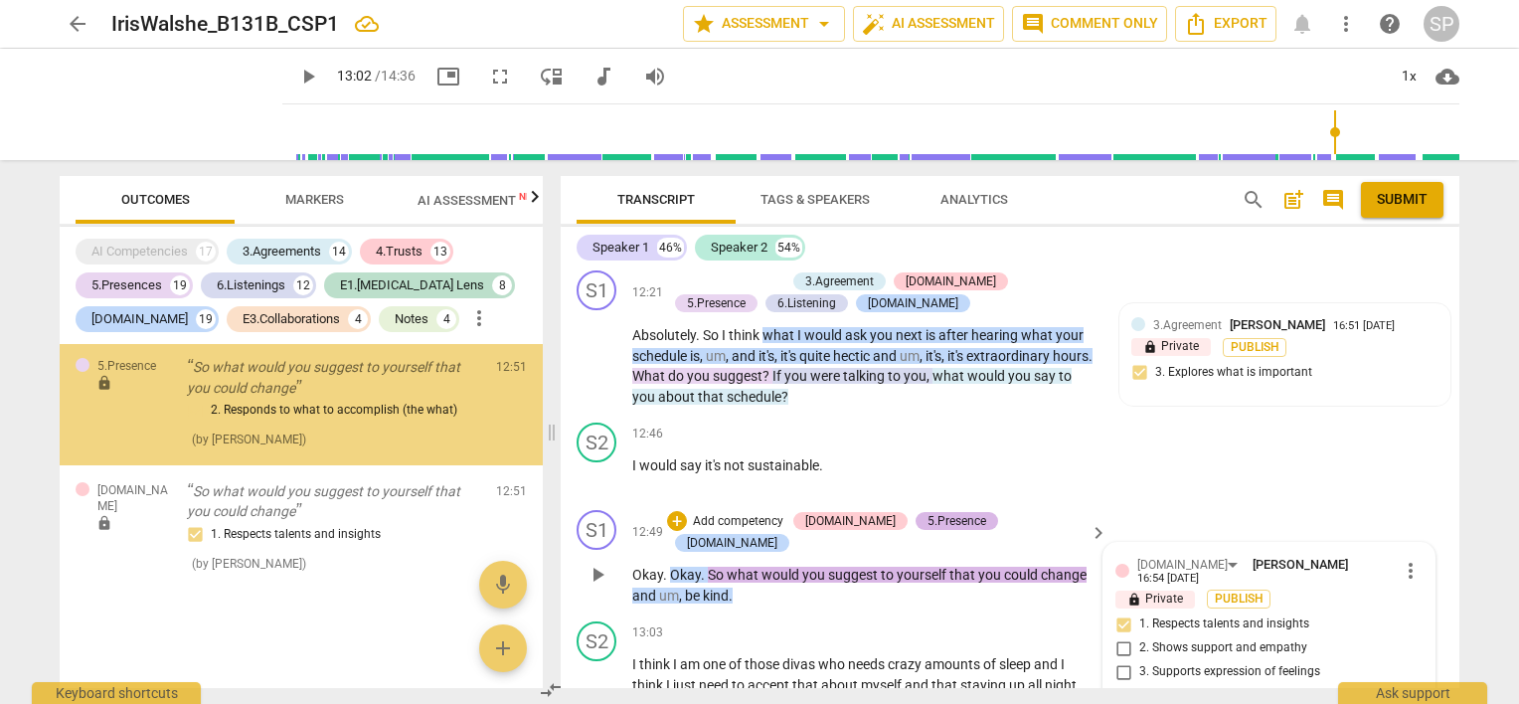
scroll to position [14598, 0]
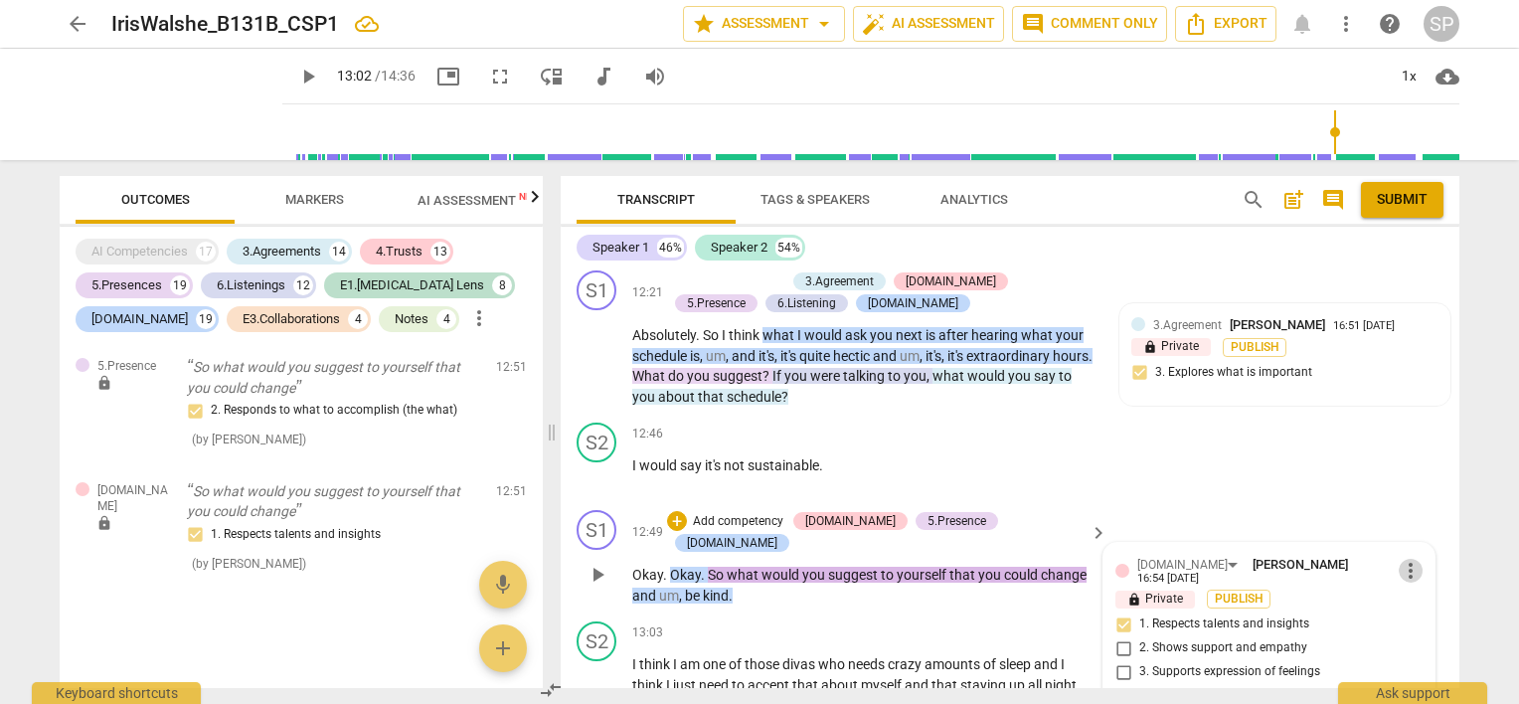
click at [1406, 559] on span "more_vert" at bounding box center [1411, 571] width 24 height 24
click at [1350, 491] on div at bounding box center [759, 352] width 1519 height 704
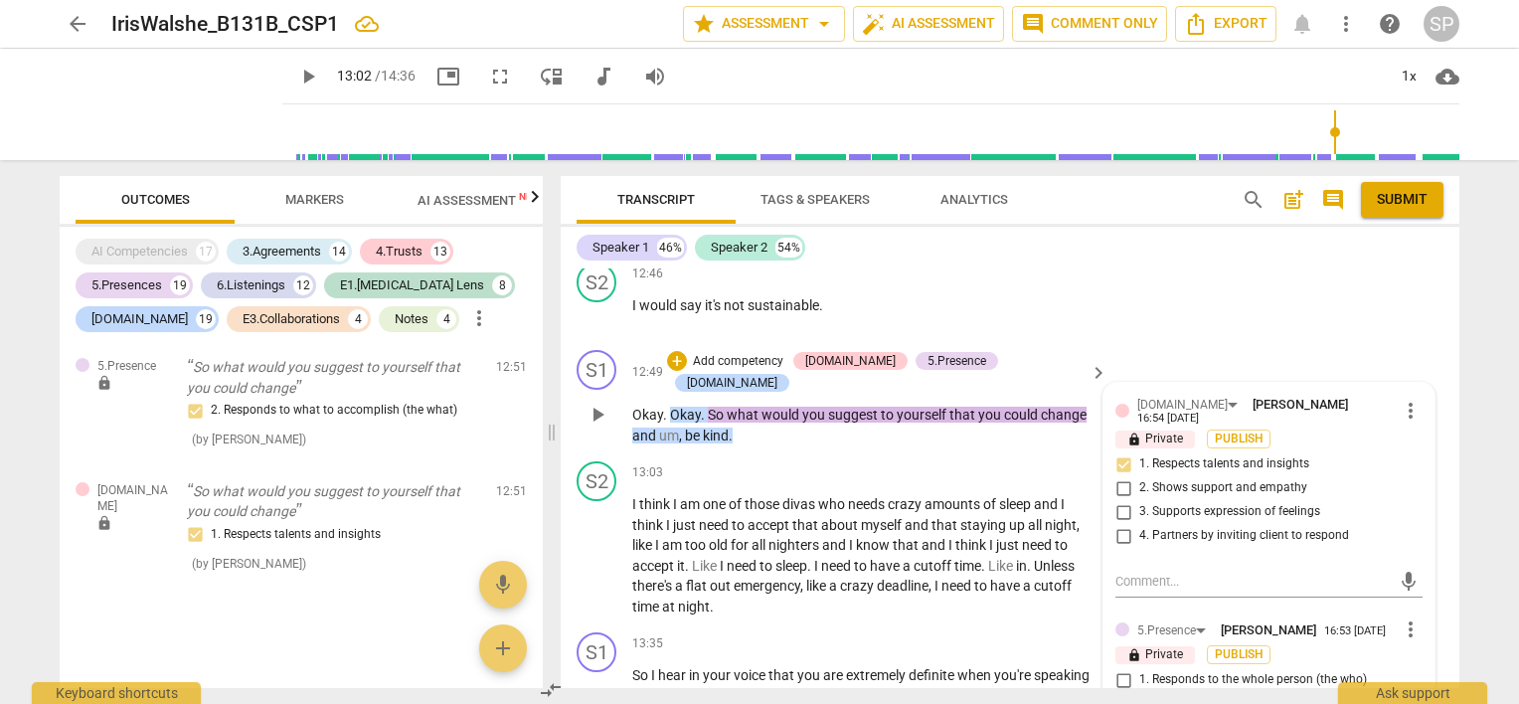
scroll to position [5634, 0]
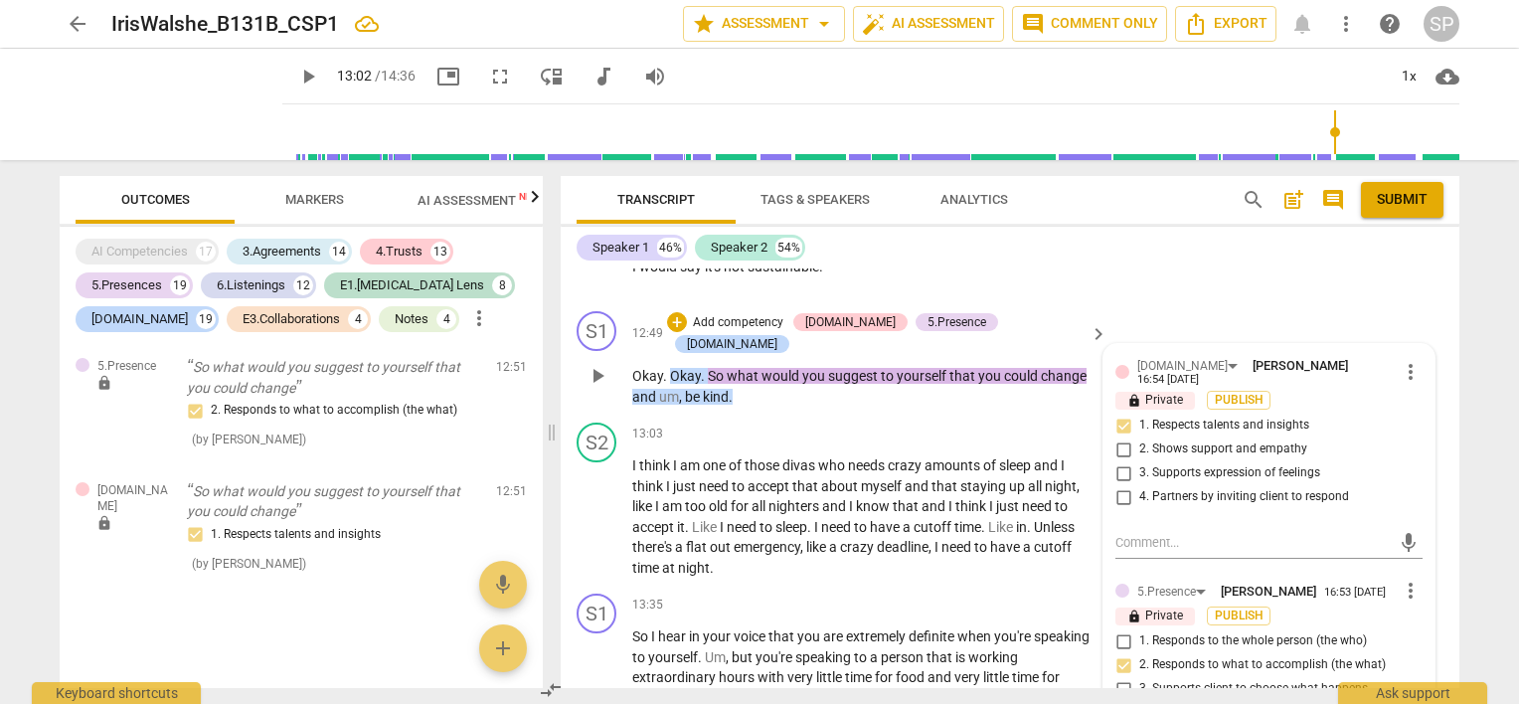
click at [1117, 701] on input "4. Demonstrates curiosity" at bounding box center [1124, 713] width 32 height 24
checkbox input "true"
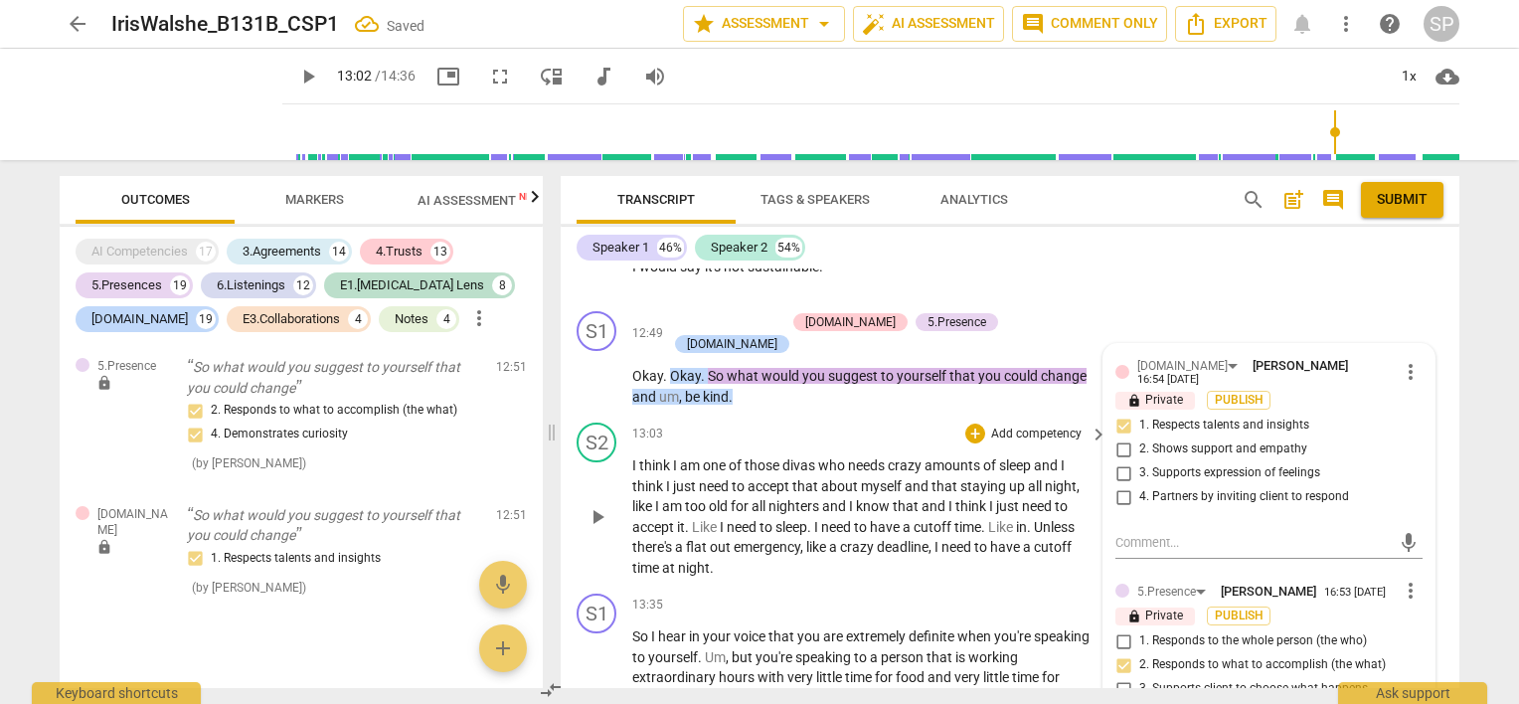
scroll to position [5336, 0]
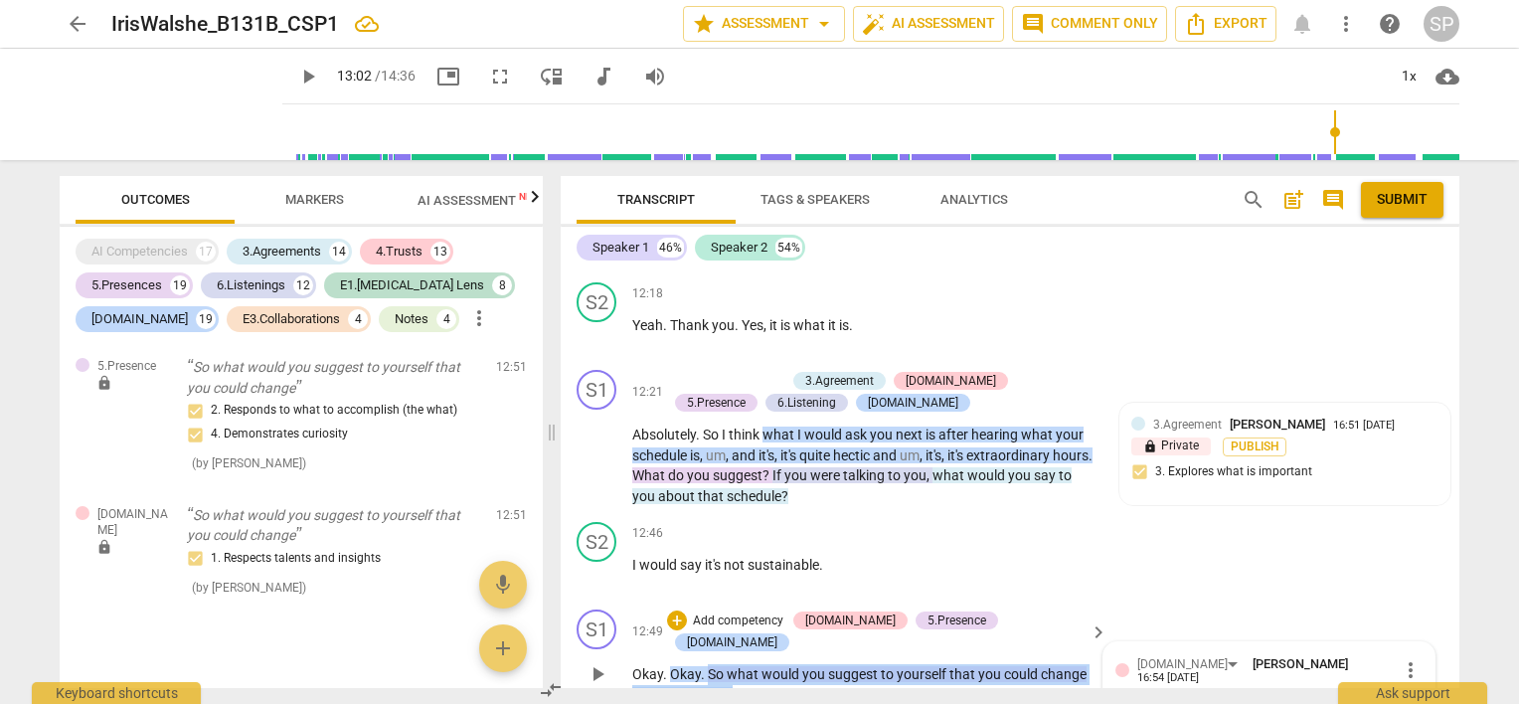
drag, startPoint x: 708, startPoint y: 533, endPoint x: 744, endPoint y: 564, distance: 47.2
click at [744, 664] on p "Okay . Okay . So what would you suggest to yourself that you could change and u…" at bounding box center [864, 684] width 465 height 41
click at [687, 610] on div "+" at bounding box center [677, 620] width 20 height 20
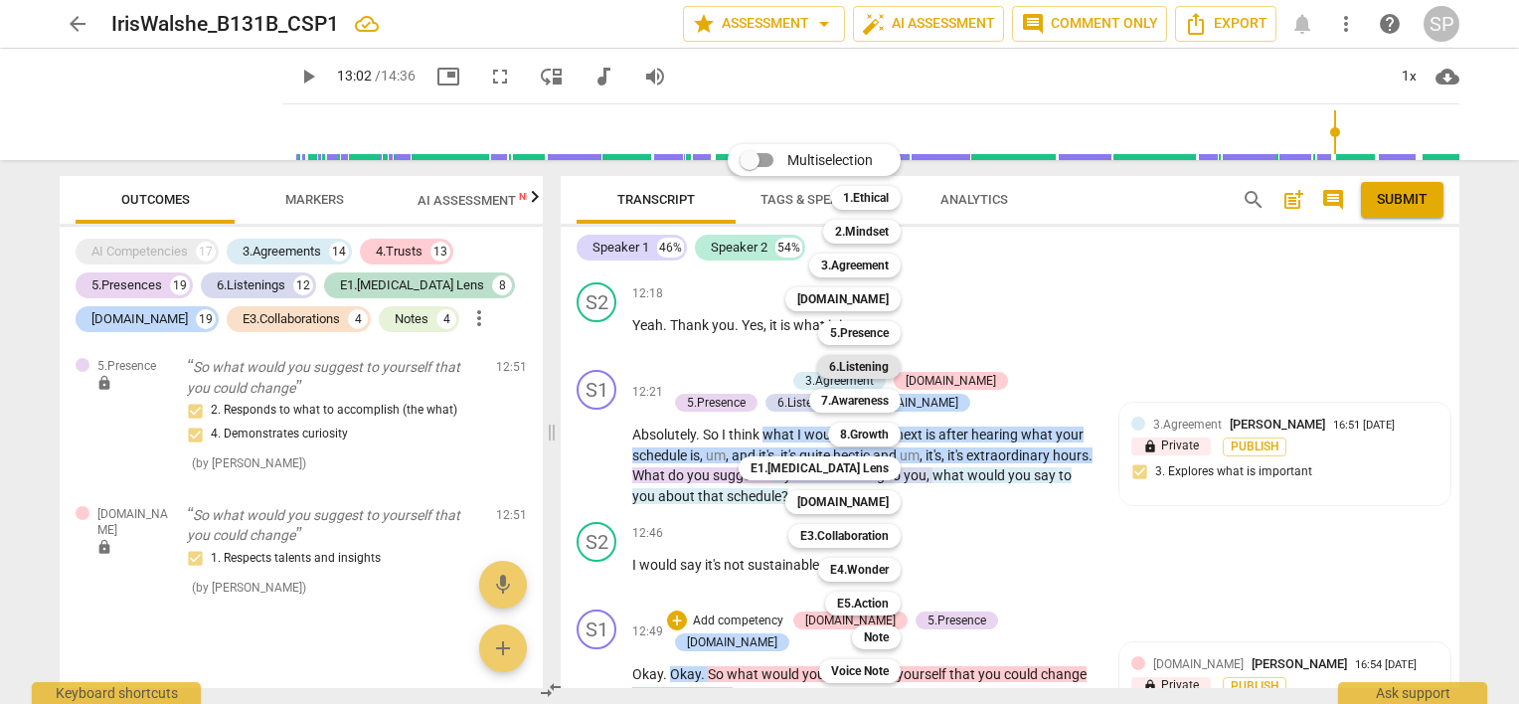
click at [881, 369] on b "6.Listening" at bounding box center [859, 367] width 60 height 24
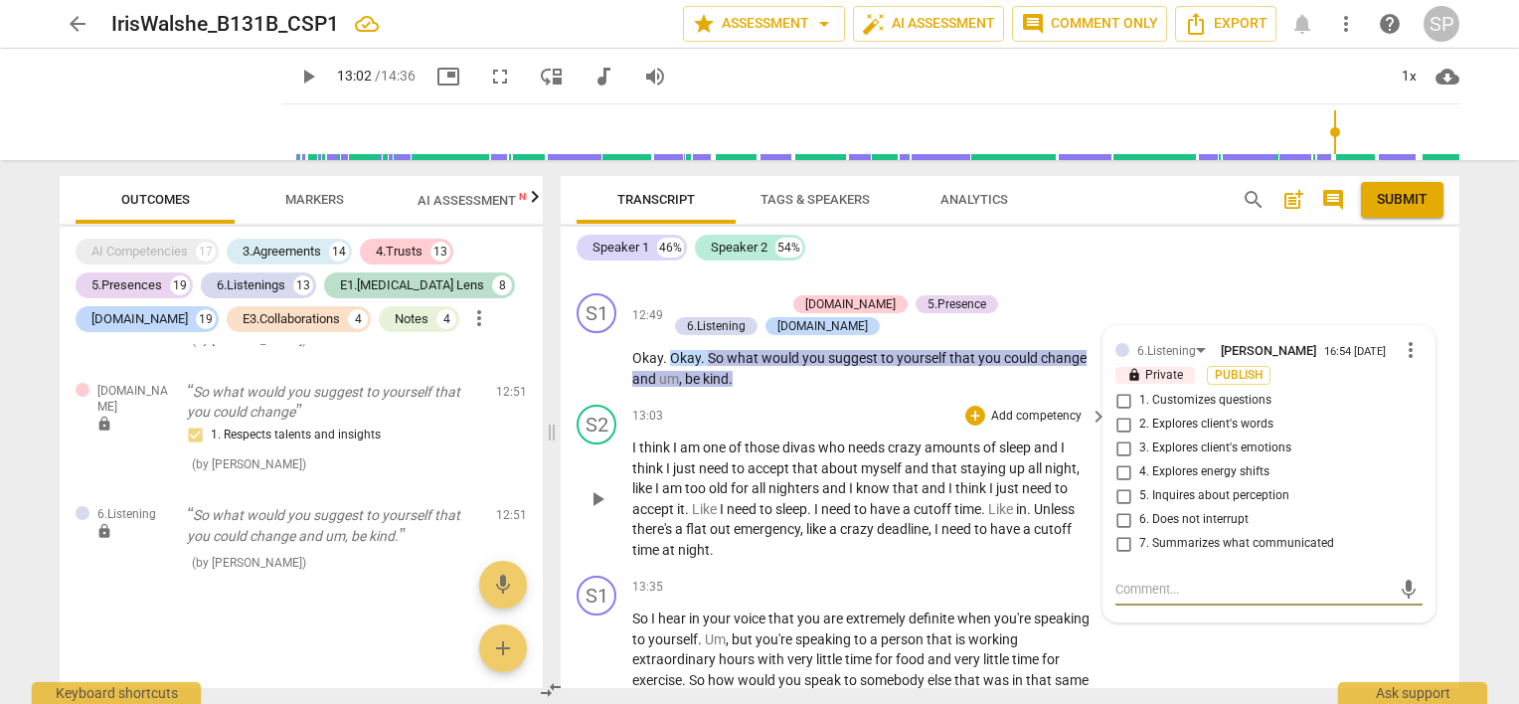
scroll to position [5453, 0]
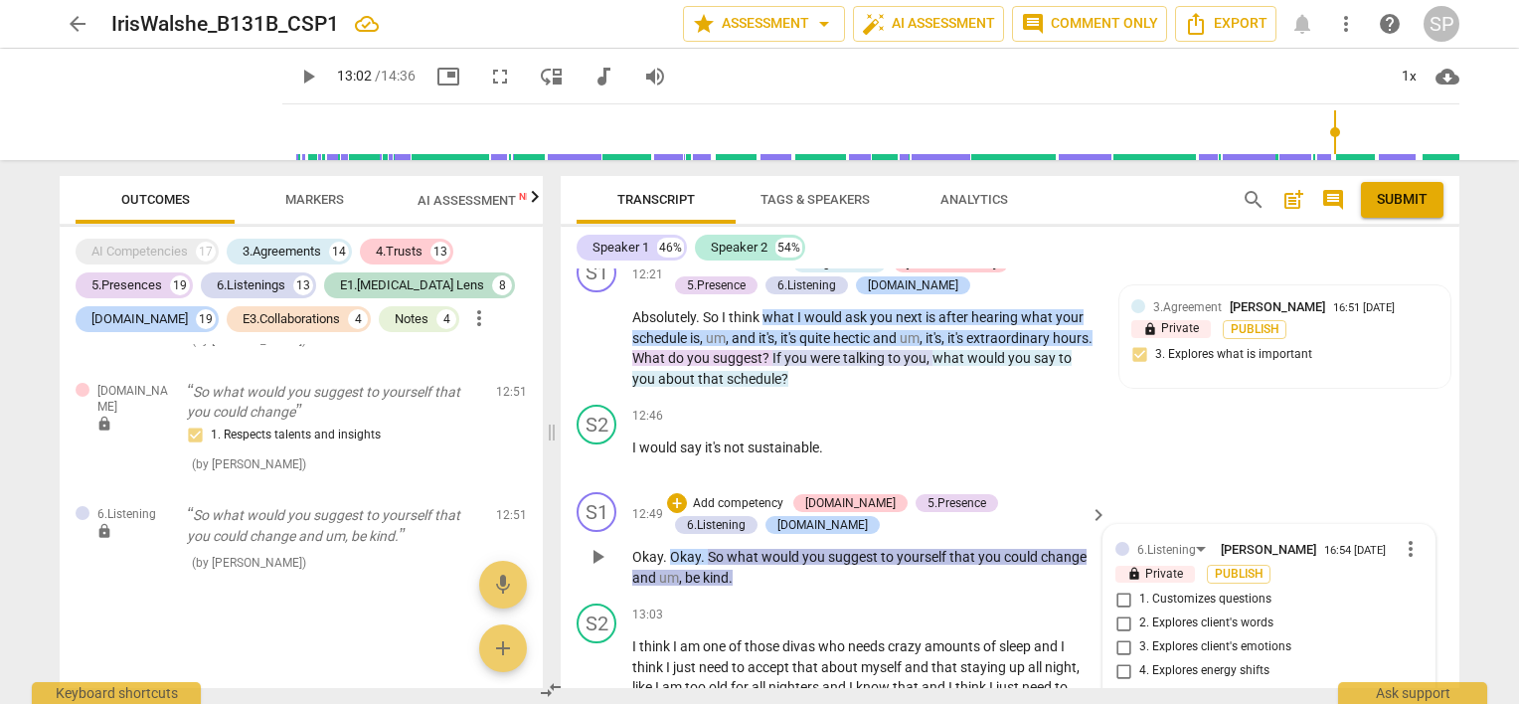
click at [811, 547] on p "Okay . Okay . So what would you suggest to yourself that you could change and u…" at bounding box center [864, 567] width 465 height 41
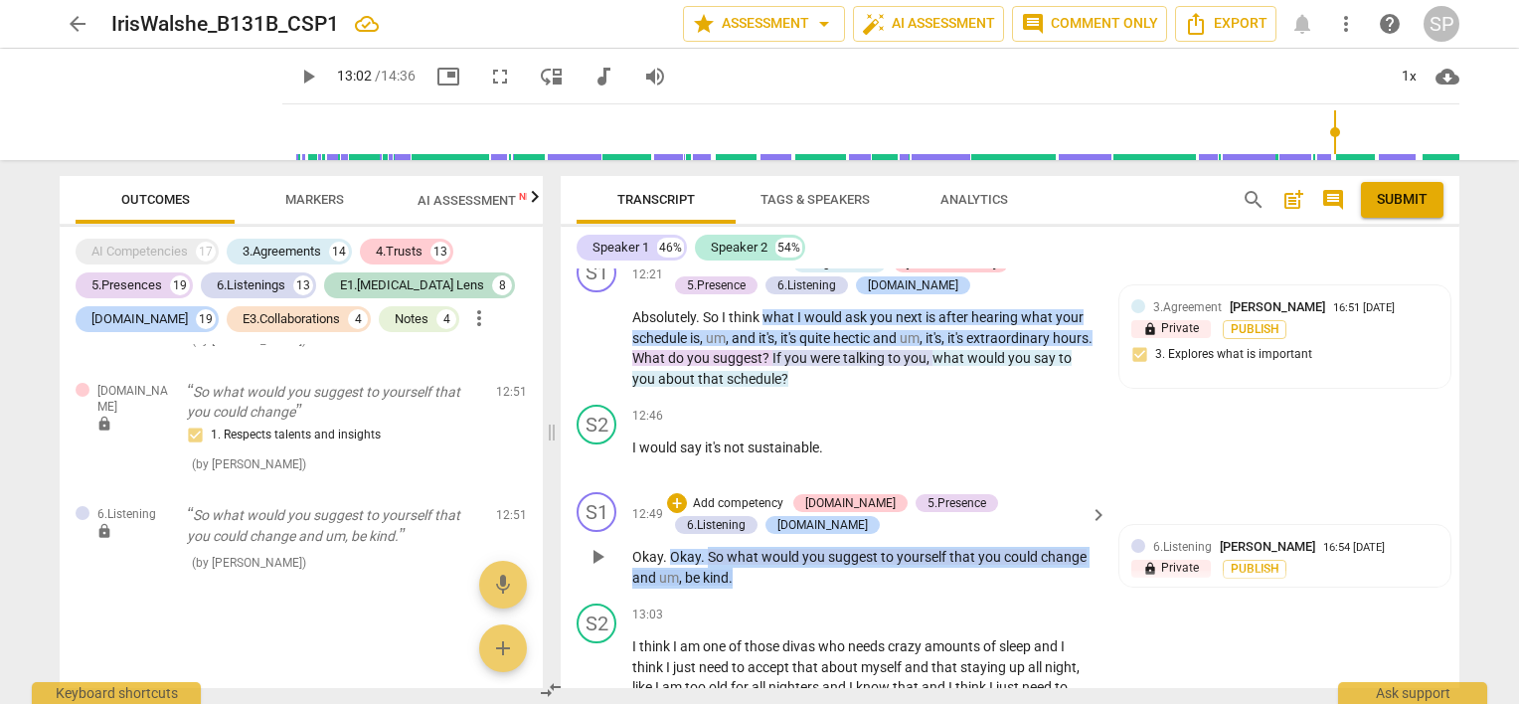
drag, startPoint x: 708, startPoint y: 441, endPoint x: 735, endPoint y: 427, distance: 30.2
click at [779, 547] on p "Okay . Okay . So what would you suggest to yourself that you could change and u…" at bounding box center [864, 567] width 465 height 41
click at [676, 493] on div "+" at bounding box center [677, 503] width 20 height 20
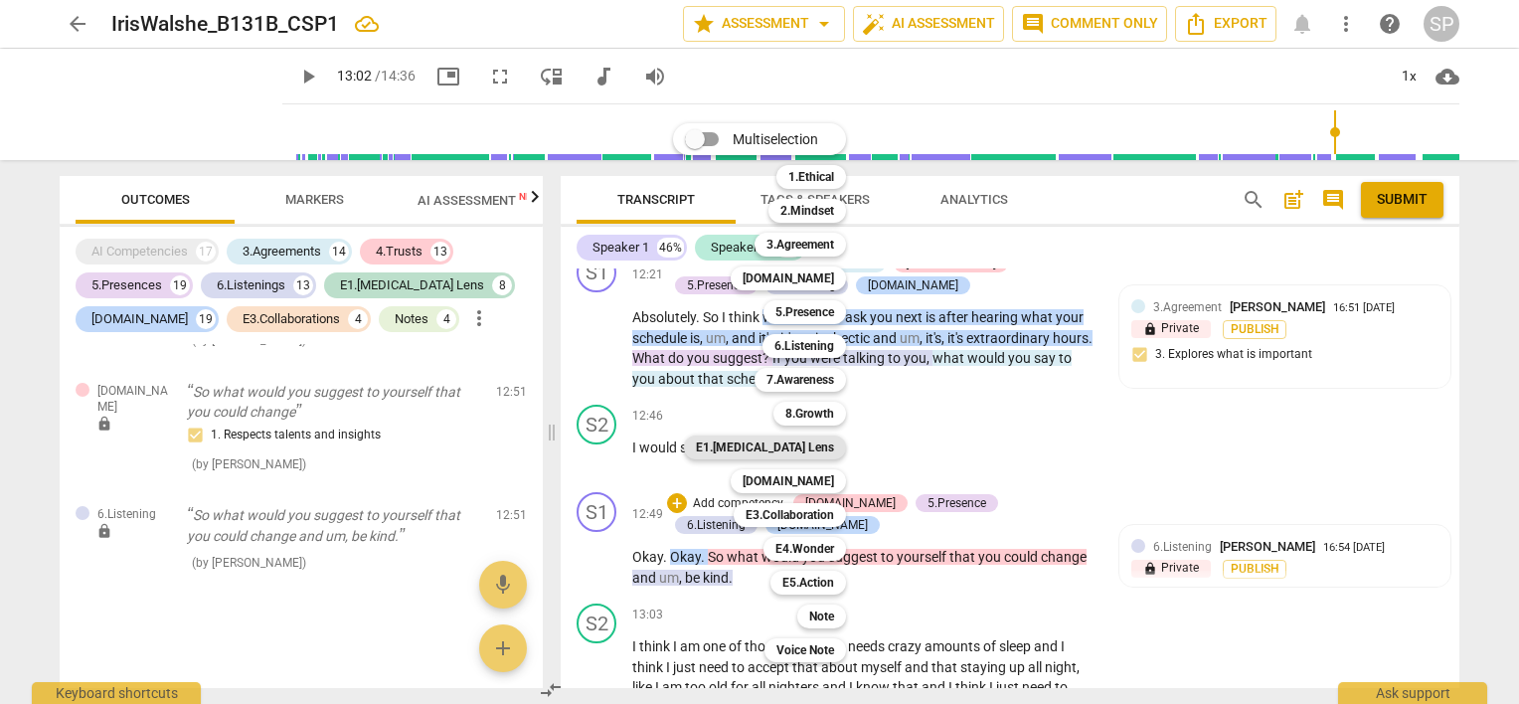
click at [839, 451] on div "E1.[MEDICAL_DATA] Lens" at bounding box center [765, 447] width 162 height 24
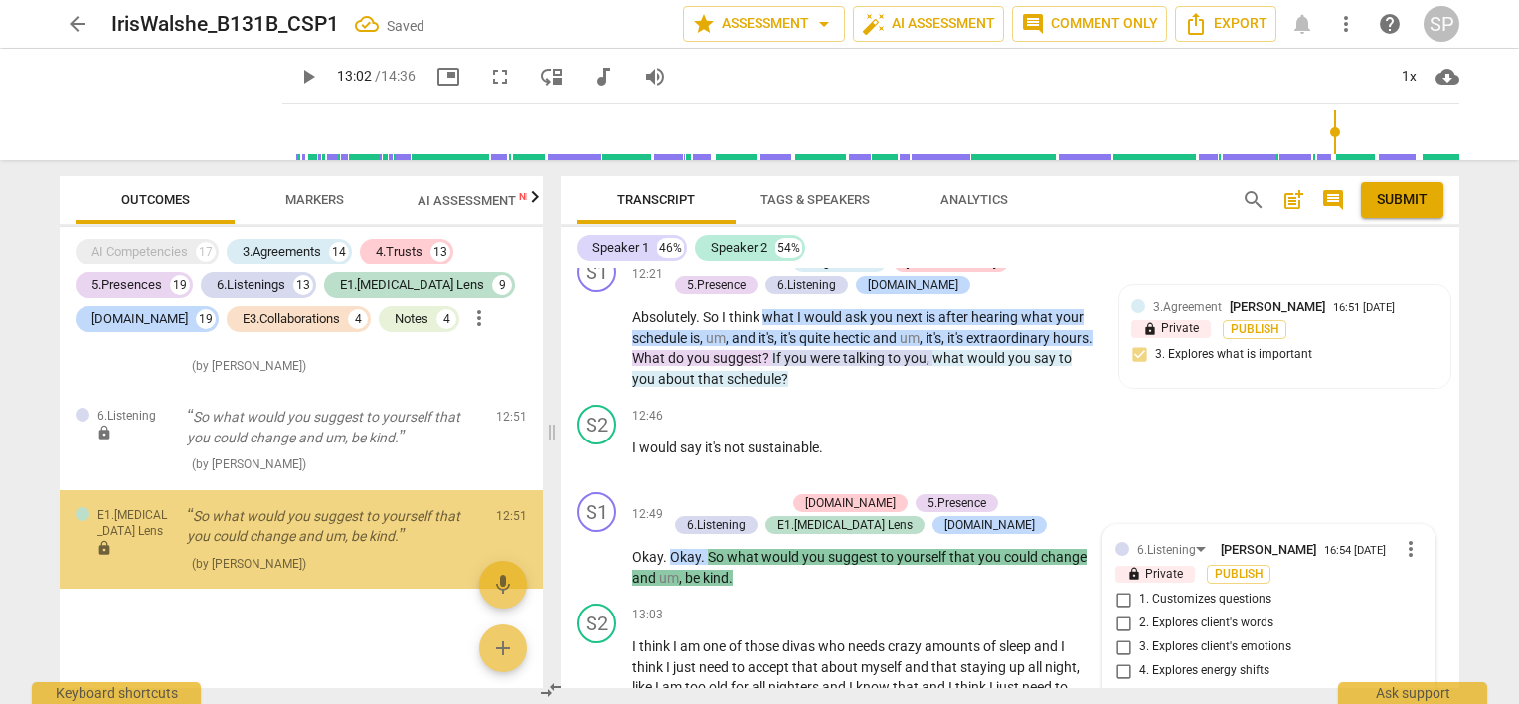
scroll to position [14933, 0]
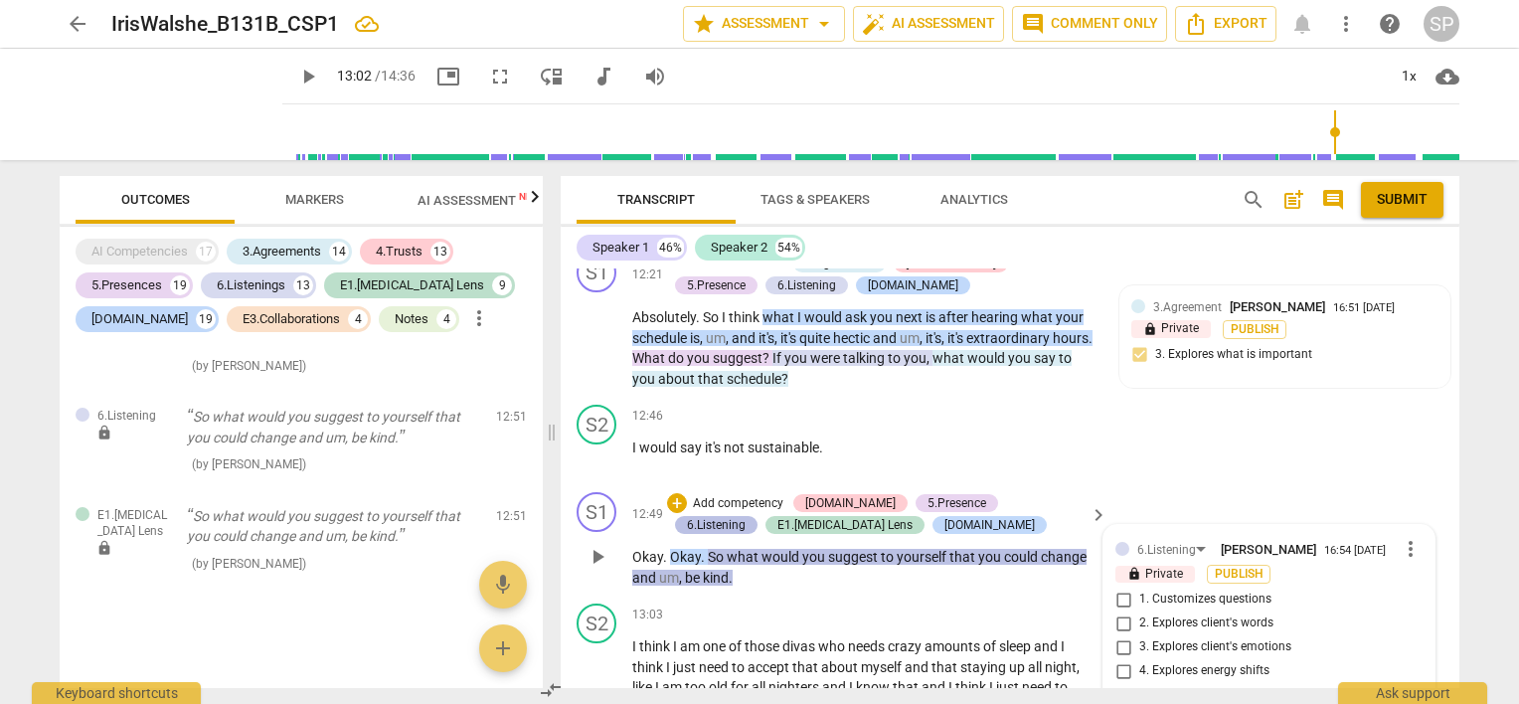
click at [746, 516] on div "6.Listening" at bounding box center [716, 525] width 59 height 18
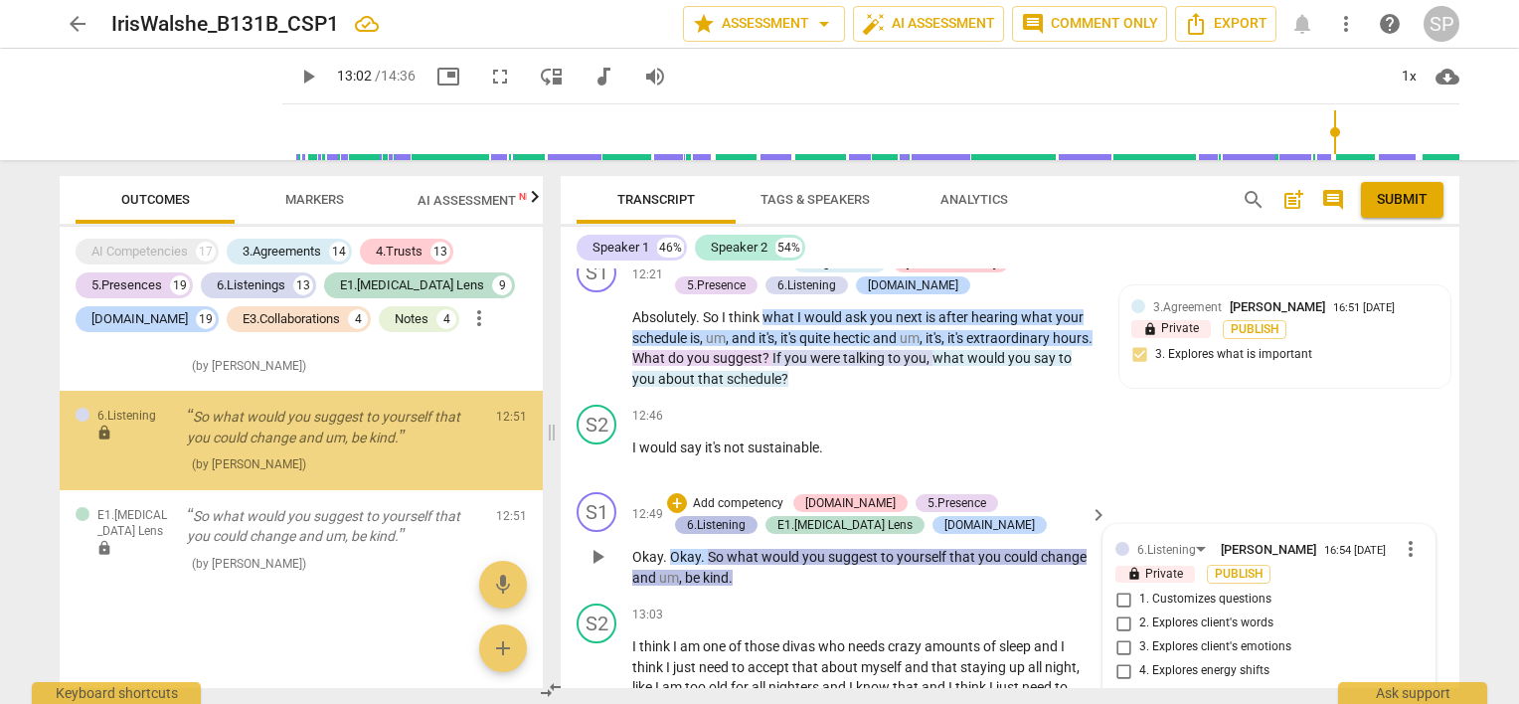
scroll to position [14857, 0]
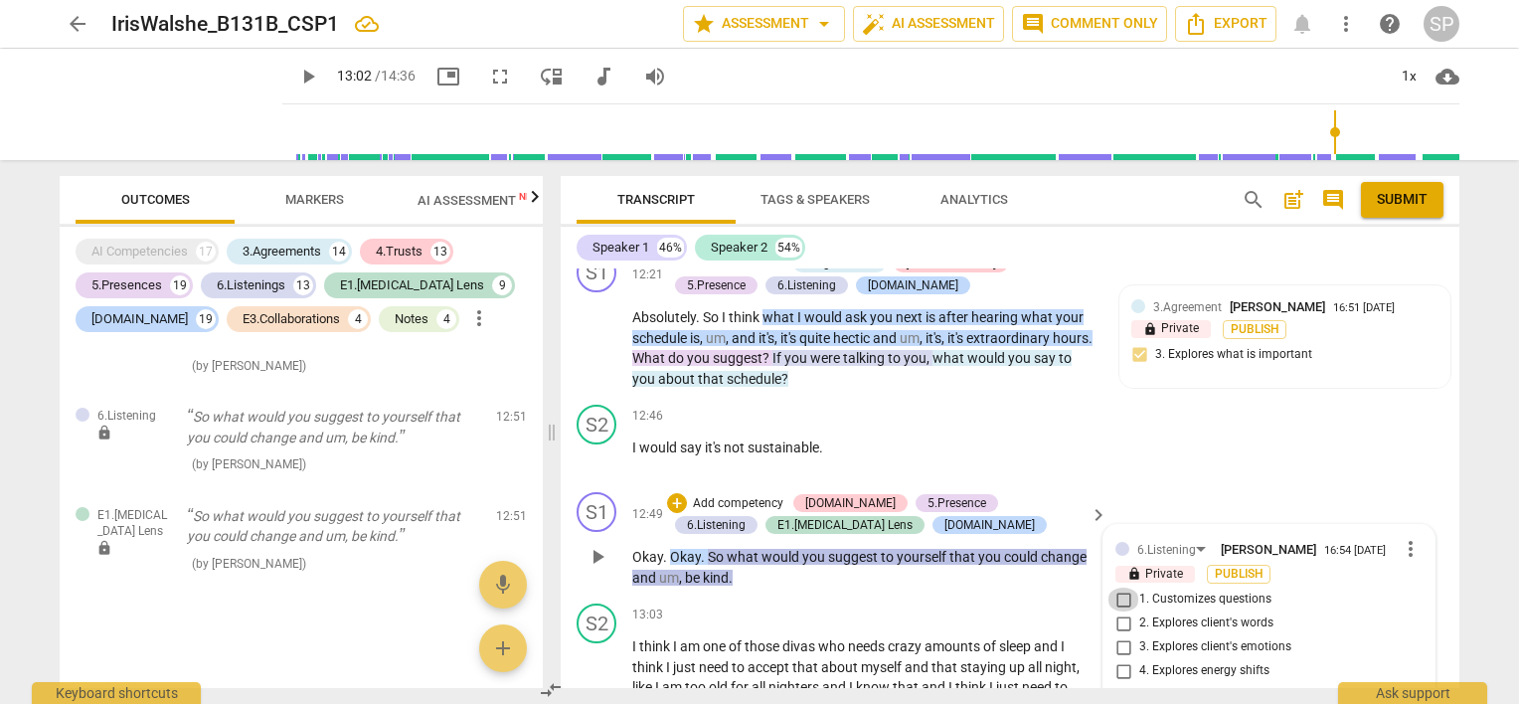
click at [1119, 588] on input "1. Customizes questions" at bounding box center [1124, 600] width 32 height 24
checkbox input "true"
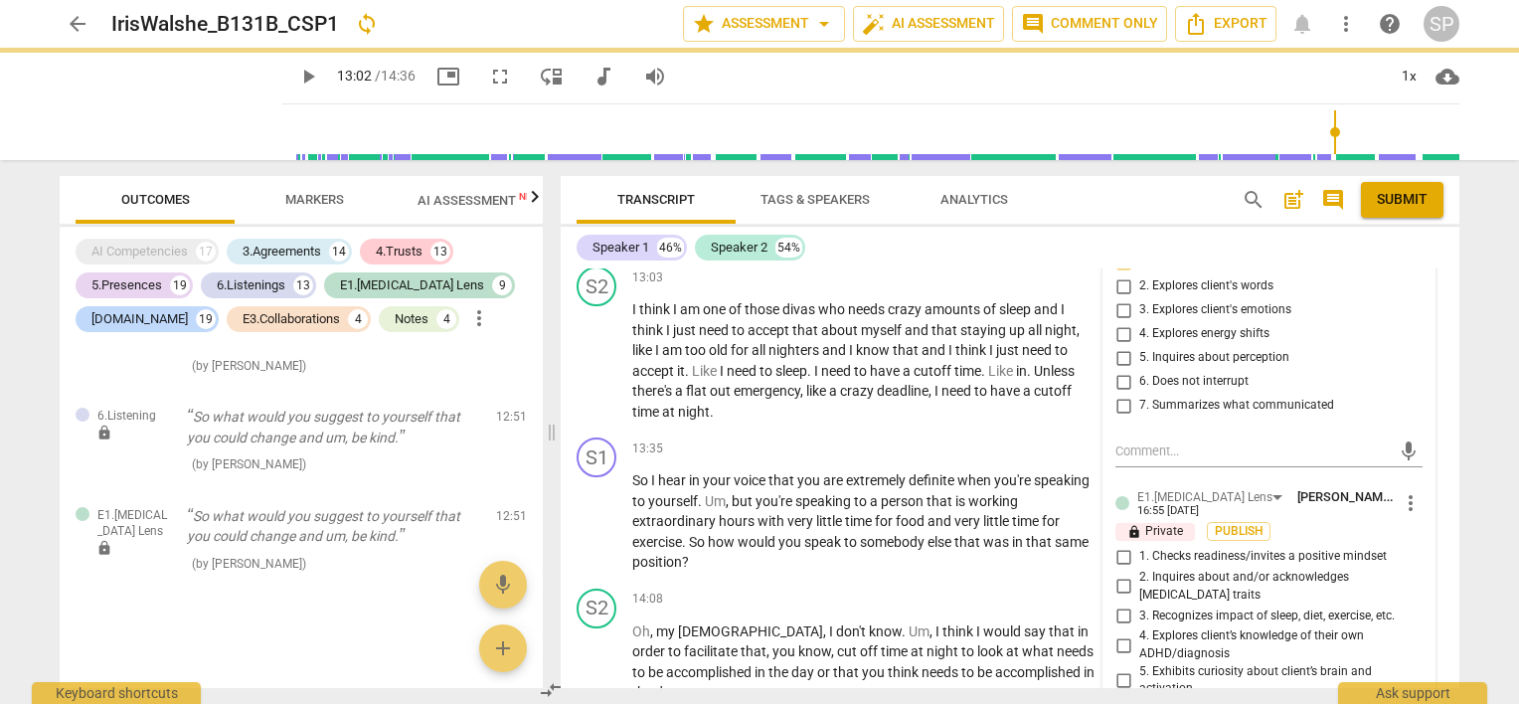
scroll to position [5897, 0]
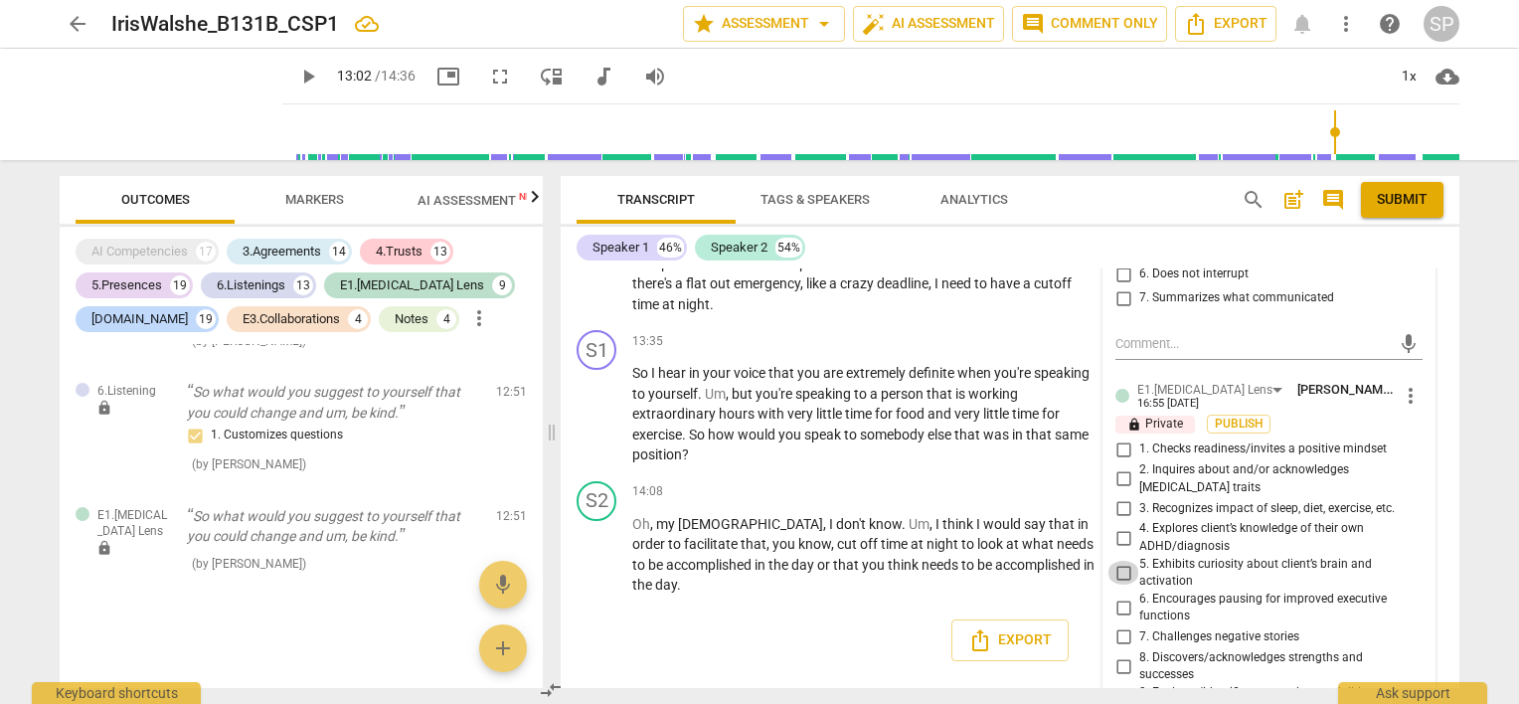
click at [1126, 561] on input "5. Exhibits curiosity about client’s brain and activation" at bounding box center [1124, 573] width 32 height 24
checkbox input "true"
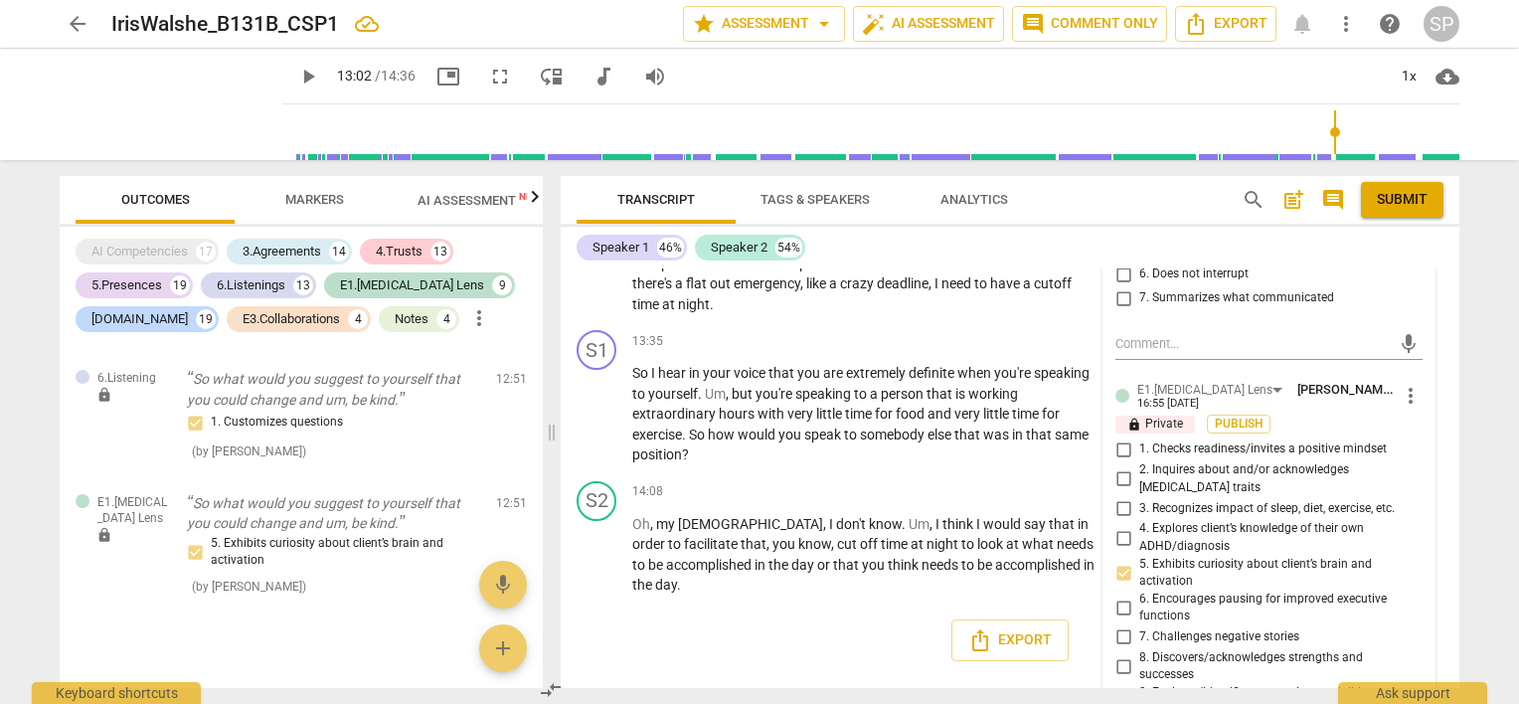
click at [1120, 690] on input "9. Explores/identifies processing modalities to support memory" at bounding box center [1124, 702] width 32 height 24
checkbox input "true"
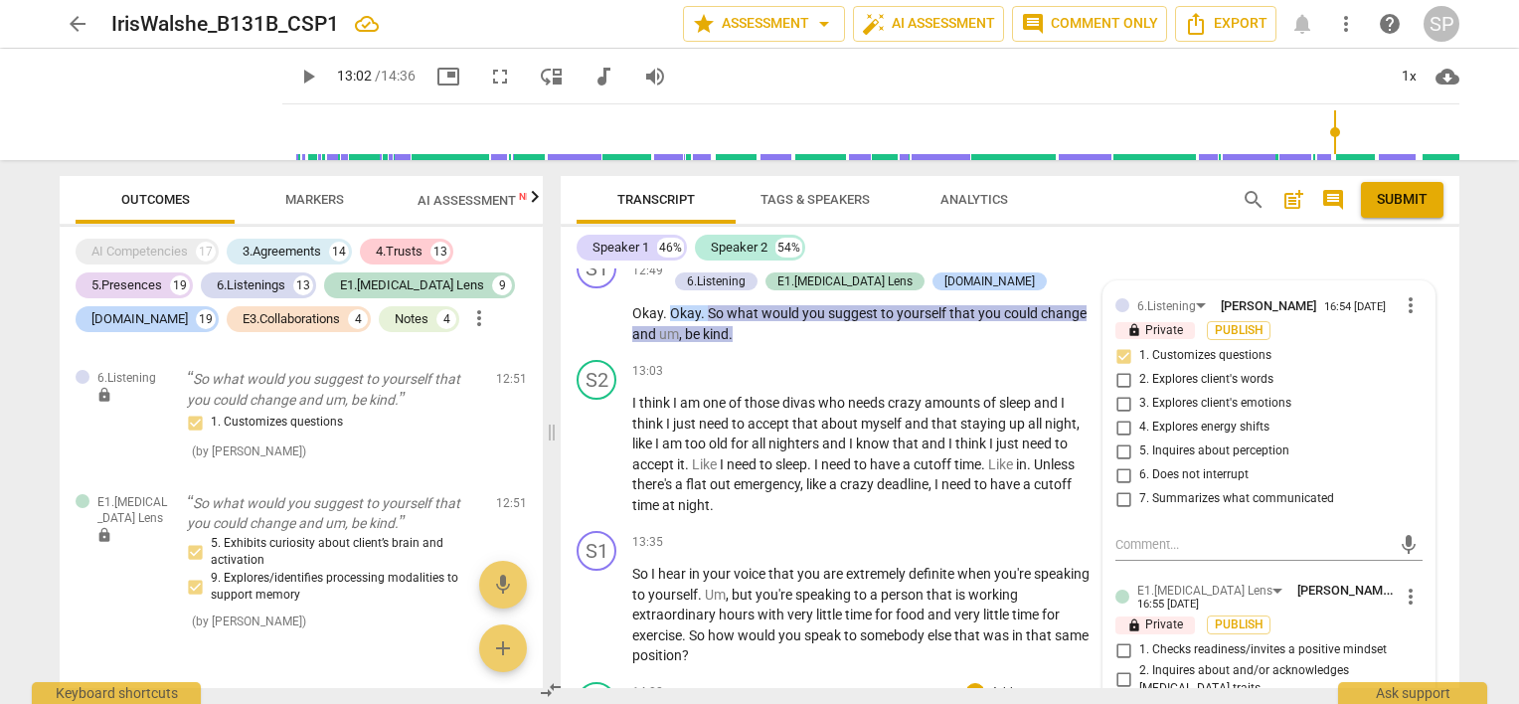
scroll to position [5400, 0]
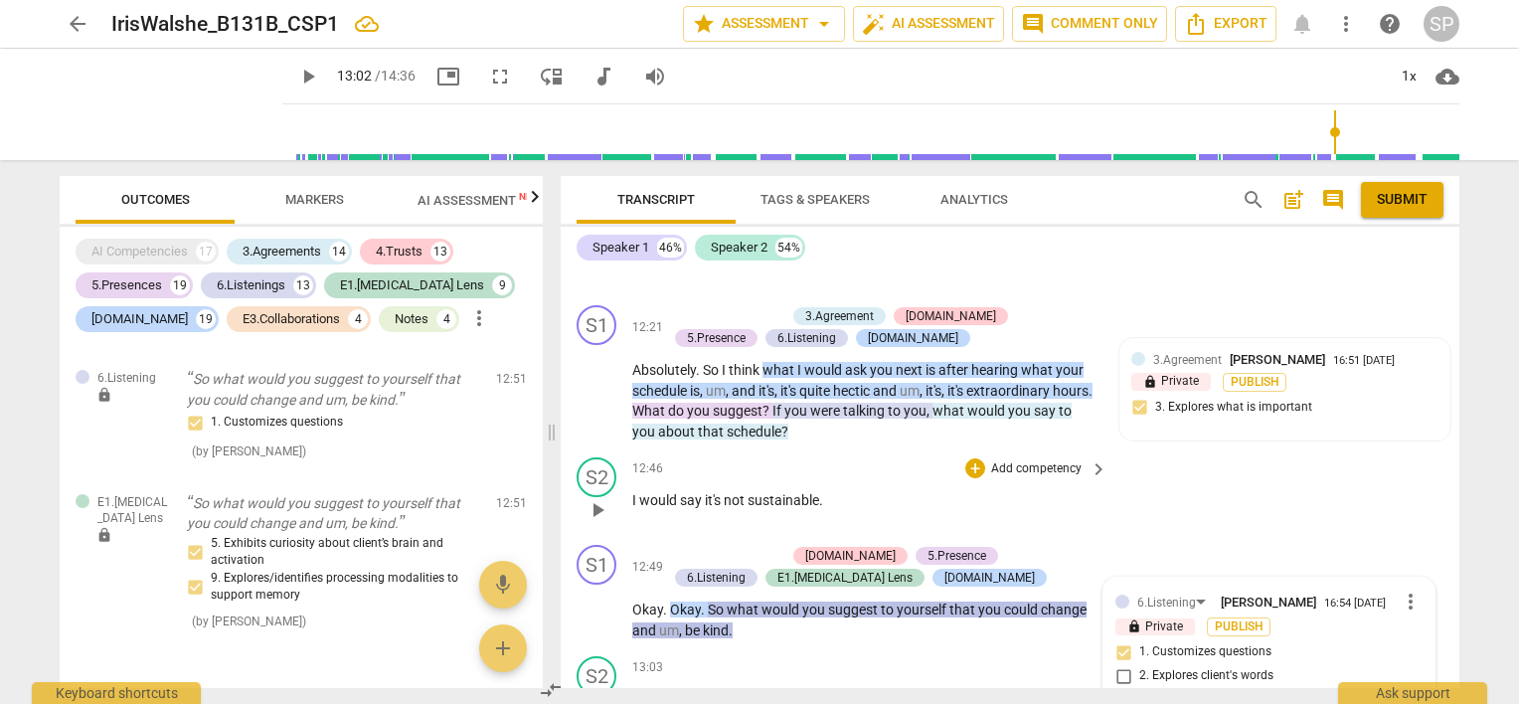
click at [942, 490] on p "I would say it's not sustainable ." at bounding box center [864, 500] width 465 height 21
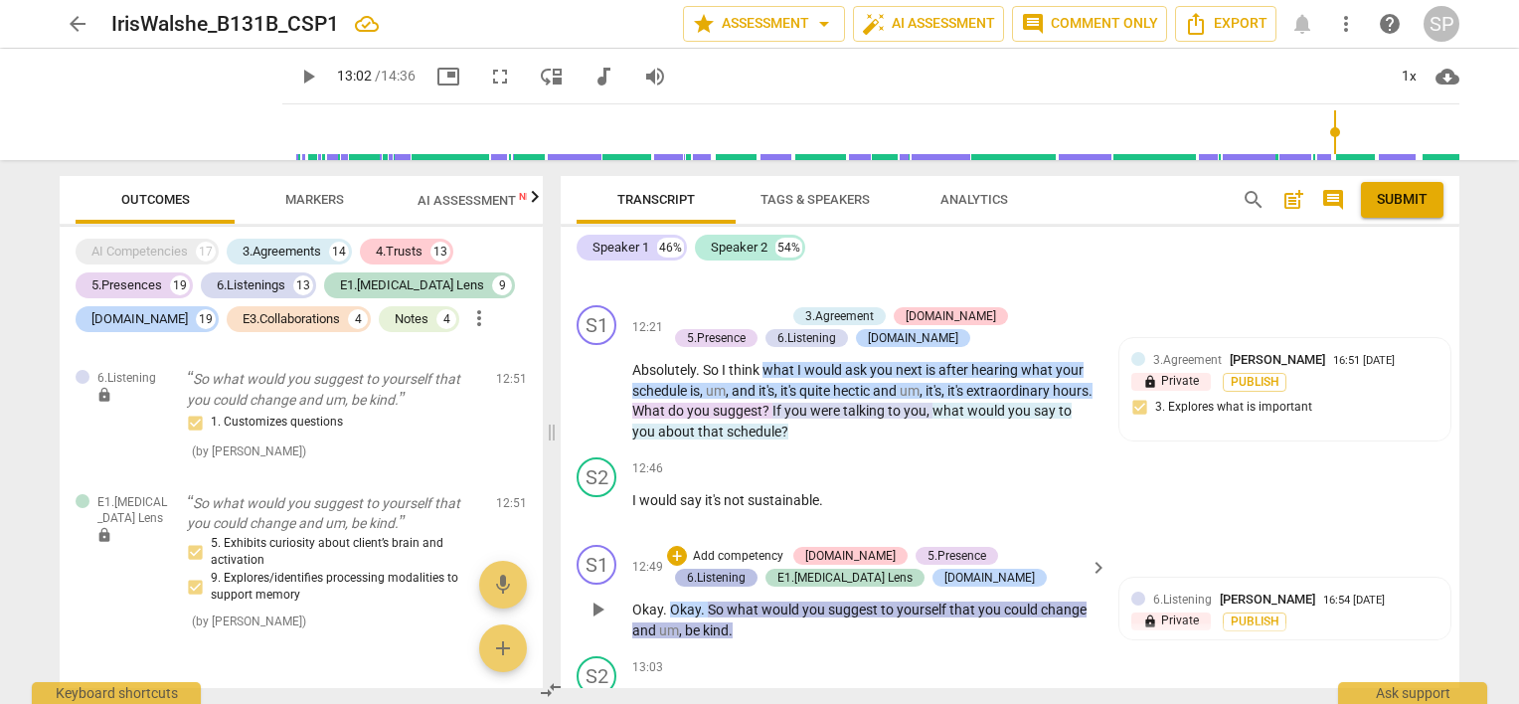
click at [746, 569] on div "6.Listening" at bounding box center [716, 578] width 59 height 18
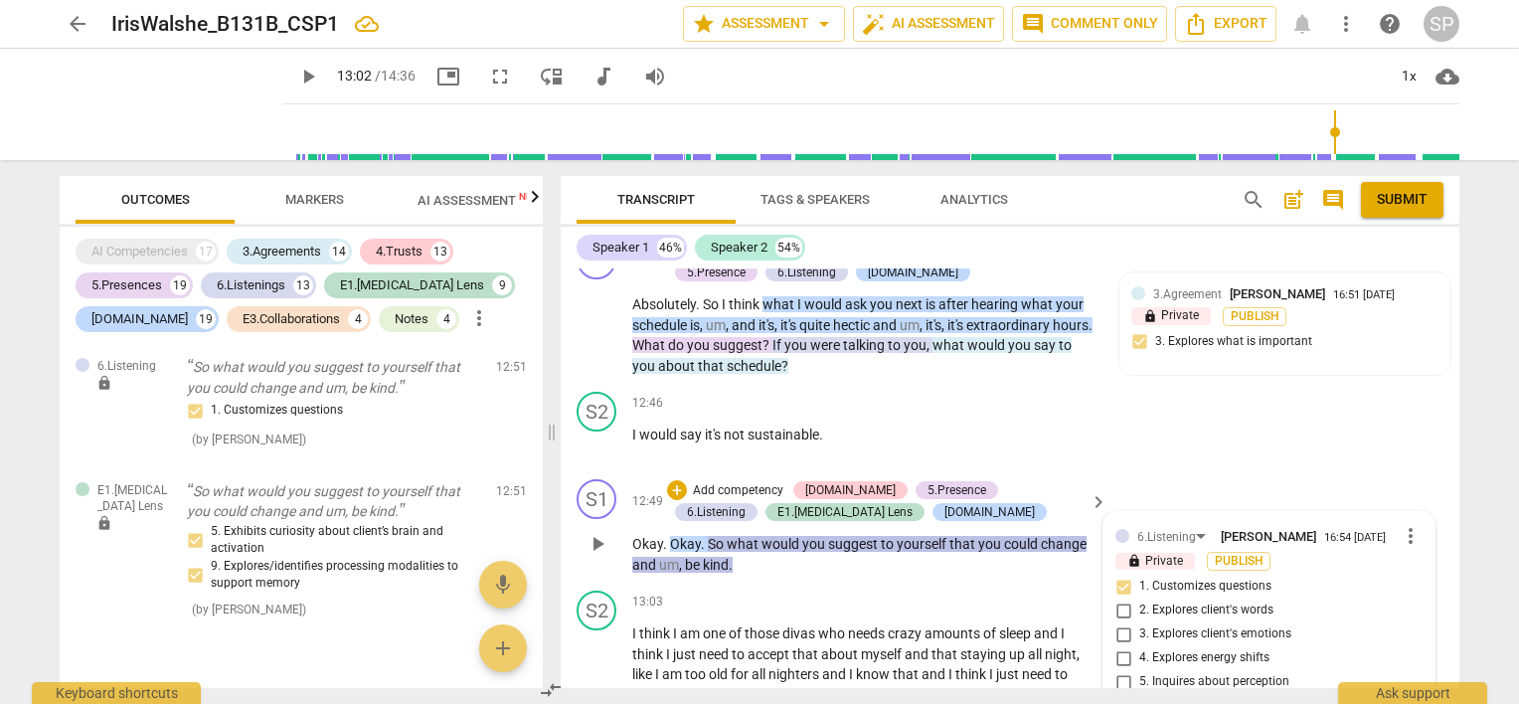
scroll to position [5500, 0]
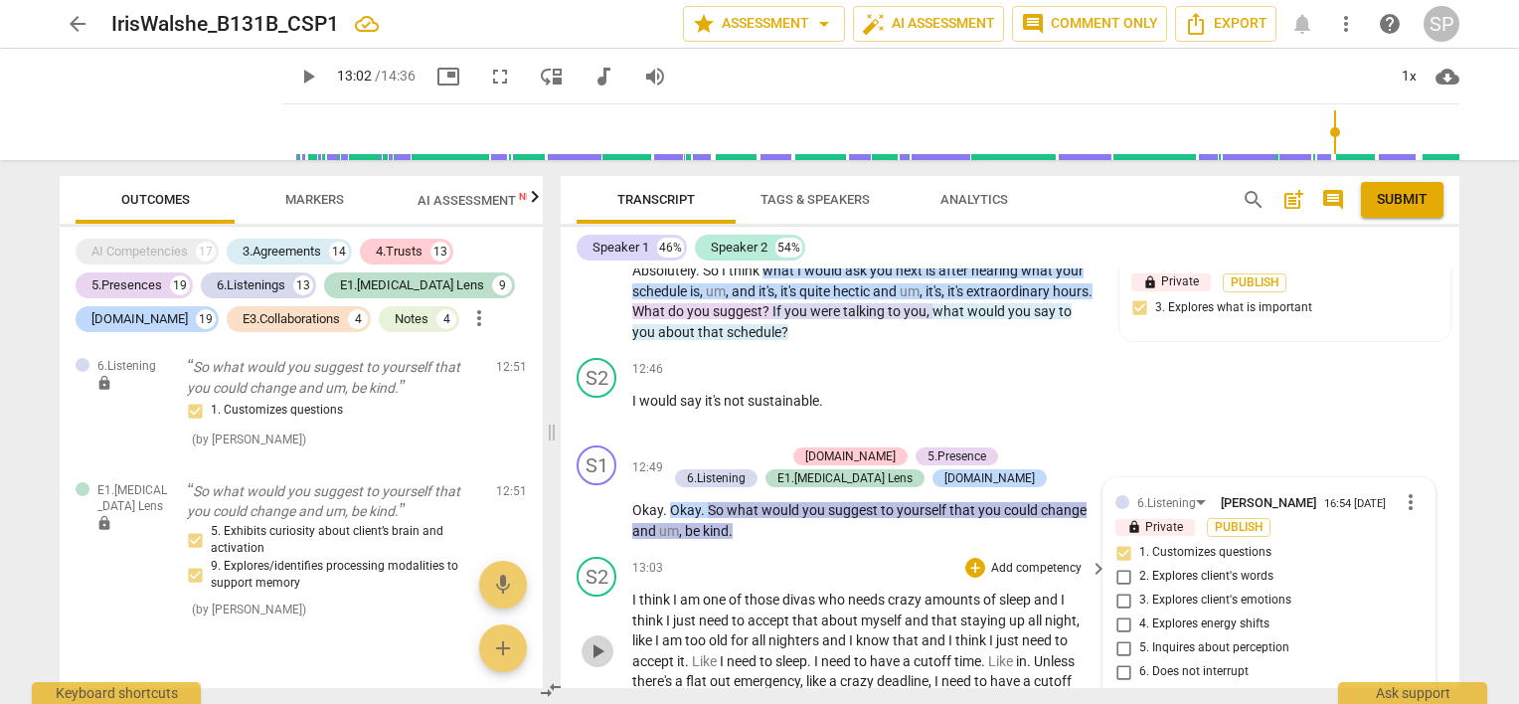
click at [599, 639] on span "play_arrow" at bounding box center [598, 651] width 24 height 24
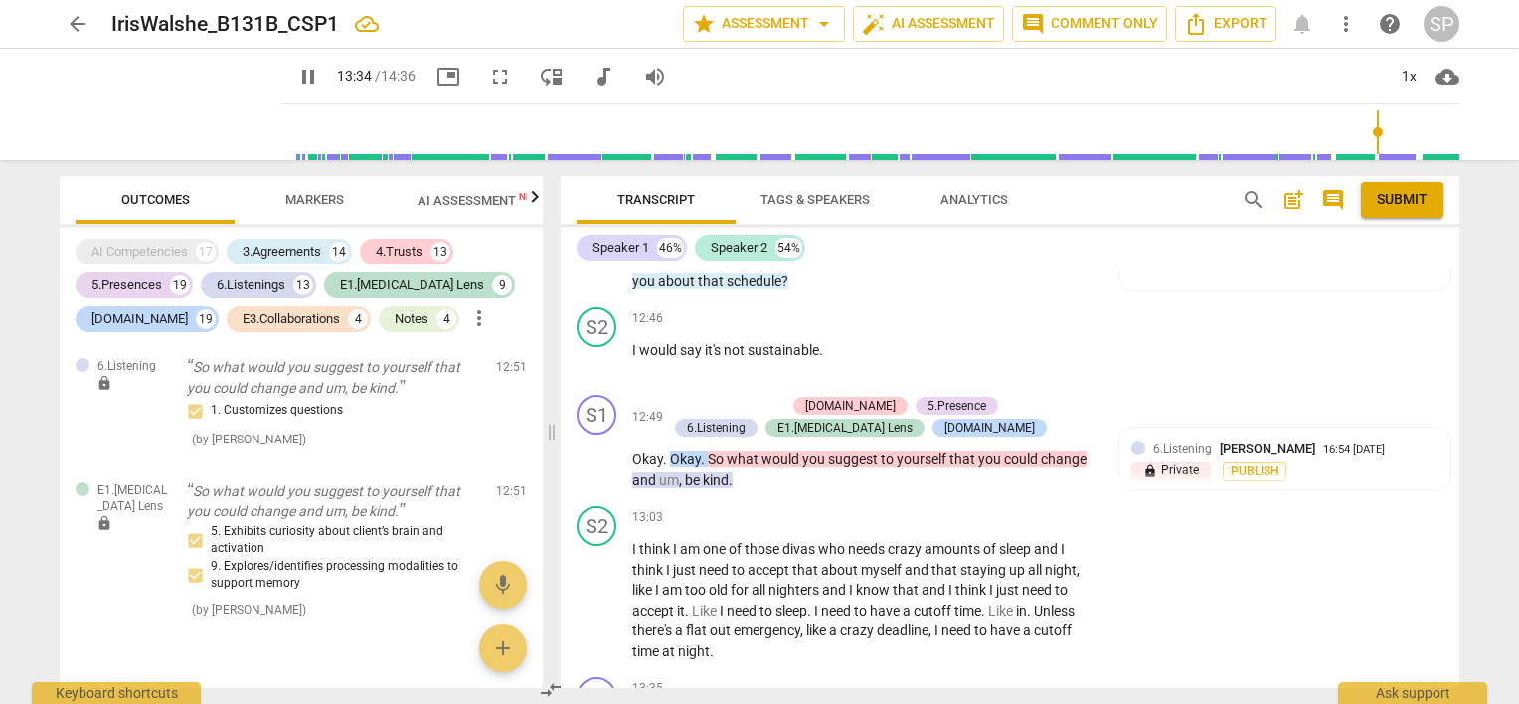
scroll to position [5599, 0]
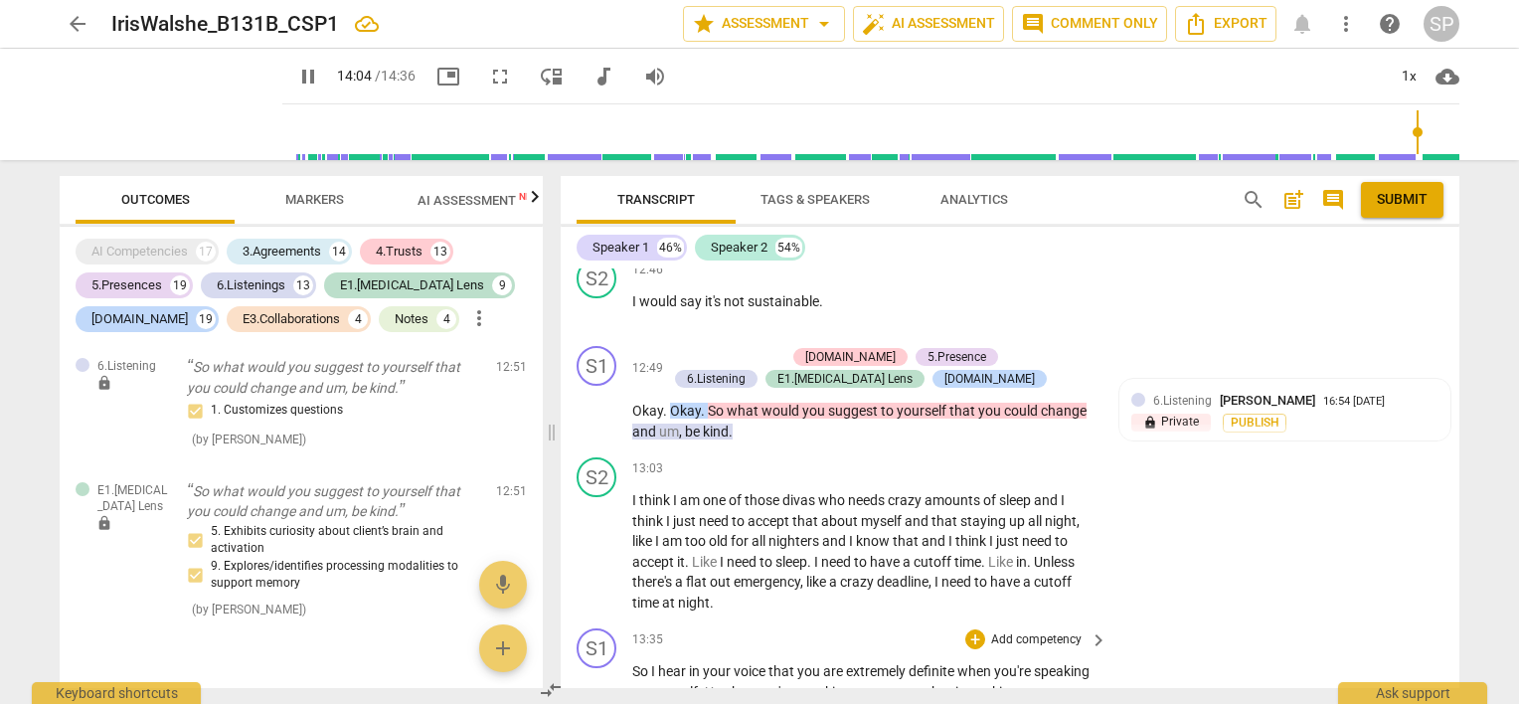
click at [604, 701] on span "pause" at bounding box center [598, 713] width 24 height 24
type input "844"
drag, startPoint x: 711, startPoint y: 618, endPoint x: 734, endPoint y: 640, distance: 31.6
click at [734, 661] on p "So I hear in your voice that you are extremely definite when you're speaking to…" at bounding box center [864, 712] width 465 height 102
click at [965, 629] on div "+" at bounding box center [975, 639] width 20 height 20
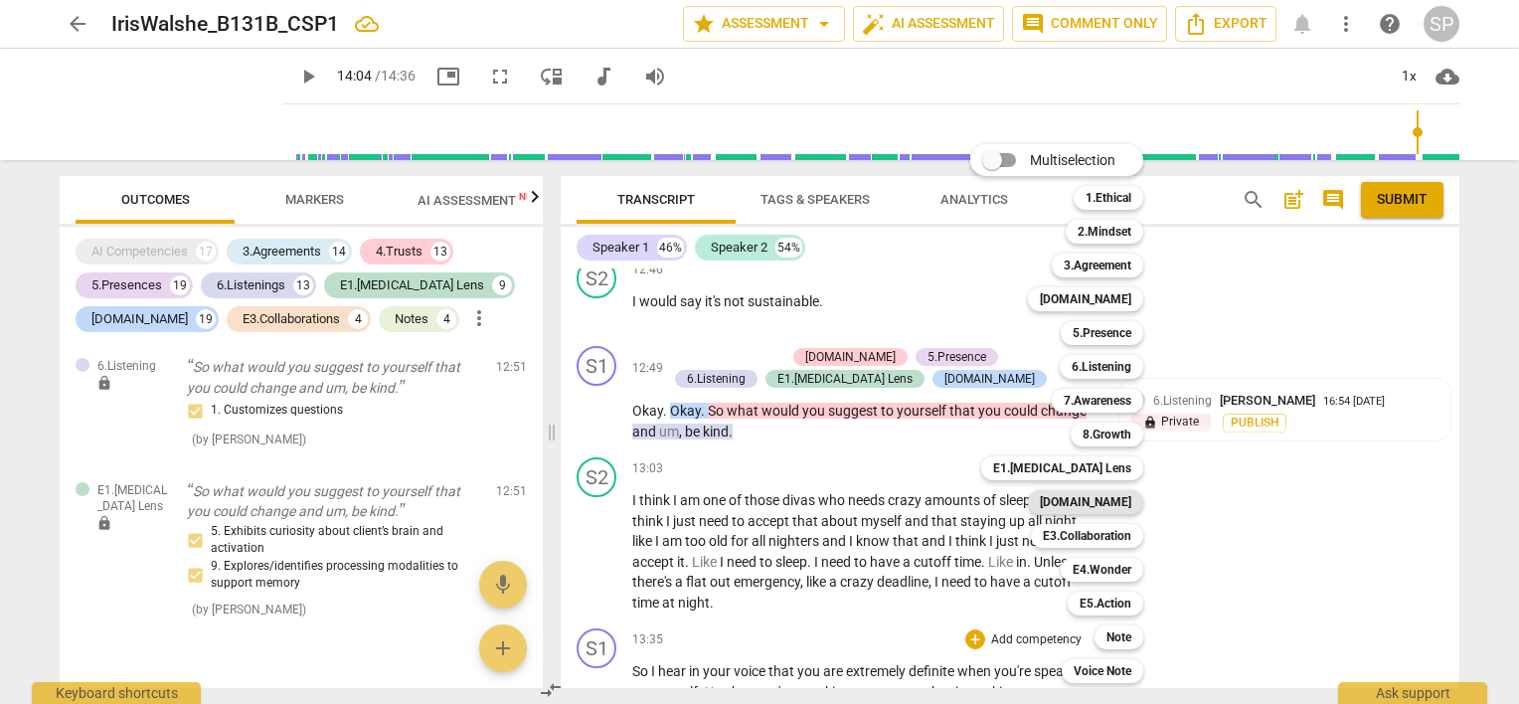
click at [1115, 504] on b "[DOMAIN_NAME]" at bounding box center [1085, 502] width 91 height 24
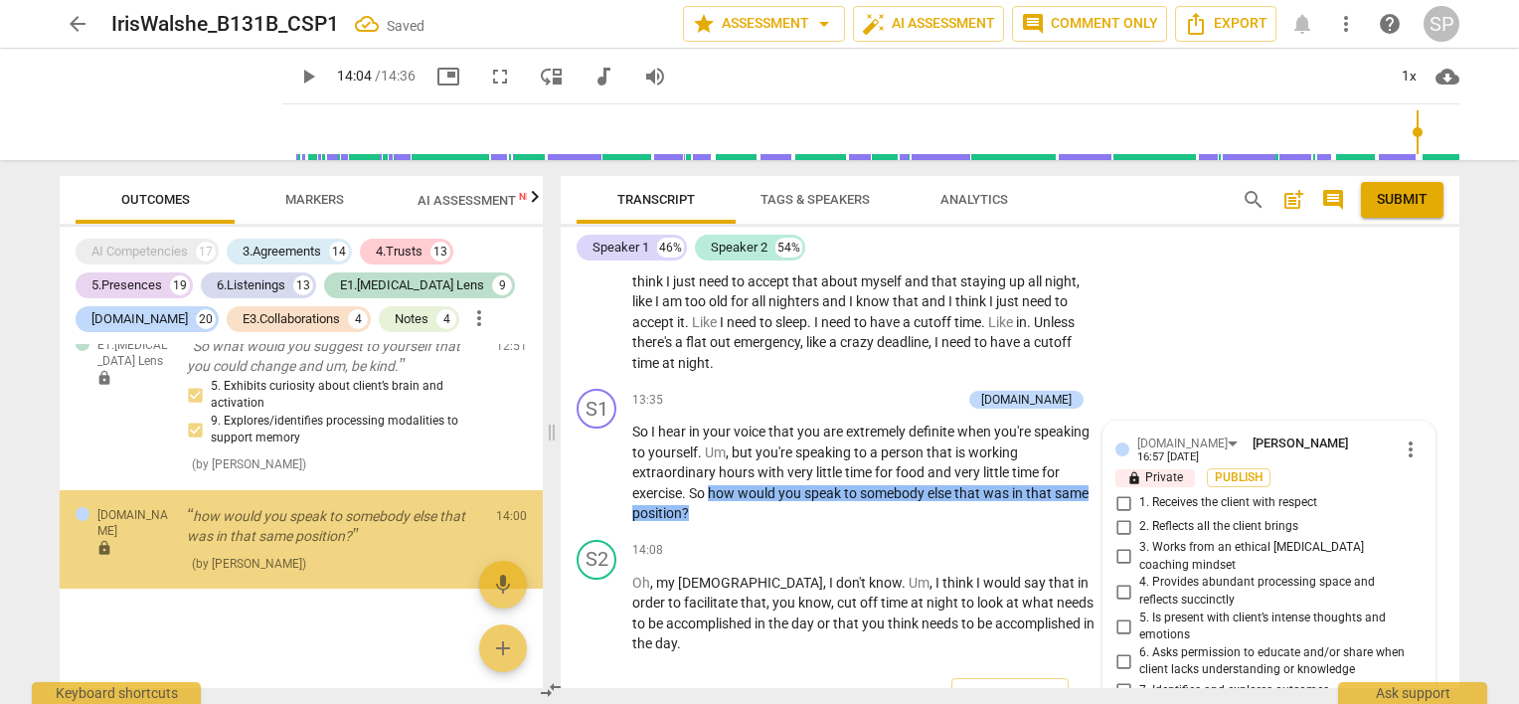
scroll to position [15127, 0]
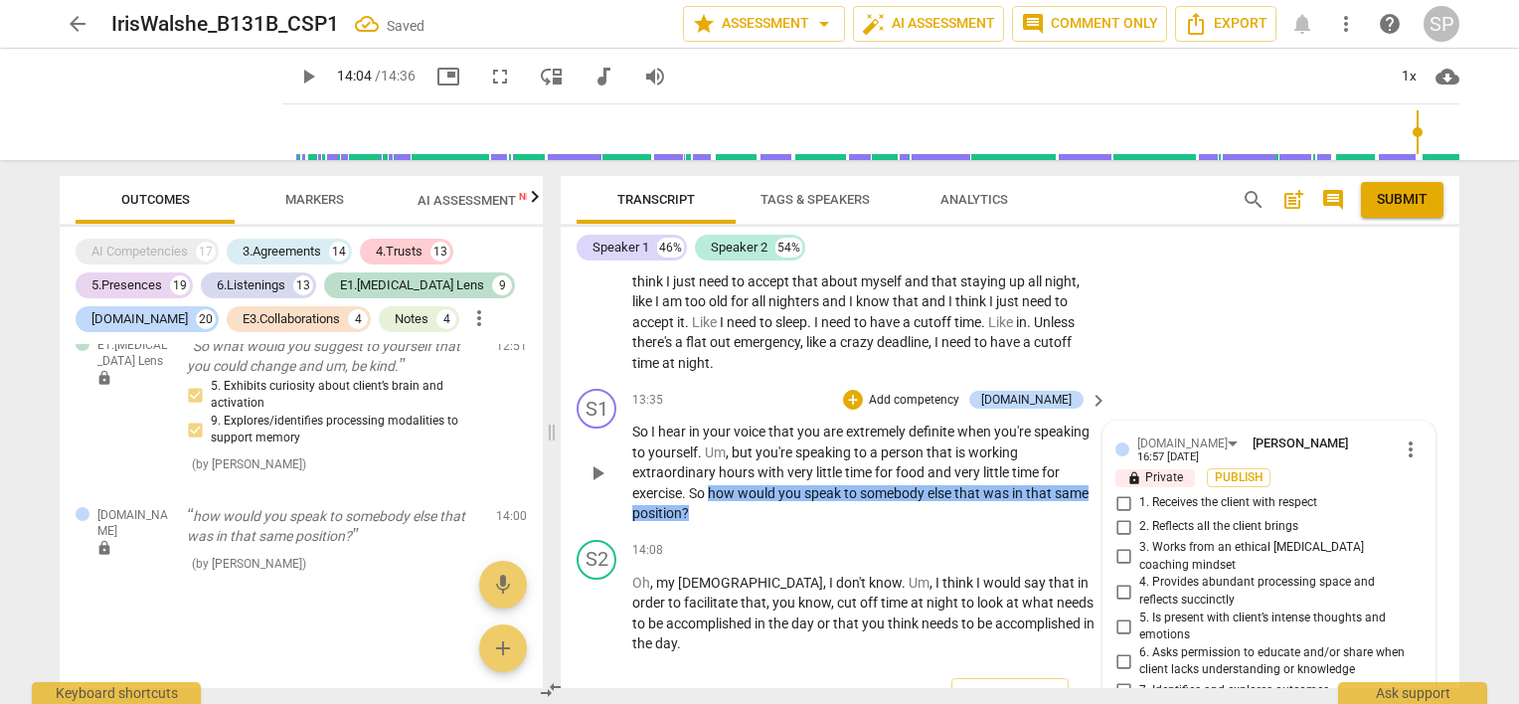
click at [1116, 703] on input "8. Exhibits compassion and invites brainstorming" at bounding box center [1124, 715] width 32 height 24
checkbox input "true"
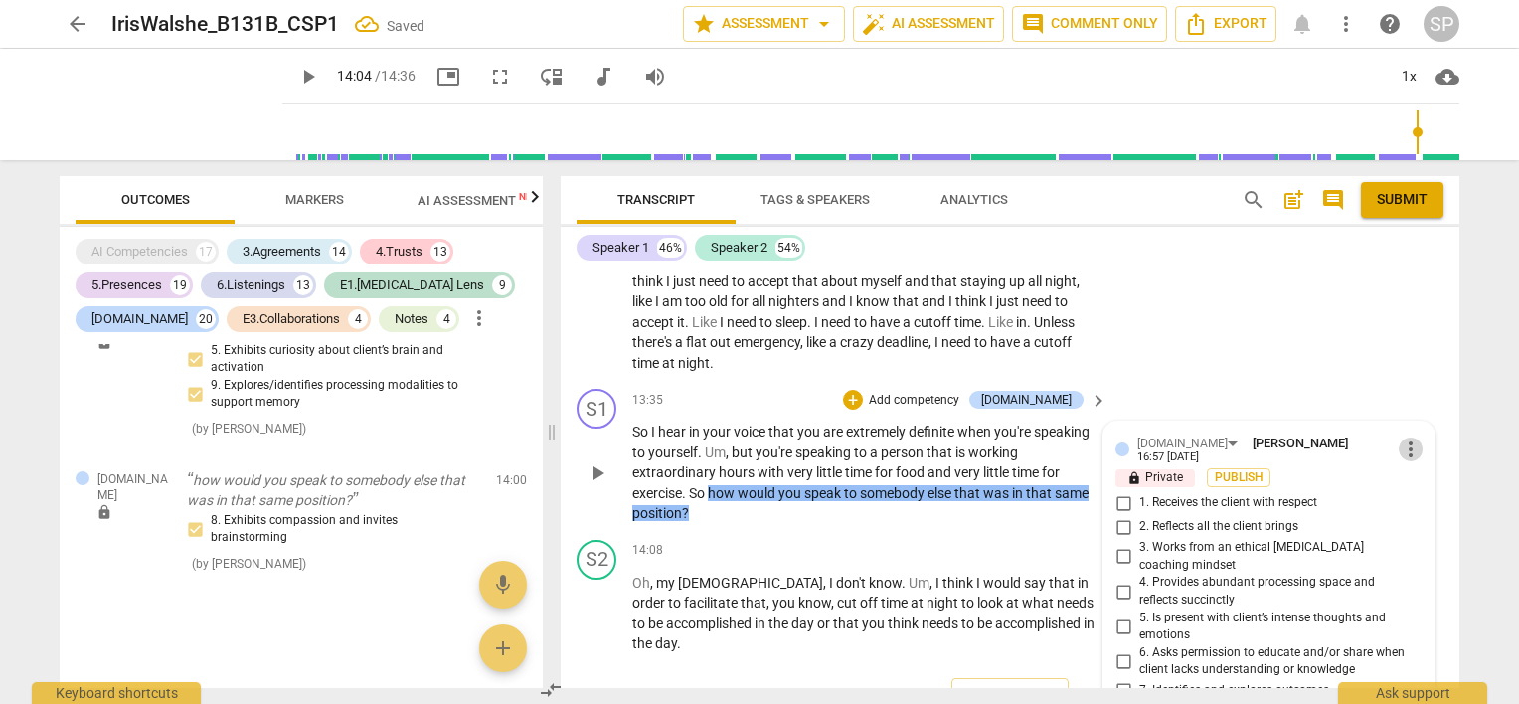
click at [1401, 437] on span "more_vert" at bounding box center [1411, 449] width 24 height 24
click at [1412, 371] on li "Delete" at bounding box center [1427, 372] width 69 height 38
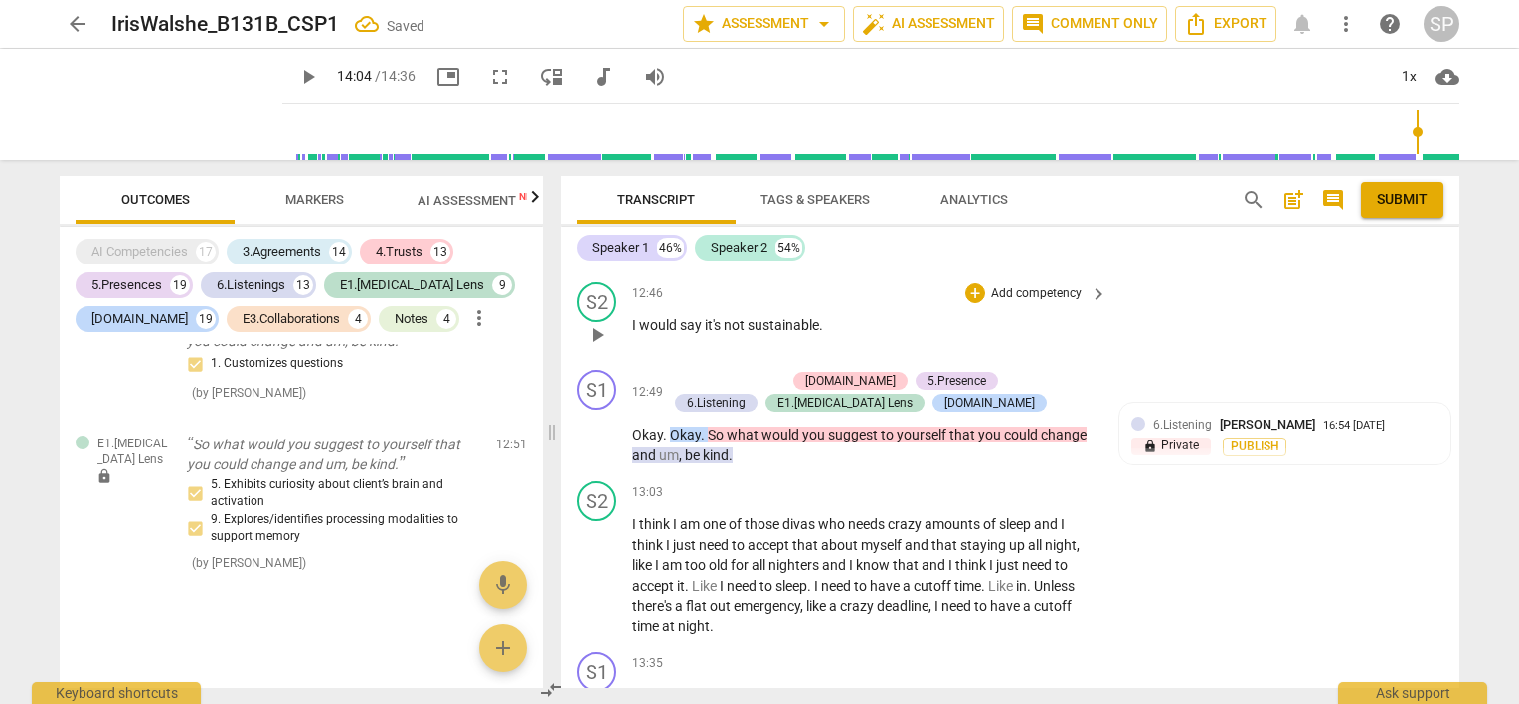
scroll to position [5576, 0]
drag, startPoint x: 753, startPoint y: 601, endPoint x: 862, endPoint y: 612, distance: 109.9
click at [968, 652] on div "+" at bounding box center [975, 662] width 20 height 20
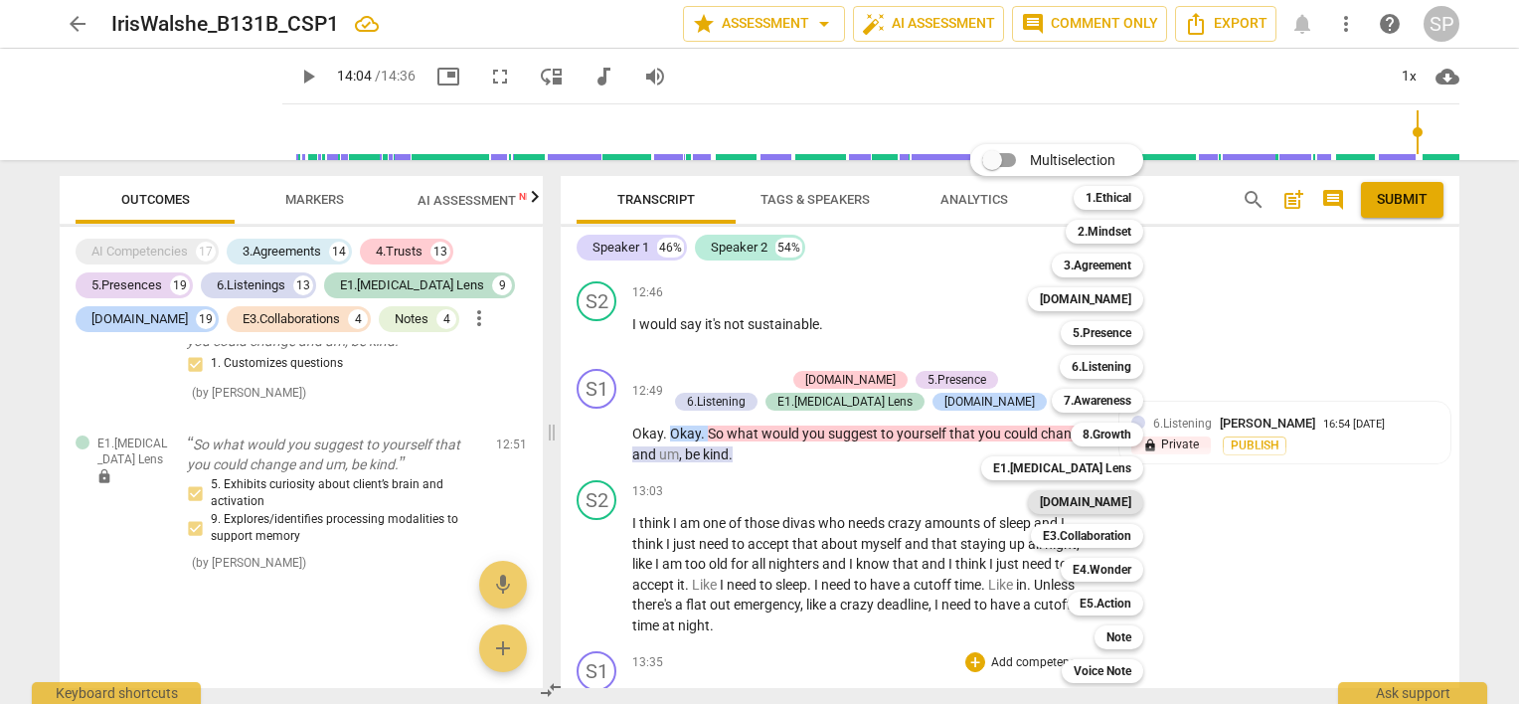
click at [1120, 502] on b "[DOMAIN_NAME]" at bounding box center [1085, 502] width 91 height 24
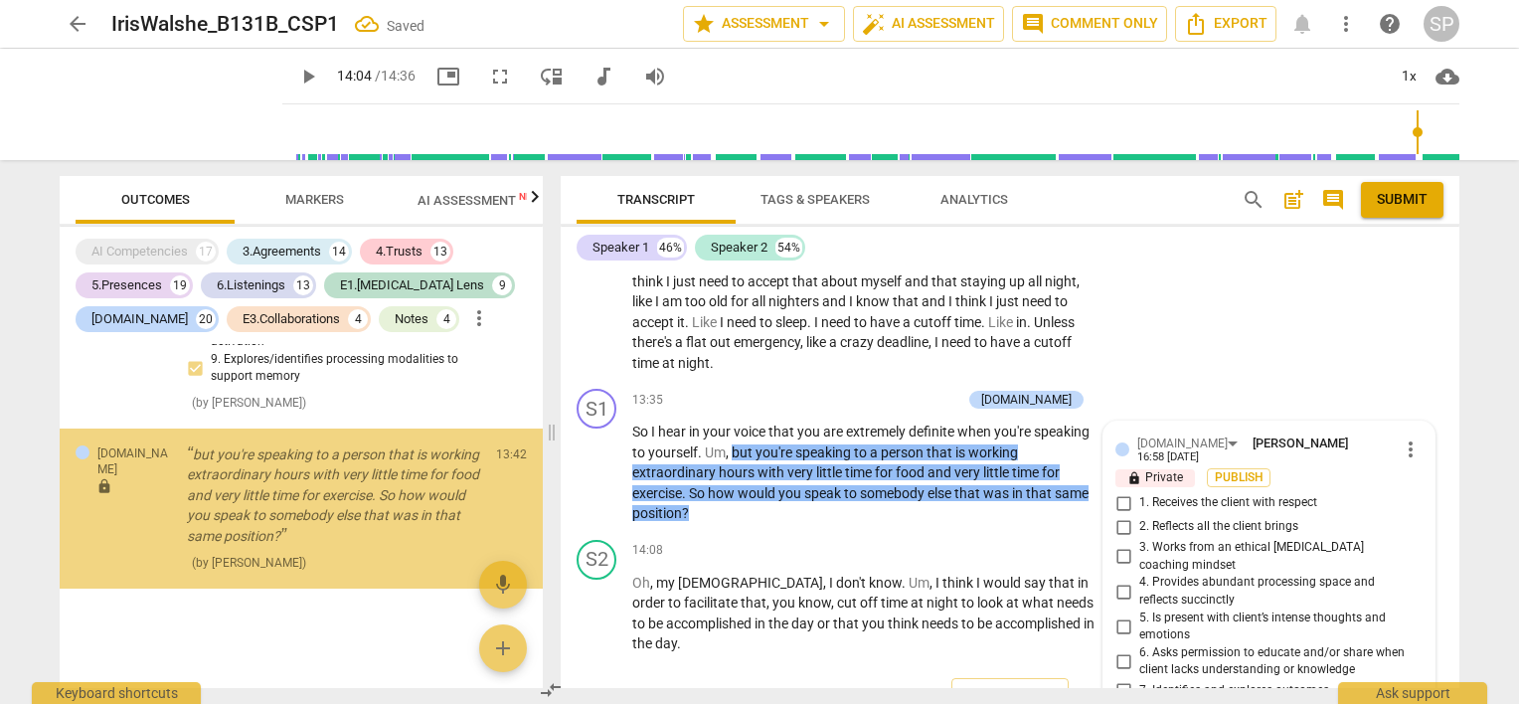
scroll to position [15180, 0]
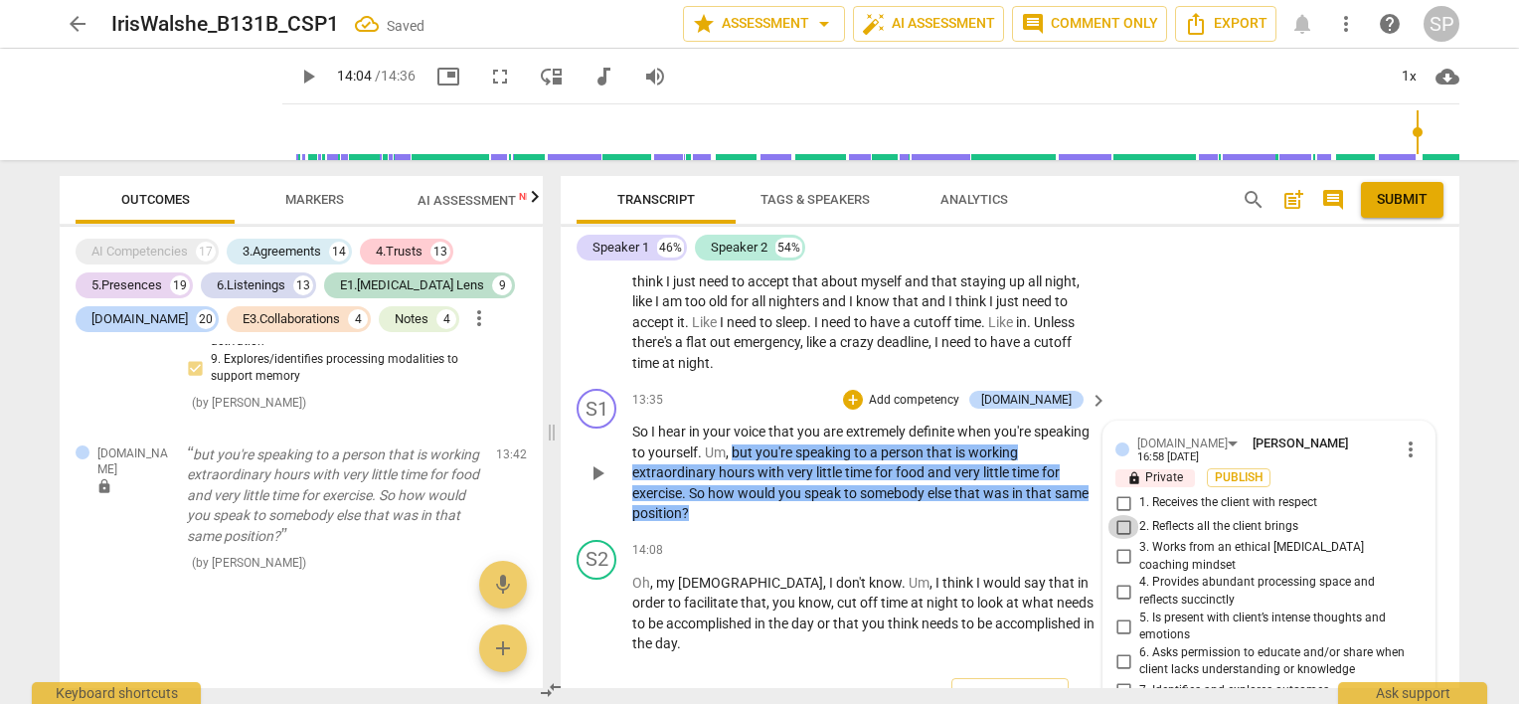
click at [1119, 515] on input "2. Reflects all the client brings" at bounding box center [1124, 527] width 32 height 24
checkbox input "true"
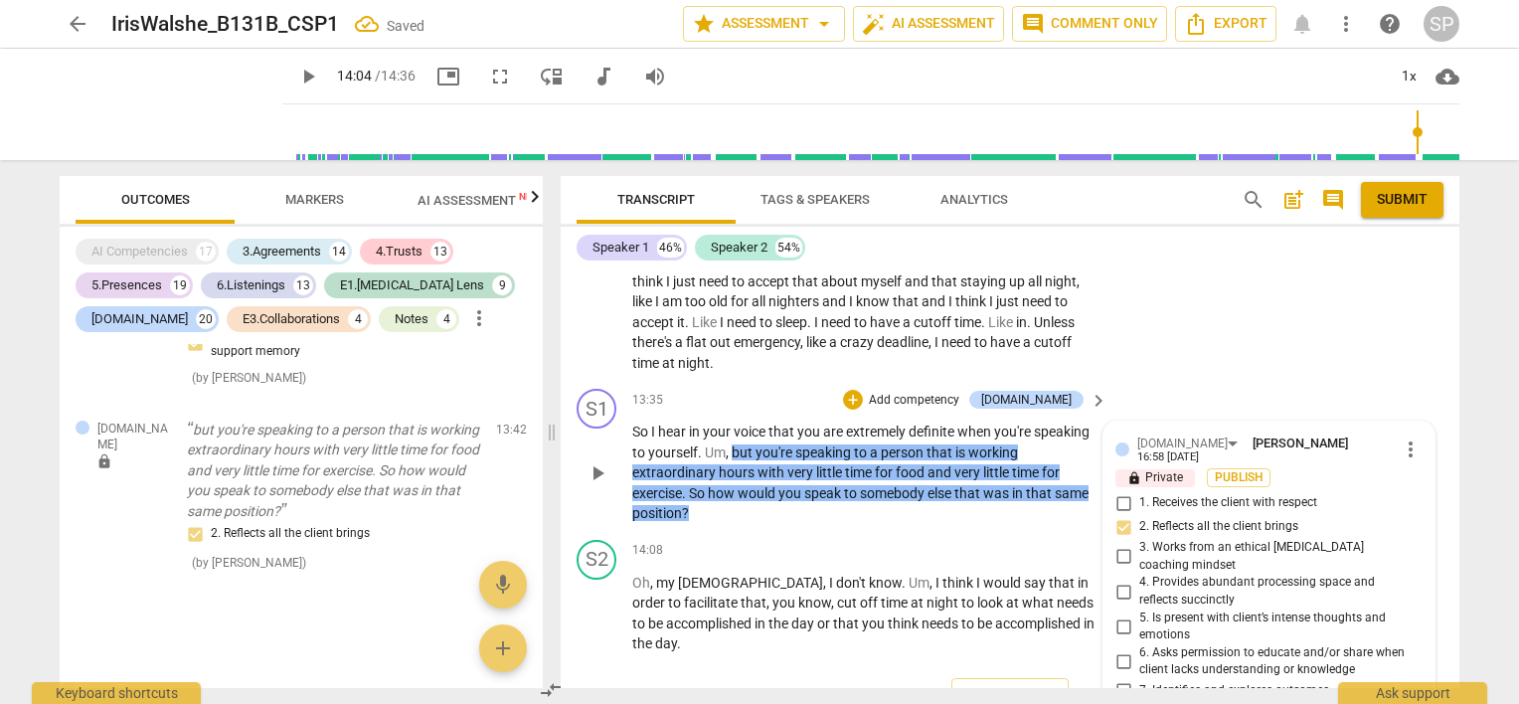
click at [1115, 703] on input "8. Exhibits compassion and invites brainstorming" at bounding box center [1124, 715] width 32 height 24
checkbox input "true"
click at [1123, 679] on input "7. Identifies and explores outcomes" at bounding box center [1124, 691] width 32 height 24
checkbox input "true"
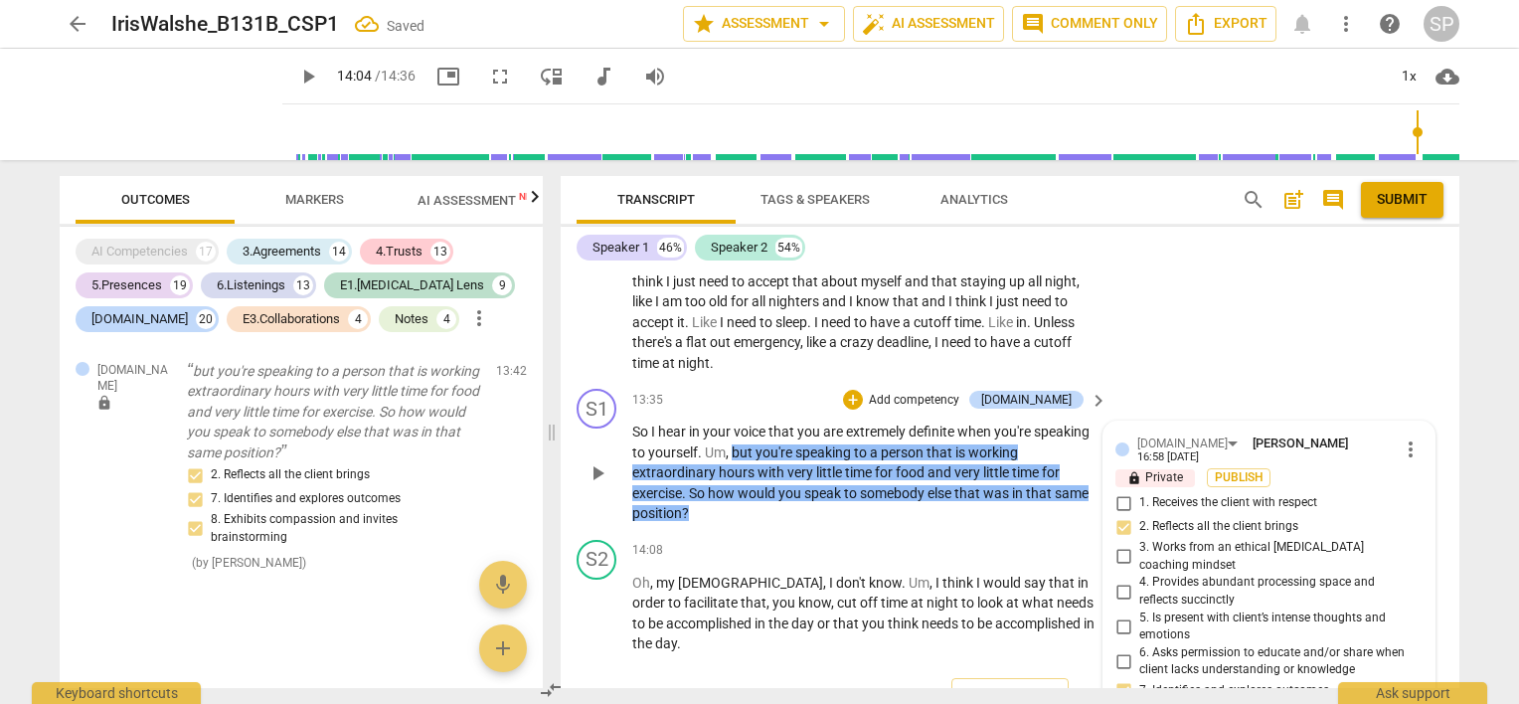
click at [1121, 614] on input "5. Is present with client’s intense thoughts and emotions" at bounding box center [1124, 626] width 32 height 24
checkbox input "true"
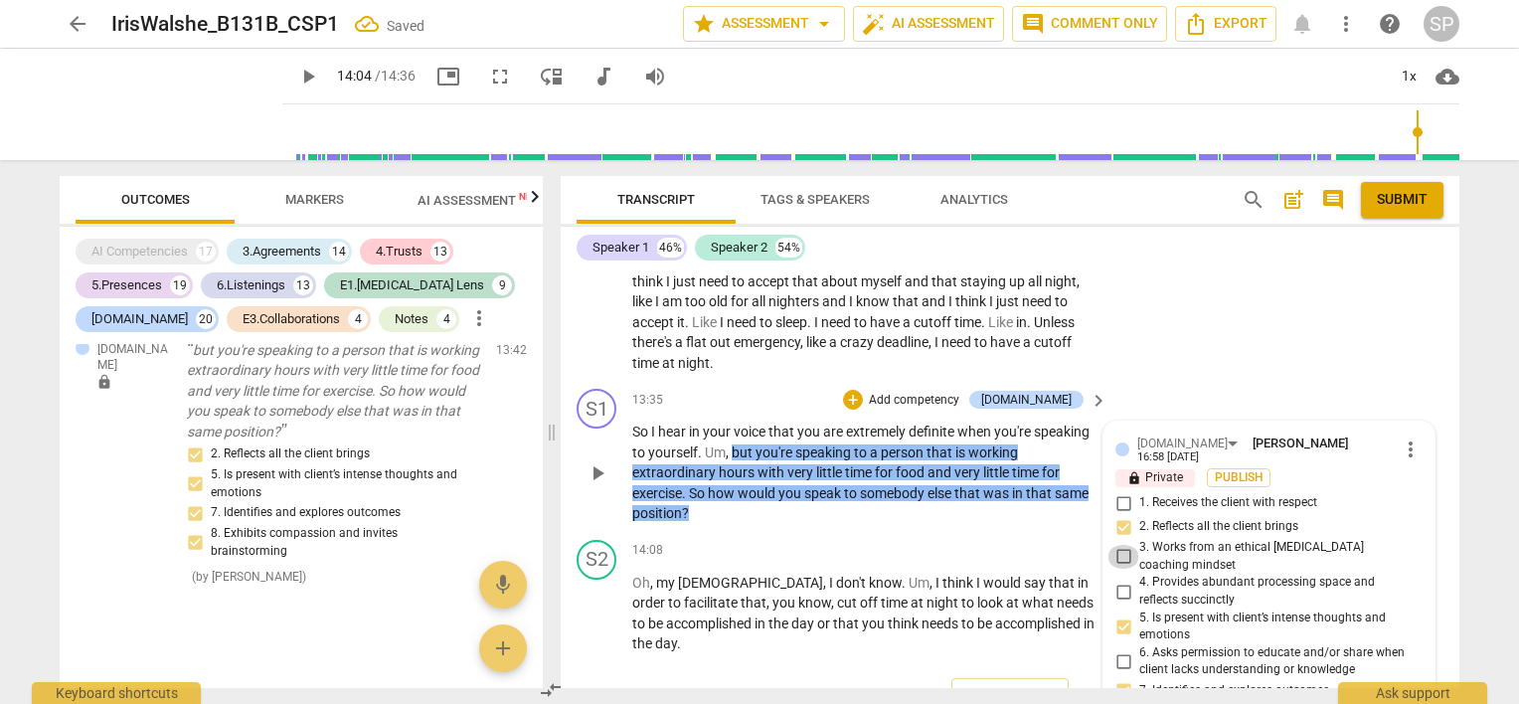
click at [1118, 545] on input "3. Works from an ethical [MEDICAL_DATA] coaching mindset" at bounding box center [1124, 557] width 32 height 24
checkbox input "true"
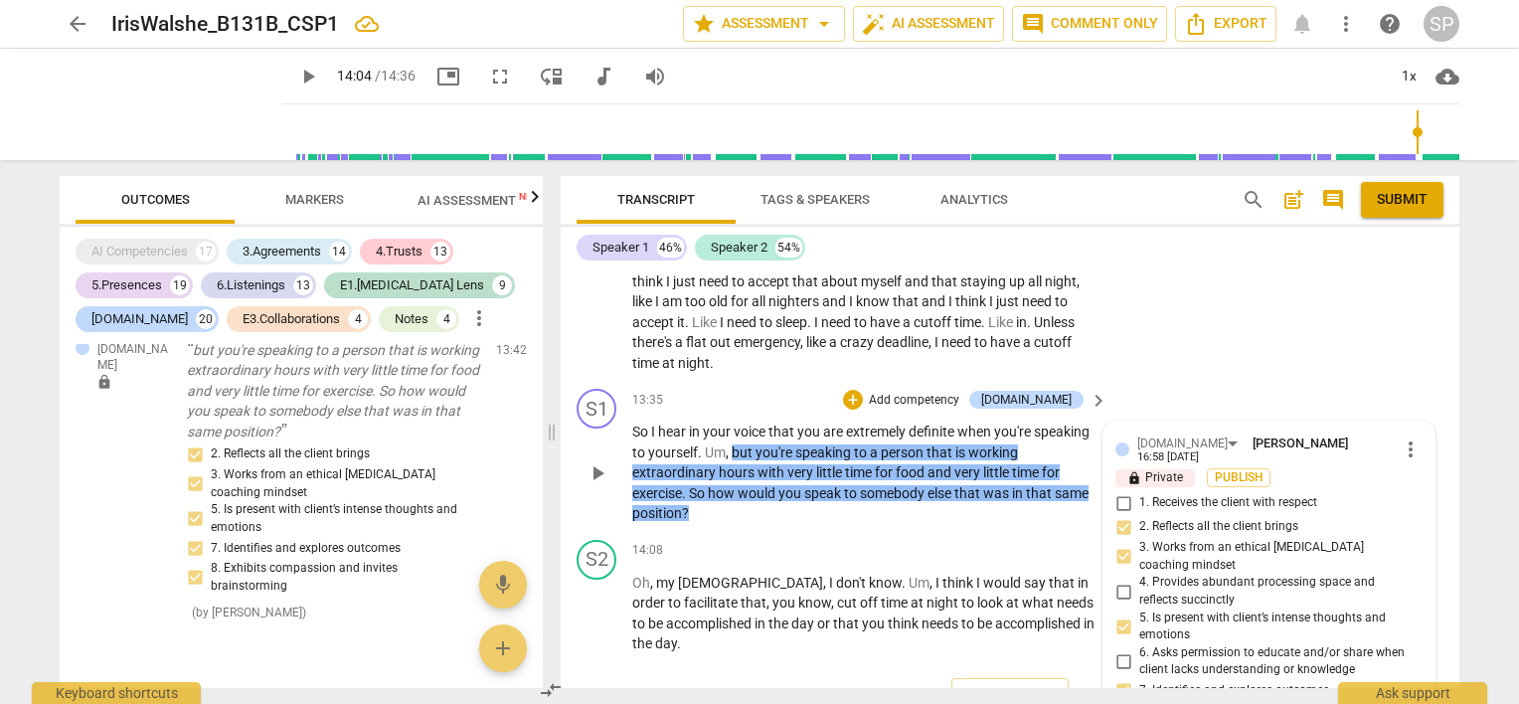
click at [937, 418] on div "S1 play_arrow pause 13:35 + Add competency [DOMAIN_NAME] keyboard_arrow_right S…" at bounding box center [1010, 456] width 899 height 151
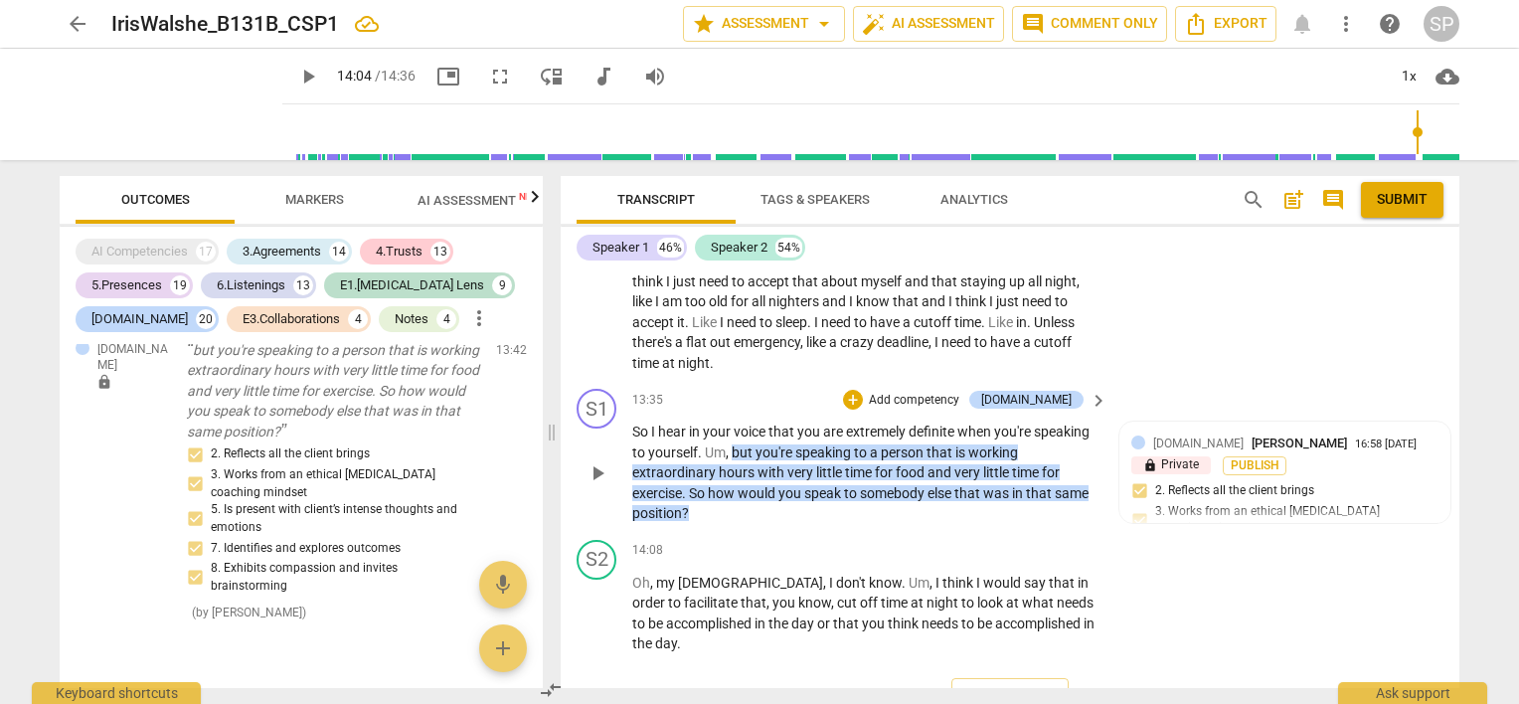
scroll to position [5775, 0]
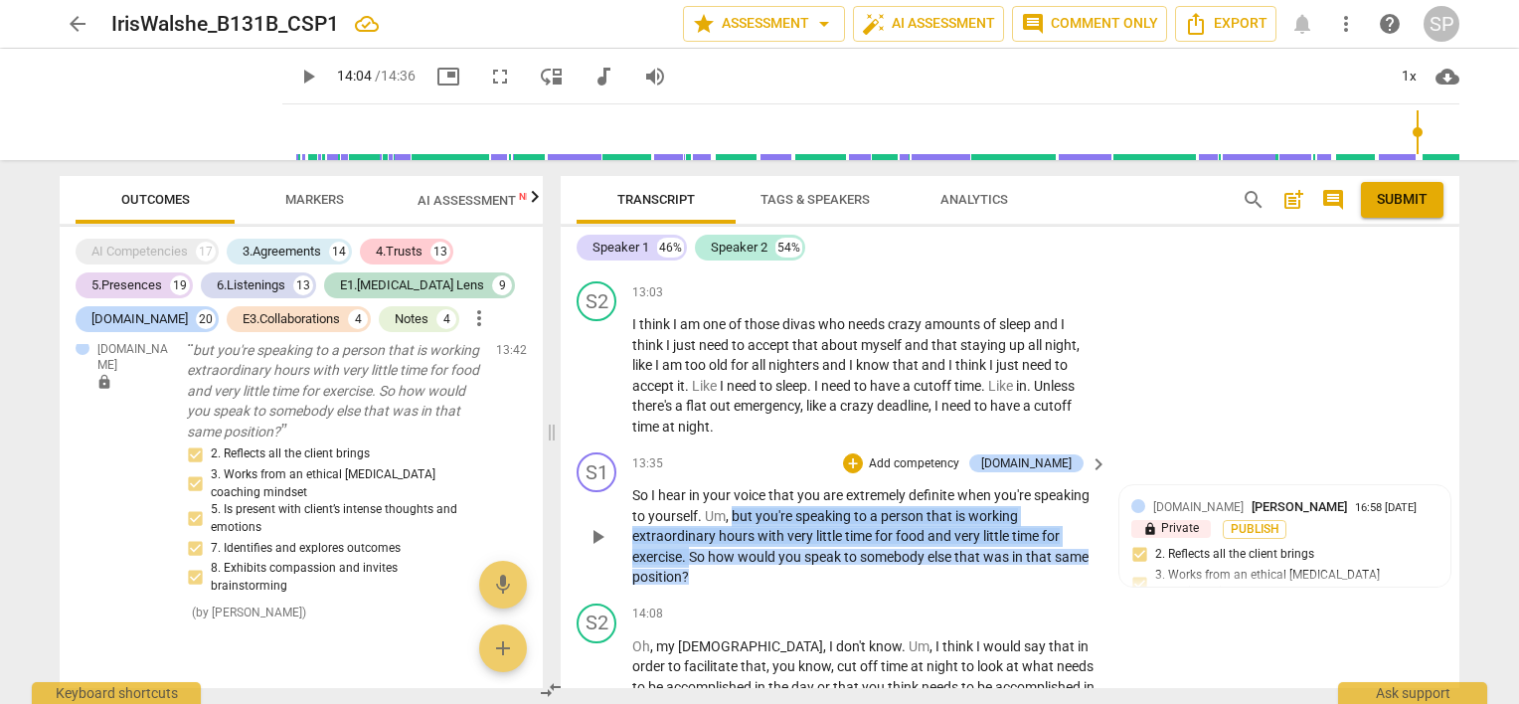
drag, startPoint x: 735, startPoint y: 399, endPoint x: 691, endPoint y: 445, distance: 64.0
click at [691, 485] on p "So I hear in your voice that you are extremely definite when you're speaking to…" at bounding box center [864, 536] width 465 height 102
click at [863, 453] on div "+" at bounding box center [853, 463] width 20 height 20
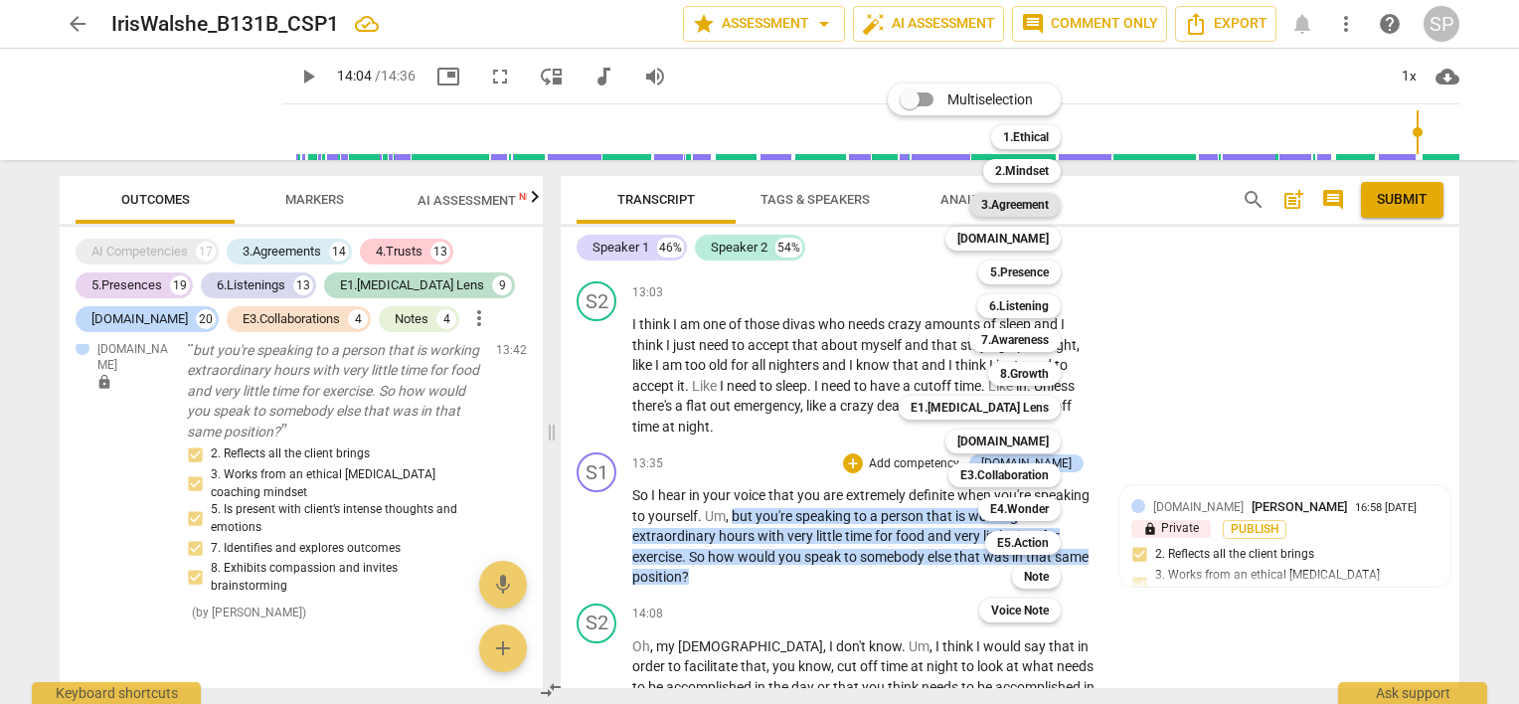
click at [1028, 213] on b "3.Agreement" at bounding box center [1015, 205] width 68 height 24
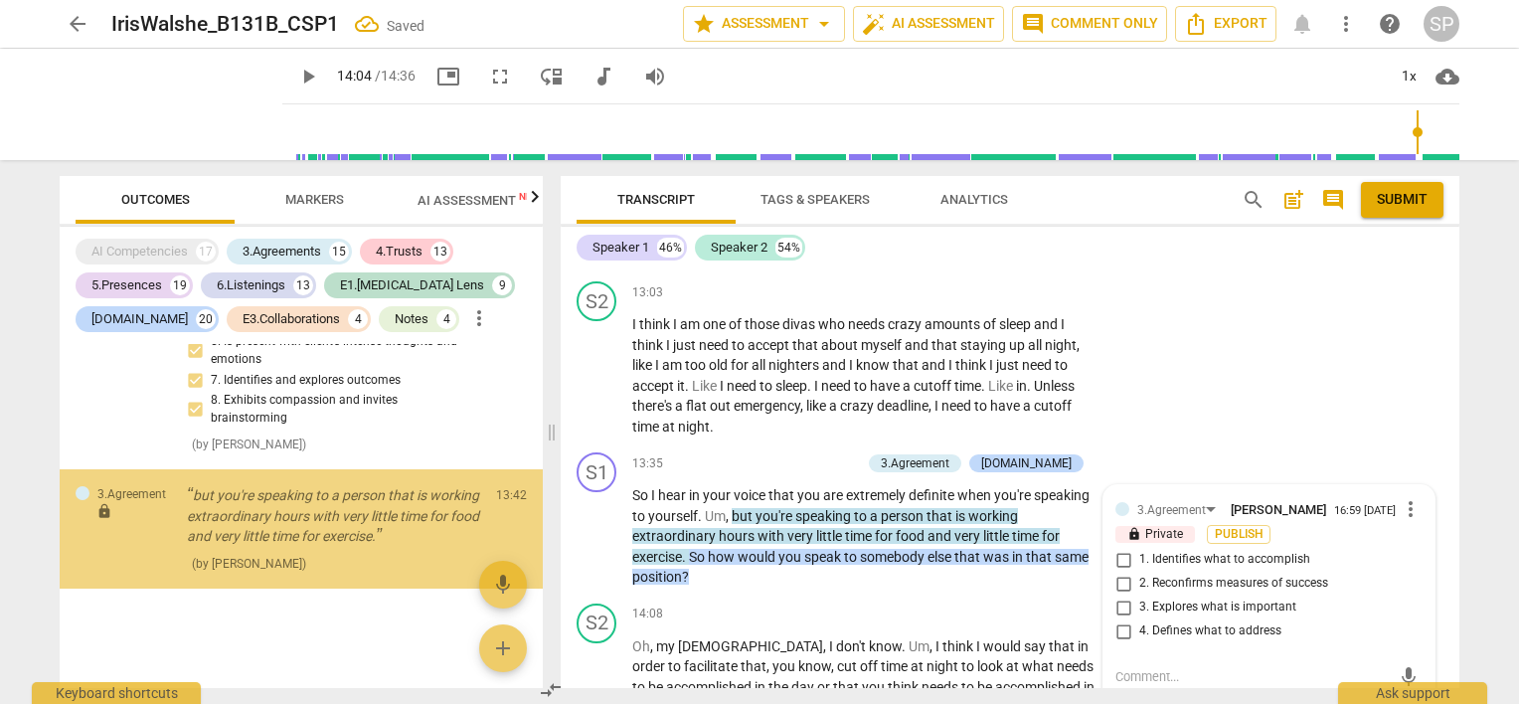
scroll to position [15461, 0]
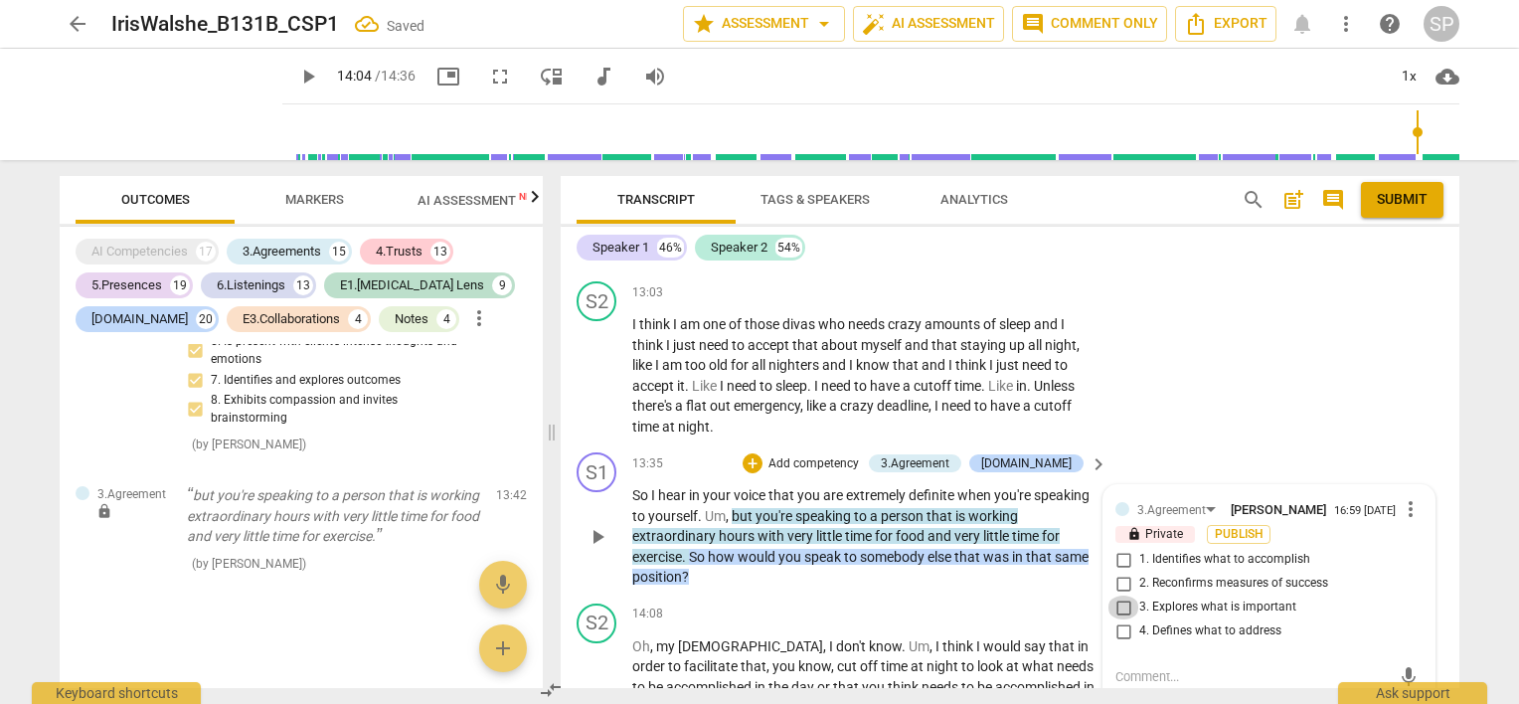
click at [1120, 596] on input "3. Explores what is important" at bounding box center [1124, 608] width 32 height 24
checkbox input "true"
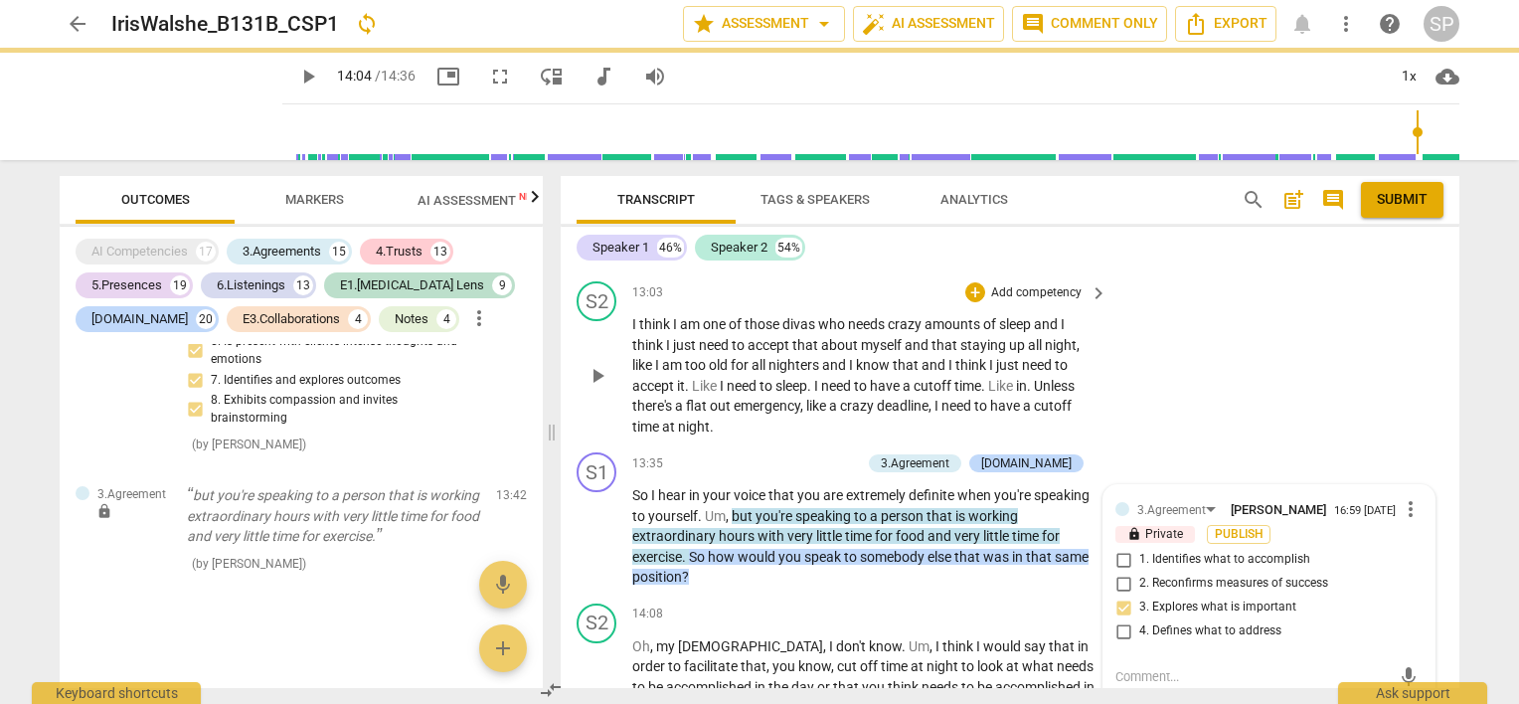
click at [815, 322] on p "I think I am one of those divas who needs crazy amounts of sleep and I think I …" at bounding box center [864, 375] width 465 height 122
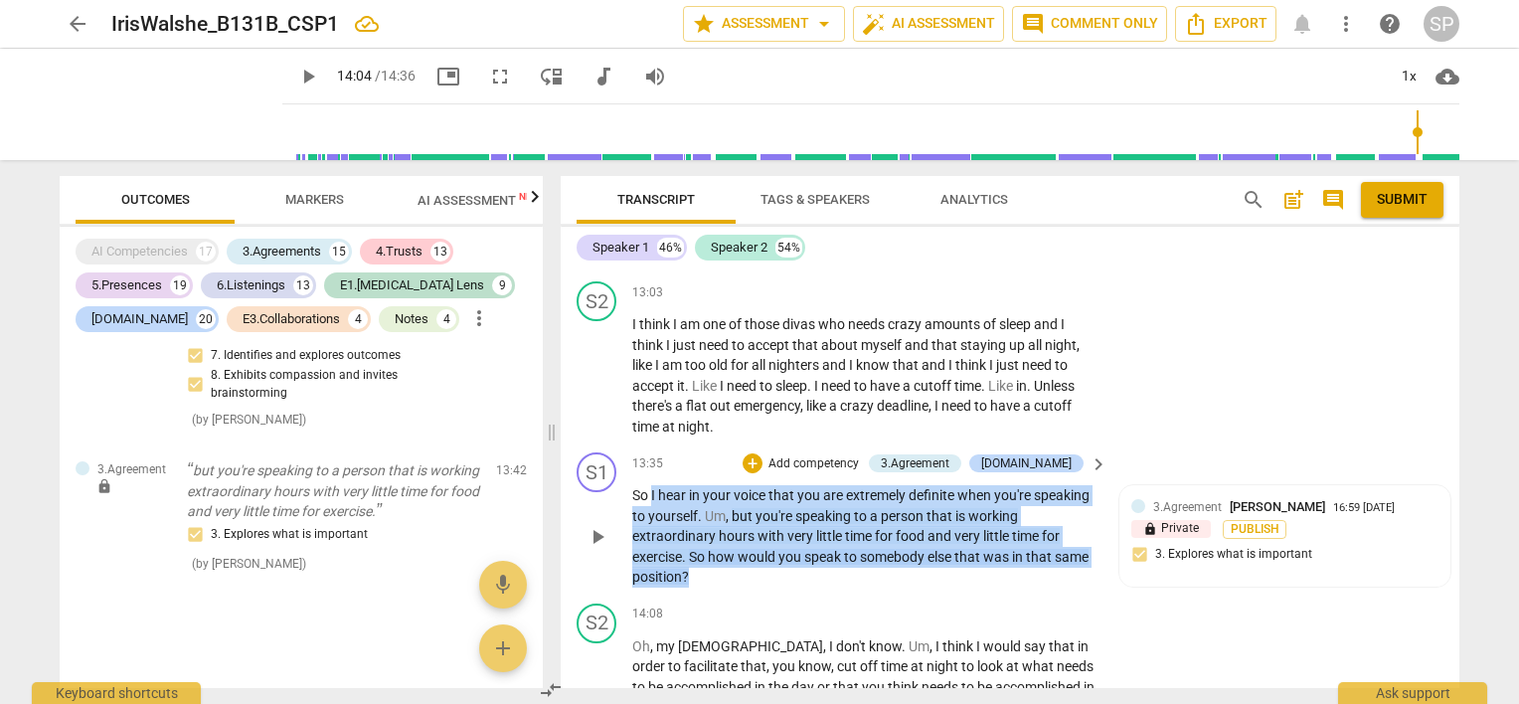
drag, startPoint x: 650, startPoint y: 378, endPoint x: 696, endPoint y: 465, distance: 98.7
click at [696, 485] on p "So I hear in your voice that you are extremely definite when you're speaking to…" at bounding box center [864, 536] width 465 height 102
click at [763, 453] on div "+" at bounding box center [753, 463] width 20 height 20
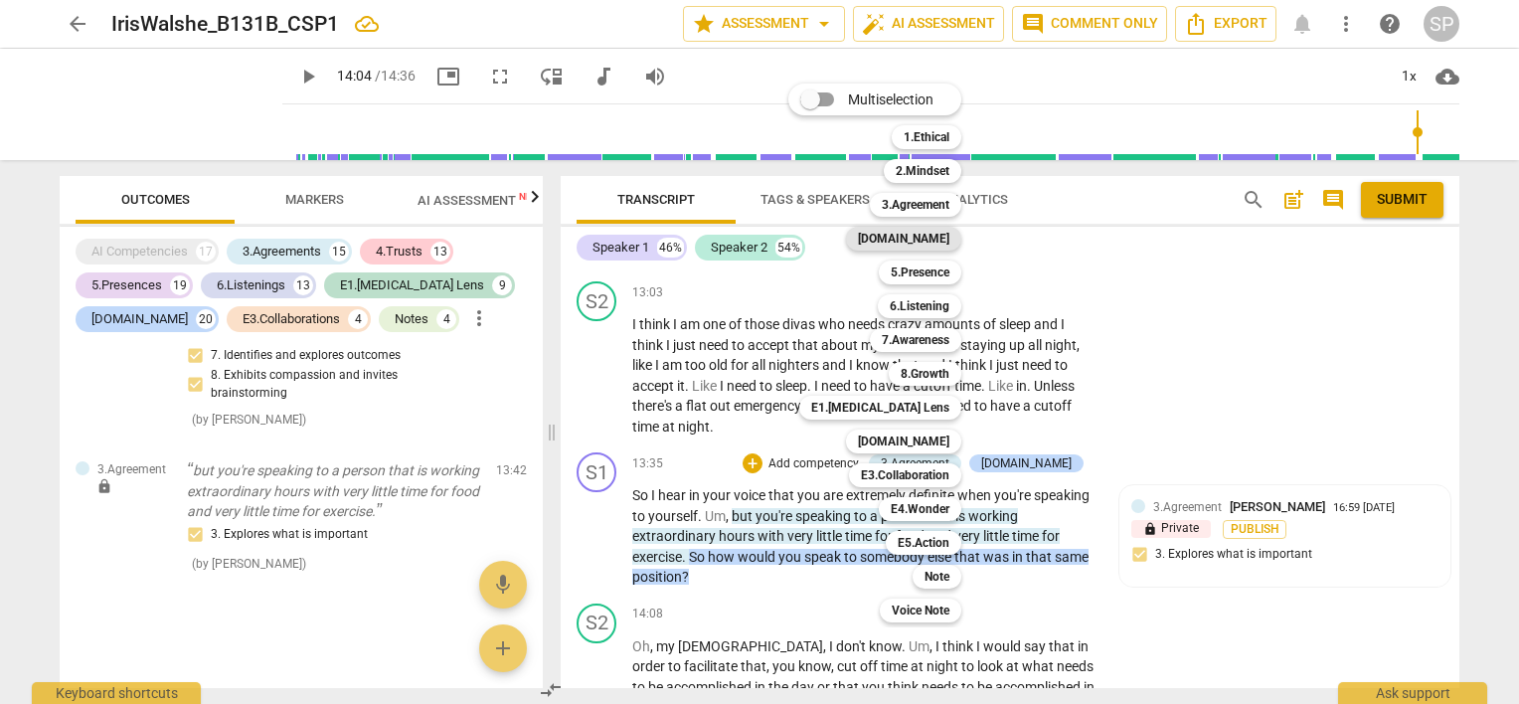
click at [934, 241] on b "[DOMAIN_NAME]" at bounding box center [903, 239] width 91 height 24
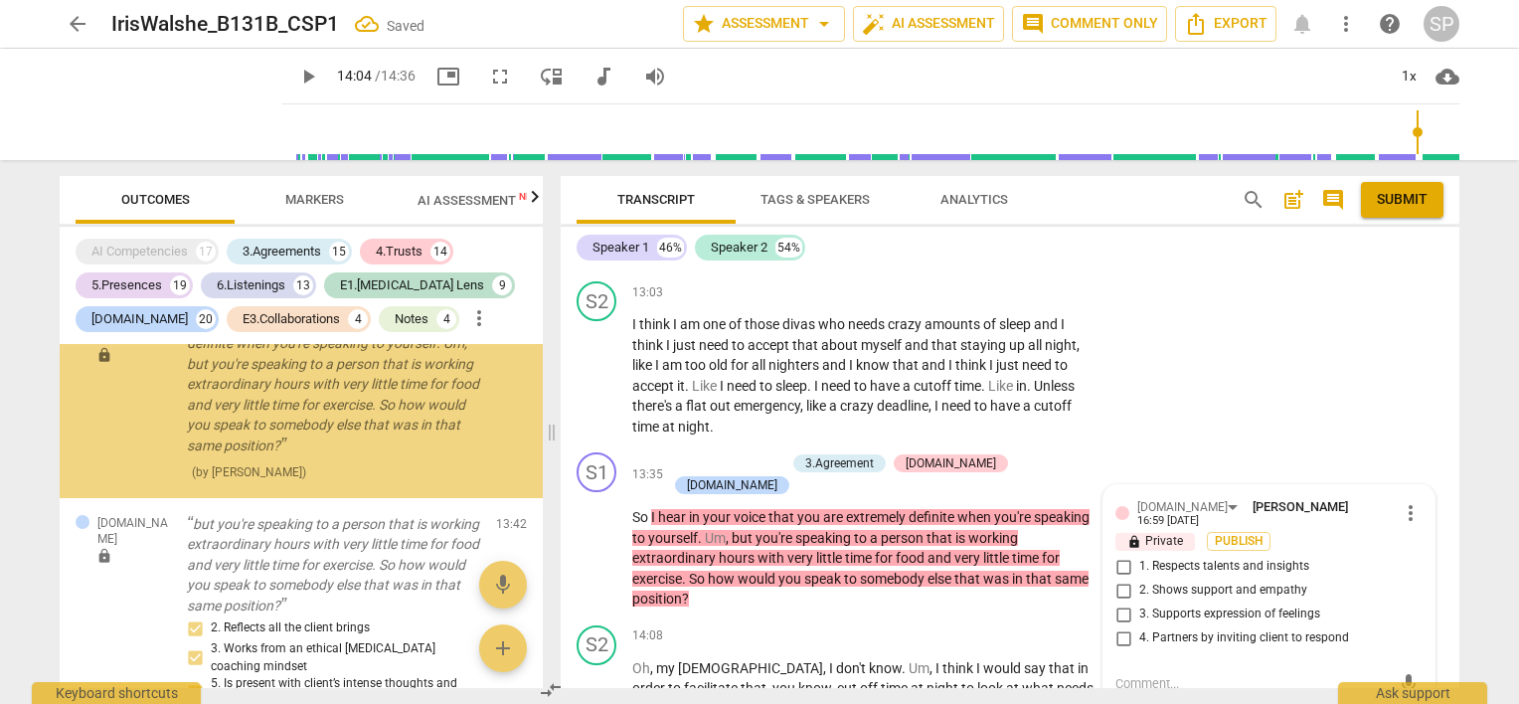
scroll to position [15201, 0]
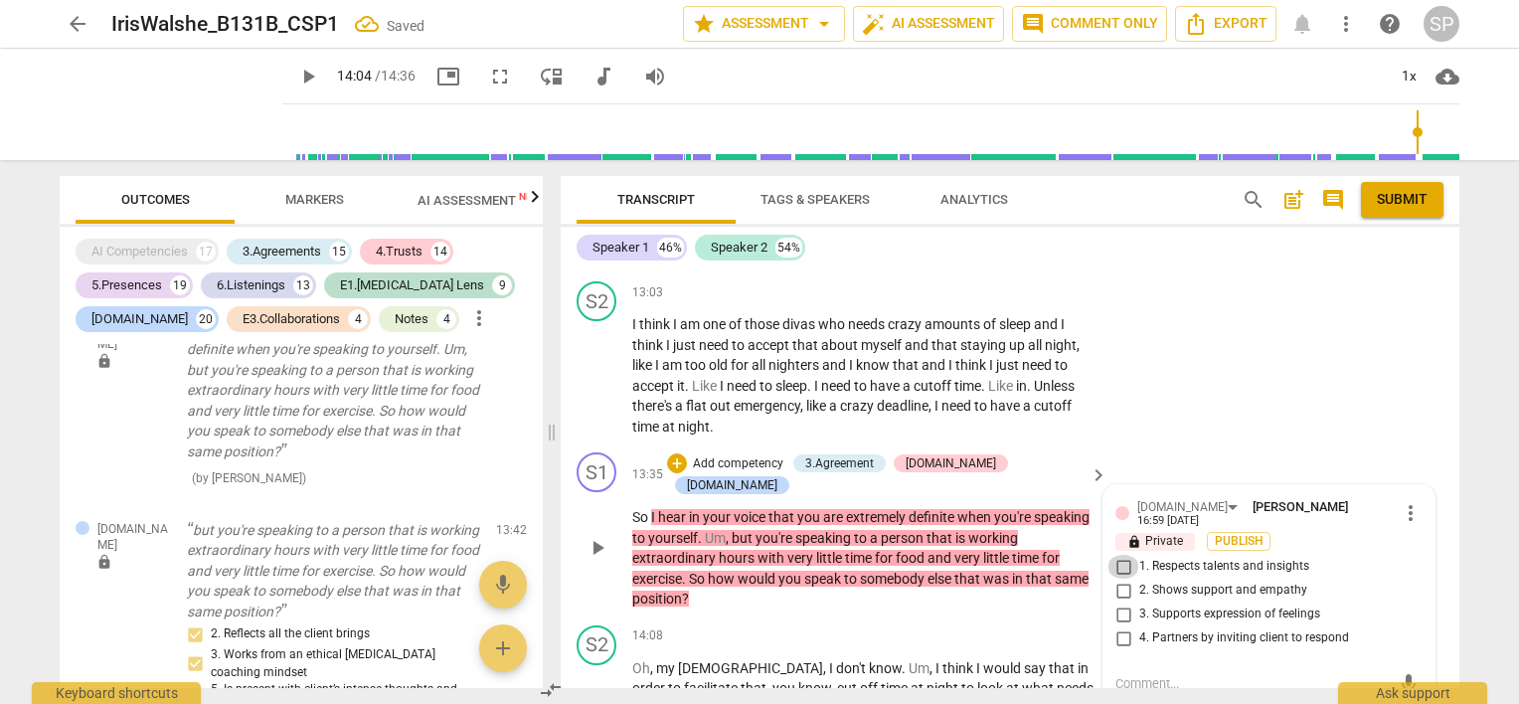
click at [1125, 555] on input "1. Respects talents and insights" at bounding box center [1124, 567] width 32 height 24
checkbox input "true"
click at [1124, 579] on input "2. Shows support and empathy" at bounding box center [1124, 591] width 32 height 24
checkbox input "true"
click at [1118, 602] on input "3. Supports expression of feelings" at bounding box center [1124, 614] width 32 height 24
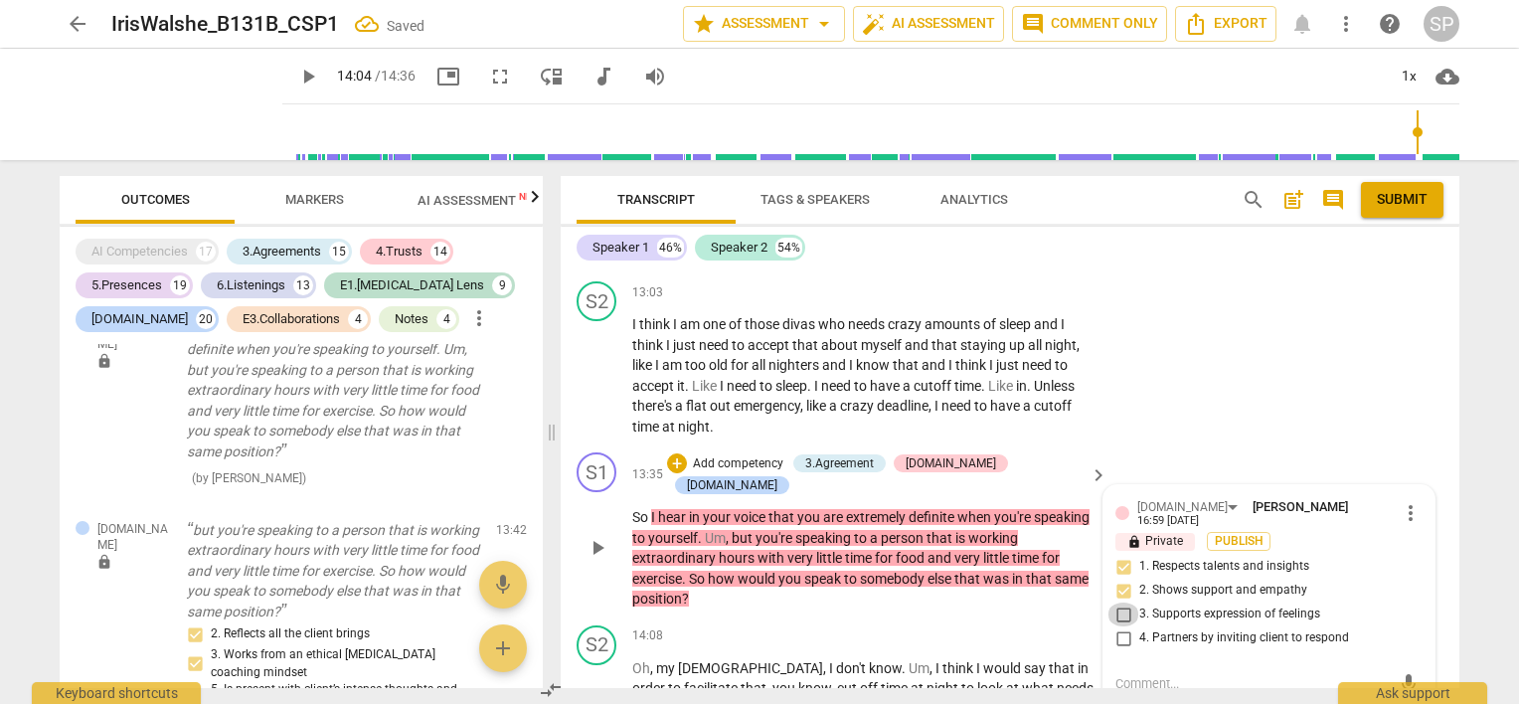
checkbox input "true"
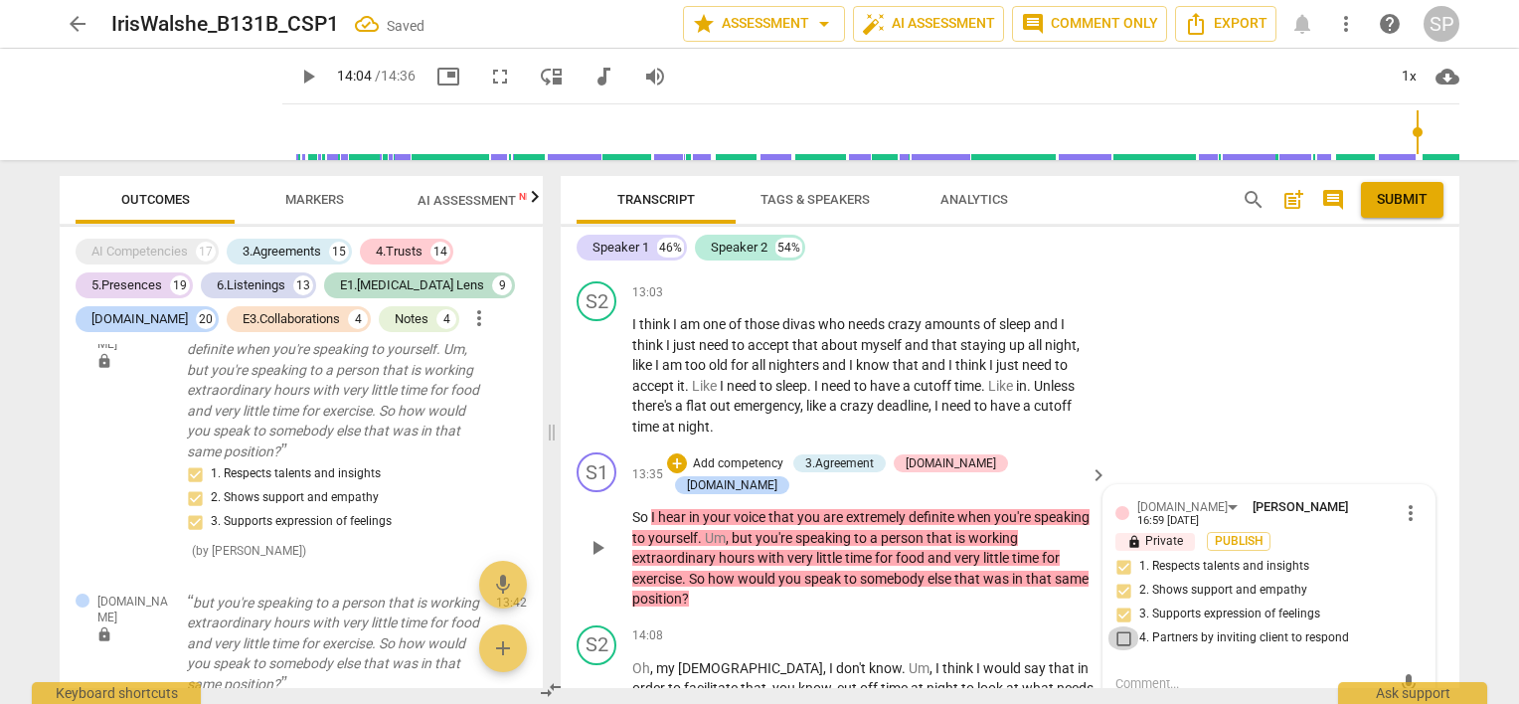
click at [1120, 626] on input "4. Partners by inviting client to respond" at bounding box center [1124, 638] width 32 height 24
checkbox input "true"
click at [785, 329] on div "S2 play_arrow pause 13:03 + Add competency keyboard_arrow_right I think I am on…" at bounding box center [1010, 358] width 899 height 171
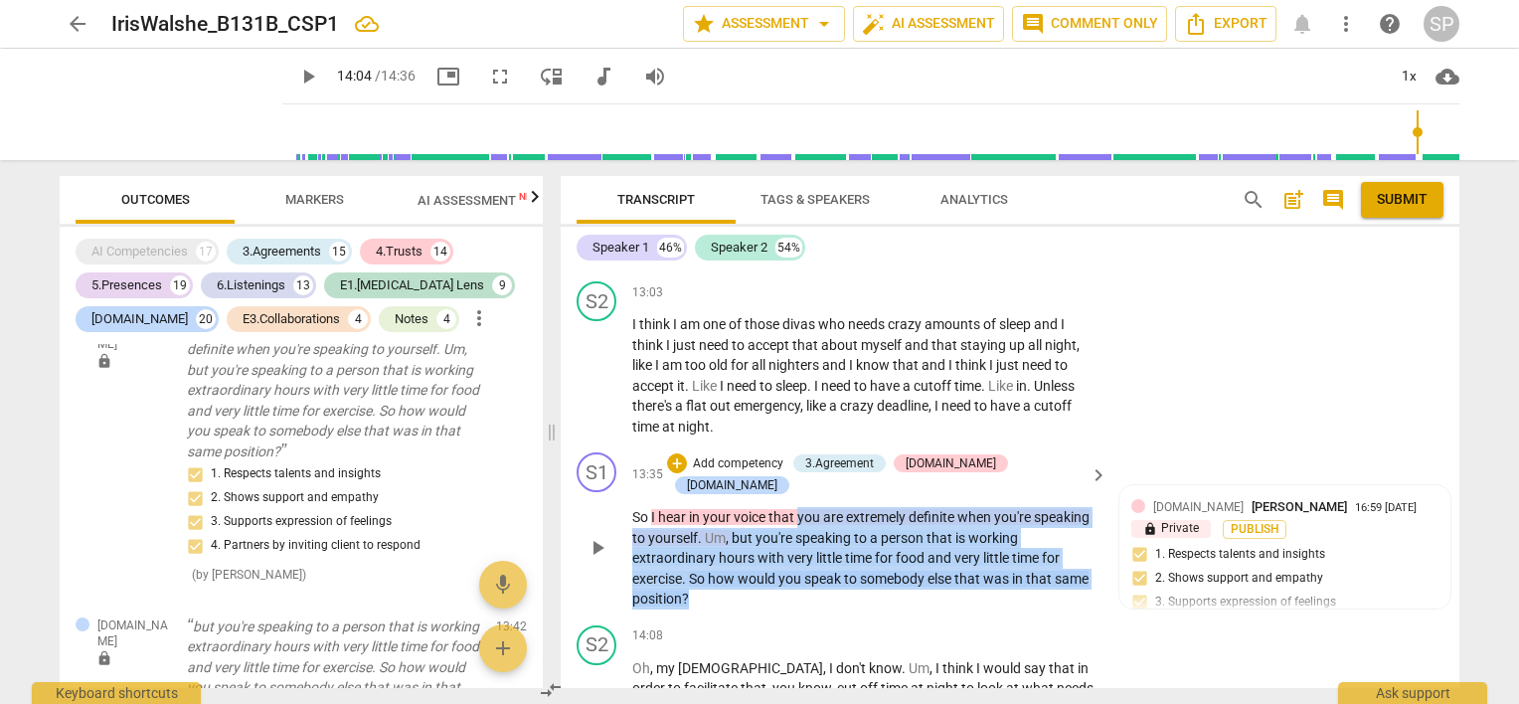
drag, startPoint x: 799, startPoint y: 378, endPoint x: 795, endPoint y: 469, distance: 91.6
click at [795, 507] on p "So I hear in your voice that you are extremely definite when you're speaking to…" at bounding box center [864, 558] width 465 height 102
click at [687, 453] on div "+" at bounding box center [677, 463] width 20 height 20
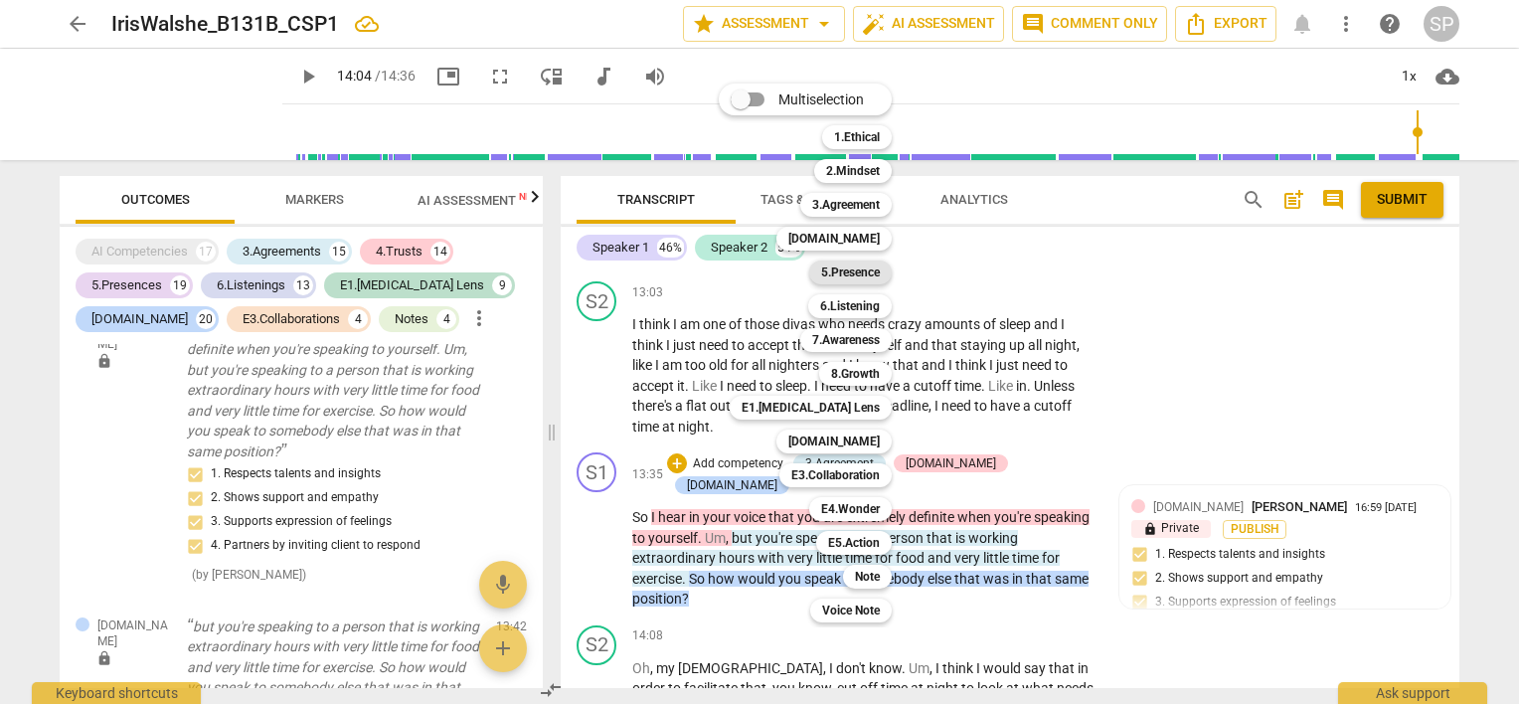
click at [847, 270] on b "5.Presence" at bounding box center [850, 272] width 59 height 24
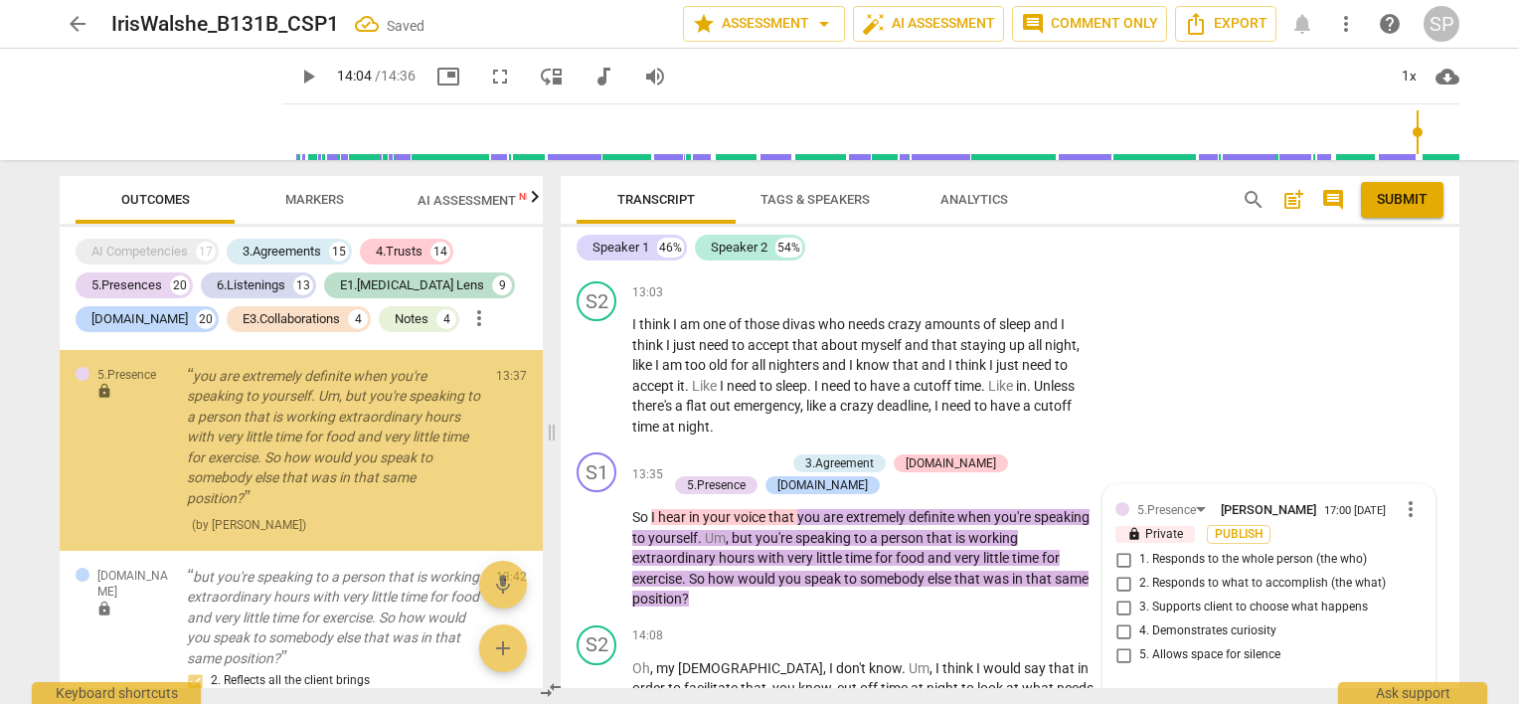
scroll to position [15498, 0]
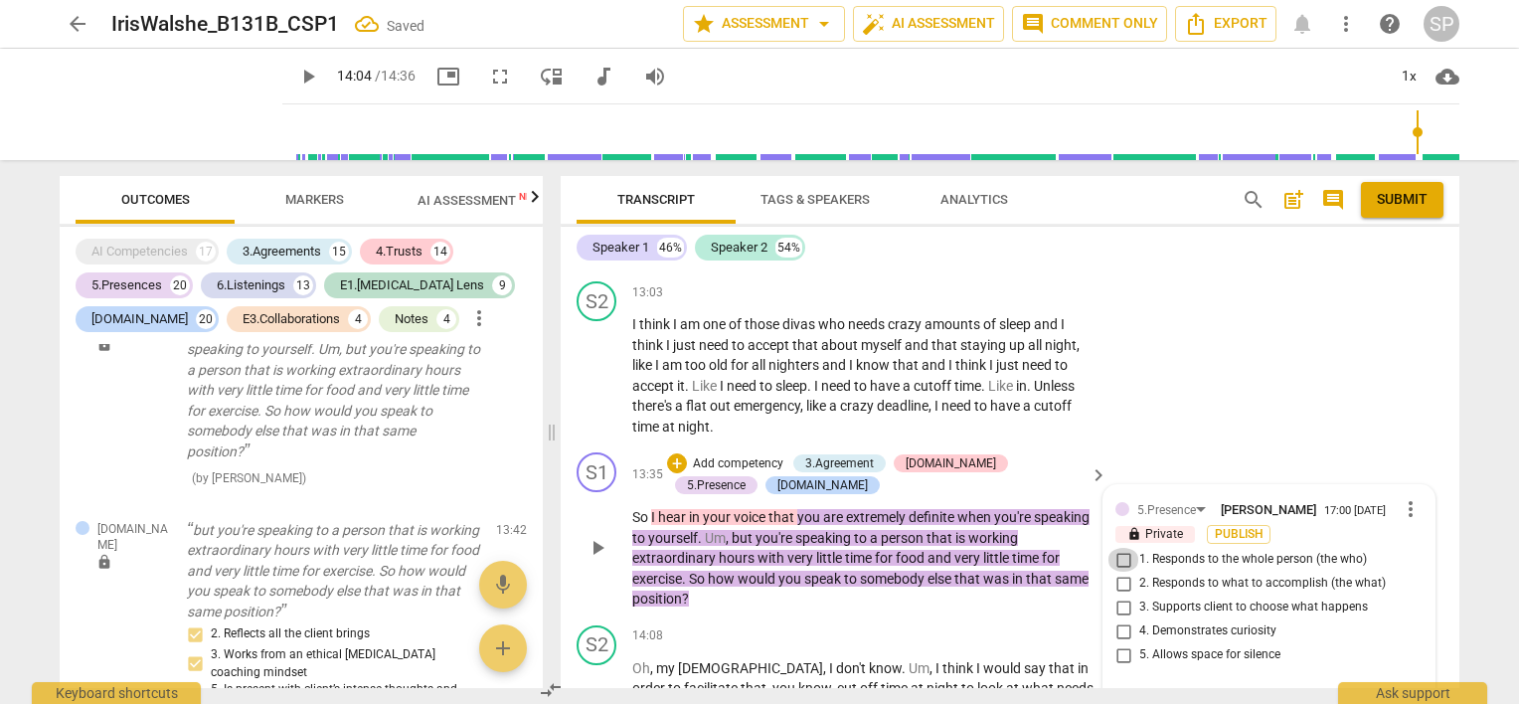
click at [1122, 548] on input "1. Responds to the whole person (the who)" at bounding box center [1124, 560] width 32 height 24
checkbox input "true"
click at [1121, 572] on input "2. Responds to what to accomplish (the what)" at bounding box center [1124, 584] width 32 height 24
checkbox input "true"
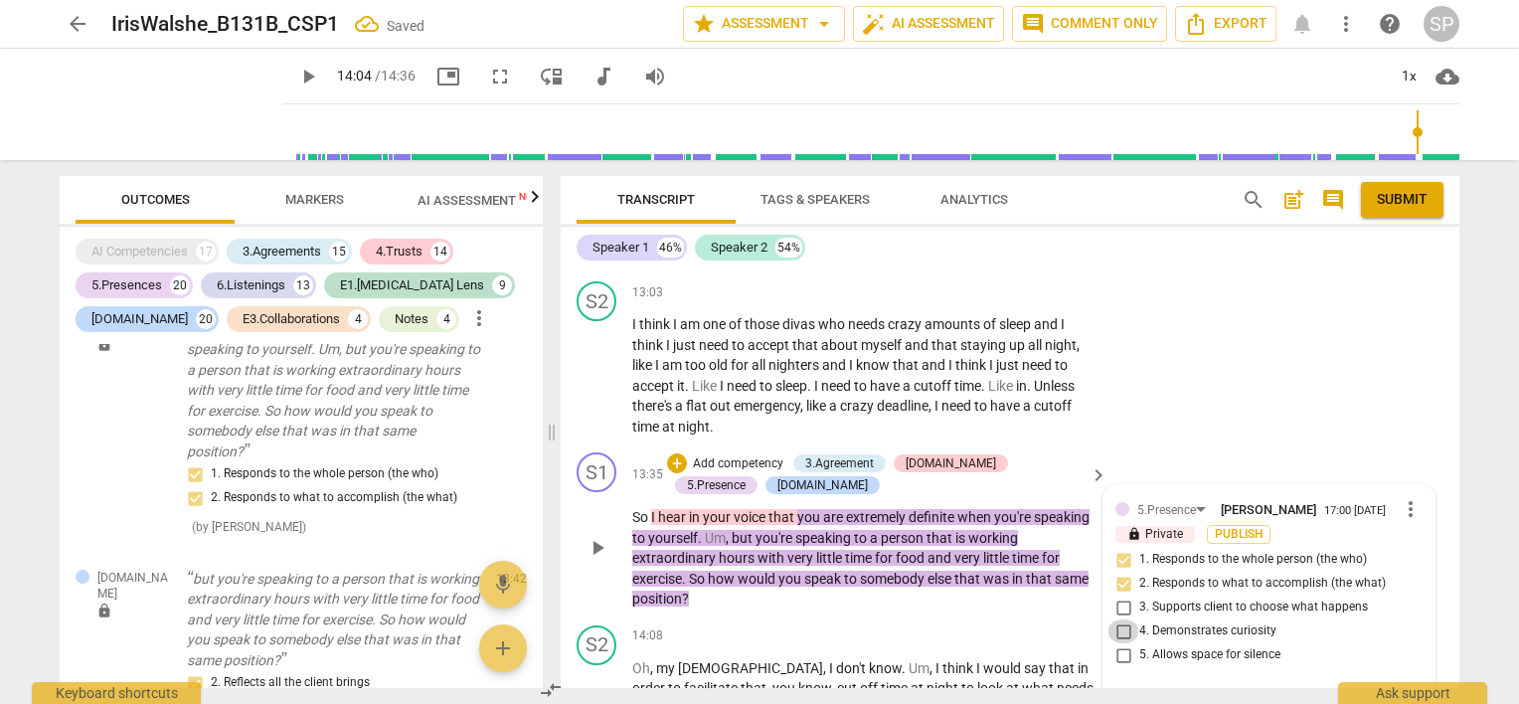
click at [1122, 619] on input "4. Demonstrates curiosity" at bounding box center [1124, 631] width 32 height 24
checkbox input "true"
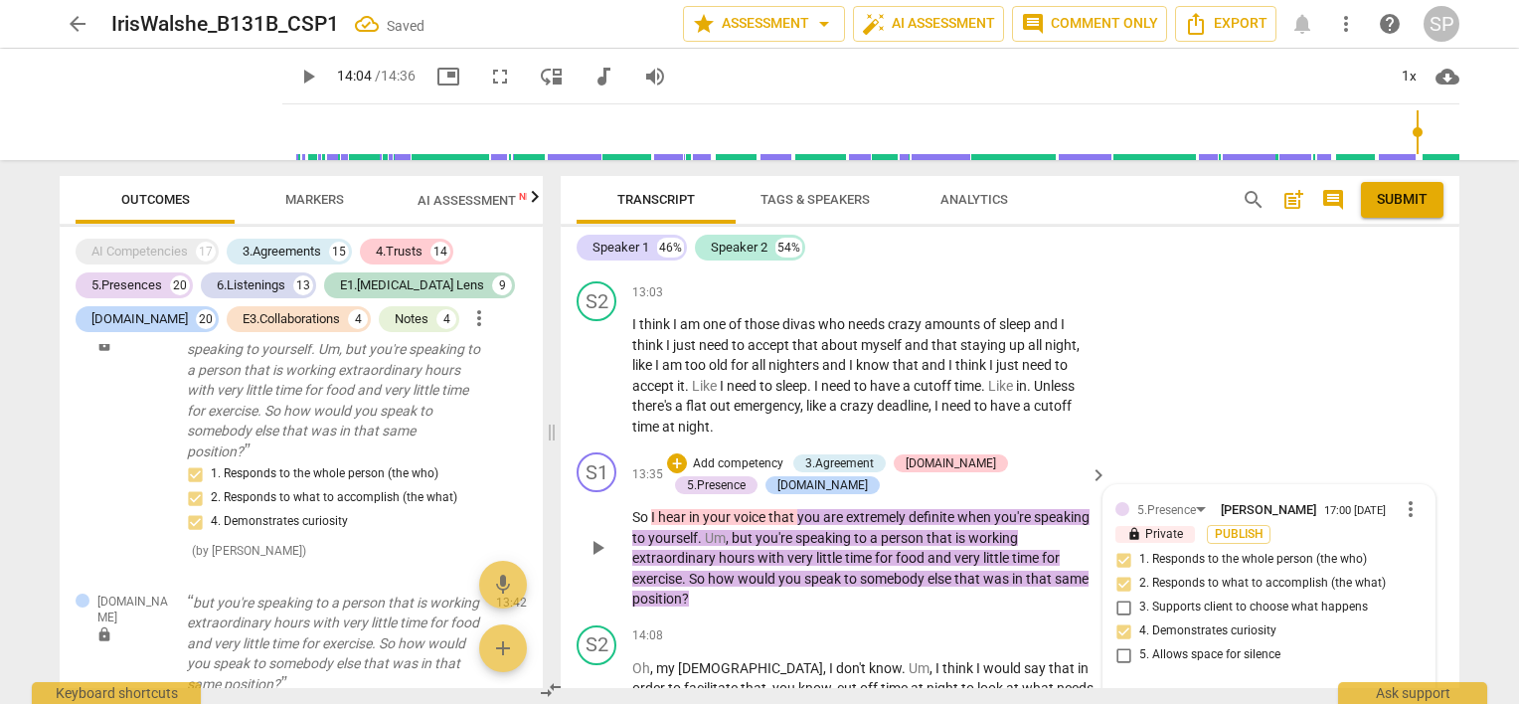
click at [922, 499] on div "S1 play_arrow pause 13:35 + Add competency 3.Agreement [DOMAIN_NAME] 5.Presence…" at bounding box center [1010, 530] width 899 height 173
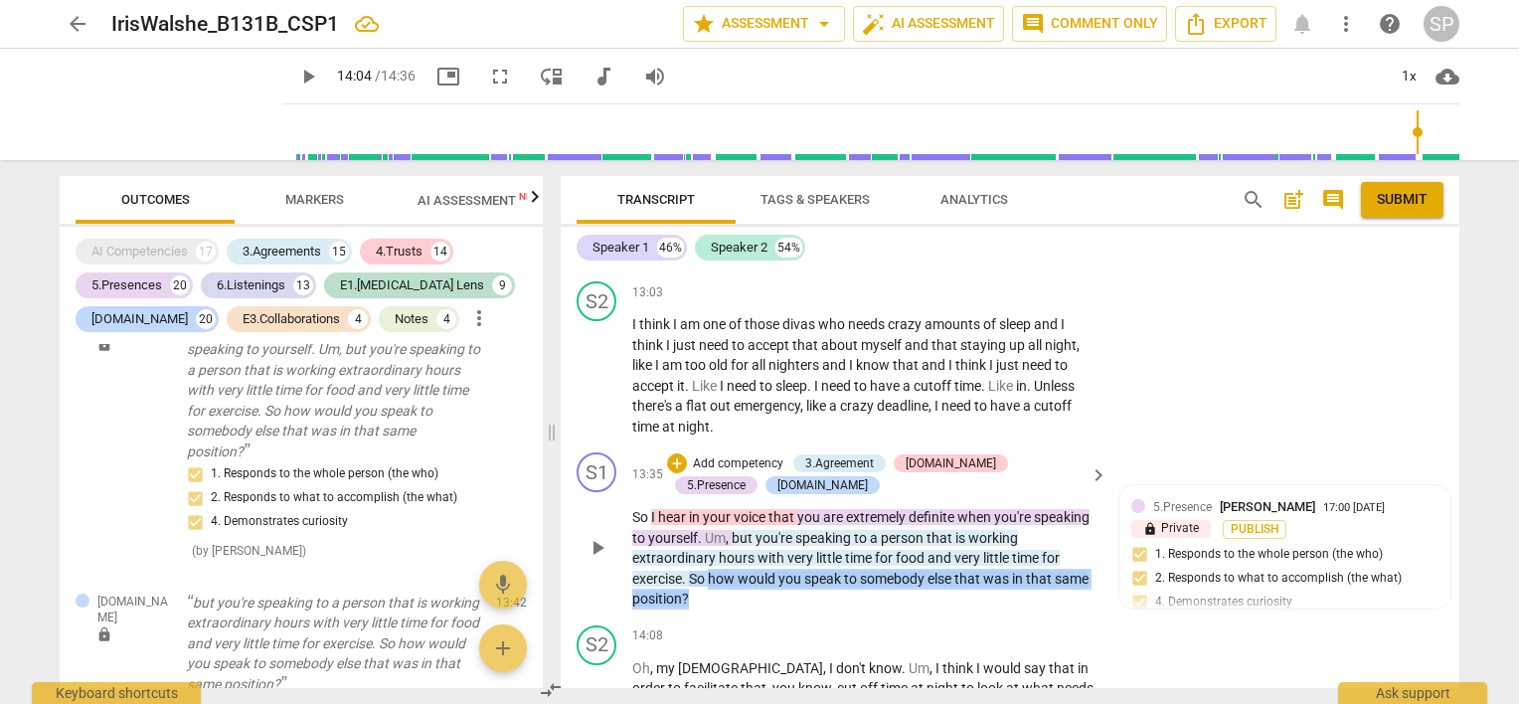
drag, startPoint x: 710, startPoint y: 465, endPoint x: 710, endPoint y: 489, distance: 23.9
click at [710, 507] on p "So I hear in your voice that you are extremely definite when you're speaking to…" at bounding box center [864, 558] width 465 height 102
click at [670, 453] on div "+" at bounding box center [677, 463] width 20 height 20
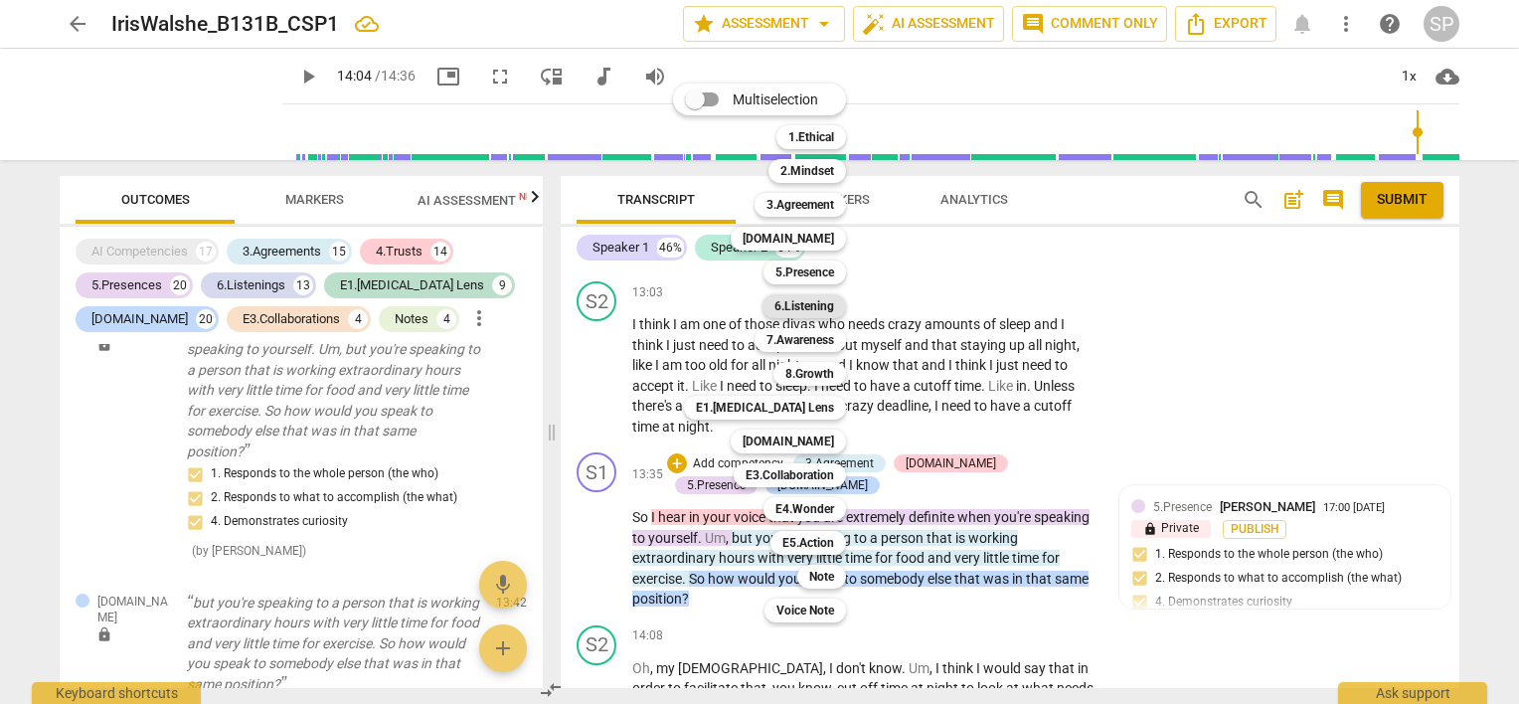
click at [827, 312] on b "6.Listening" at bounding box center [804, 306] width 60 height 24
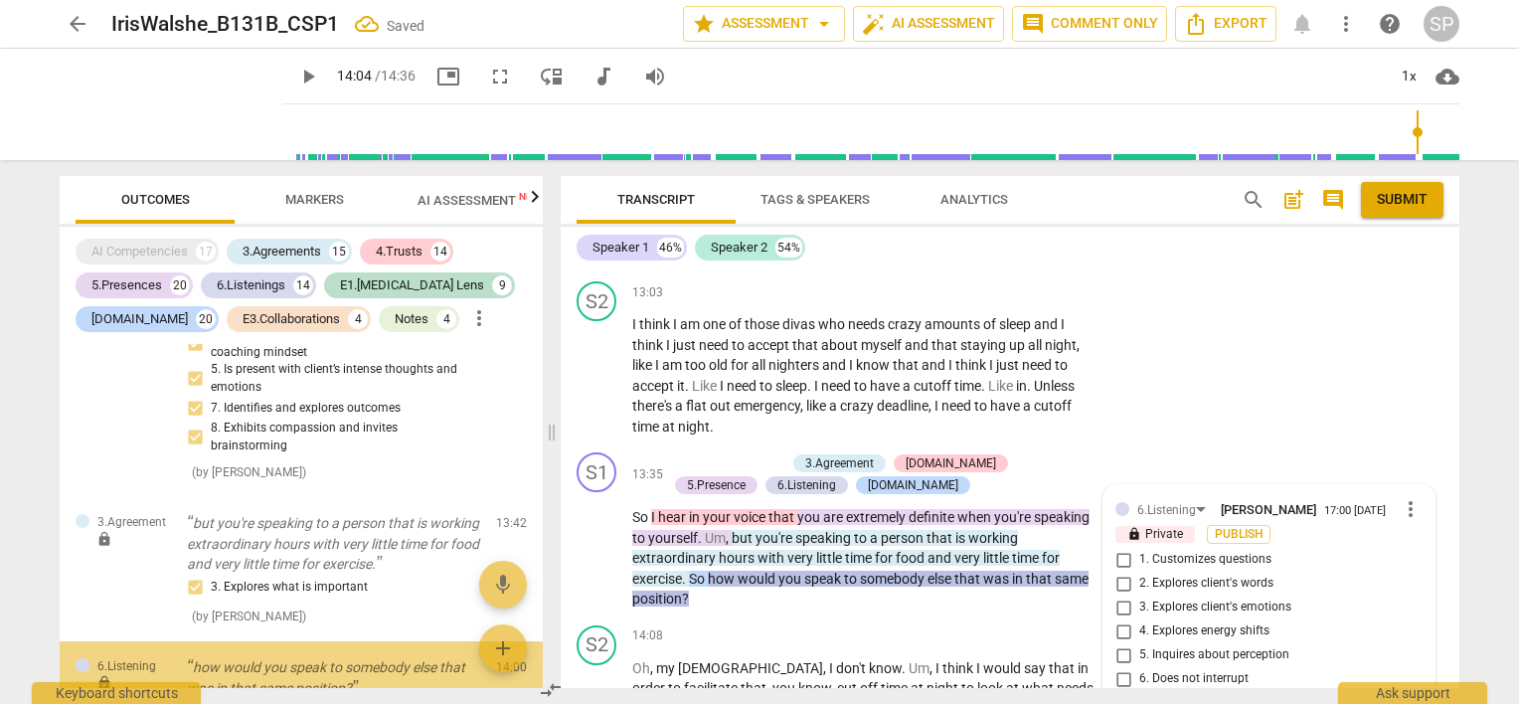
scroll to position [16155, 0]
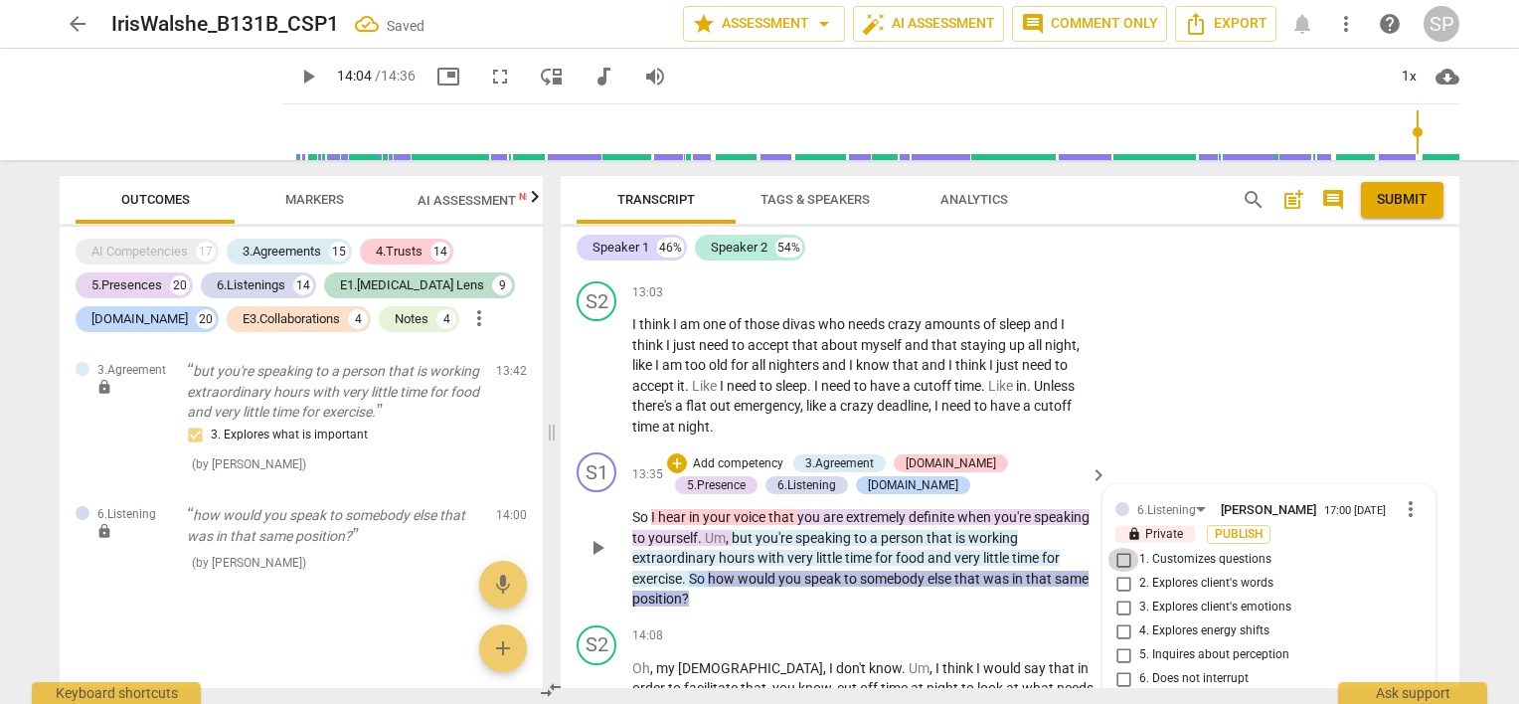
click at [1119, 548] on input "1. Customizes questions" at bounding box center [1124, 560] width 32 height 24
checkbox input "true"
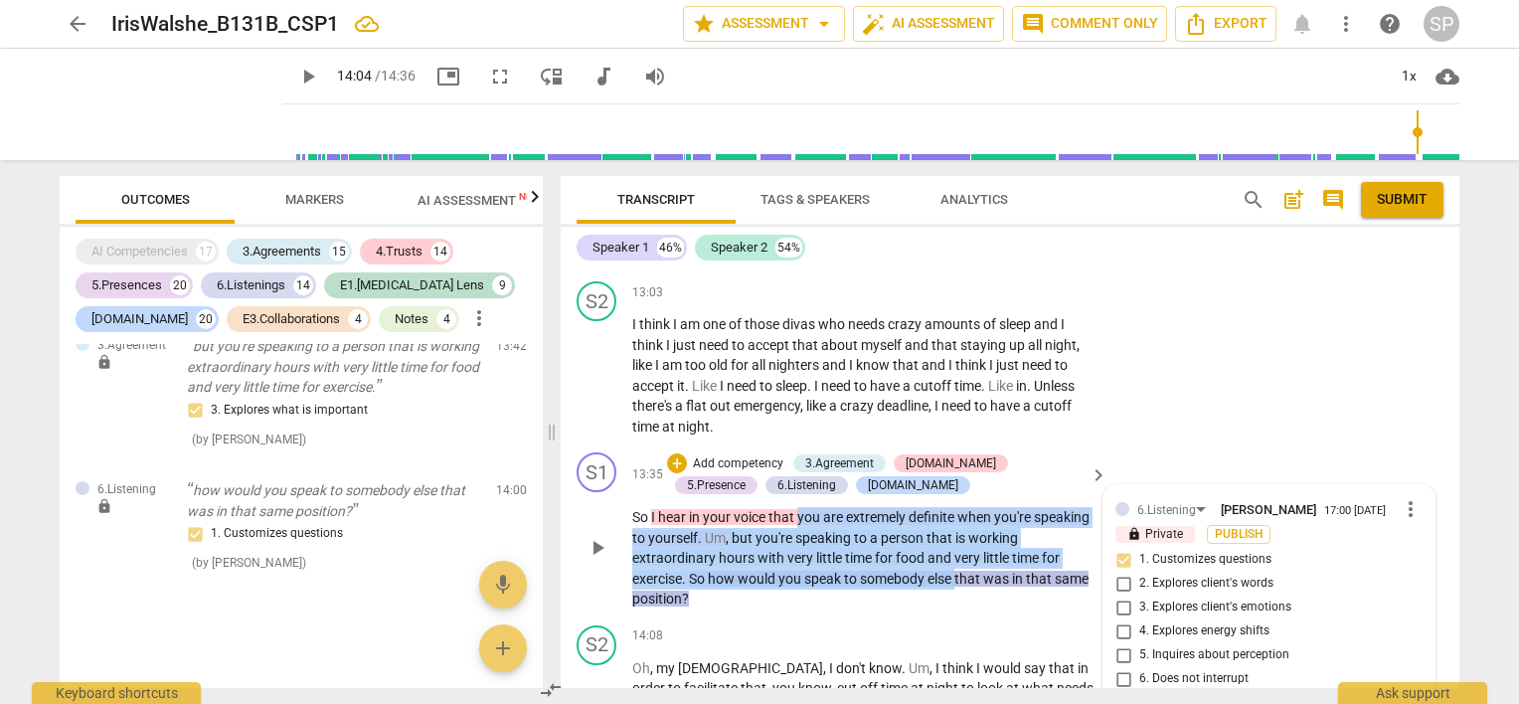
drag, startPoint x: 799, startPoint y: 399, endPoint x: 960, endPoint y: 469, distance: 175.8
click at [960, 507] on p "So I hear in your voice that you are extremely definite when you're speaking to…" at bounding box center [864, 558] width 465 height 102
click at [679, 453] on div "+" at bounding box center [677, 463] width 20 height 20
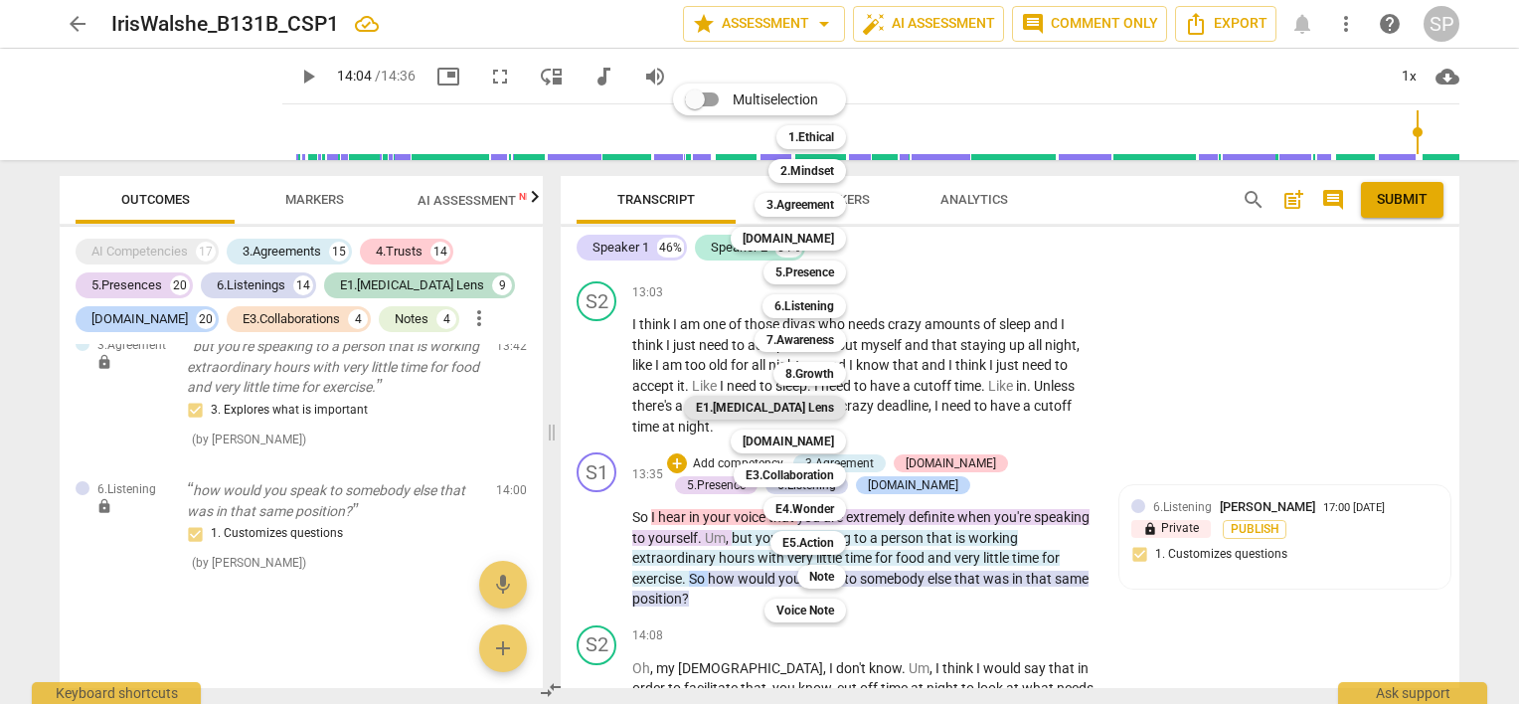
click at [811, 410] on b "E1.[MEDICAL_DATA] Lens" at bounding box center [765, 408] width 138 height 24
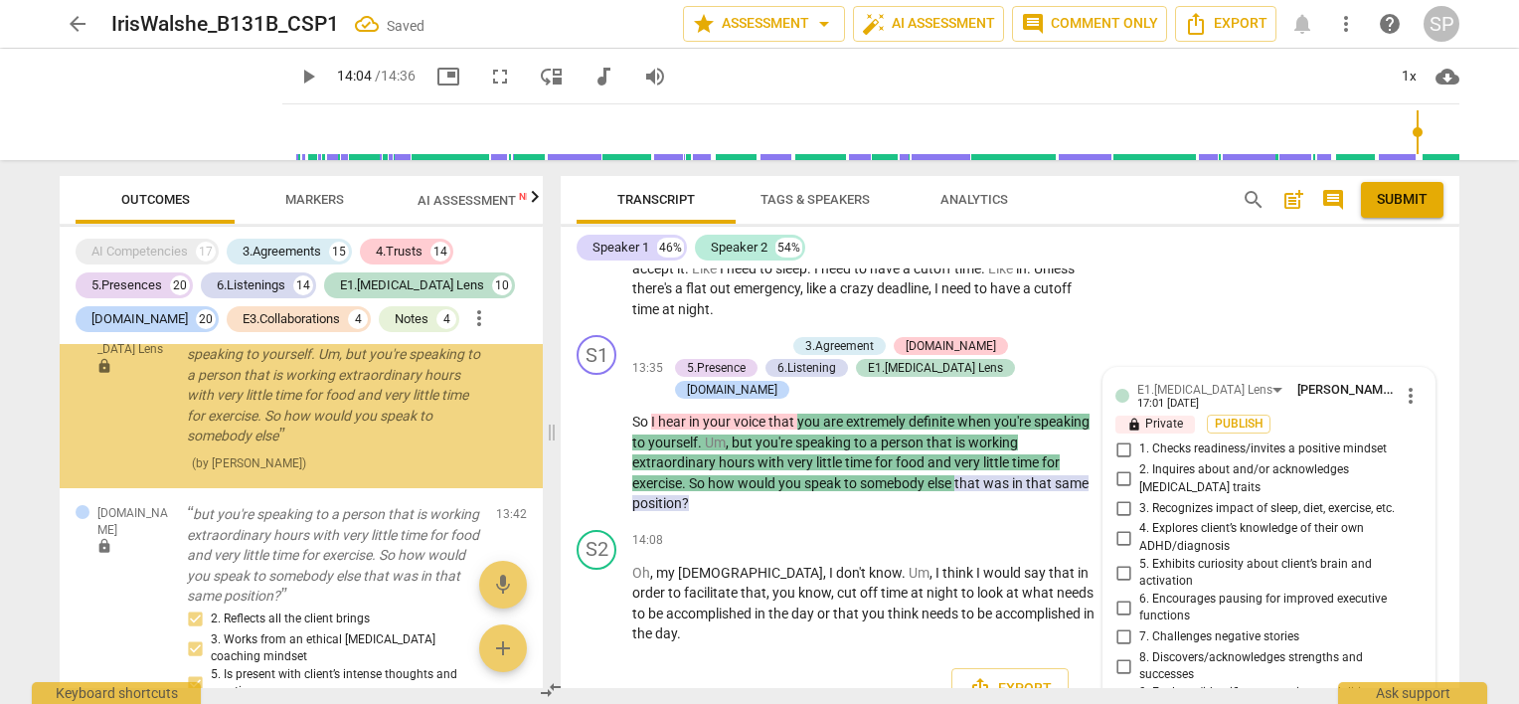
scroll to position [15761, 0]
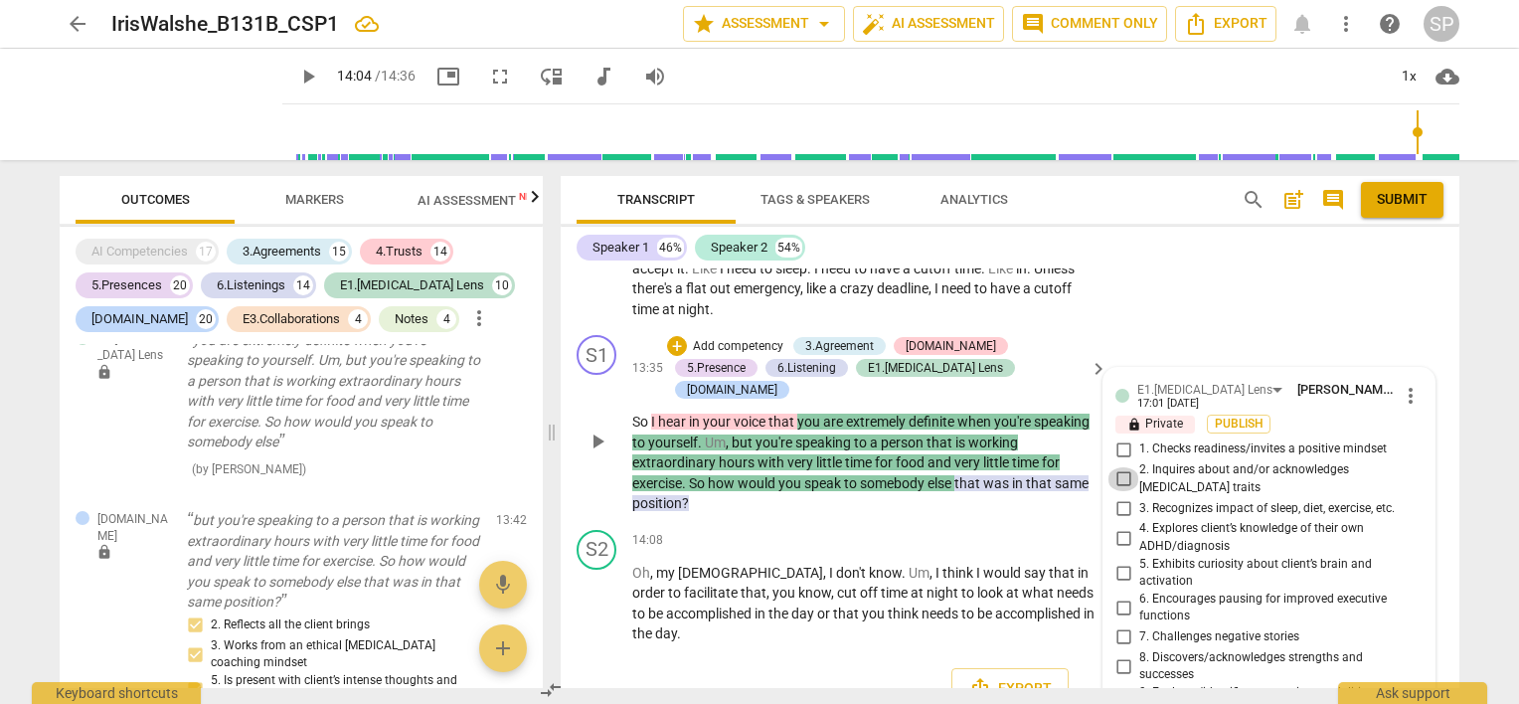
click at [1119, 467] on input "2. Inquires about and/or acknowledges [MEDICAL_DATA] traits" at bounding box center [1124, 479] width 32 height 24
checkbox input "true"
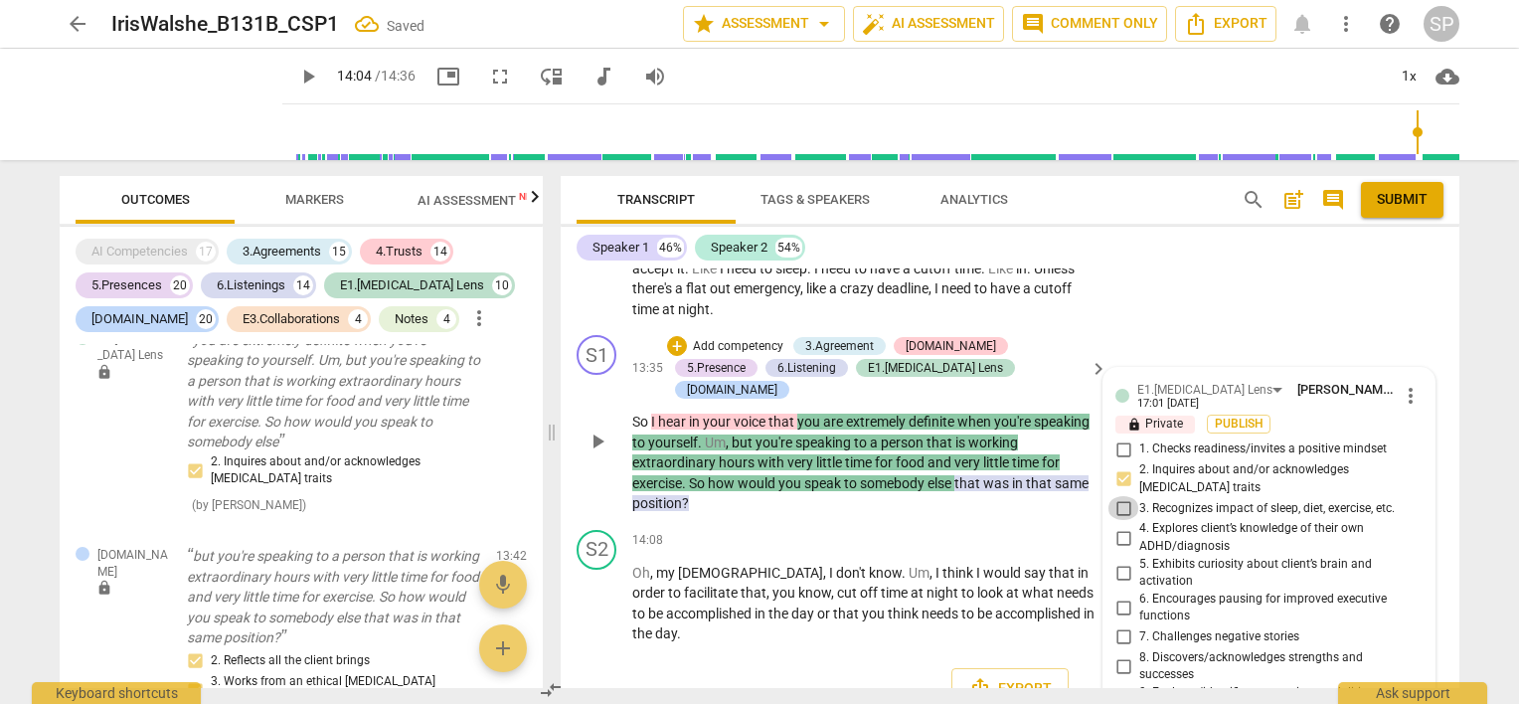
click at [1122, 496] on input "3. Recognizes impact of sleep, diet, exercise, etc." at bounding box center [1124, 508] width 32 height 24
checkbox input "true"
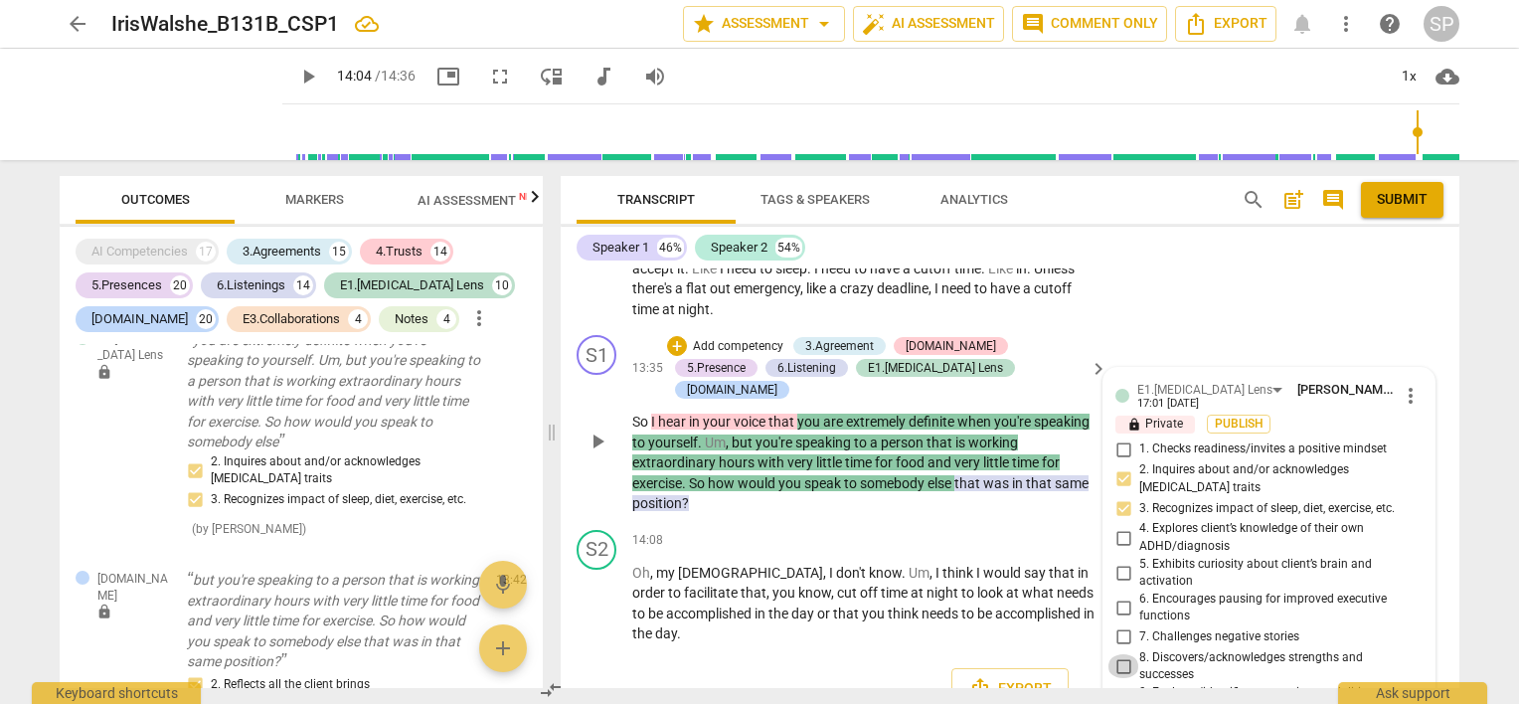
click at [1124, 654] on input "8. Discovers/acknowledges strengths and successes" at bounding box center [1124, 666] width 32 height 24
checkbox input "true"
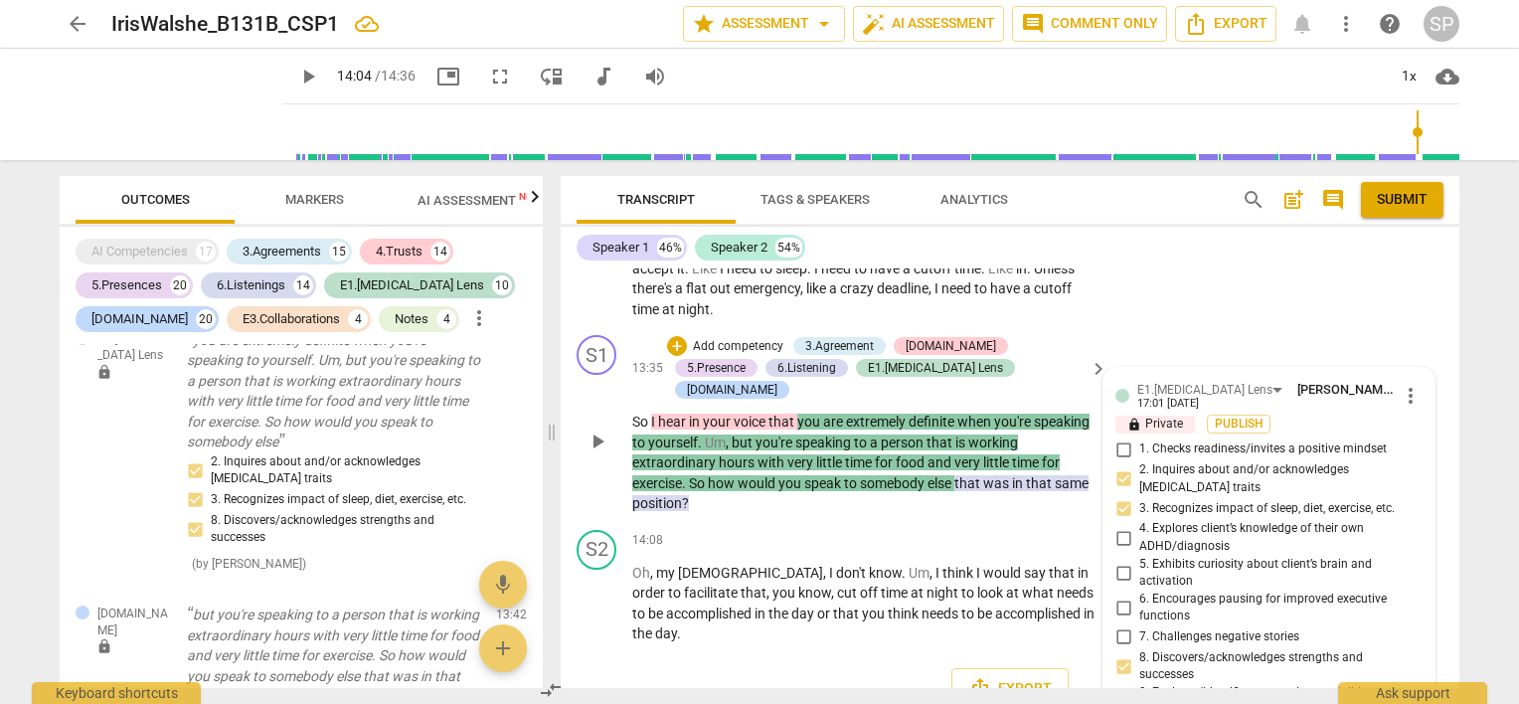
click at [1120, 690] on input "9. Explores/identifies processing modalities to support memory" at bounding box center [1124, 702] width 32 height 24
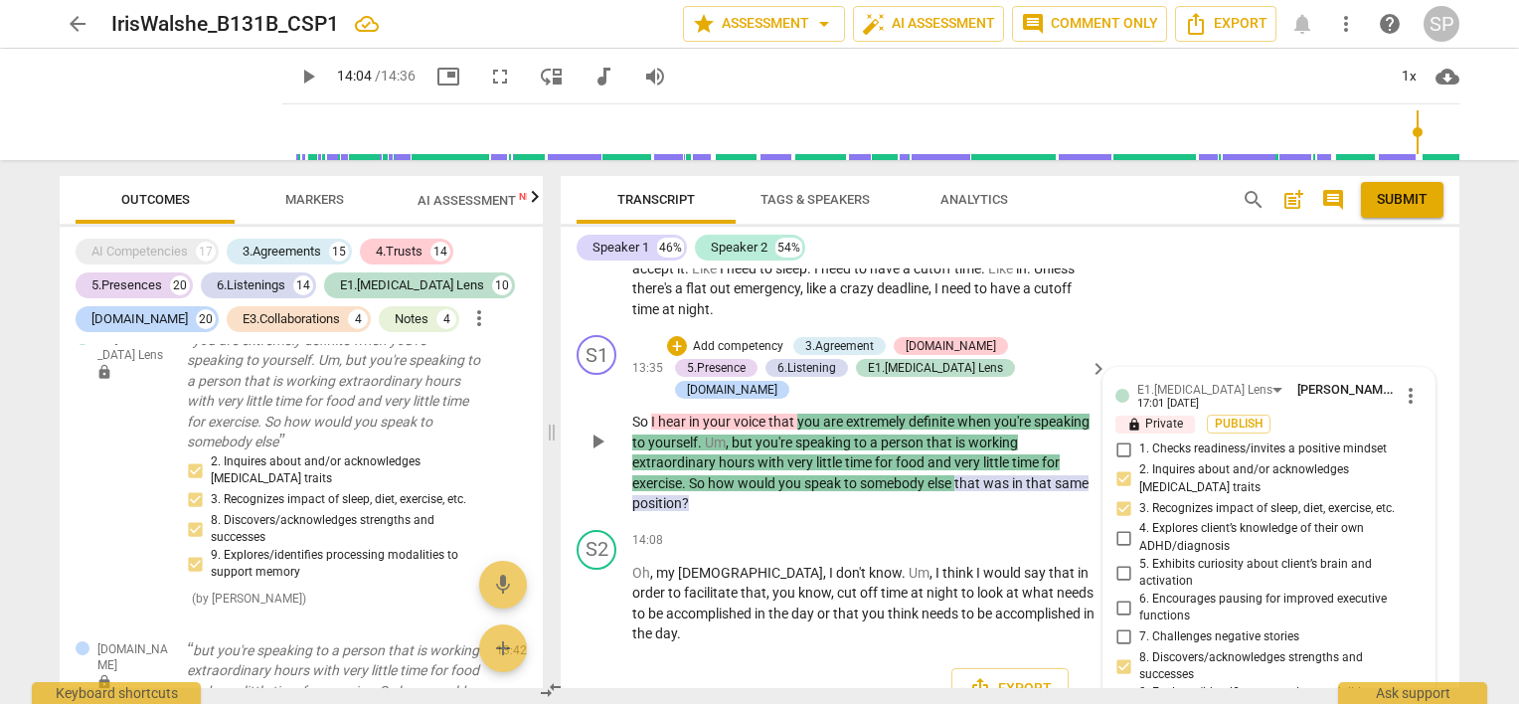
click at [1117, 690] on input "9. Explores/identifies processing modalities to support memory" at bounding box center [1124, 702] width 32 height 24
checkbox input "false"
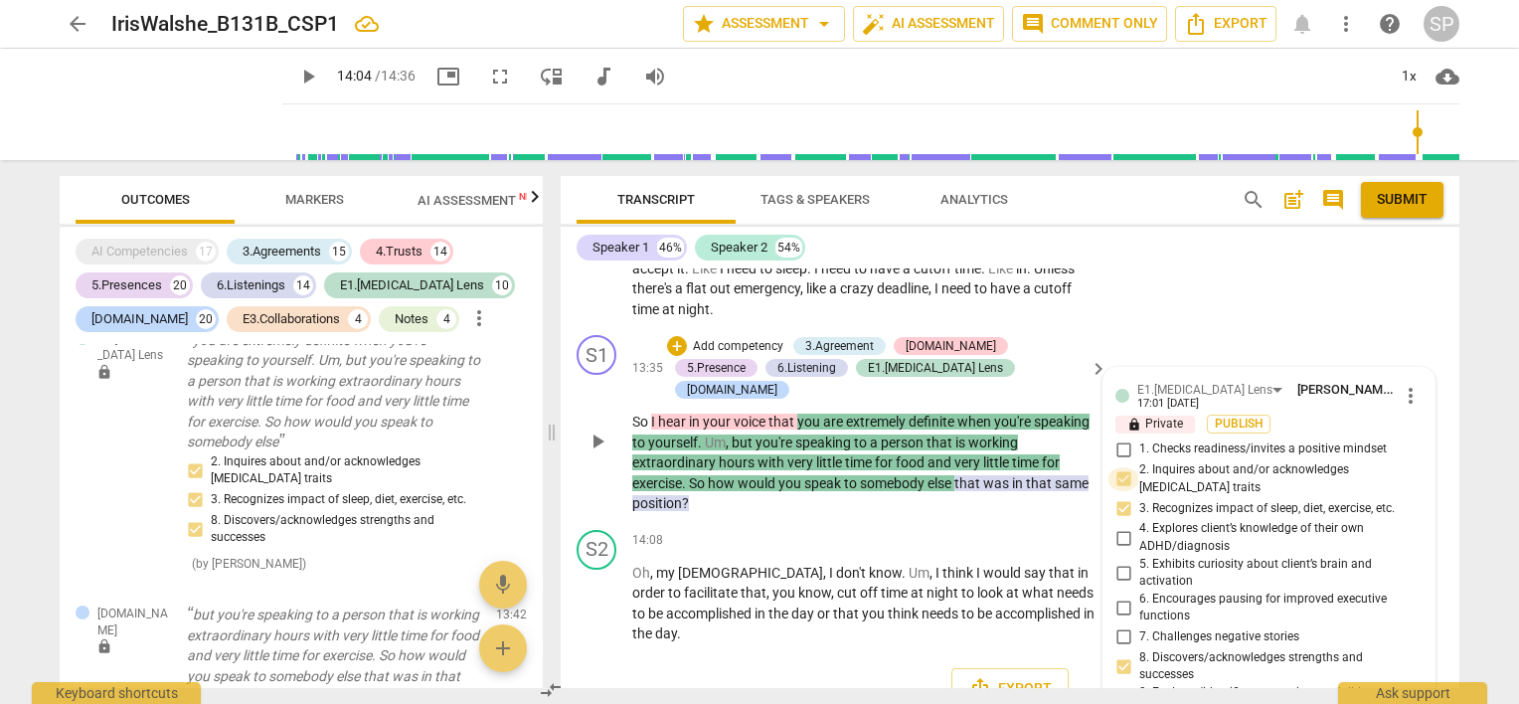
click at [1121, 467] on input "2. Inquires about and/or acknowledges [MEDICAL_DATA] traits" at bounding box center [1124, 479] width 32 height 24
checkbox input "false"
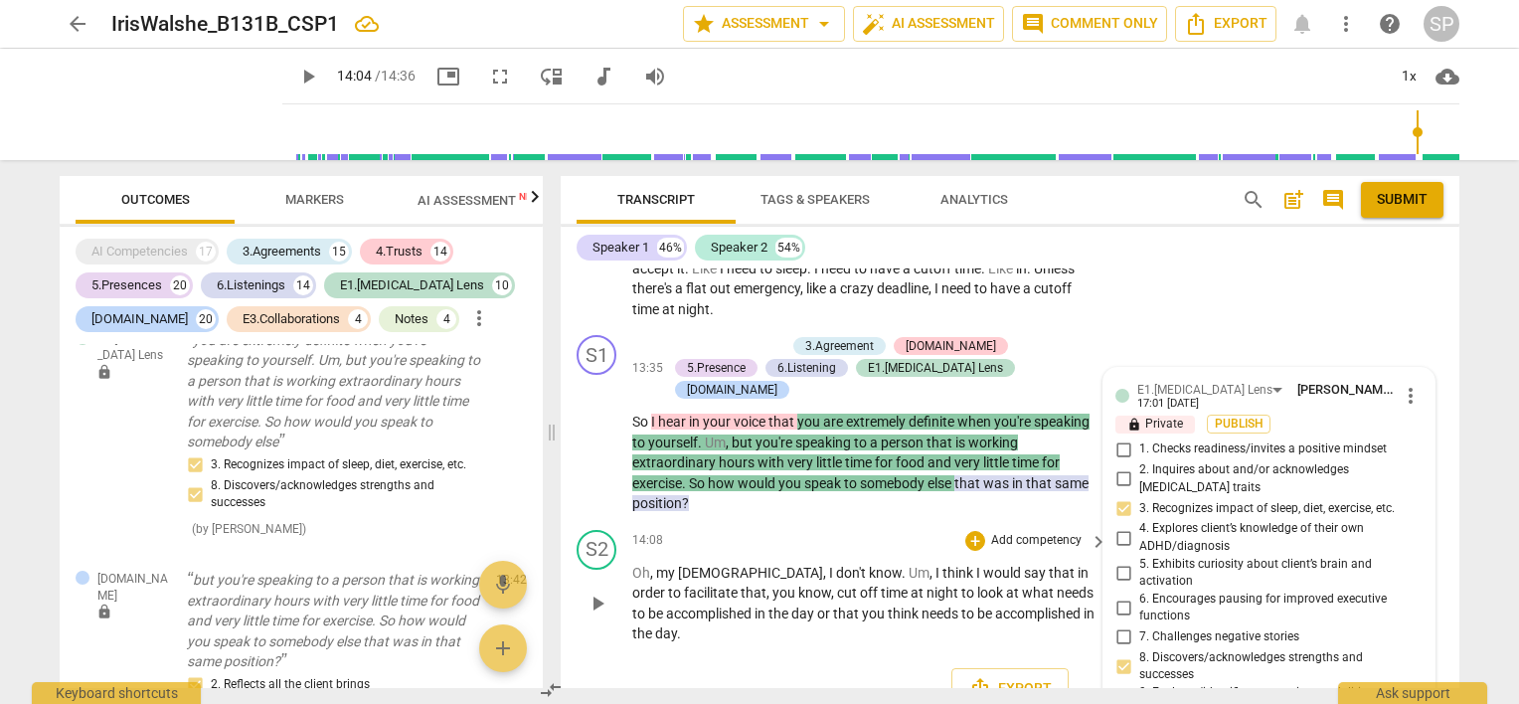
scroll to position [5793, 0]
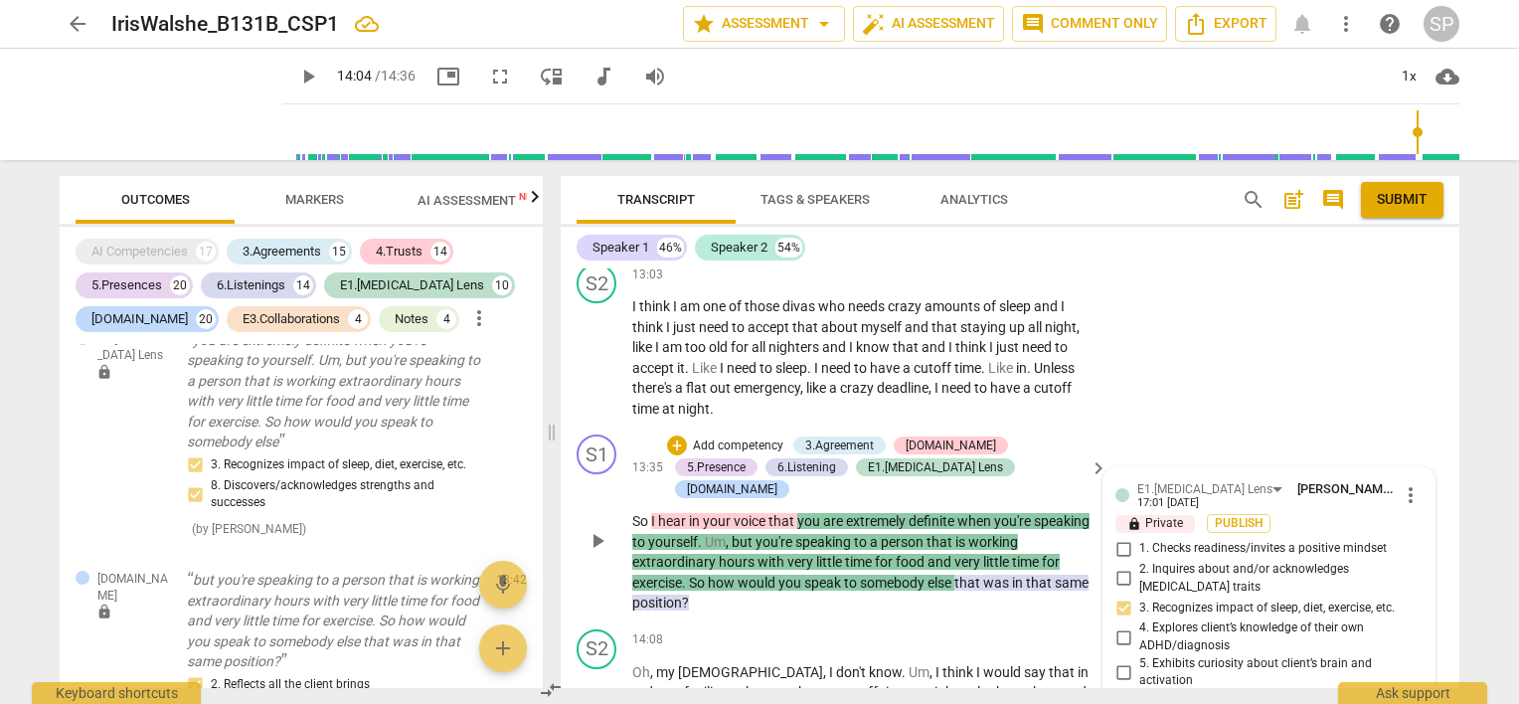
click at [1116, 596] on input "3. Recognizes impact of sleep, diet, exercise, etc." at bounding box center [1124, 608] width 32 height 24
checkbox input "false"
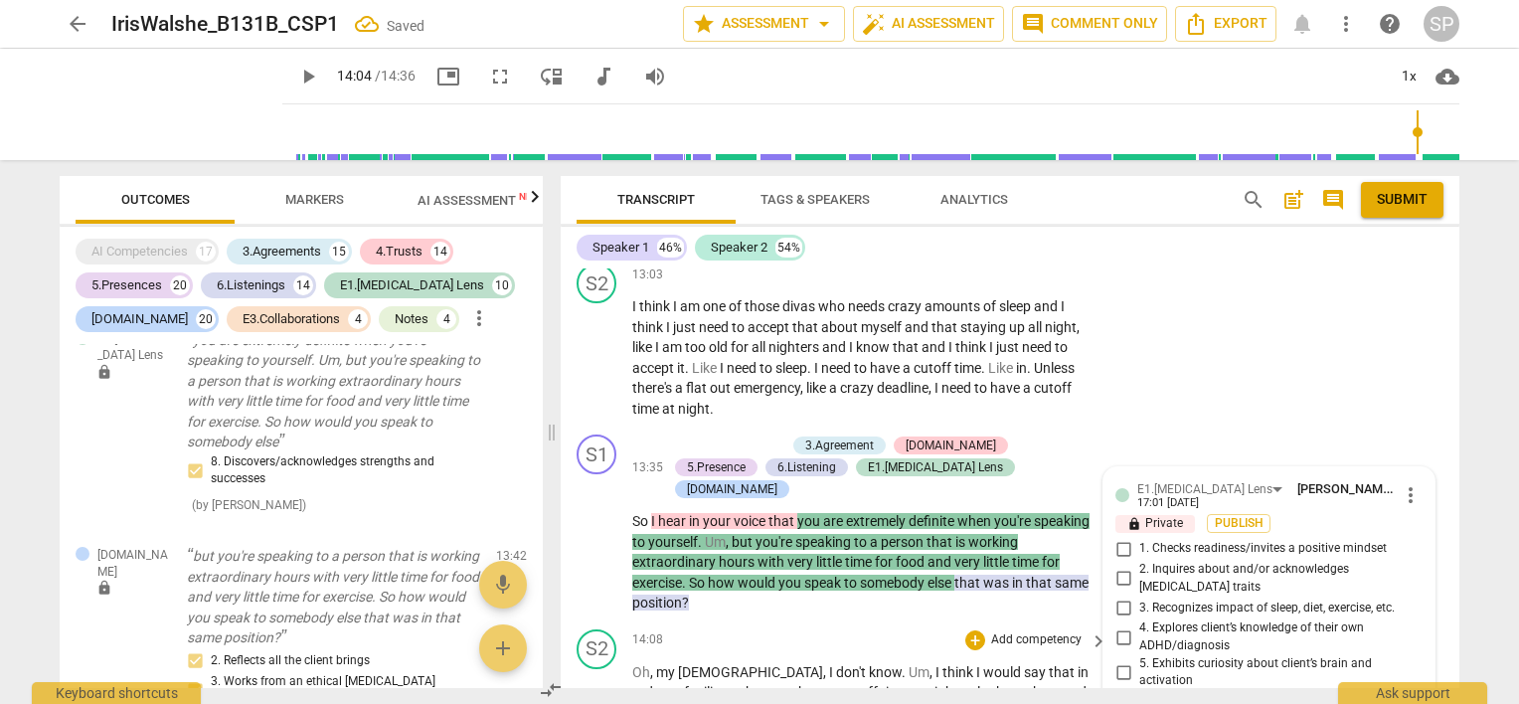
click at [855, 629] on div "14:08 + Add competency keyboard_arrow_right" at bounding box center [870, 640] width 477 height 22
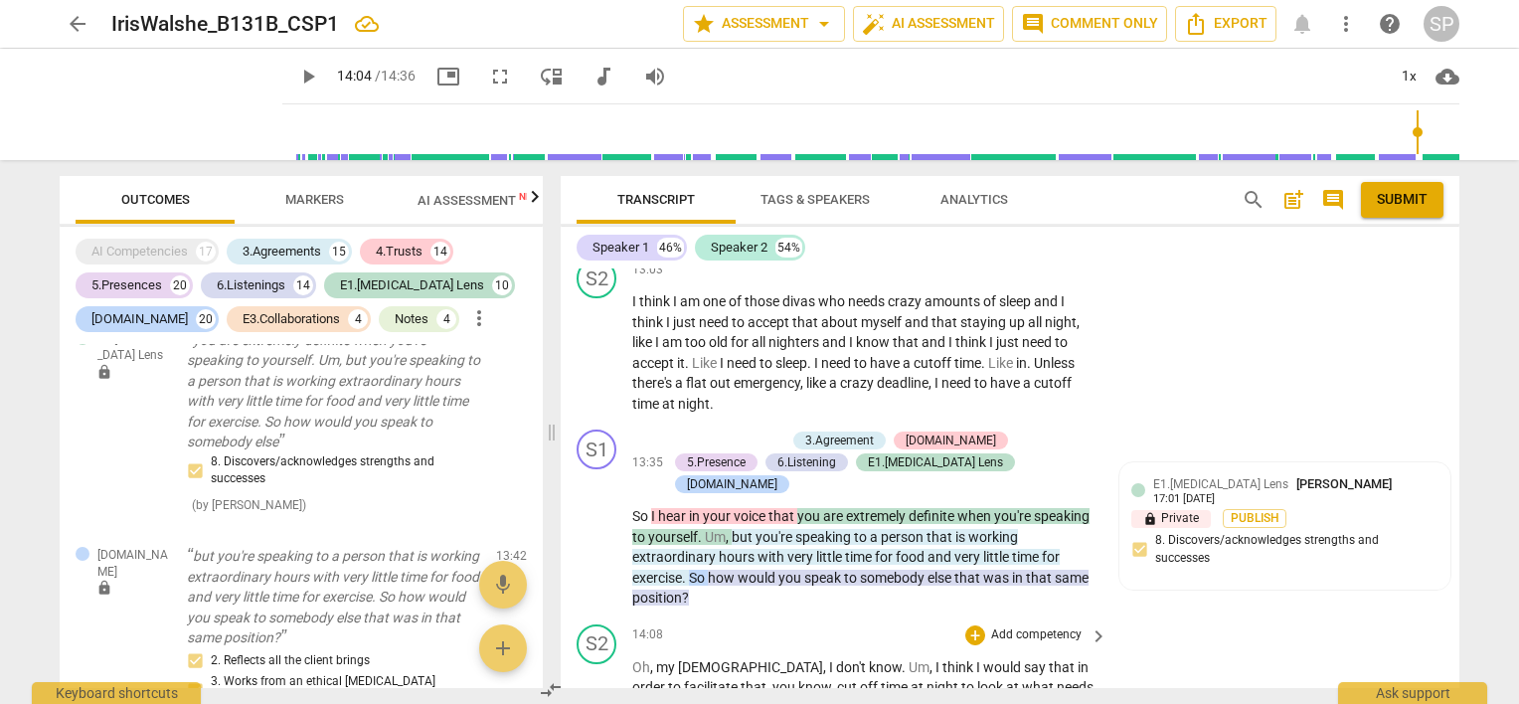
scroll to position [5400, 0]
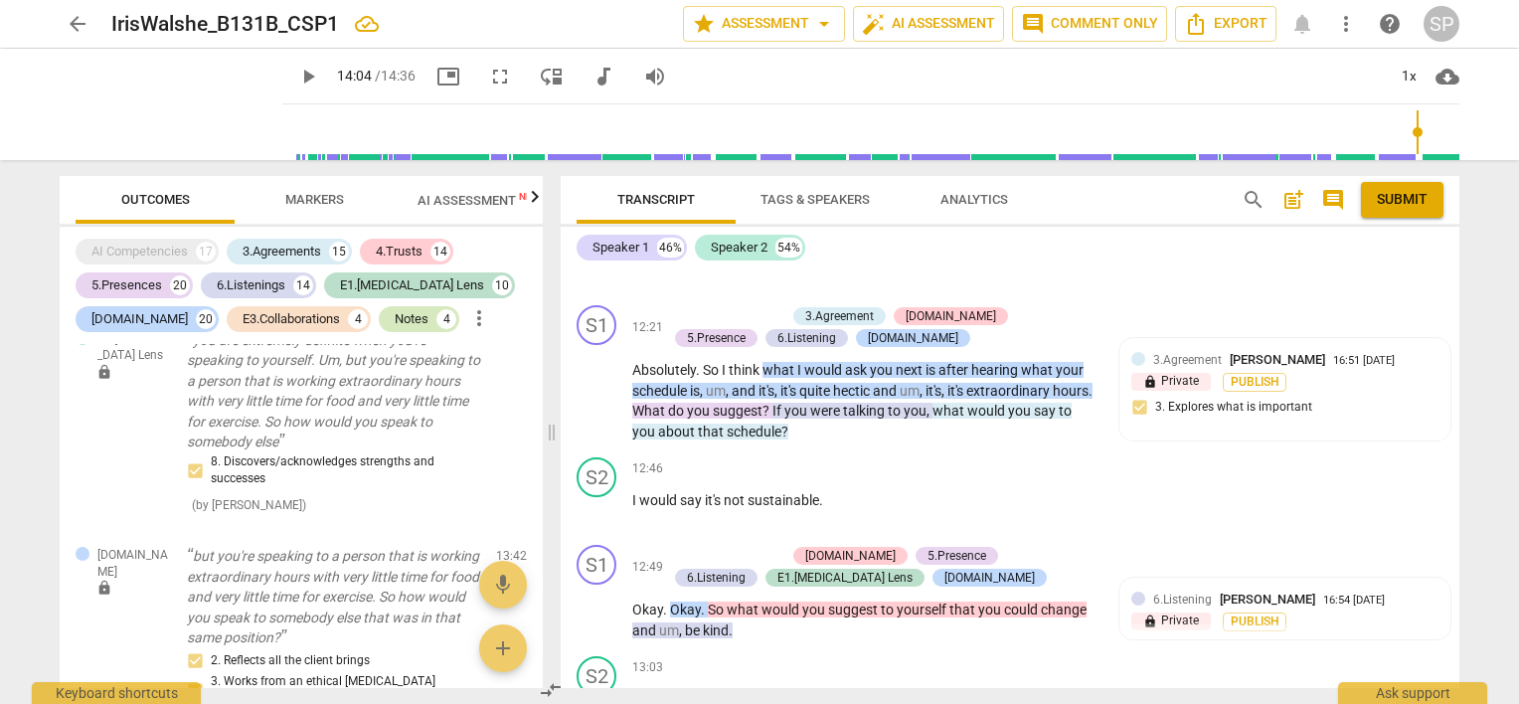
click at [395, 322] on div "Notes" at bounding box center [412, 319] width 34 height 20
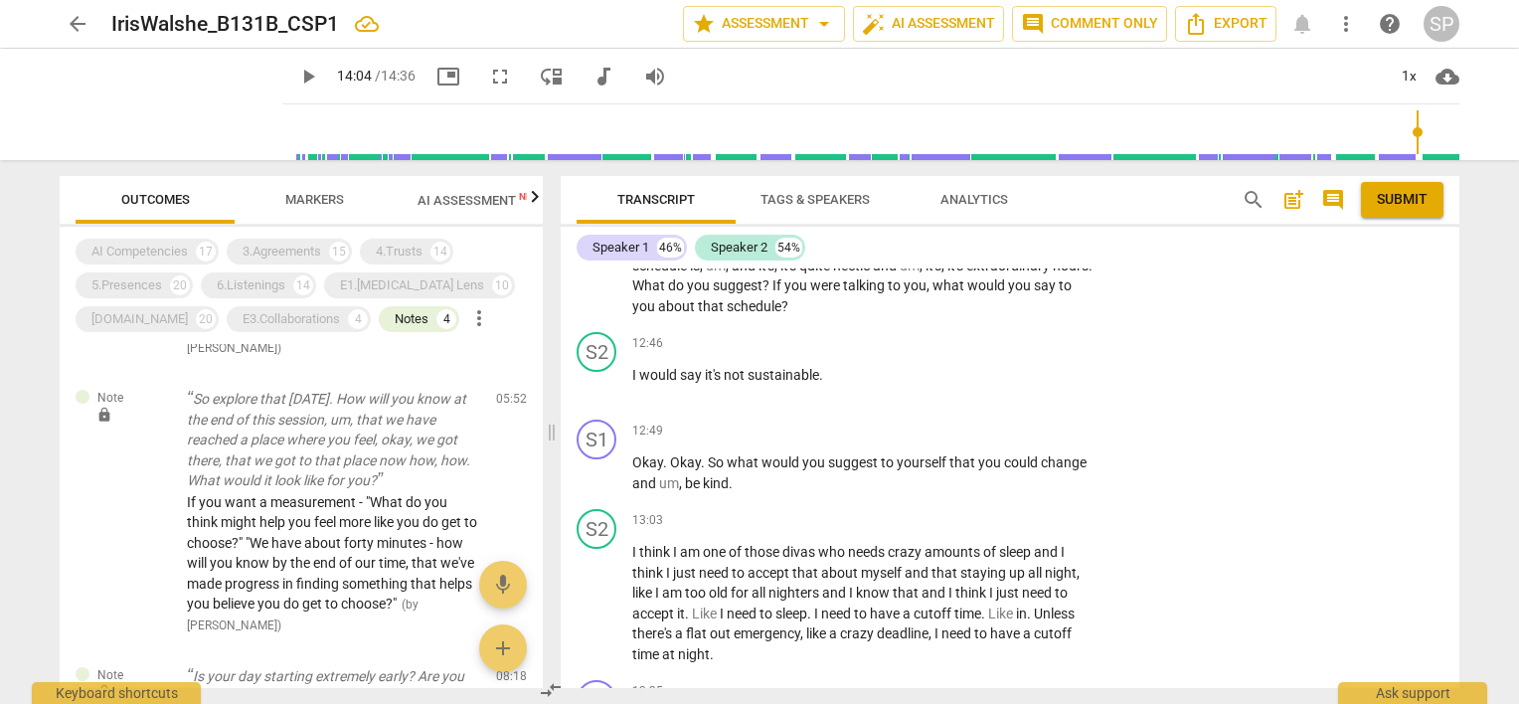
scroll to position [696, 0]
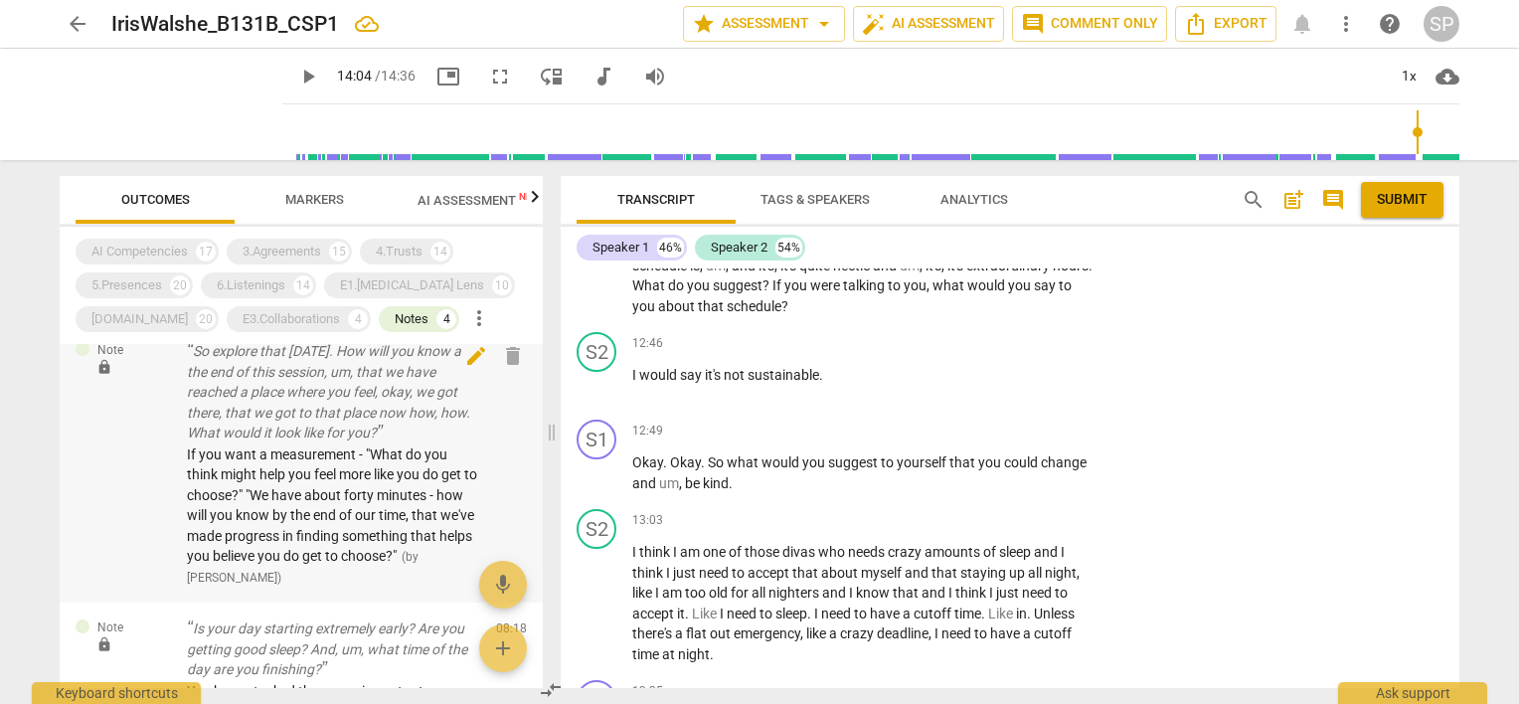
click at [470, 356] on span "edit" at bounding box center [476, 356] width 24 height 24
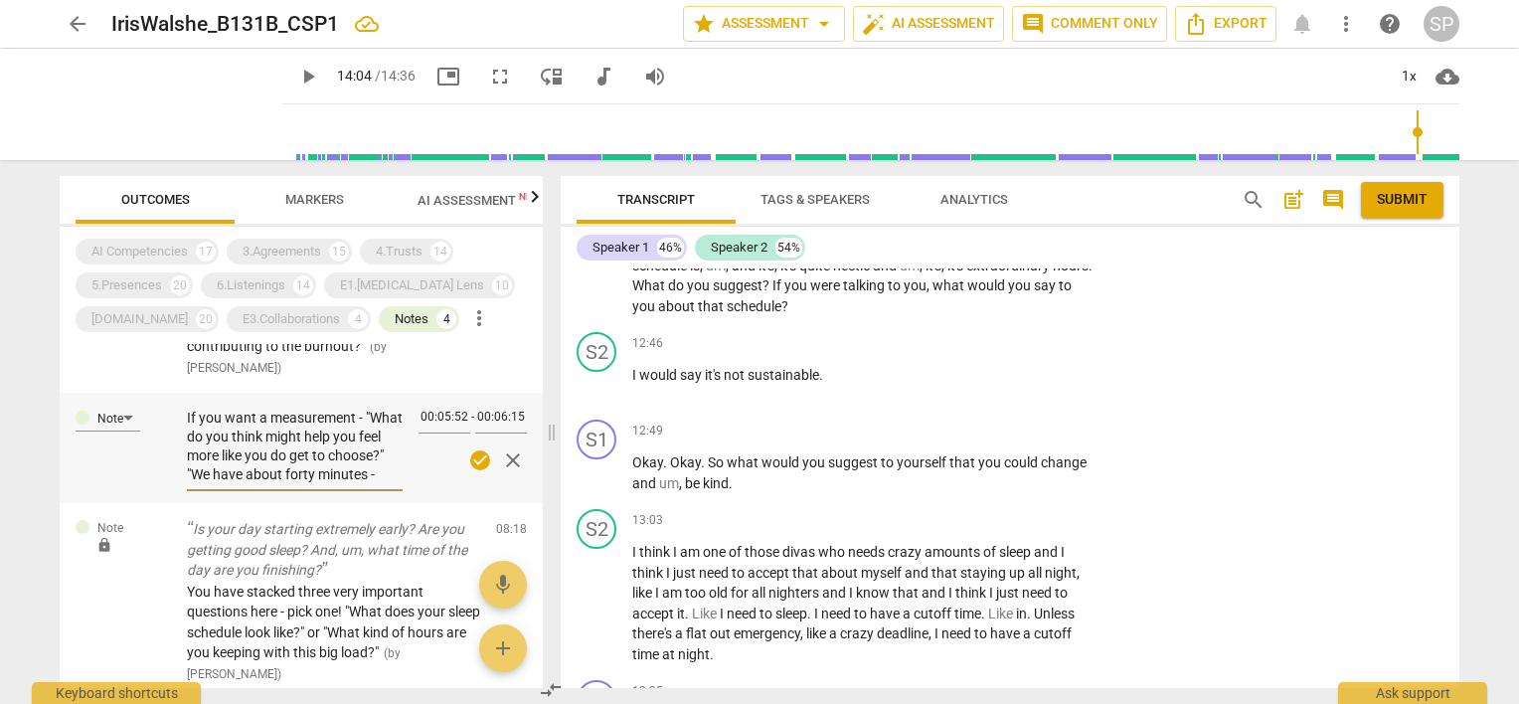
scroll to position [594, 0]
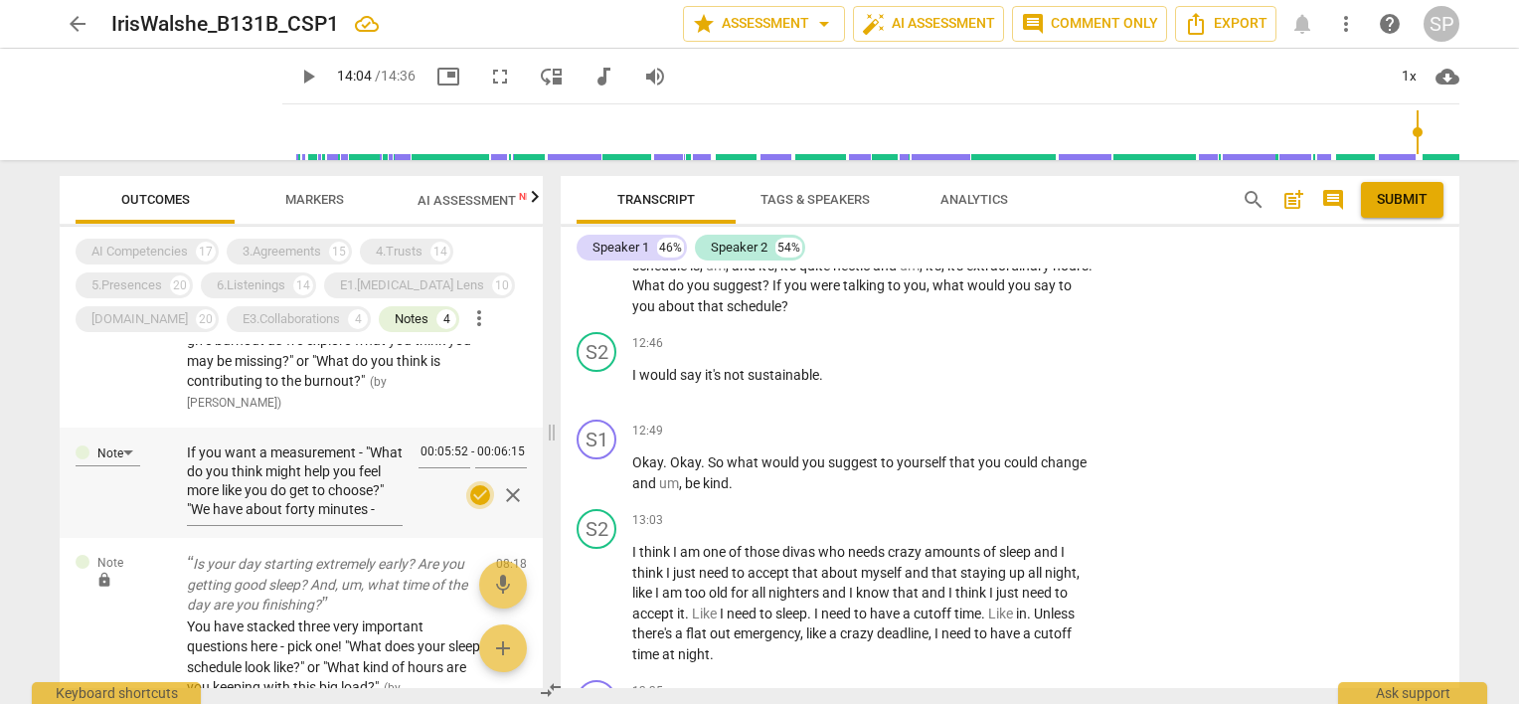
click at [468, 489] on span "check_circle" at bounding box center [480, 495] width 24 height 24
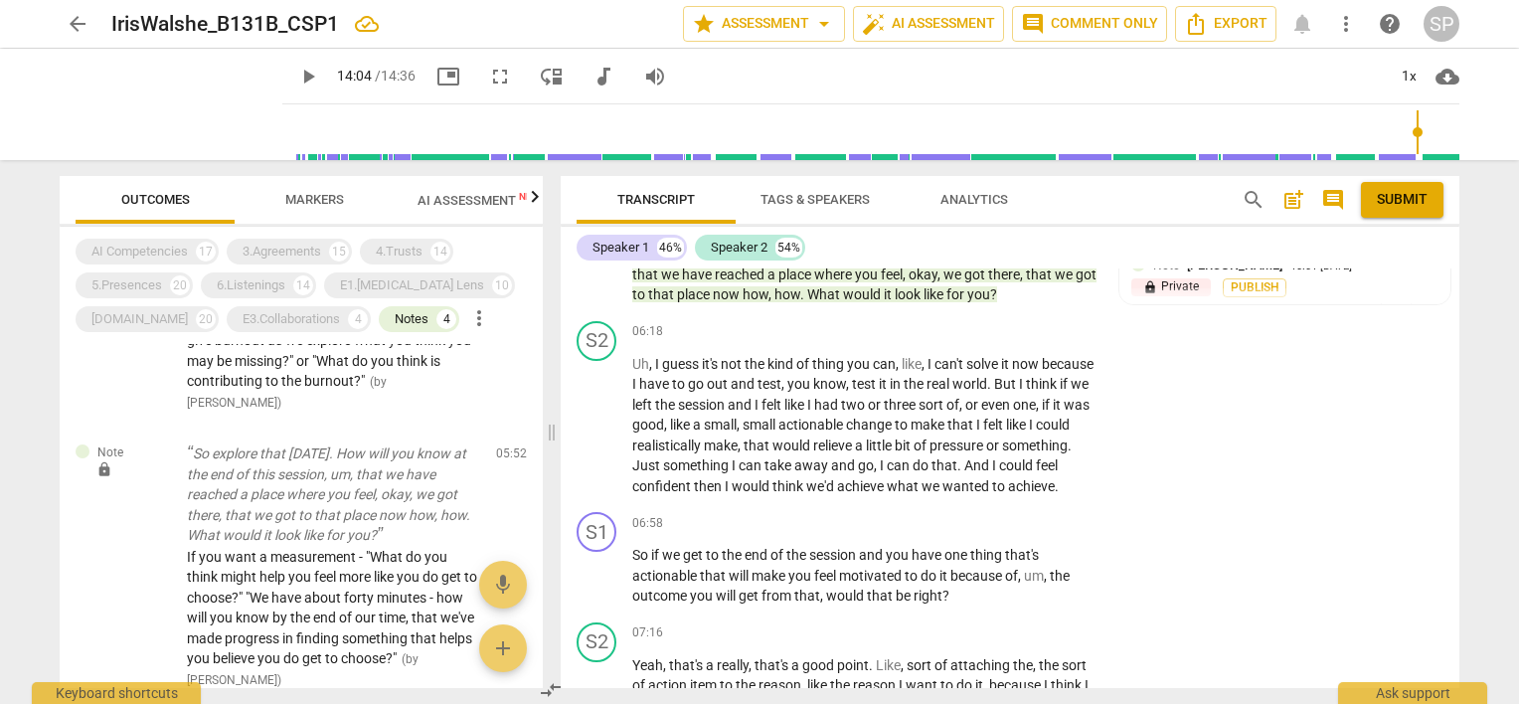
scroll to position [2853, 0]
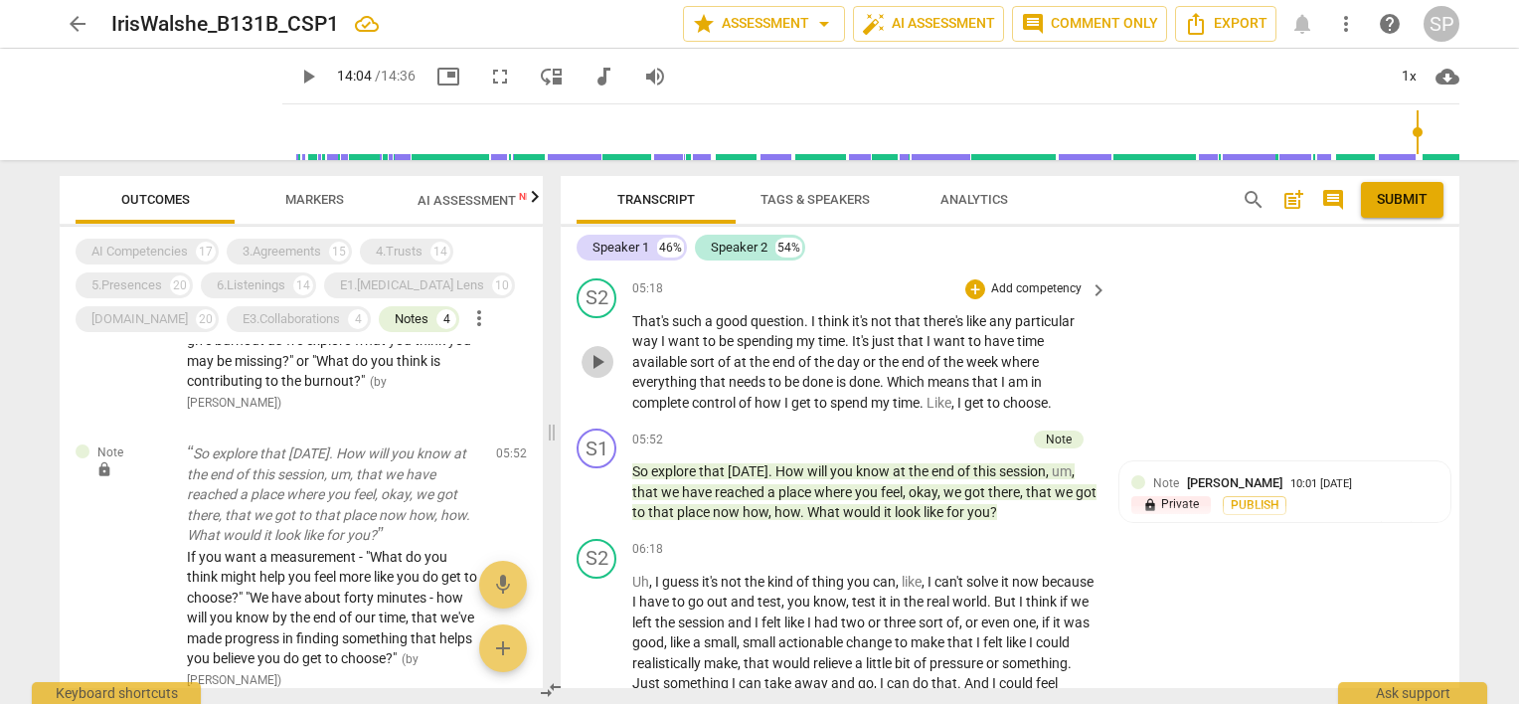
click at [601, 352] on span "play_arrow" at bounding box center [598, 362] width 24 height 24
click at [598, 350] on span "pause" at bounding box center [598, 362] width 24 height 24
type input "351"
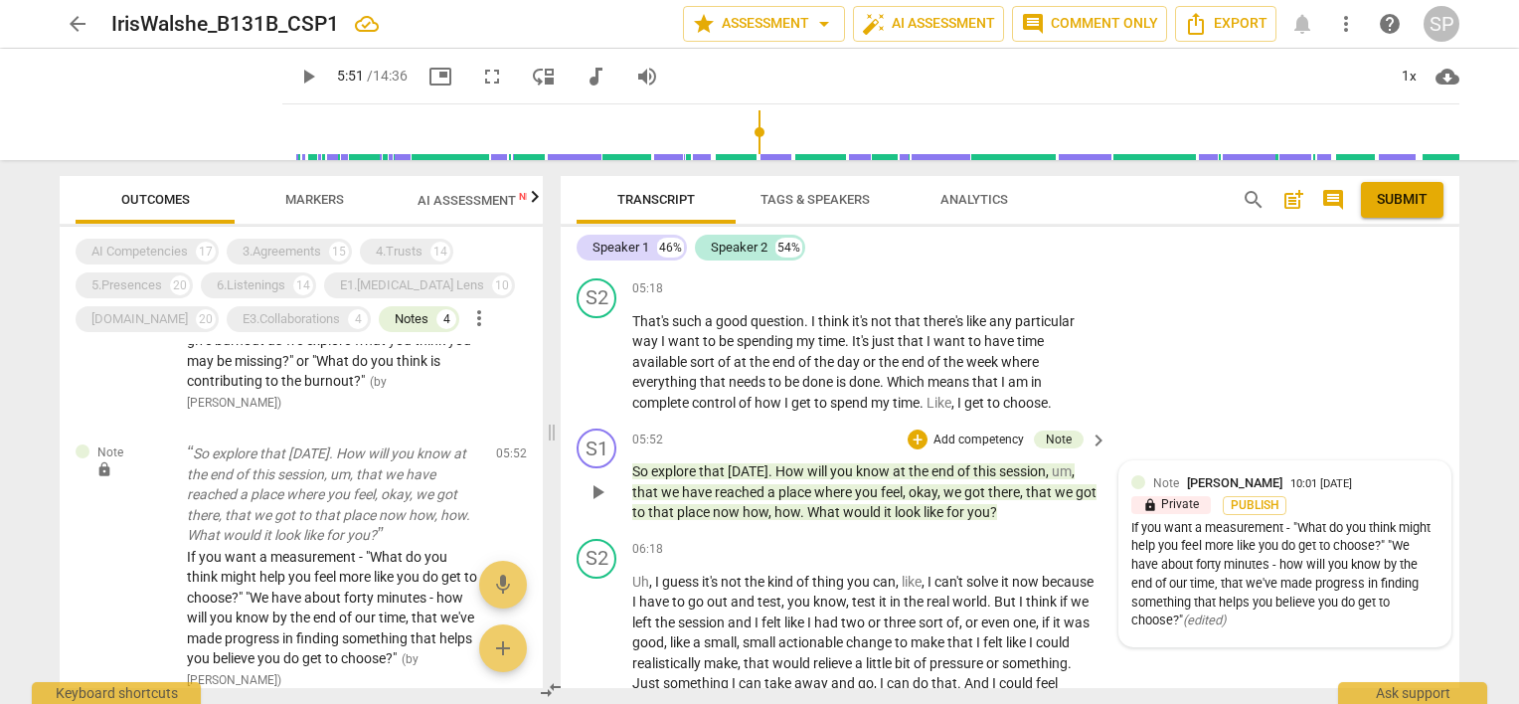
click at [1398, 473] on div "Note [PERSON_NAME] 10:01 [DATE]" at bounding box center [1295, 482] width 285 height 19
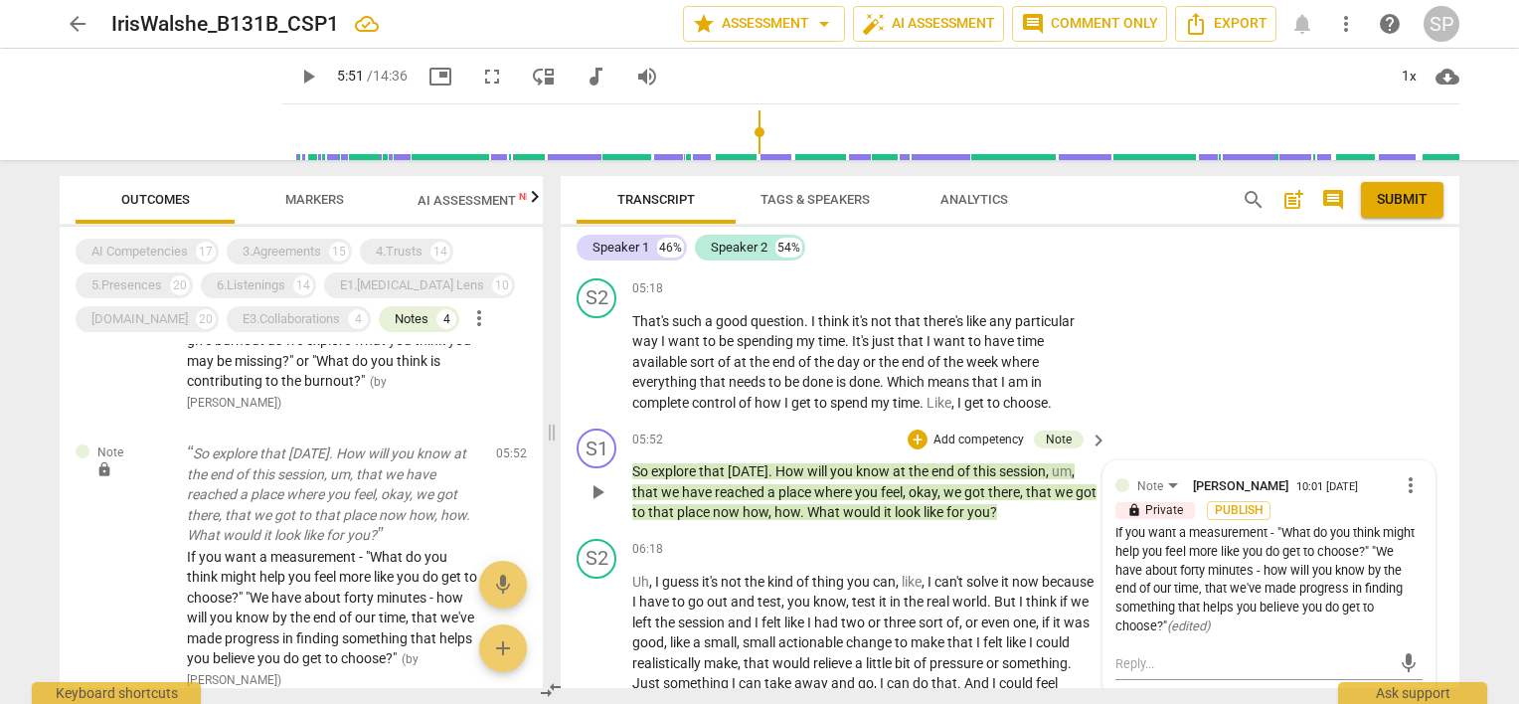
click at [1399, 473] on span "more_vert" at bounding box center [1411, 485] width 24 height 24
click at [1422, 469] on li "Edit" at bounding box center [1427, 473] width 69 height 38
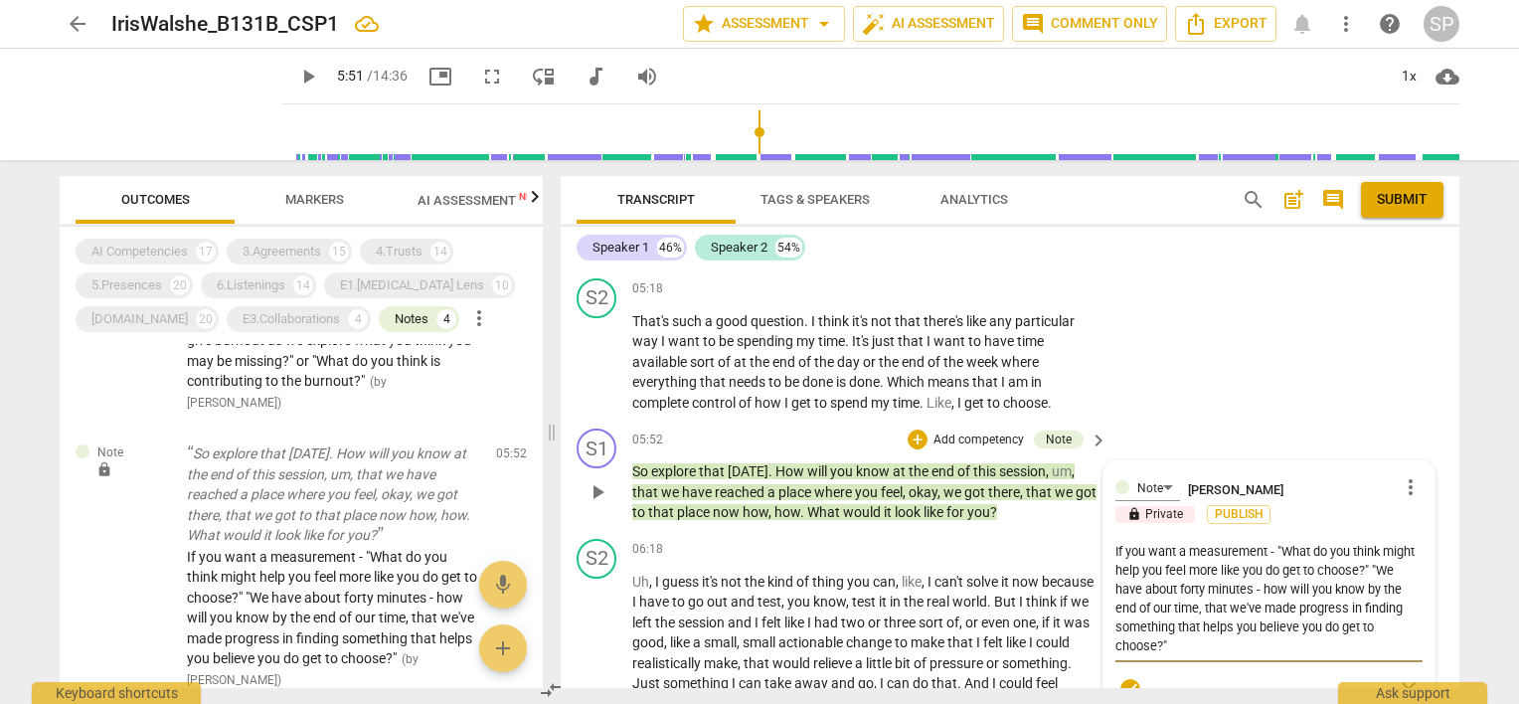
type textarea "cIf you want a measurement - "What do you think might help you feel more like y…"
type textarea "cIIf you want a measurement - "What do you think might help you feel more like …"
type textarea "cIfIf you want a measurement - "What do you think might help you feel more like…"
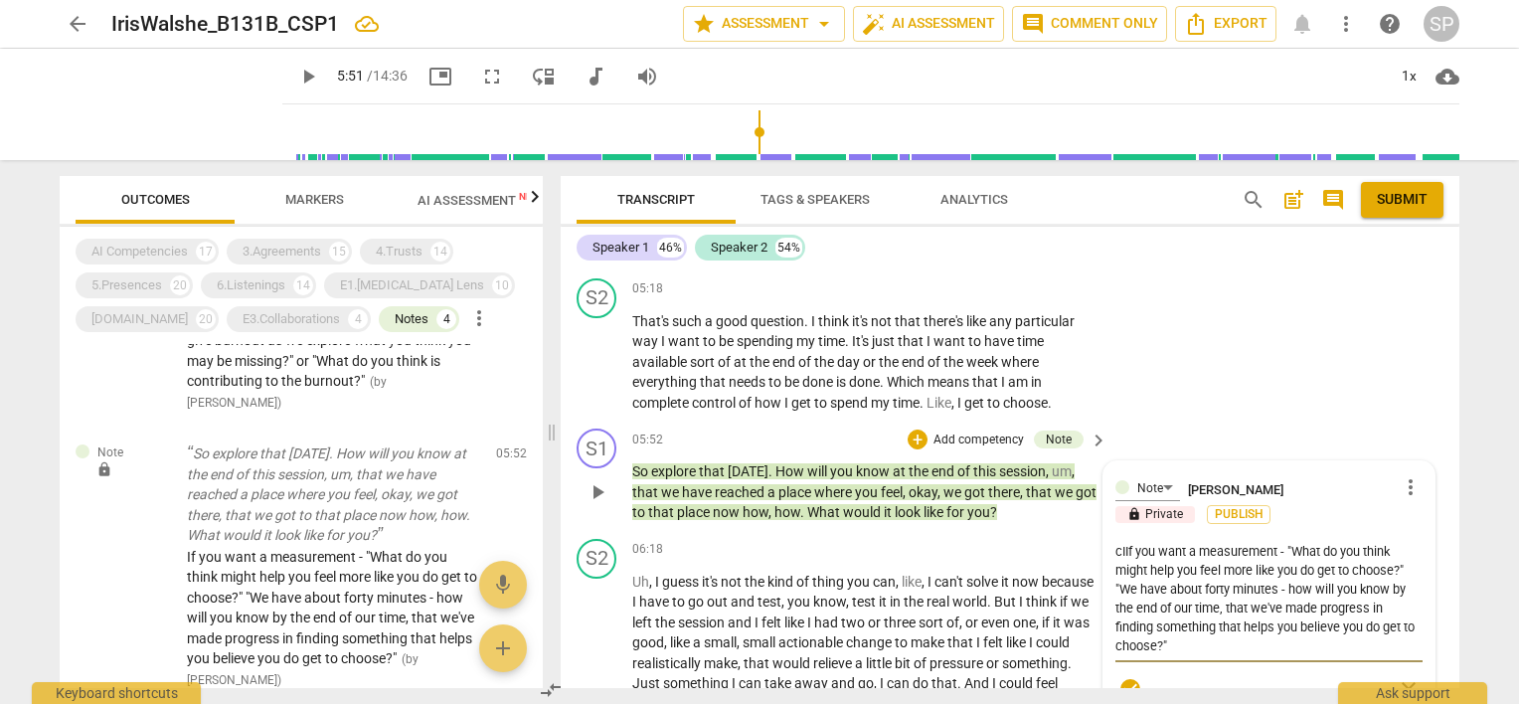
type textarea "cIfIf you want a measurement - "What do you think might help you feel more like…"
type textarea "cIIf you want a measurement - "What do you think might help you feel more like …"
type textarea "cIf you want a measurement - "What do you think might help you feel more like y…"
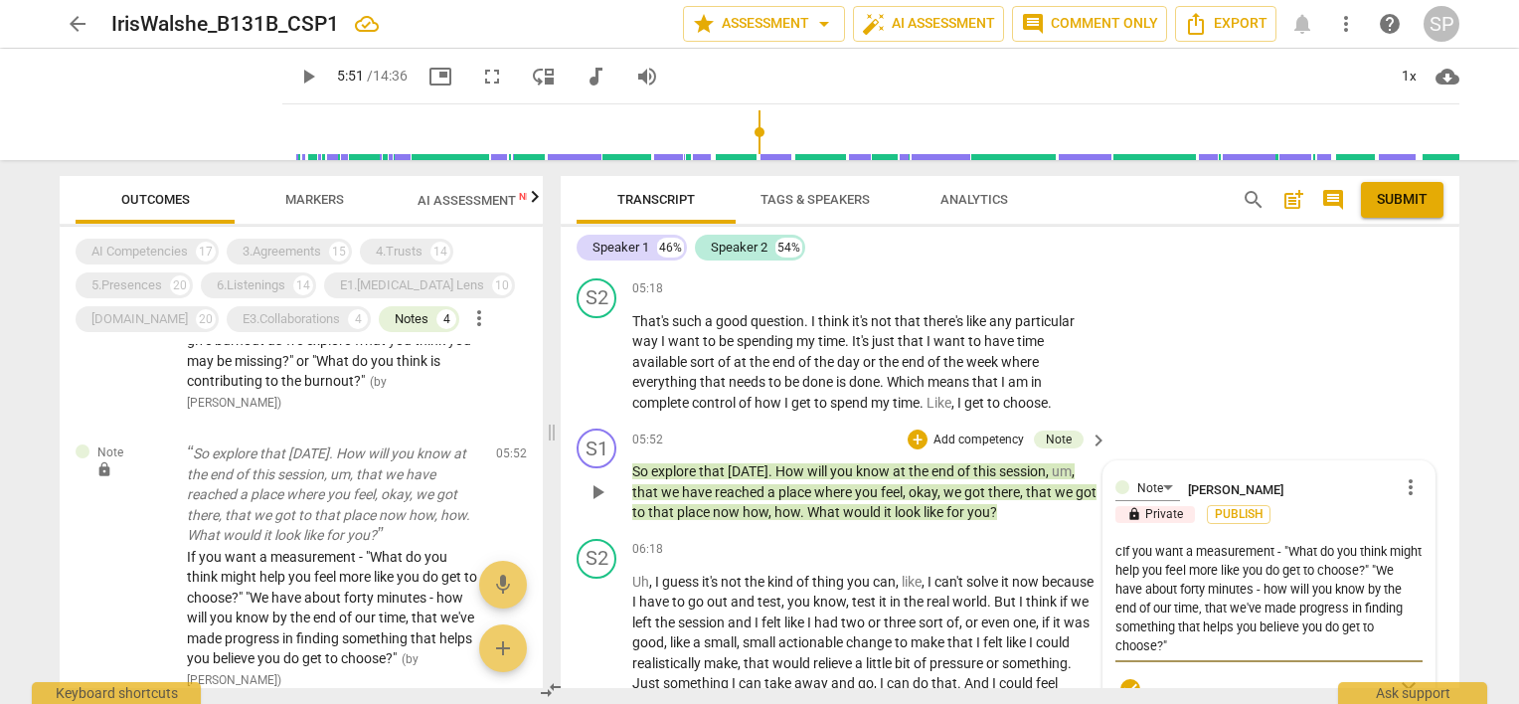
type textarea "If you want a measurement - "What do you think might help you feel more like yo…"
type textarea "IIf you want a measurement - "What do you think might help you feel more like y…"
type textarea "IfIf you want a measurement - "What do you think might help you feel more like …"
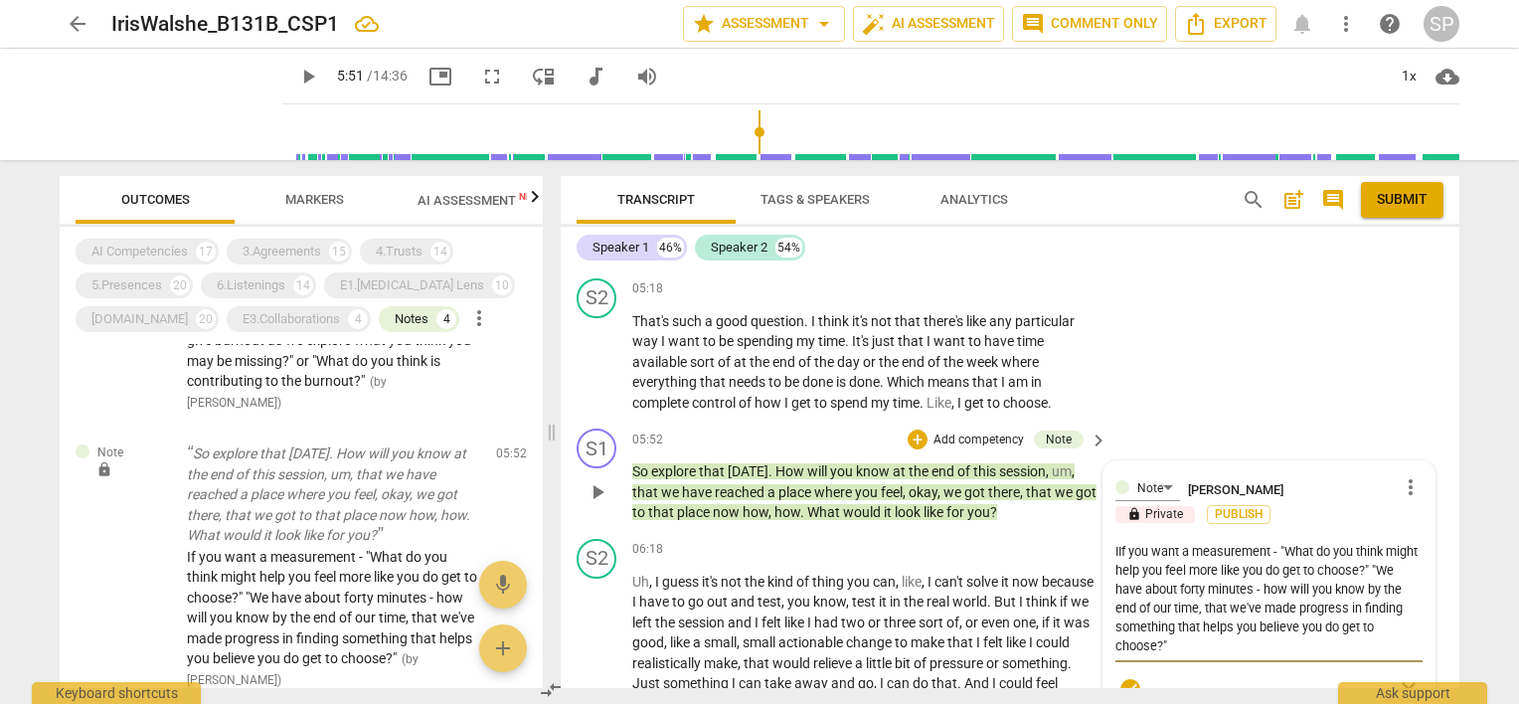
type textarea "IfIf you want a measurement - "What do you think might help you feel more like …"
type textarea "If If you want a measurement - "What do you think might help you feel more like…"
type textarea "If yIf you want a measurement - "What do you think might help you feel more lik…"
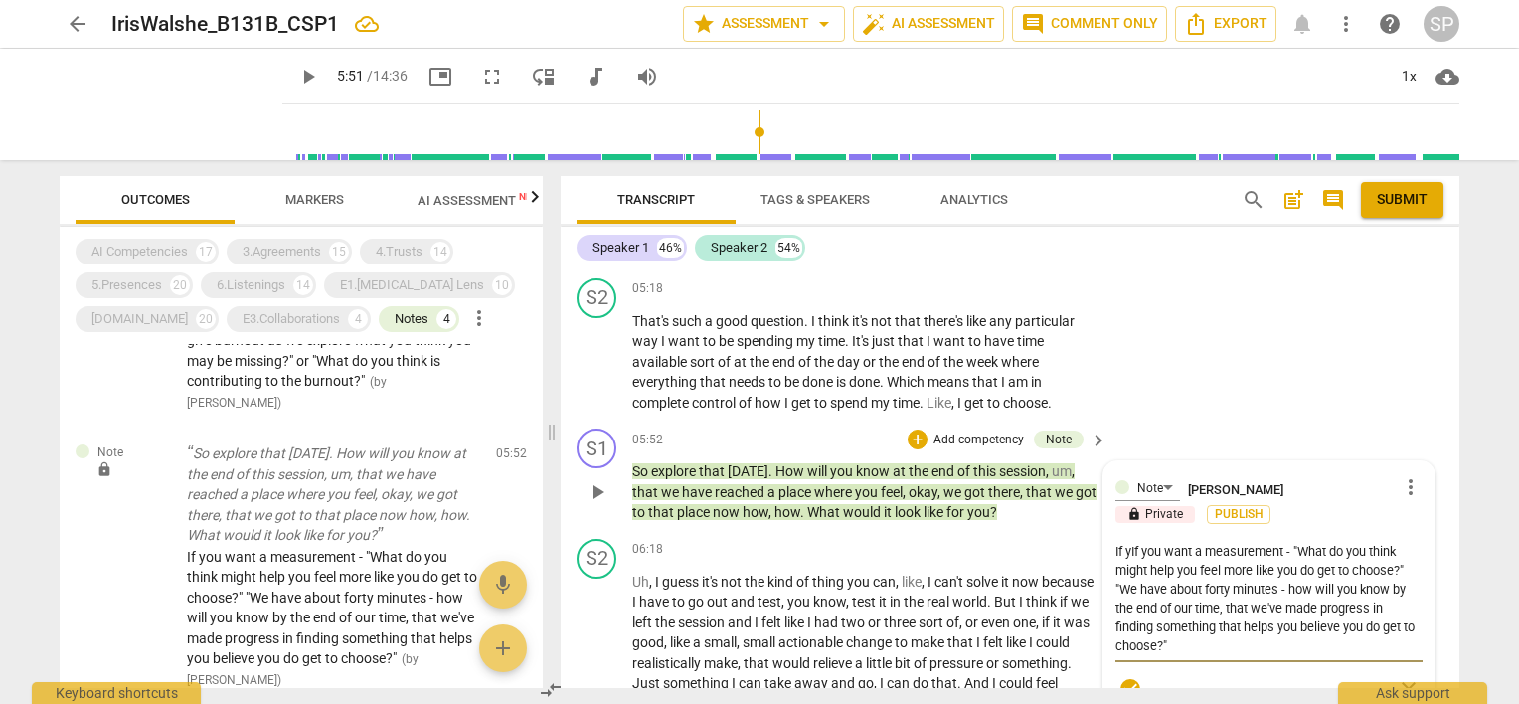
type textarea "If yoIf you want a measurement - "What do you think might help you feel more li…"
type textarea "If youIf you want a measurement - "What do you think might help you feel more l…"
type textarea "If you If you want a measurement - "What do you think might help you feel more …"
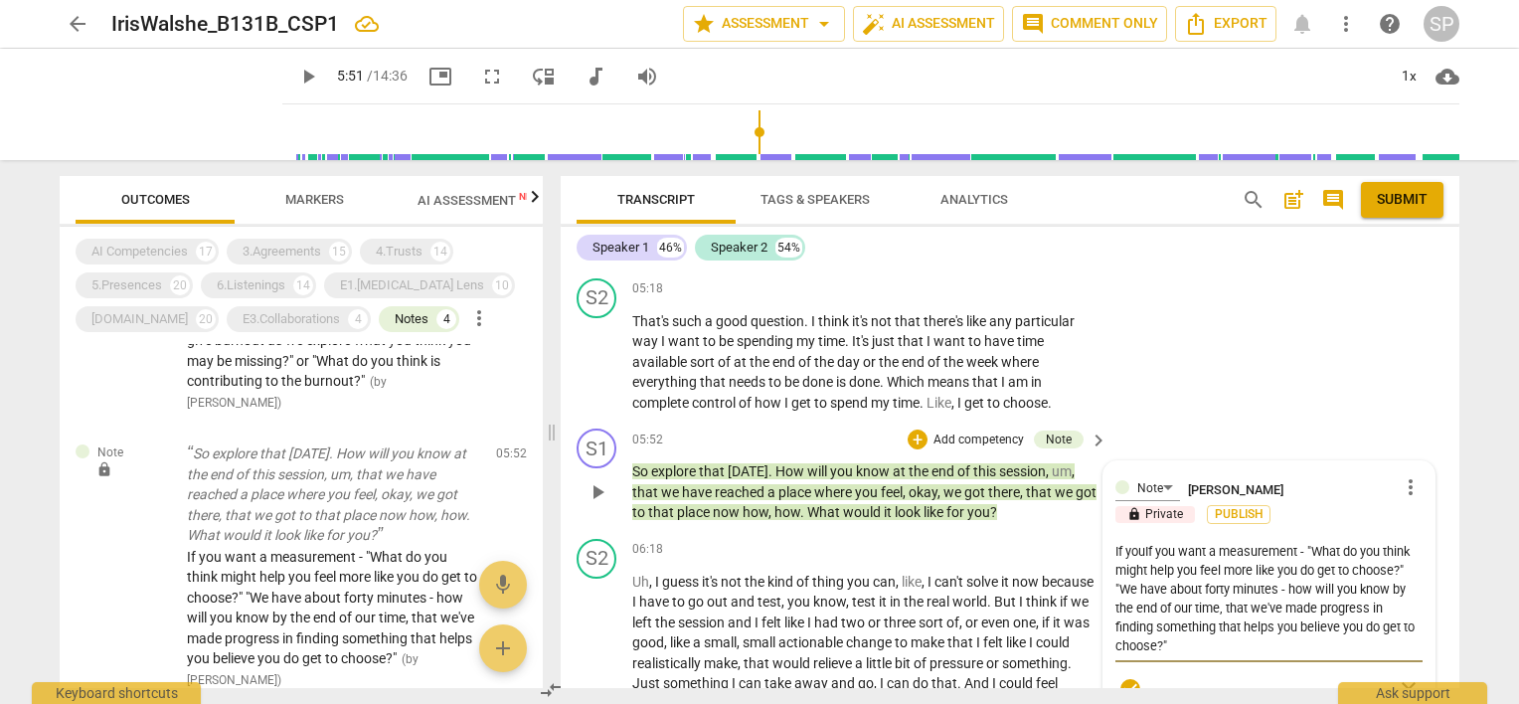
type textarea "If you If you want a measurement - "What do you think might help you feel more …"
type textarea "If you wIf you want a measurement - "What do you think might help you feel more…"
type textarea "If you waIf you want a measurement - "What do you think might help you feel mor…"
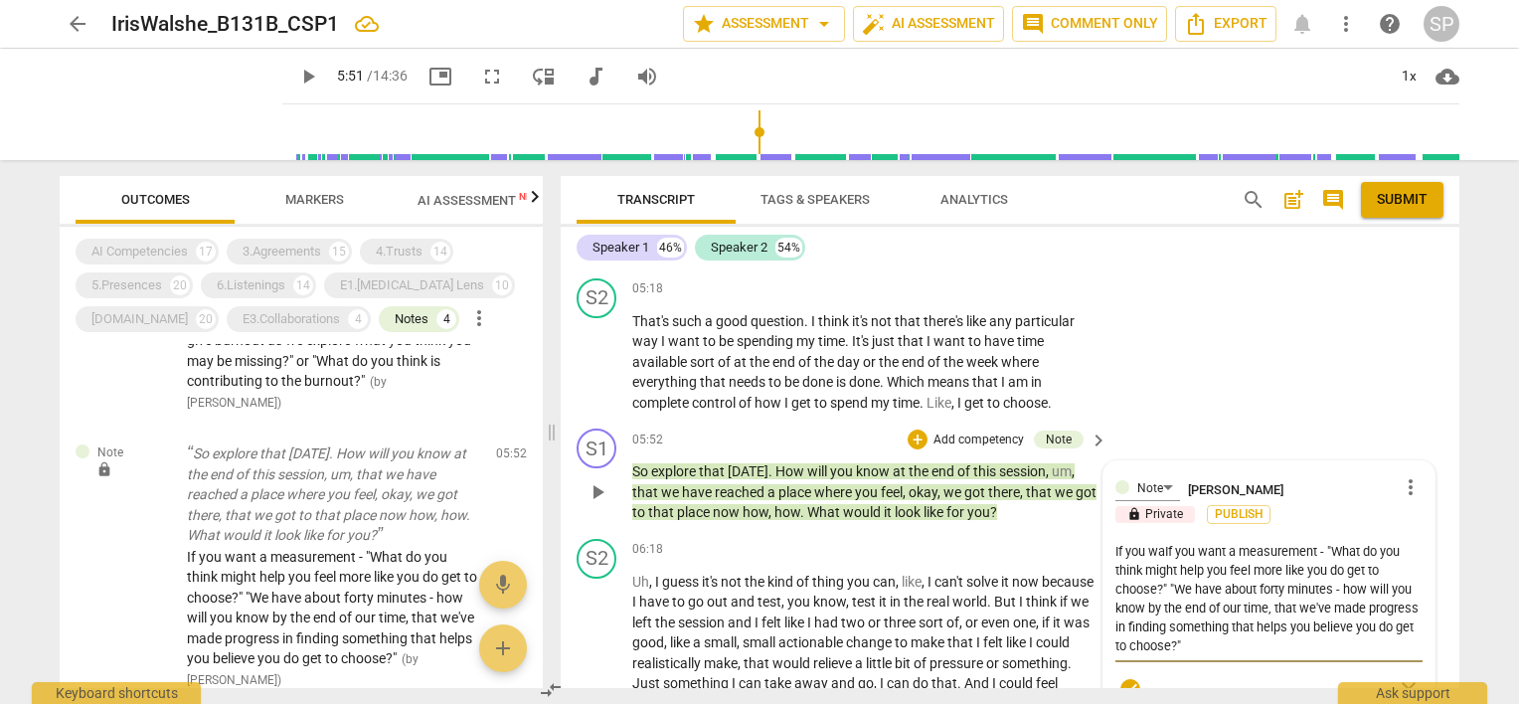
type textarea "If you wanIf you want a measurement - "What do you think might help you feel mo…"
type textarea "If you wantIf you want a measurement - "What do you think might help you feel m…"
type textarea "If you want If you want a measurement - "What do you think might help you feel …"
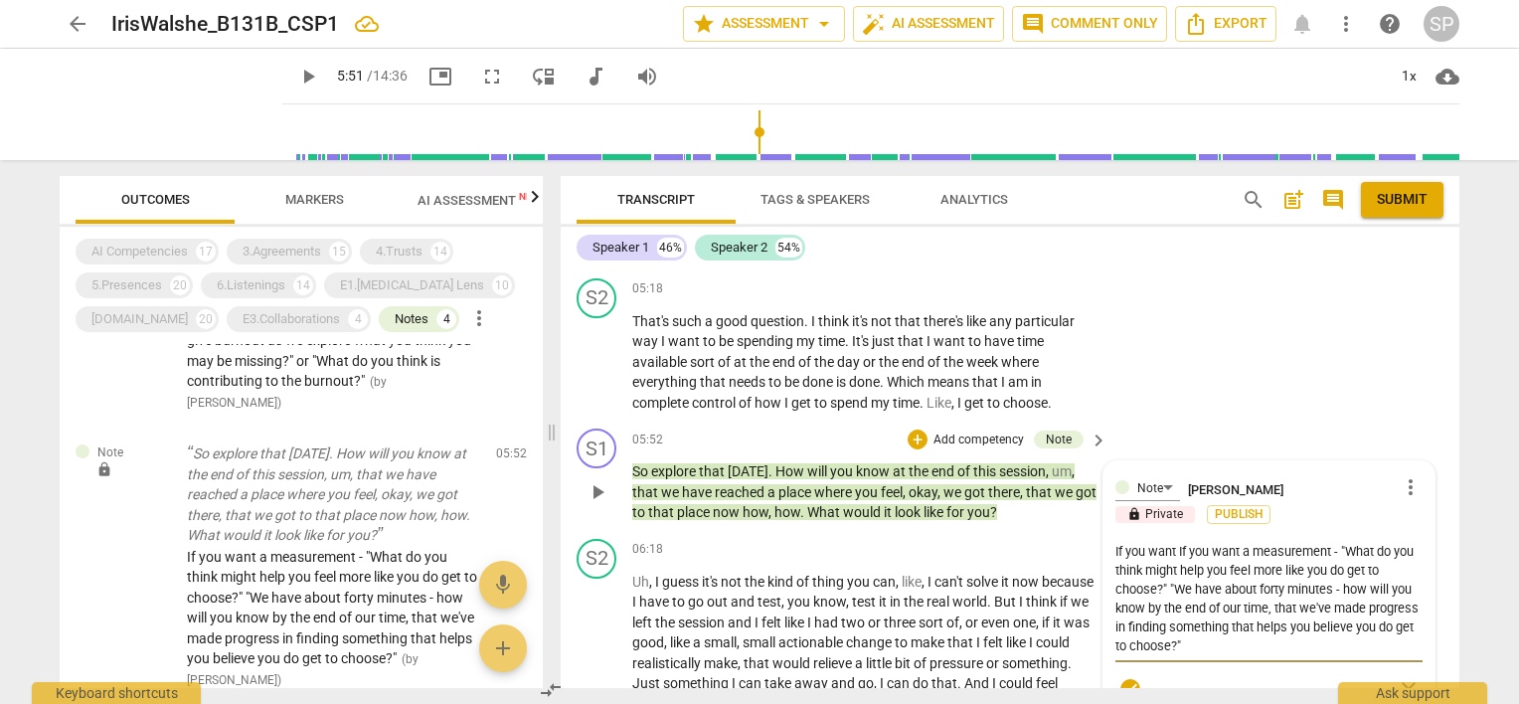
type textarea "If you want tIf you want a measurement - "What do you think might help you feel…"
type textarea "If you want toIf you want a measurement - "What do you think might help you fee…"
type textarea "If you want to If you want a measurement - "What do you think might help you fe…"
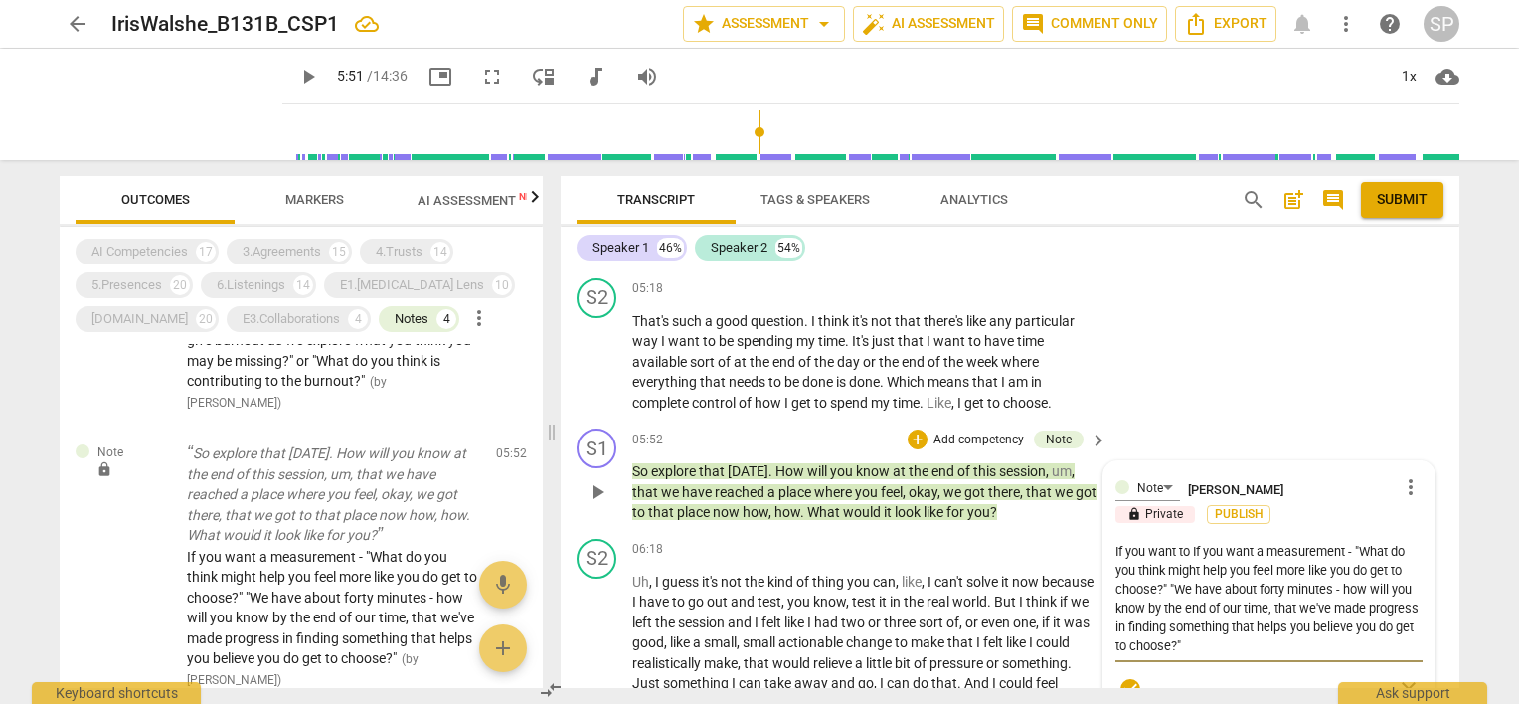
type textarea "If you want to uIf you want a measurement - "What do you think might help you f…"
type textarea "If you want to usIf you want a measurement - "What do you think might help you …"
type textarea "If you want to useIf you want a measurement - "What do you think might help you…"
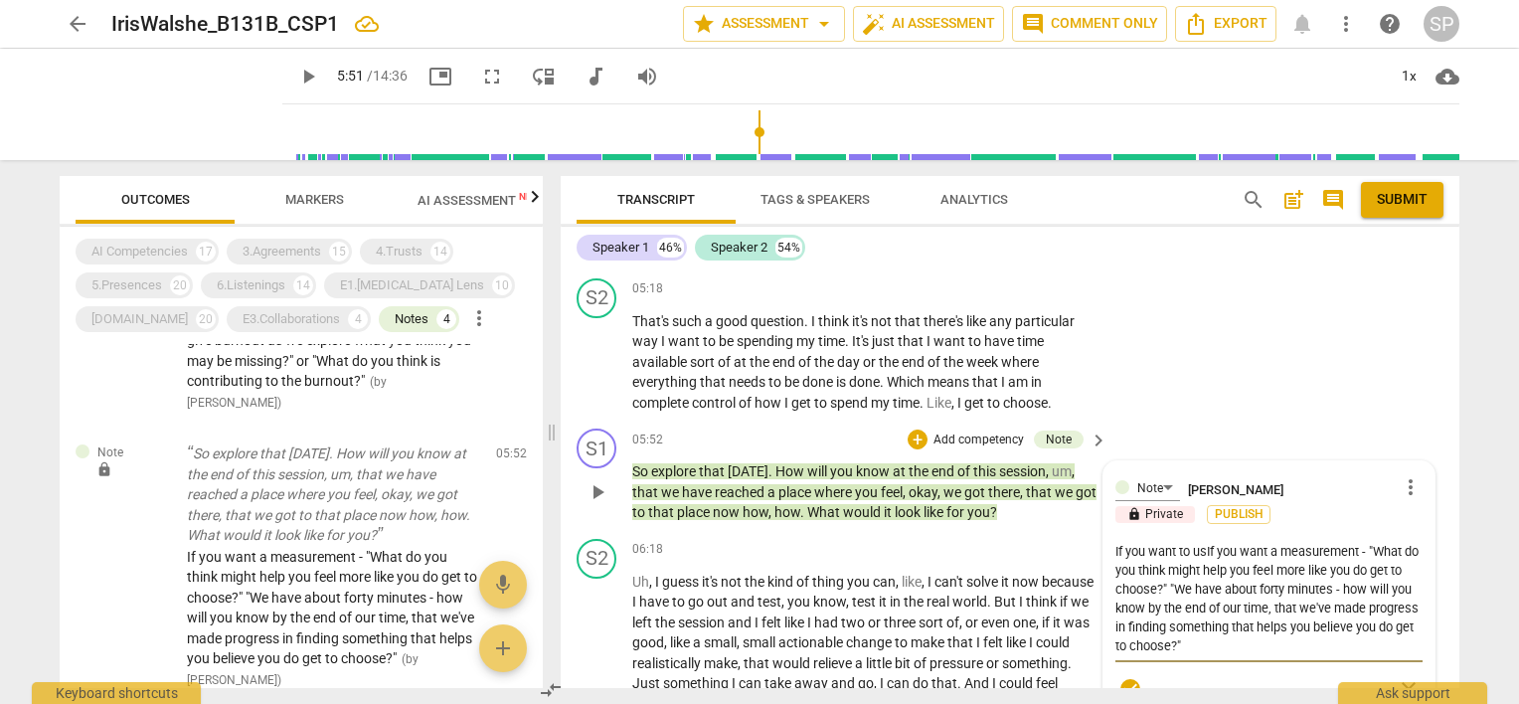
type textarea "If you want to useIf you want a measurement - "What do you think might help you…"
type textarea "If you want to use If you want a measurement - "What do you think might help yo…"
type textarea "If you want to use hIf you want a measurement - "What do you think might help y…"
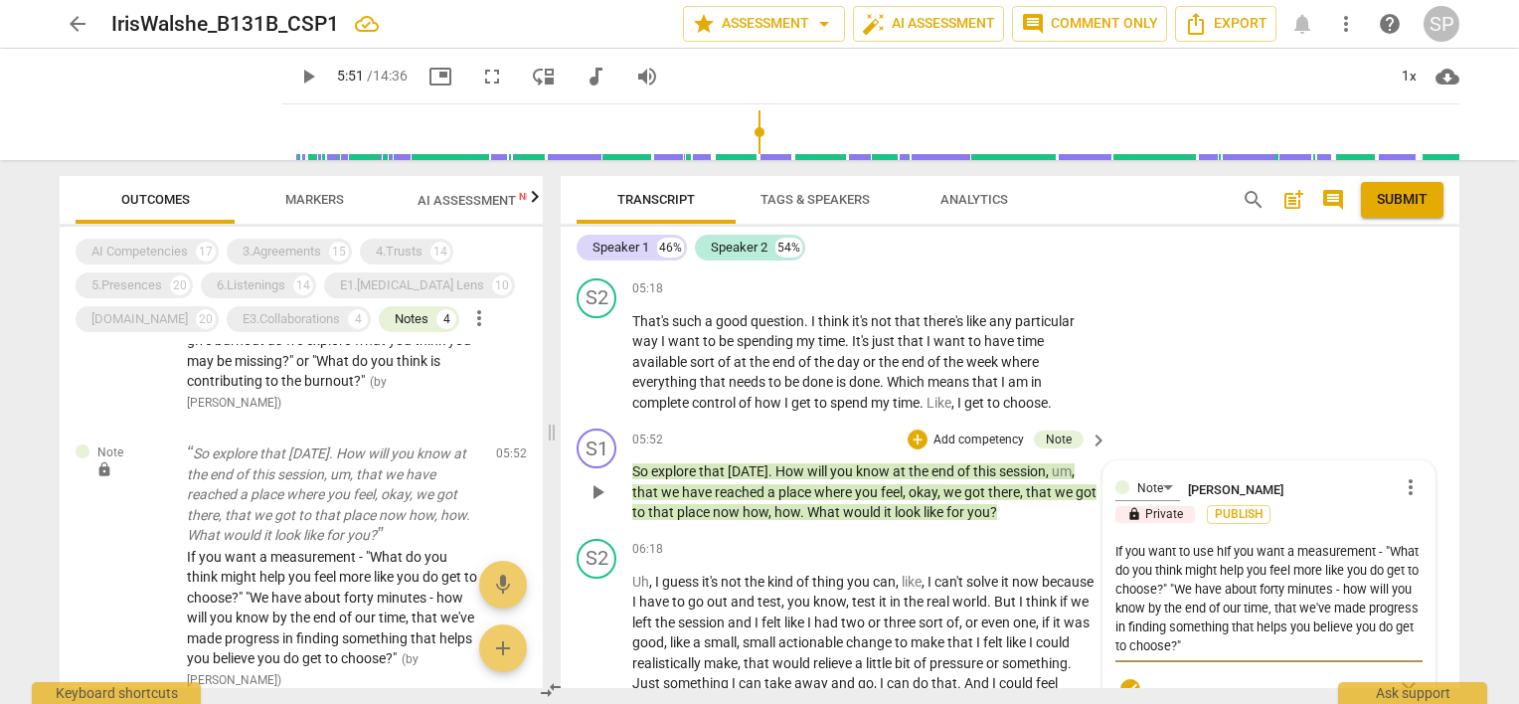
type textarea "If you want to use heIf you want a measurement - "What do you think might help …"
type textarea "If you want to use herIf you want a measurement - "What do you think might help…"
type textarea "If you want to use her If you want a measurement - "What do you think might hel…"
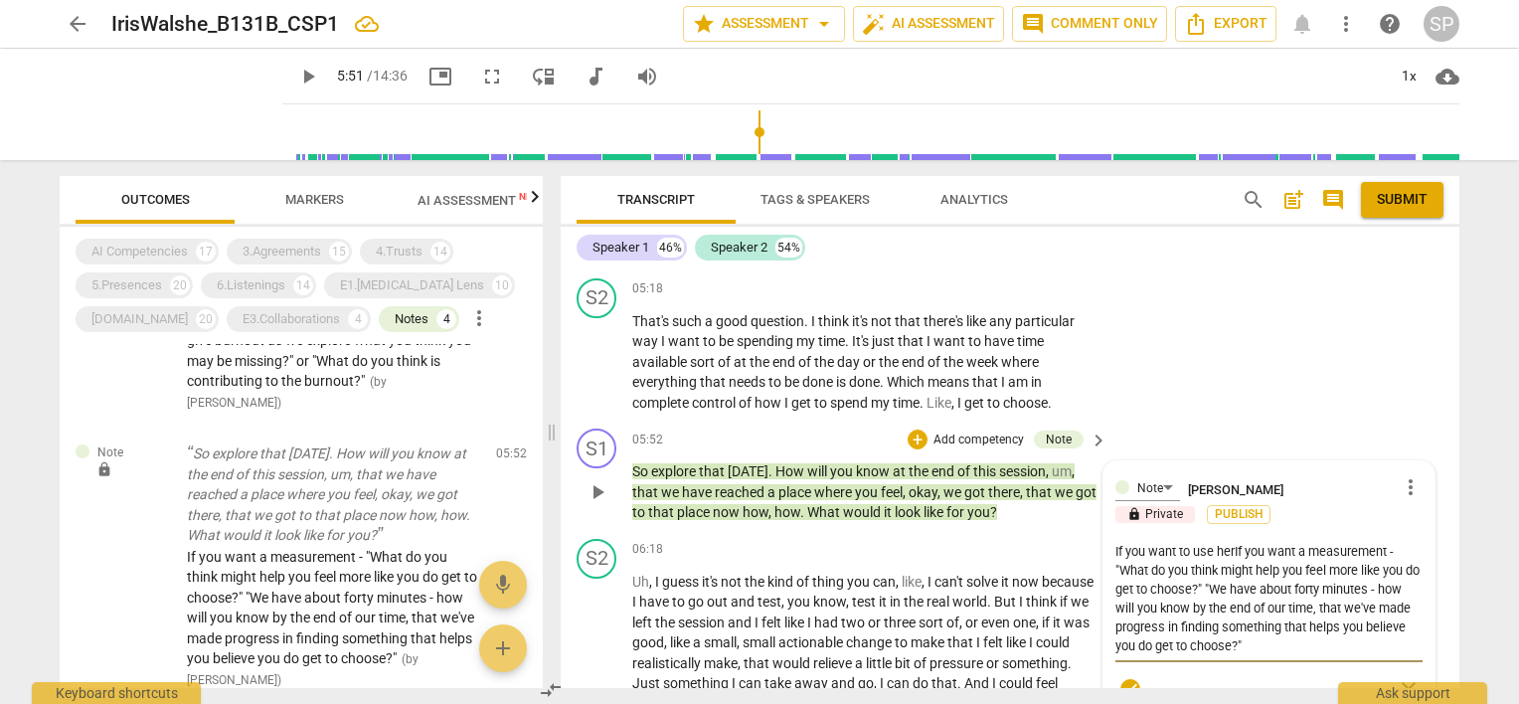
type textarea "If you want to use her If you want a measurement - "What do you think might hel…"
type textarea "If you want to use her lIf you want a measurement - "What do you think might he…"
type textarea "If you want to use her laIf you want a measurement - "What do you think might h…"
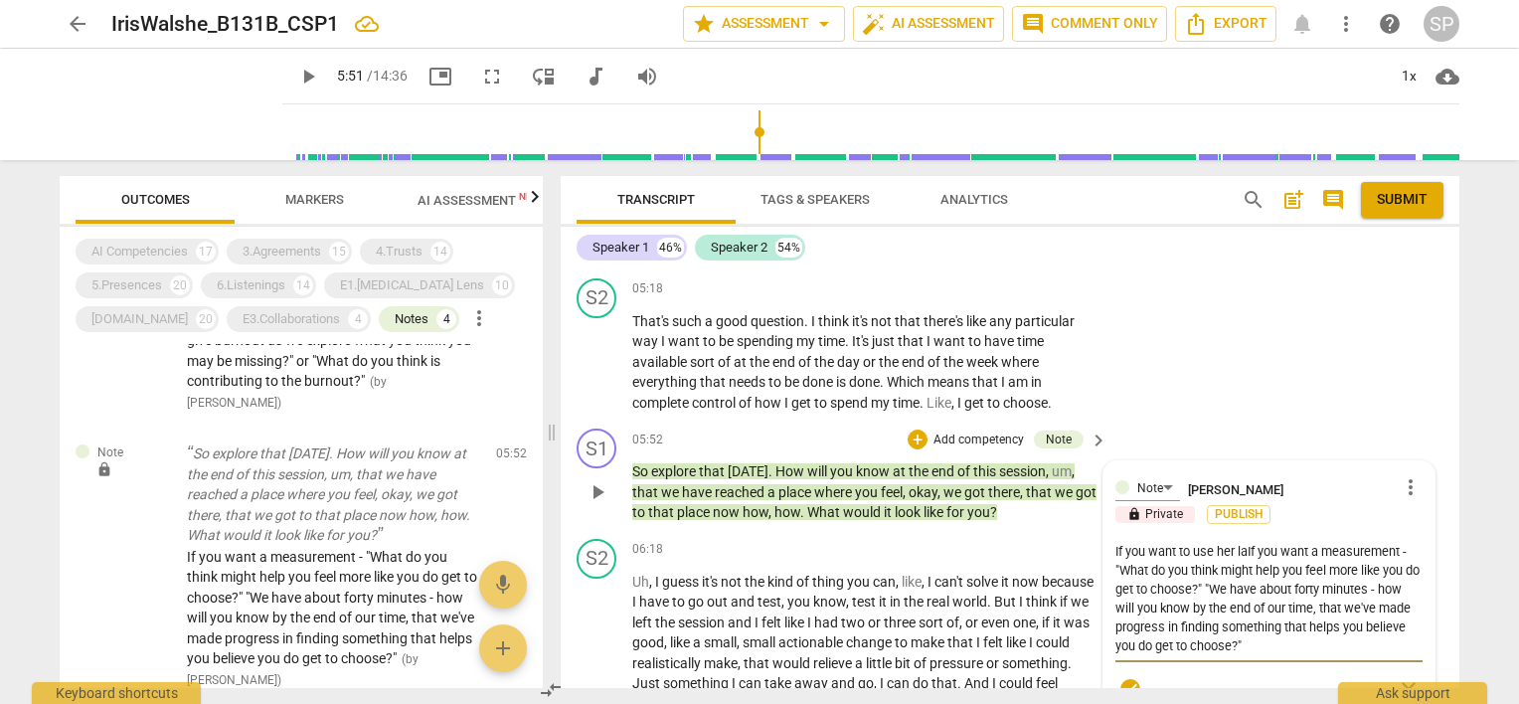
type textarea "If you want to use her lanIf you want a measurement - "What do you think might …"
type textarea "If you want to use her langIf you want a measurement - "What do you think might…"
type textarea "If you want to use her languIf you want a measurement - "What do you think migh…"
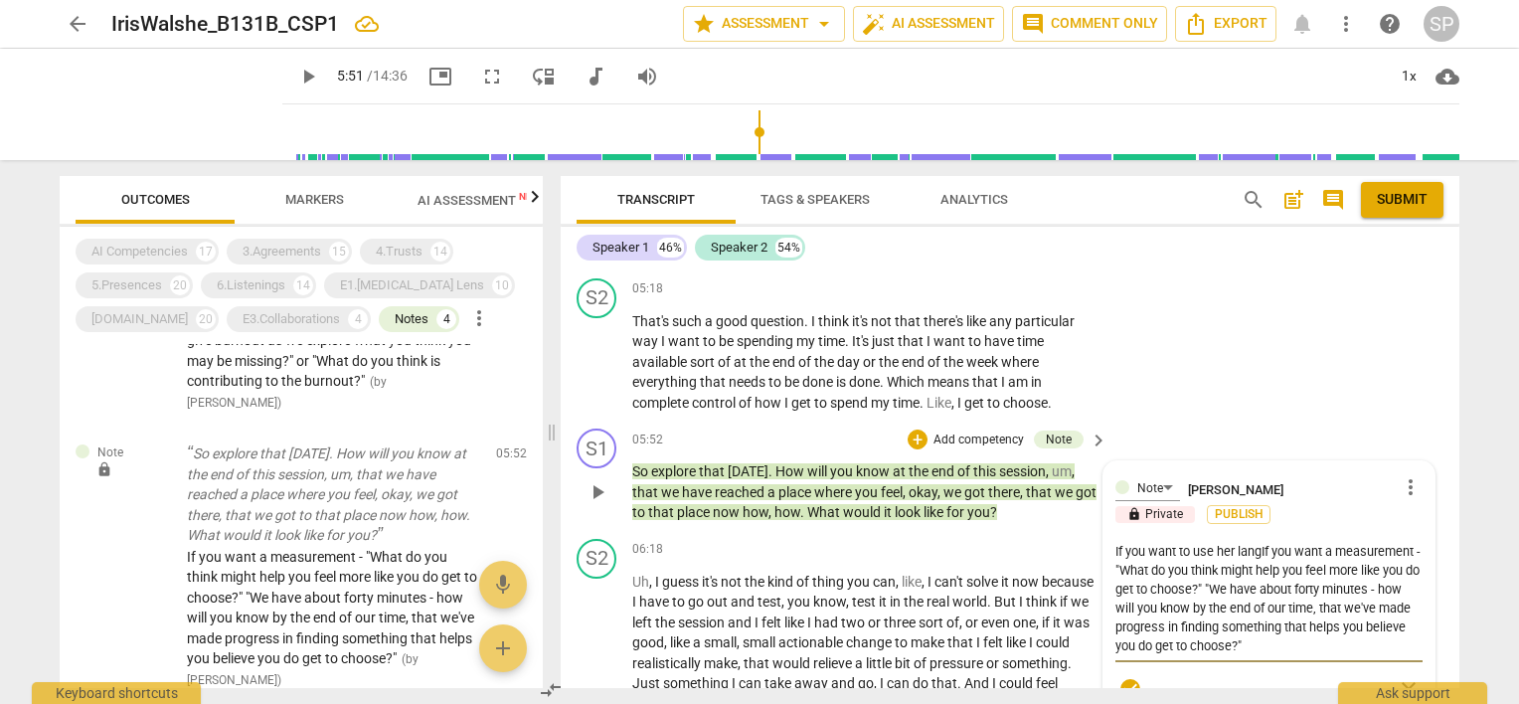
type textarea "If you want to use her languIf you want a measurement - "What do you think migh…"
type textarea "If you want to use her languaIf you want a measurement - "What do you think mig…"
type textarea "If you want to use her languagIf you want a measurement - "What do you think mi…"
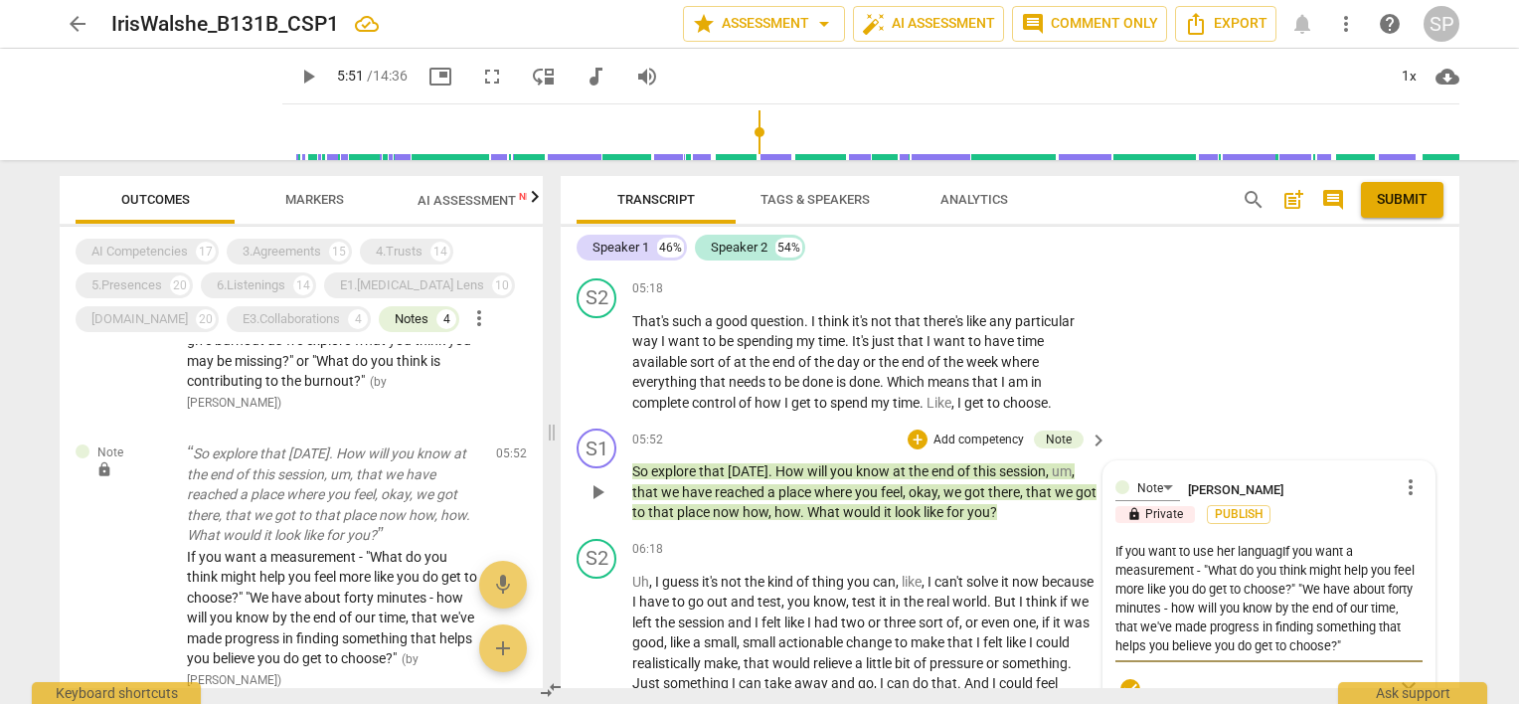
type textarea "If you want to use her languageIf you want a measurement - "What do you think m…"
type textarea "If you want to use her language If you want a measurement - "What do you think …"
type textarea "If you want to use her language wIf you want a measurement - "What do you think…"
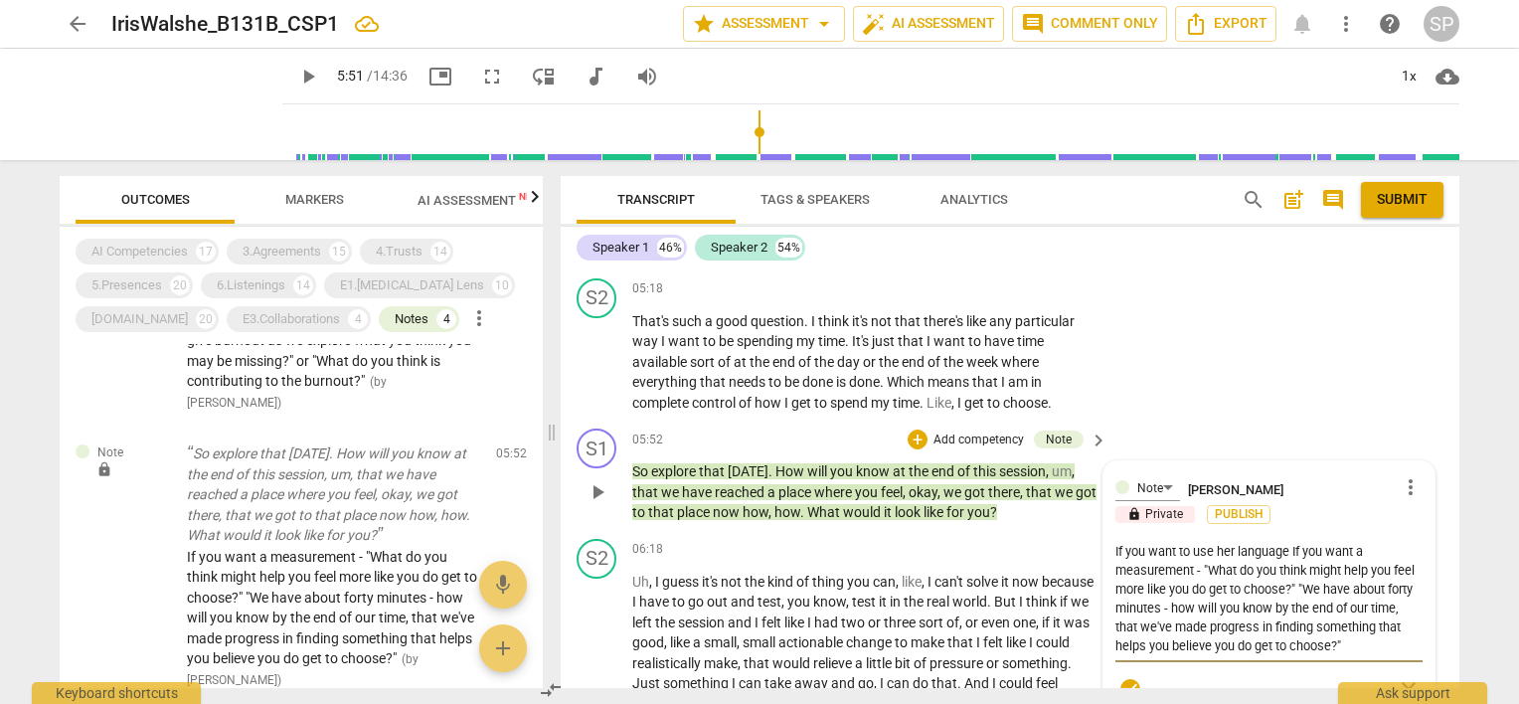
type textarea "If you want to use her language wIf you want a measurement - "What do you think…"
type textarea "If you want to use her language wiIf you want a measurement - "What do you thin…"
type textarea "If you want to use her language witIf you want a measurement - "What do you thi…"
type textarea "If you want to use her language withIf you want a measurement - "What do you th…"
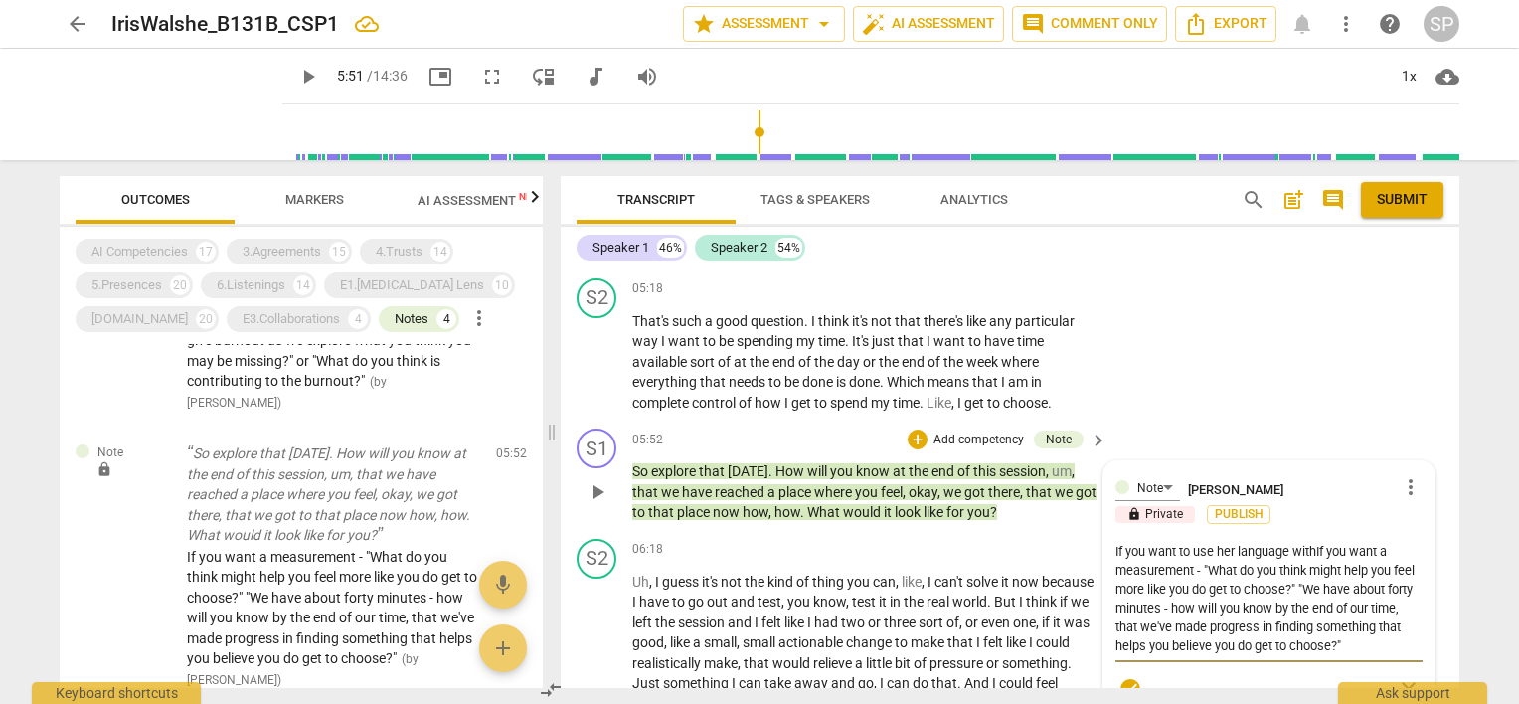
type textarea "If you want to use her language with If you want a measurement - "What do you t…"
type textarea "If you want to use her language with yIf you want a measurement - "What do you …"
type textarea "If you want to use her language with yoIf you want a measurement - "What do you…"
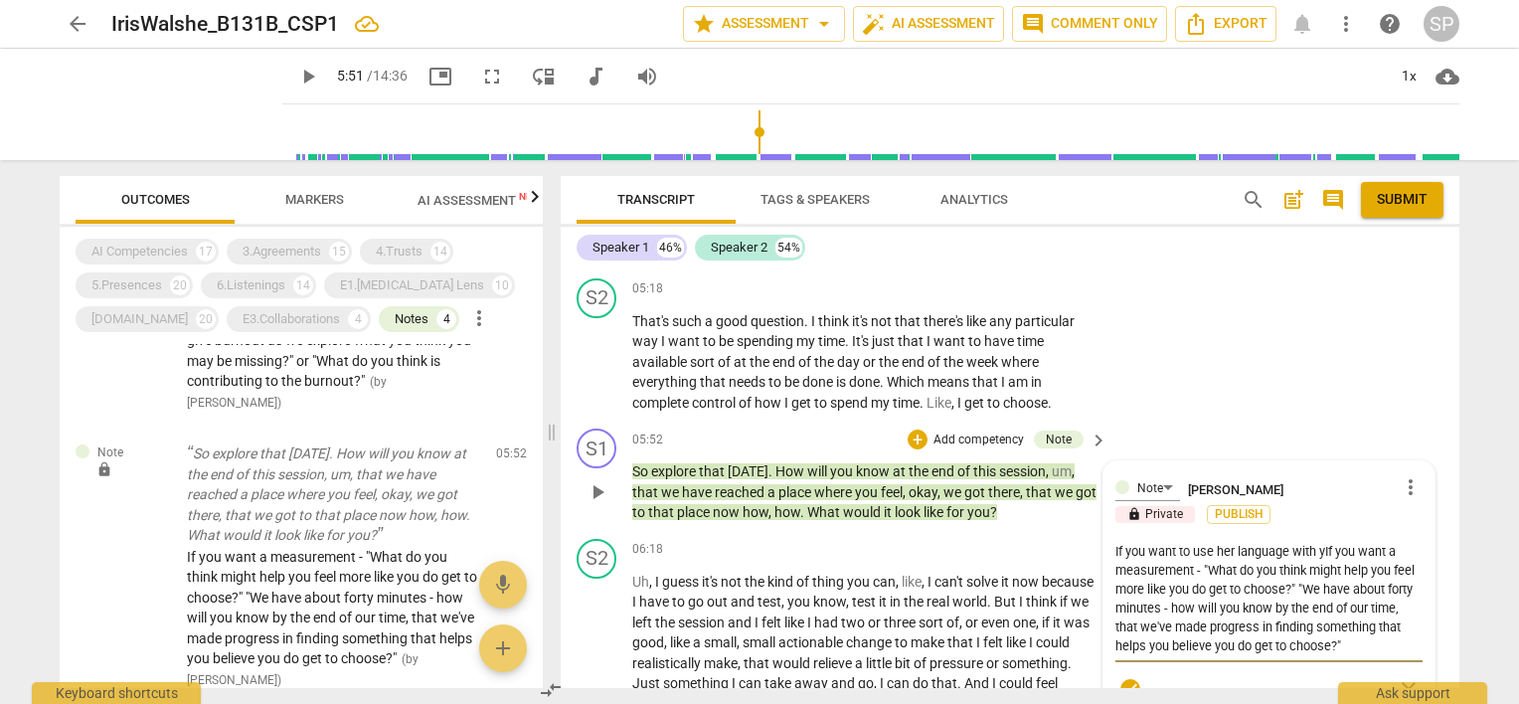
type textarea "If you want to use her language with yoIf you want a measurement - "What do you…"
type textarea "If you want to use her language with youIf you want a measurement - "What do yo…"
type textarea "If you want to use her language with yourIf you want a measurement - "What do y…"
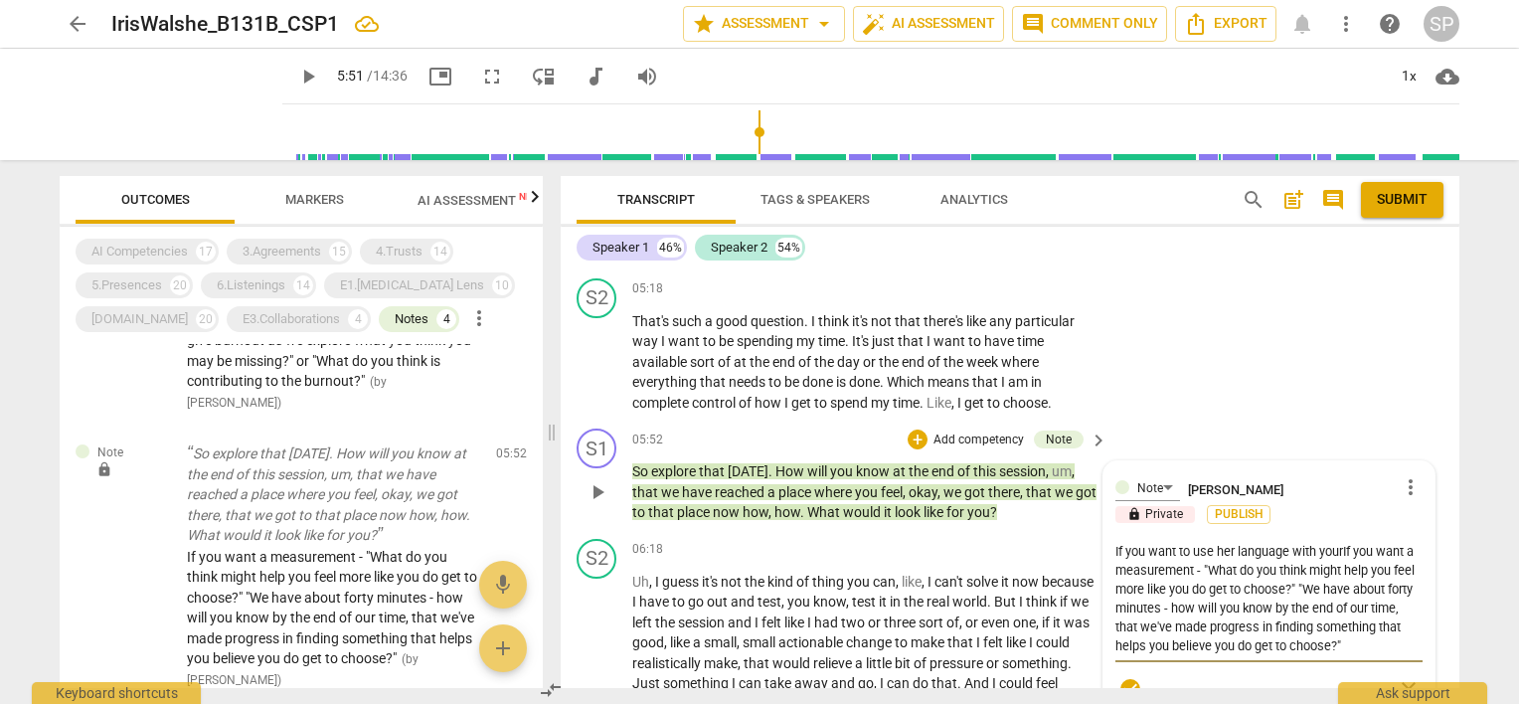
type textarea "If you want to use her language with yourf you want a measurement - "What do yo…"
type textarea "If you want to use her language with your you want a measurement - "What do you…"
type textarea "If you want to use her language with youryou want a measurement - "What do you …"
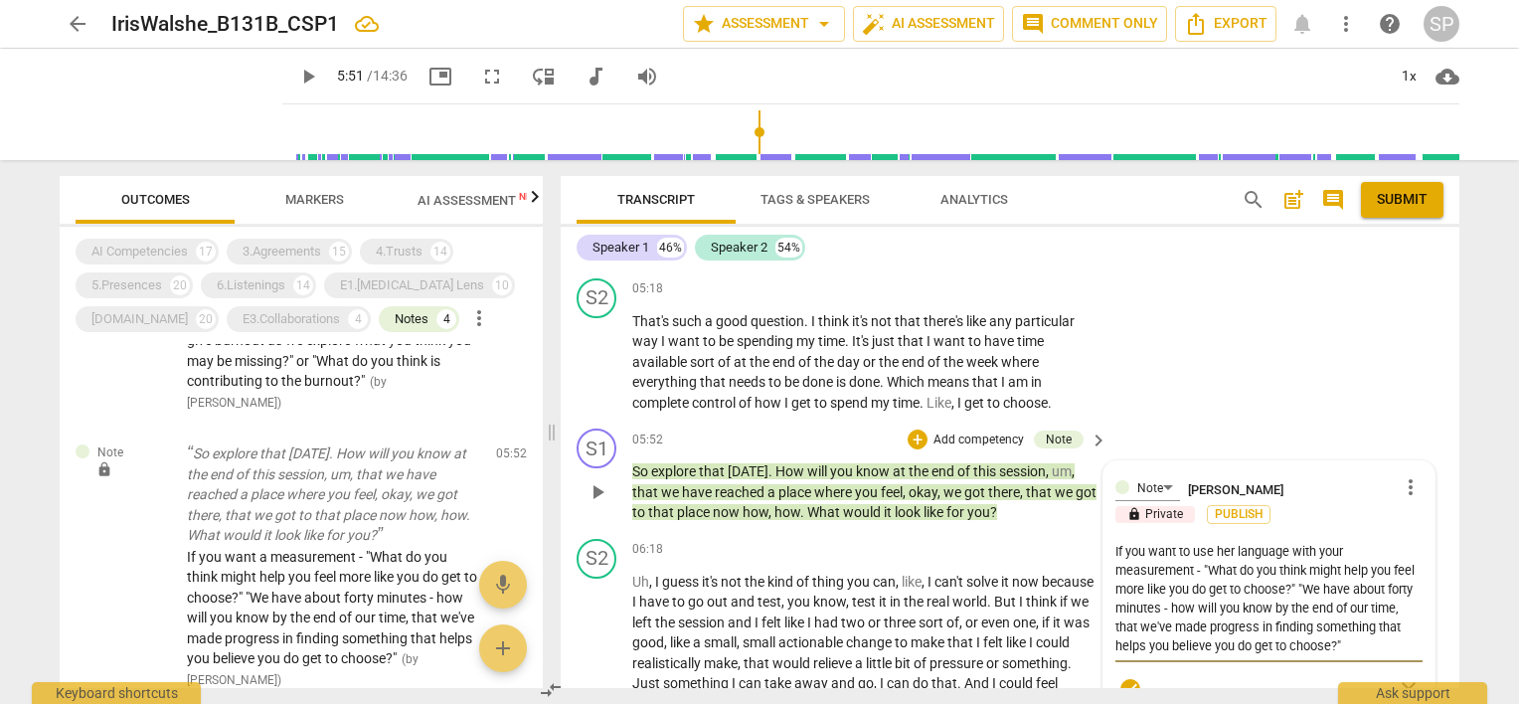
click at [1305, 557] on textarea "If you want to use her language with your measurement - "What do you think migh…" at bounding box center [1268, 598] width 307 height 113
click at [1346, 553] on textarea "If you want to use her language with your measurement - "What might help you fe…" at bounding box center [1268, 598] width 307 height 113
click at [1325, 561] on textarea "If you want to use her language with your measurement - "What would you have at…" at bounding box center [1268, 608] width 307 height 132
click at [1226, 578] on textarea "If you want to use her language with your measurement - "What would signal to y…" at bounding box center [1268, 608] width 307 height 132
click at [1260, 614] on textarea "If you want to use her language with your measurement - "What would signal to y…" at bounding box center [1268, 617] width 307 height 151
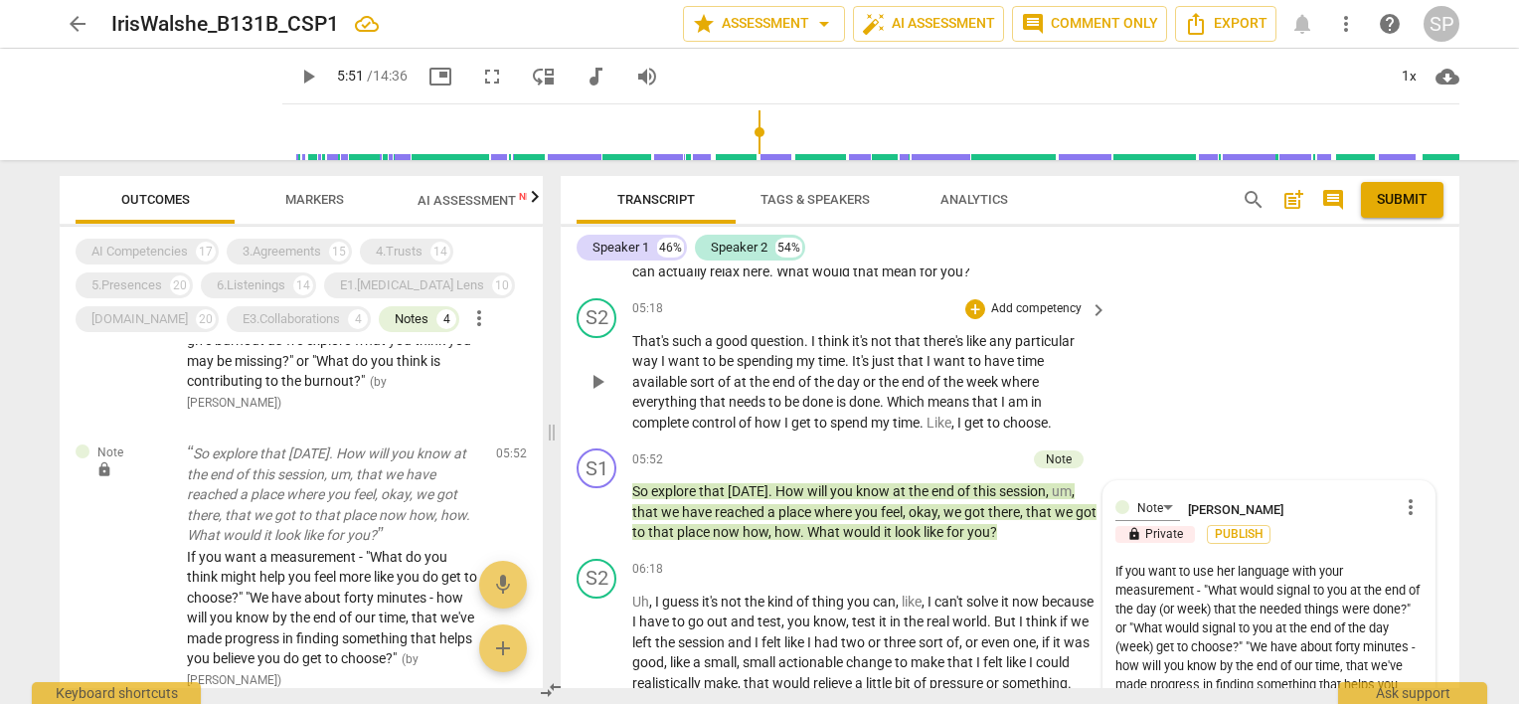
scroll to position [2953, 0]
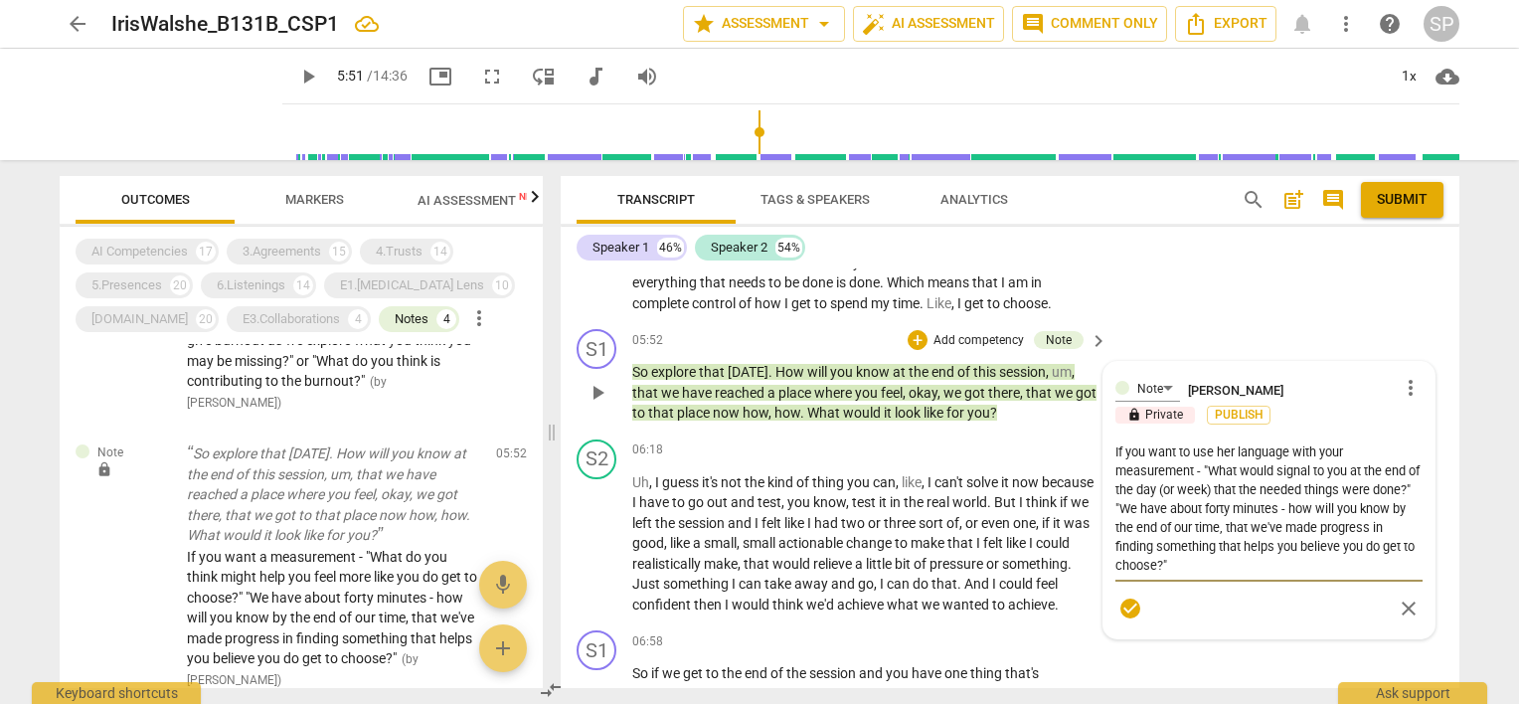
click at [1403, 533] on textarea "If you want to use her language with your measurement - "What would signal to y…" at bounding box center [1268, 508] width 307 height 132
click at [1152, 551] on textarea "If you want to use her language with your measurement - "What would signal to y…" at bounding box center [1268, 508] width 307 height 132
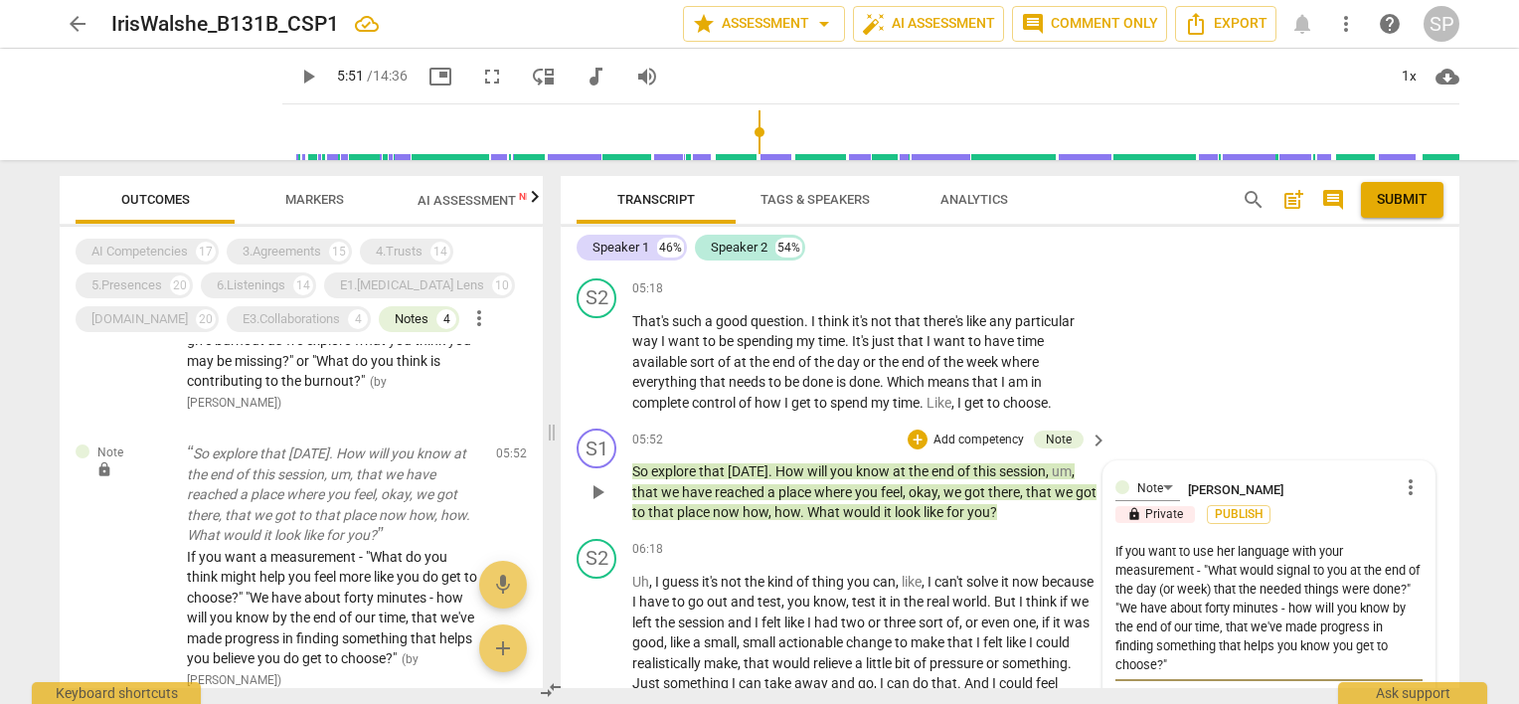
click at [1211, 652] on textarea "If you want to use her language with your measurement - "What would signal to y…" at bounding box center [1268, 608] width 307 height 132
click at [1241, 632] on textarea "If you want to use her language with your measurement - "What would signal to y…" at bounding box center [1268, 608] width 307 height 132
click at [1304, 655] on textarea "If you want to use her language with your measurement - "What would signal to y…" at bounding box center [1268, 617] width 307 height 151
click at [1334, 652] on textarea "If you want to use her language with your measurement - "What would signal to y…" at bounding box center [1268, 608] width 307 height 132
click at [1273, 667] on textarea "If you want to use her language with your measurement - "What would signal to y…" at bounding box center [1268, 617] width 307 height 151
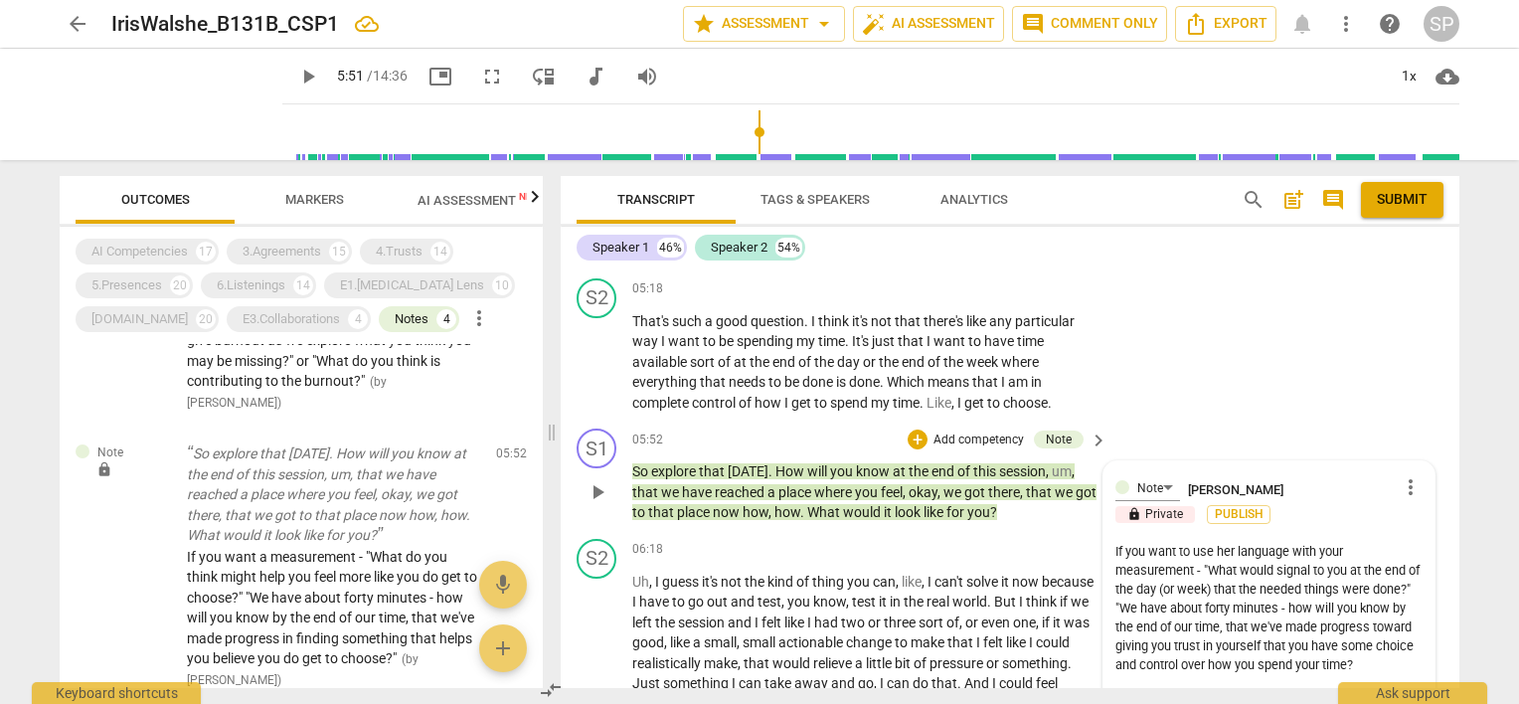
click at [1269, 611] on textarea "If you want to use her language with your measurement - "What would signal to y…" at bounding box center [1268, 617] width 307 height 151
click at [1352, 607] on textarea "If you want to use her language with your measurement - "What would signal to y…" at bounding box center [1268, 617] width 307 height 151
click at [1263, 628] on textarea "If you want to use her language with your measurement - "What would signal to y…" at bounding box center [1268, 617] width 307 height 151
click at [1306, 632] on textarea "If you want to use her language with your measurement - "What would signal to y…" at bounding box center [1268, 617] width 307 height 151
click at [1241, 633] on textarea "If you want to use her language with your measurement - "What would signal to y…" at bounding box center [1268, 617] width 307 height 151
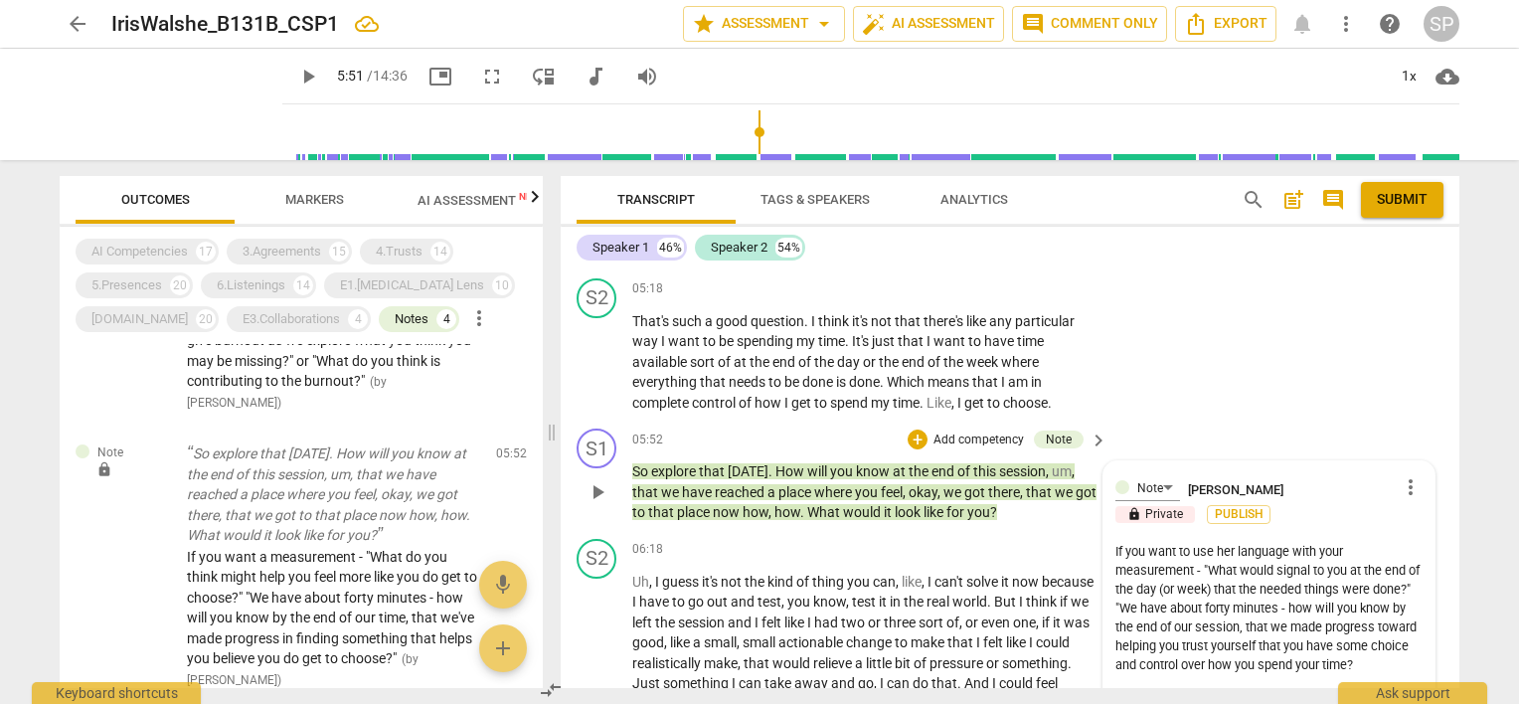
click at [1375, 631] on textarea "If you want to use her language with your measurement - "What would signal to y…" at bounding box center [1268, 617] width 307 height 151
click at [1352, 628] on textarea "If you want to use her language with your measurement - "What would signal to y…" at bounding box center [1268, 617] width 307 height 151
click at [1249, 630] on textarea "If you want to use her language with your measurement - "What would signal to y…" at bounding box center [1268, 617] width 307 height 151
click at [1395, 628] on textarea "If you want to use her language with your measurement - "What would signal to y…" at bounding box center [1268, 617] width 307 height 151
click at [1316, 542] on textarea "If you want to use her language with your measurement - "What would signal to y…" at bounding box center [1268, 617] width 307 height 151
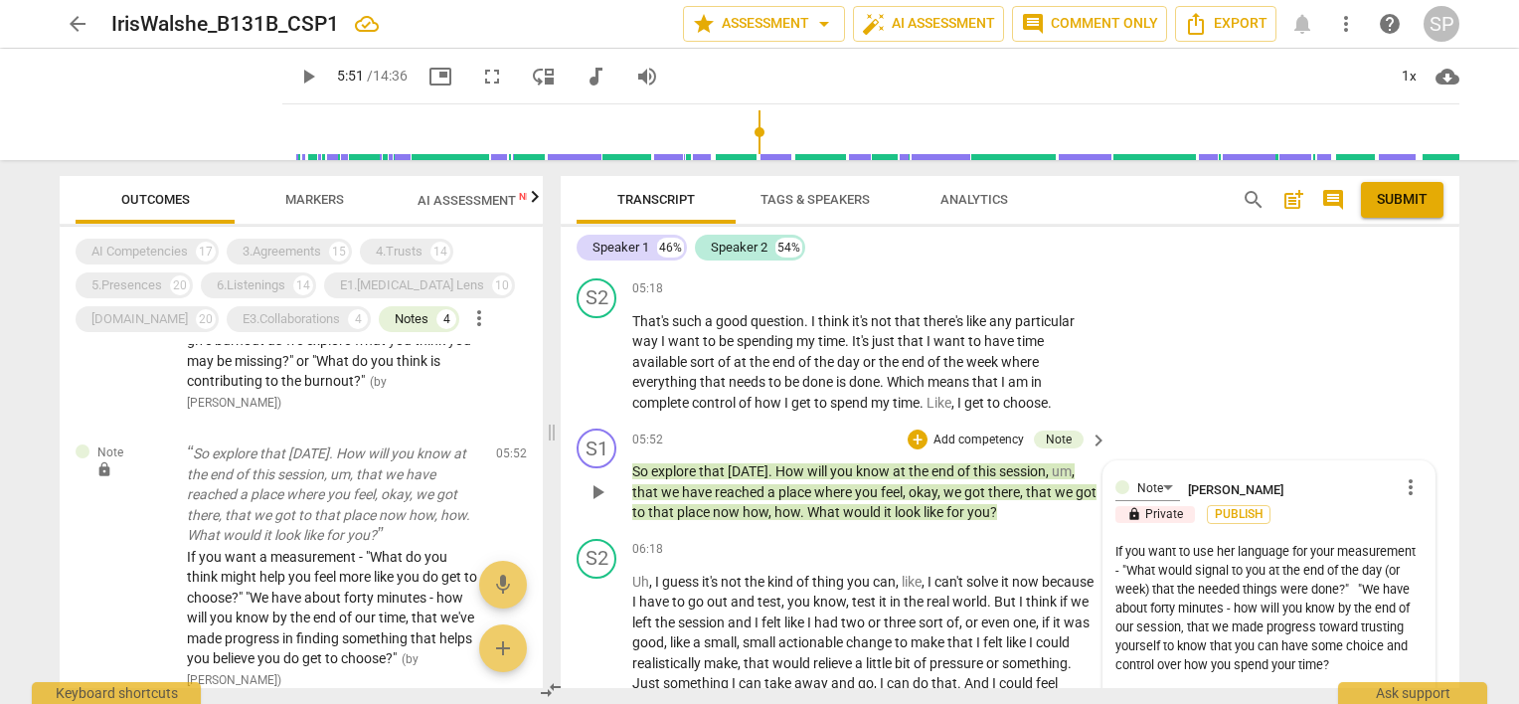
click at [1153, 597] on textarea "If you want to use her language for your measurement - "What would signal to yo…" at bounding box center [1268, 617] width 307 height 151
click at [1284, 611] on textarea "If you want to use her language for your measurement - "What would signal to yo…" at bounding box center [1268, 617] width 307 height 151
click at [1203, 633] on textarea "If you want to use her language for your measurement - "What would signal to yo…" at bounding box center [1268, 617] width 307 height 151
click at [1368, 612] on textarea "If you want to use her language for your measurement - "What would signal to yo…" at bounding box center [1268, 617] width 307 height 151
click at [1164, 635] on textarea "If you want to use her language for your measurement - "What would signal to yo…" at bounding box center [1268, 617] width 307 height 151
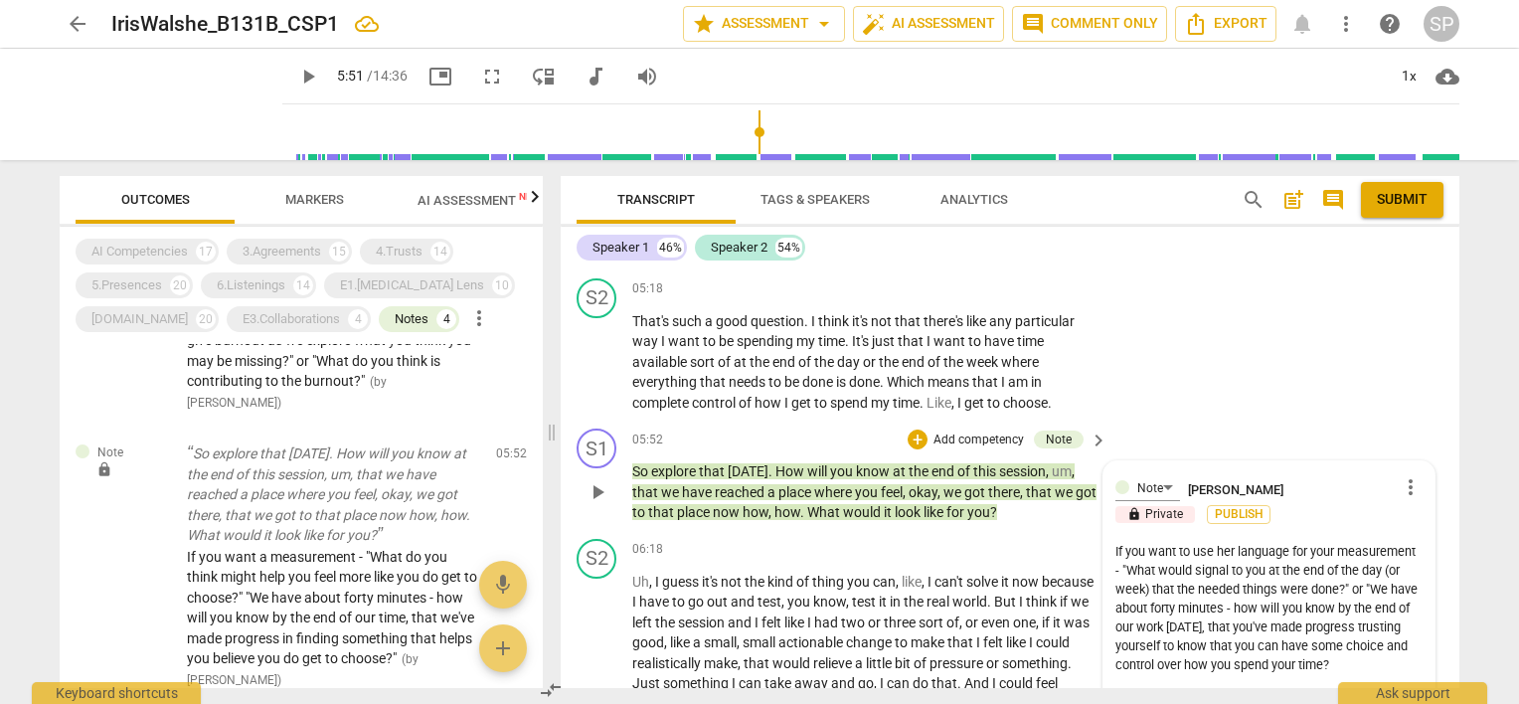
click at [1376, 634] on textarea "If you want to use her language for your measurement - "What would signal to yo…" at bounding box center [1268, 617] width 307 height 151
click at [1149, 651] on textarea "If you want to use her language for your measurement - "What would signal to yo…" at bounding box center [1268, 617] width 307 height 151
click at [1303, 616] on textarea "If you want to use her language for your measurement - "What would signal to yo…" at bounding box center [1268, 608] width 307 height 132
click at [1393, 646] on textarea "If you want to use her language for your measurement - "What would signal to yo…" at bounding box center [1268, 608] width 307 height 132
click at [1413, 590] on textarea "If you want to use her language for your measurement - "What would signal to yo…" at bounding box center [1268, 608] width 307 height 132
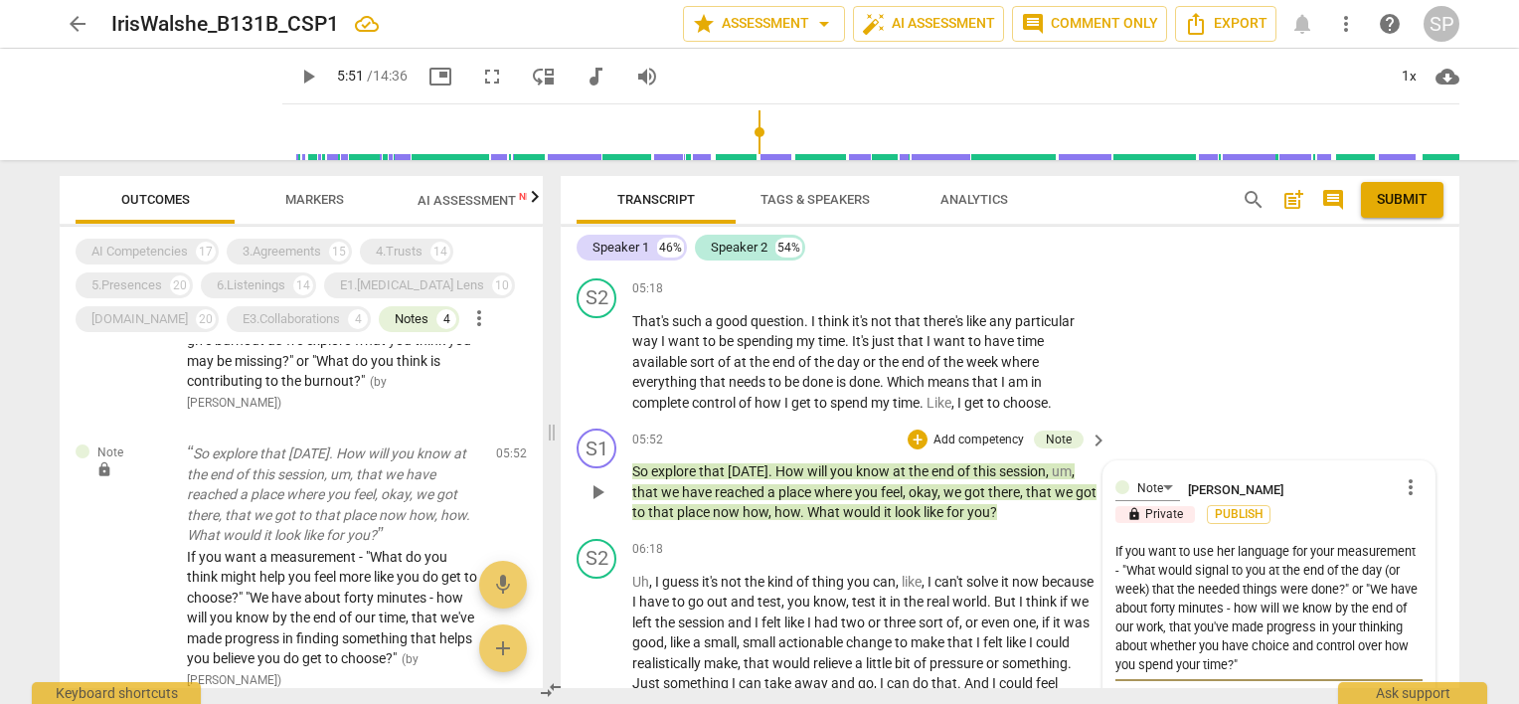
click at [1335, 614] on textarea "If you want to use her language for your measurement - "What would signal to yo…" at bounding box center [1268, 608] width 307 height 132
click at [1115, 634] on textarea "If you want to use her language for your measurement - "What would signal to yo…" at bounding box center [1268, 608] width 307 height 132
click at [1406, 612] on textarea "If you want to use her language for your measurement - "What would signal to yo…" at bounding box center [1268, 608] width 307 height 132
click at [1360, 632] on textarea "If you want to use her language for your measurement - "What would signal to yo…" at bounding box center [1268, 608] width 307 height 132
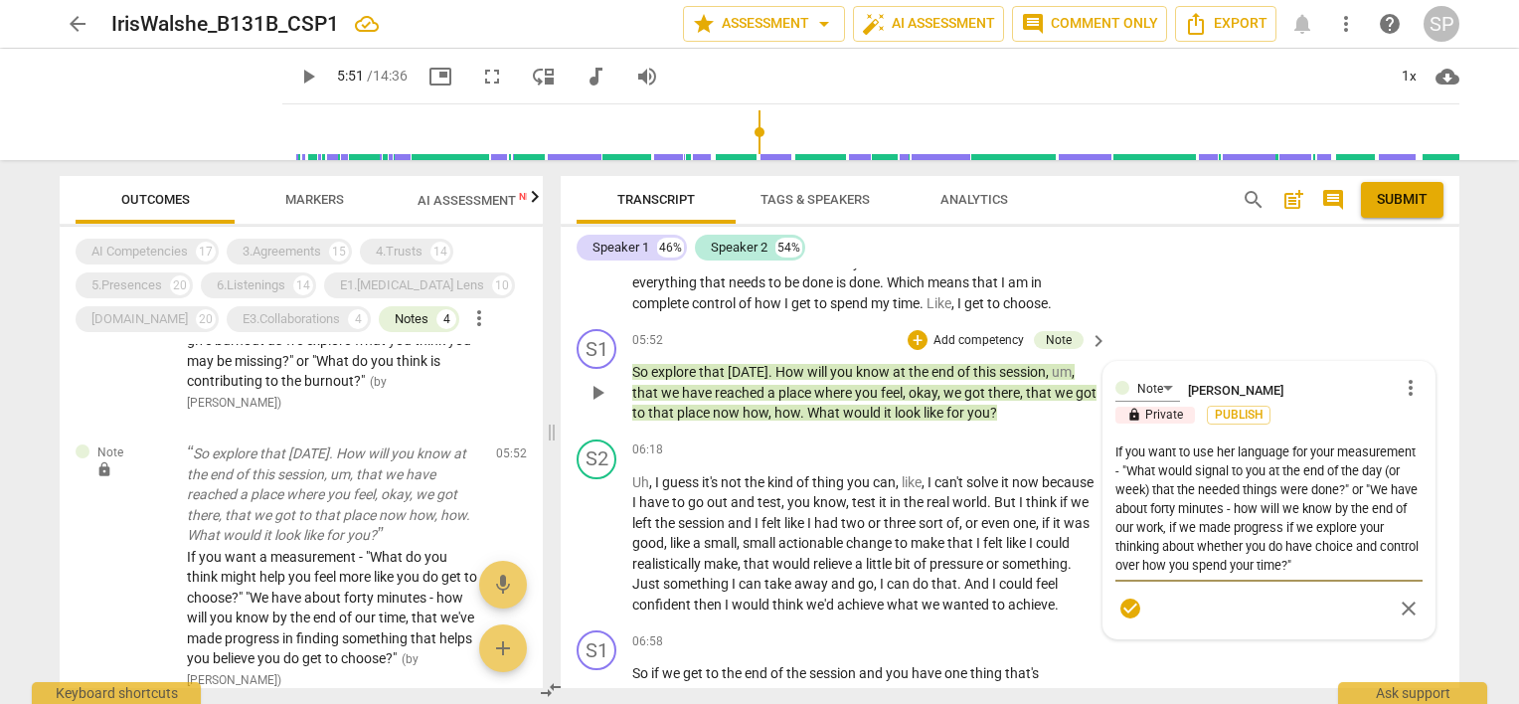
click at [1343, 497] on textarea "If you want to use her language for your measurement - "What would signal to yo…" at bounding box center [1268, 508] width 307 height 132
click at [1399, 495] on textarea "If you want to use her language for your measurement - "What would signal to yo…" at bounding box center [1268, 508] width 307 height 132
click at [1389, 495] on textarea "If you want to use her language for your measurement - "What would signal to yo…" at bounding box center [1268, 498] width 307 height 113
click at [1386, 533] on textarea "If you want to use her language for your measurement - "What would signal to yo…" at bounding box center [1268, 498] width 307 height 113
click at [1129, 597] on span "check_circle" at bounding box center [1130, 609] width 24 height 24
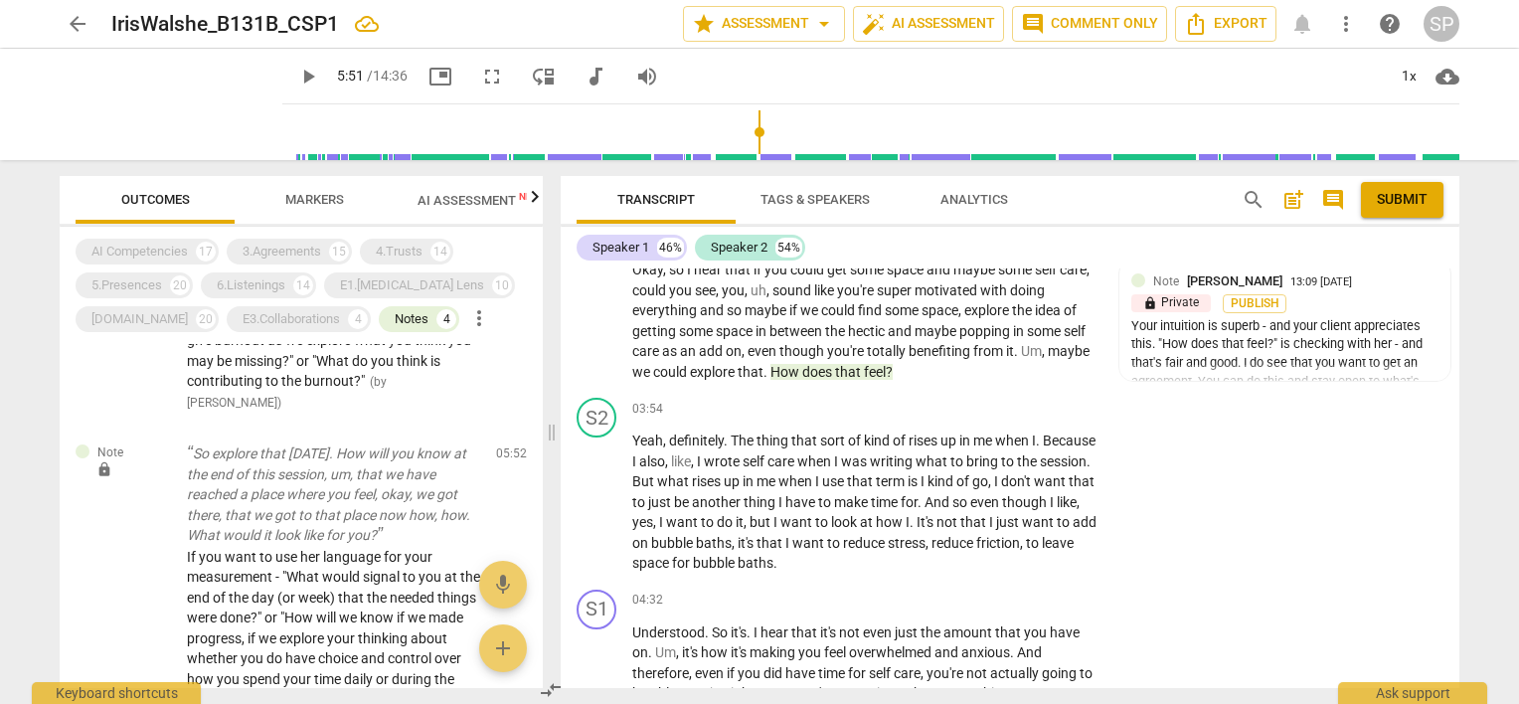
scroll to position [1959, 0]
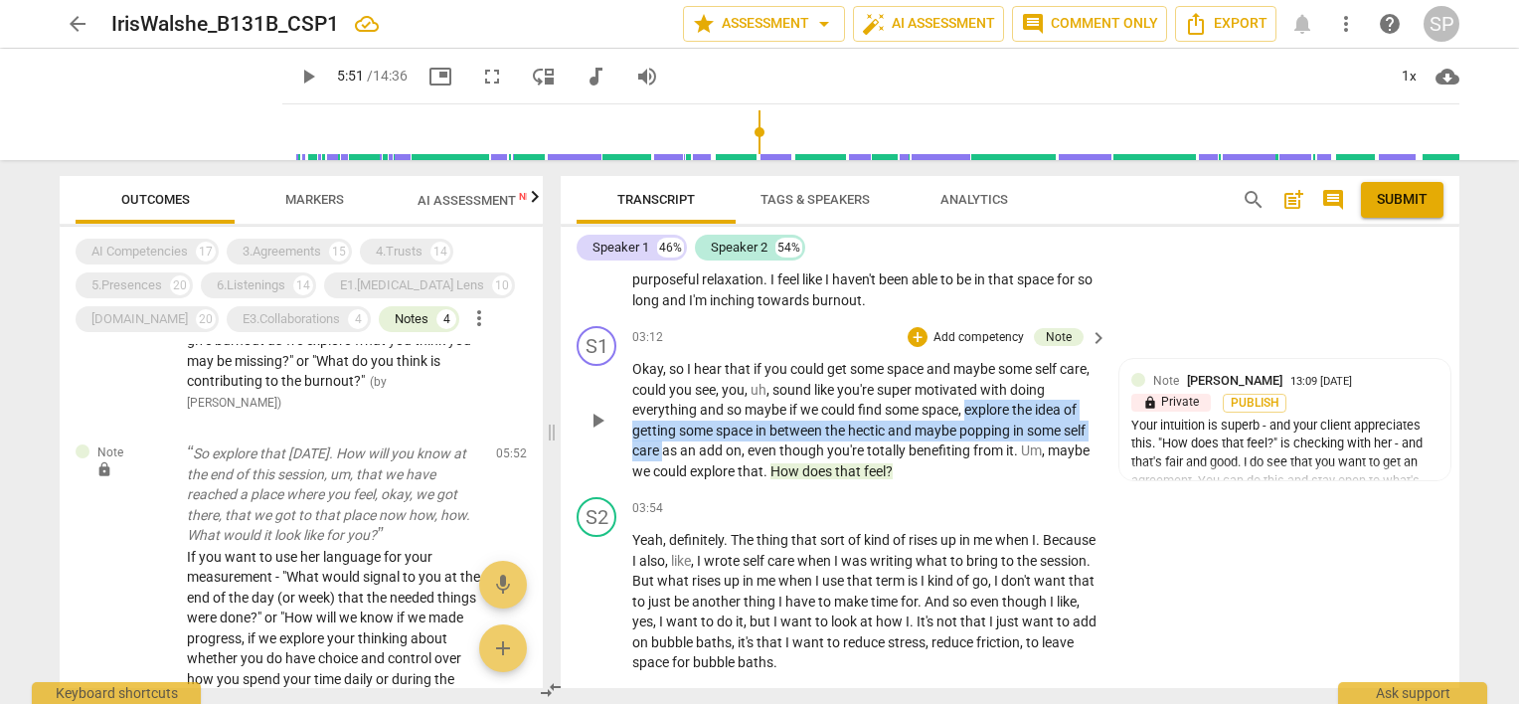
drag, startPoint x: 968, startPoint y: 399, endPoint x: 662, endPoint y: 445, distance: 309.8
click at [662, 445] on p "Okay , so I hear that if you could get some space and maybe some self care , co…" at bounding box center [864, 420] width 465 height 122
copy p "explore the idea of getting some space in between the hectic and maybe popping …"
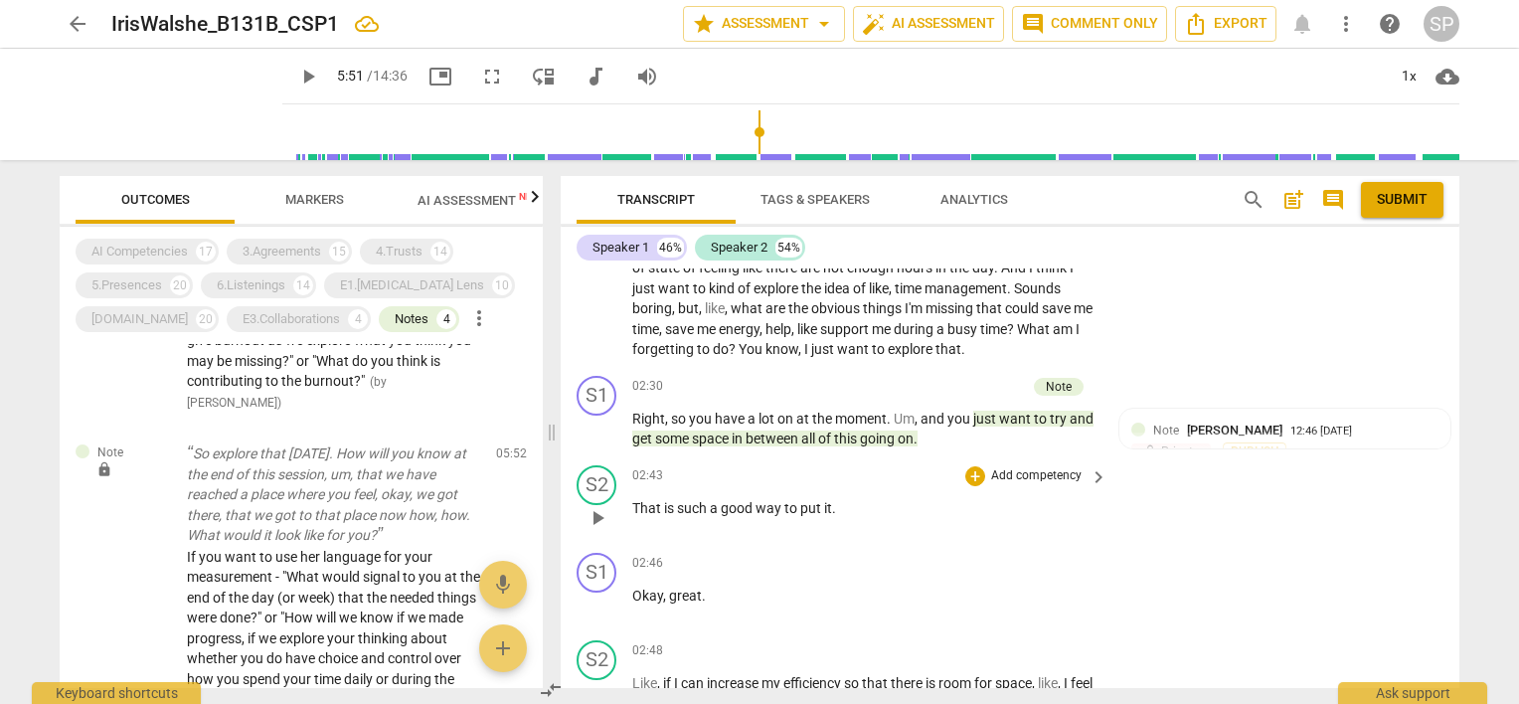
scroll to position [1506, 0]
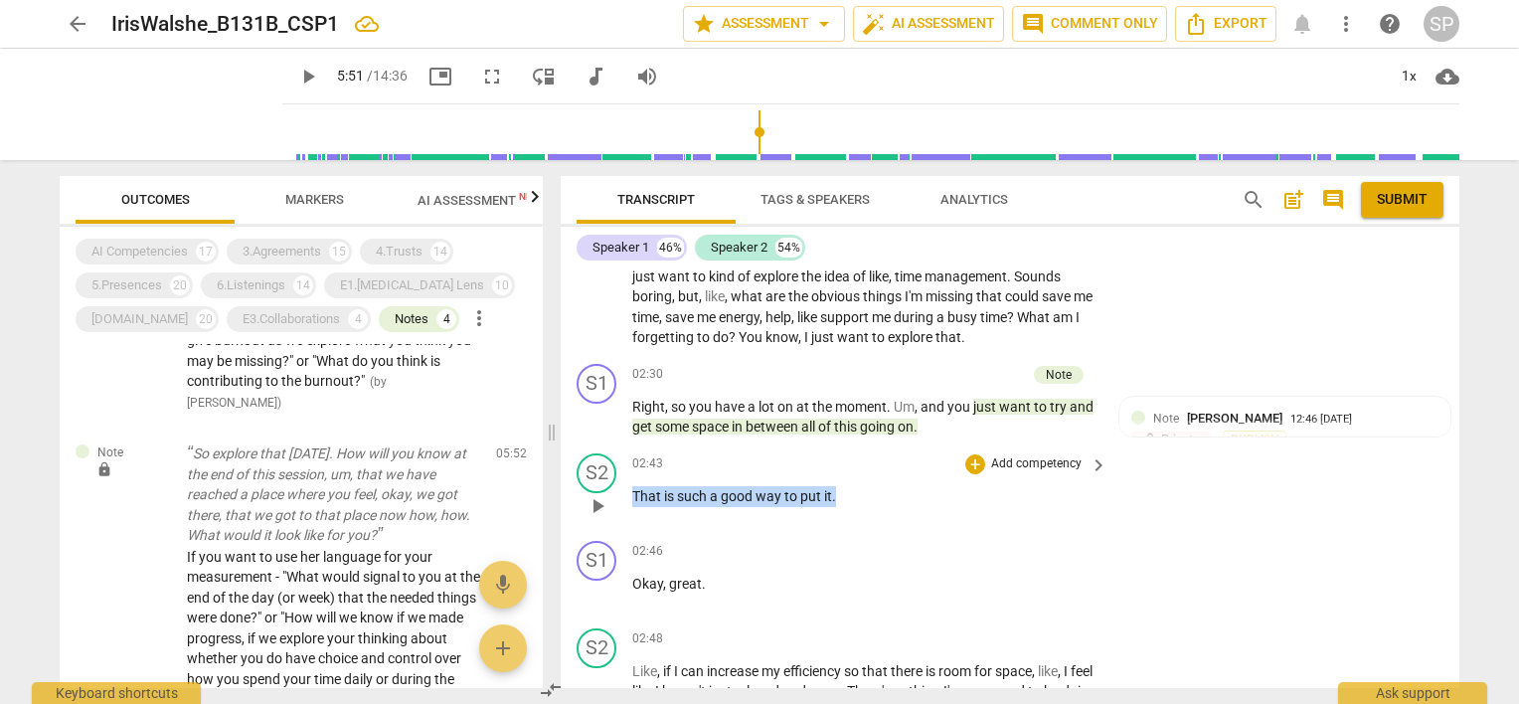
drag, startPoint x: 626, startPoint y: 482, endPoint x: 842, endPoint y: 498, distance: 216.3
click at [842, 498] on div "S2 play_arrow pause 02:43 + Add competency keyboard_arrow_right That is such a …" at bounding box center [1010, 488] width 899 height 87
copy p "That is such a good way to put it ."
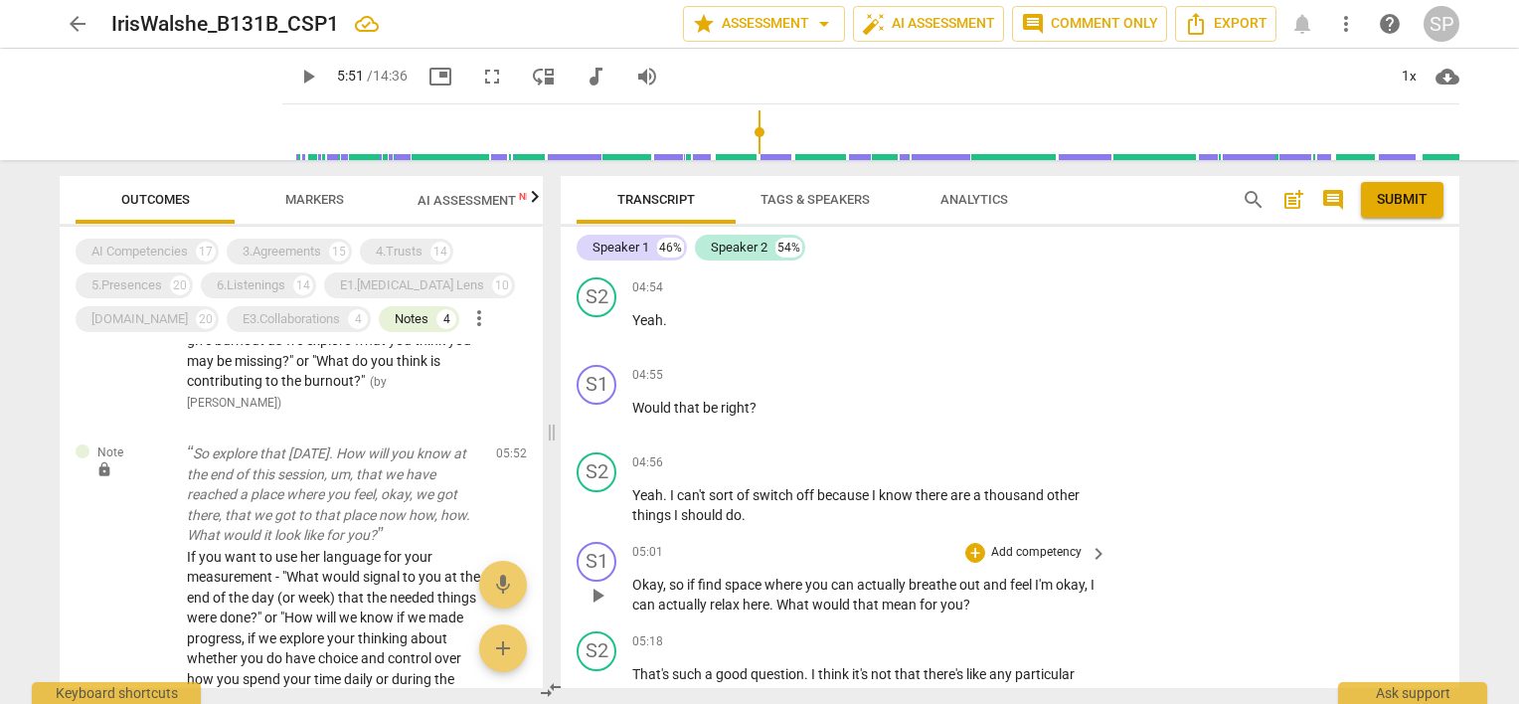
scroll to position [2600, 0]
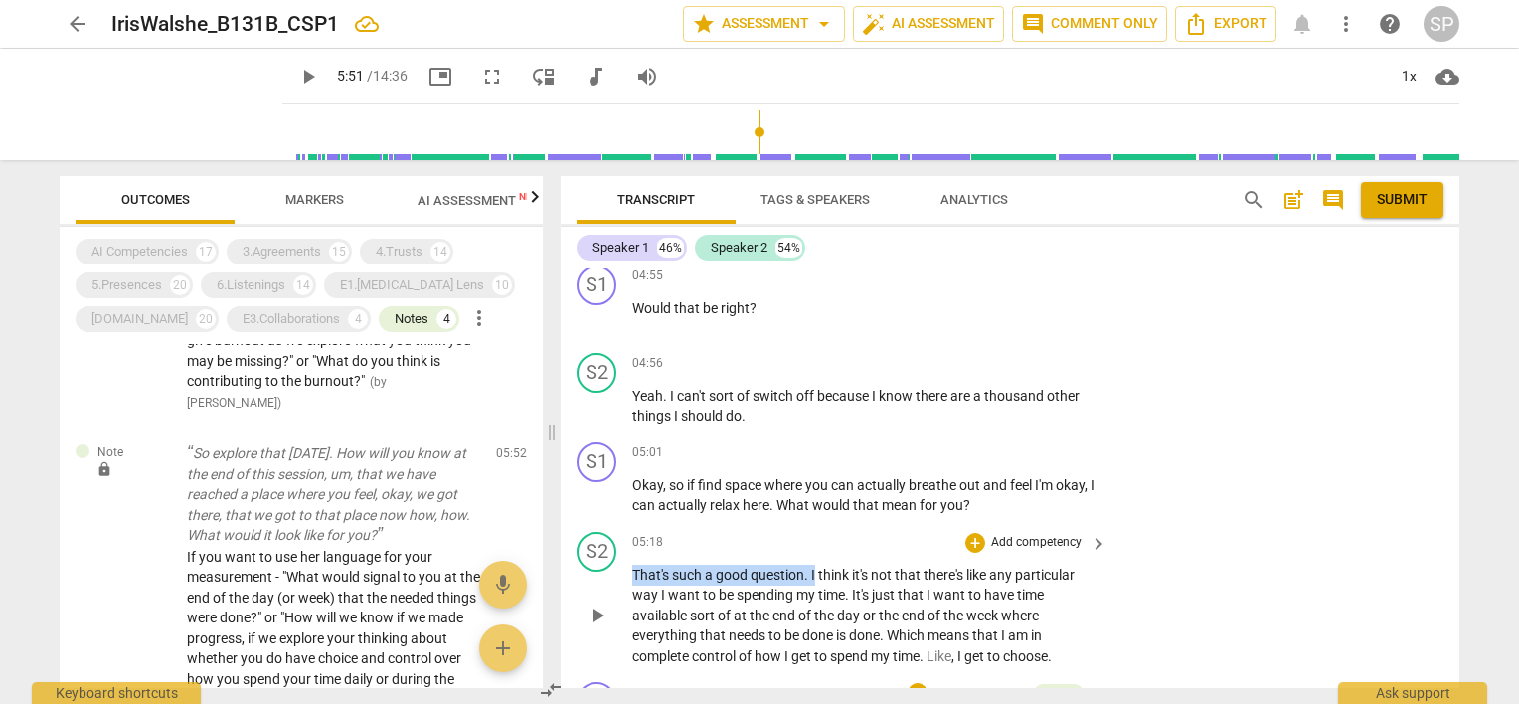
drag, startPoint x: 630, startPoint y: 561, endPoint x: 814, endPoint y: 567, distance: 184.0
click at [814, 567] on div "S2 play_arrow pause 05:18 + Add competency keyboard_arrow_right That's such a g…" at bounding box center [1010, 599] width 899 height 151
copy p "That's such a good question . I"
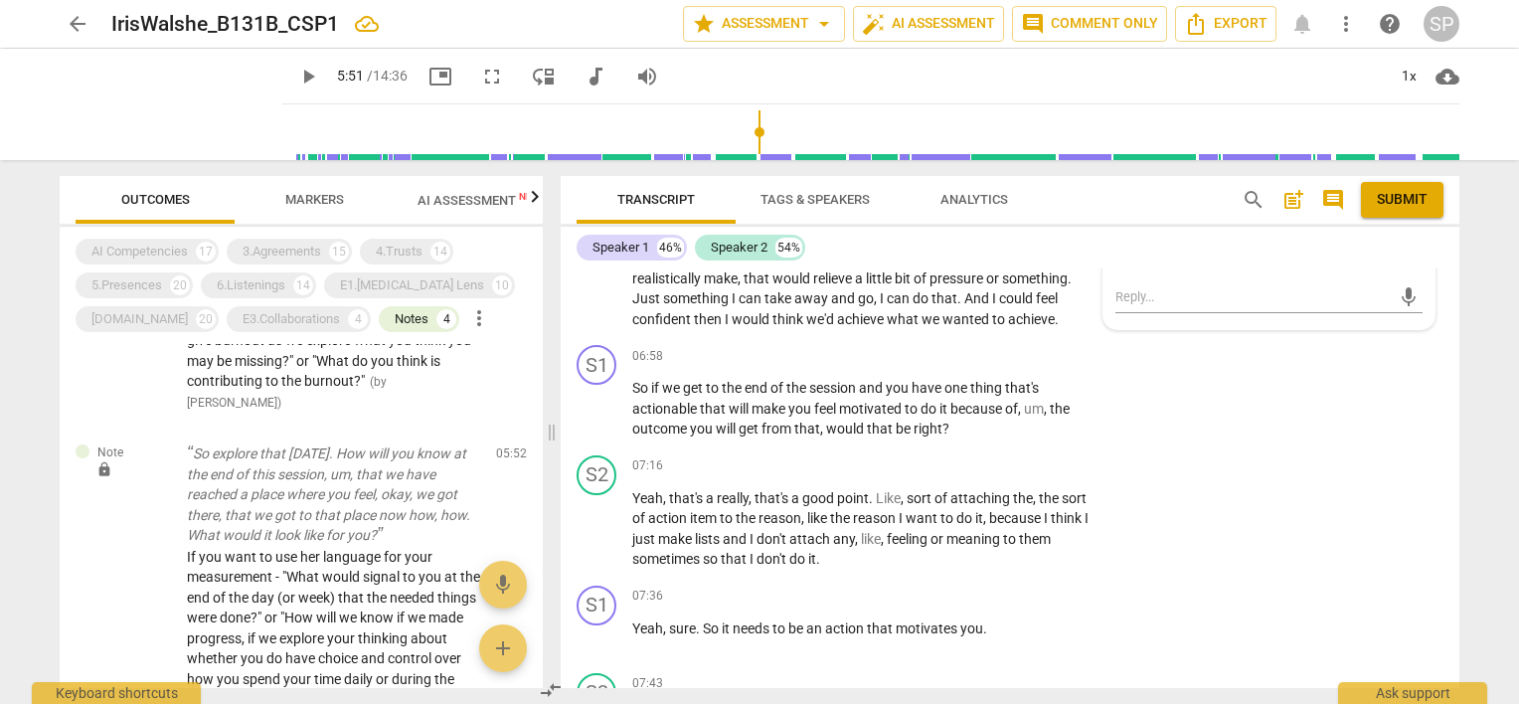
scroll to position [3296, 0]
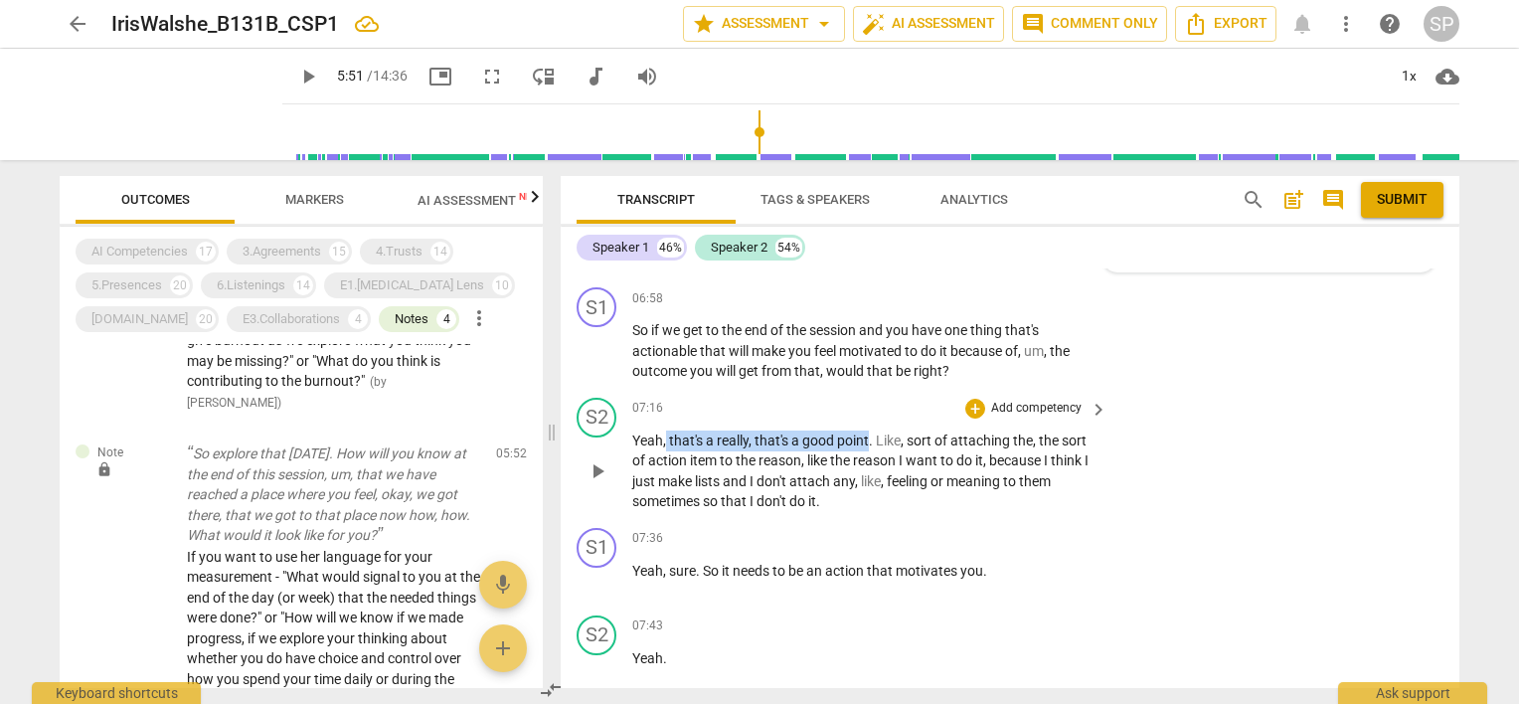
drag, startPoint x: 664, startPoint y: 445, endPoint x: 869, endPoint y: 437, distance: 205.0
click at [869, 437] on p "Yeah , that's a really , that's a good point . Like , sort of attaching the , t…" at bounding box center [864, 471] width 465 height 82
copy p "that's a really , that's a good point"
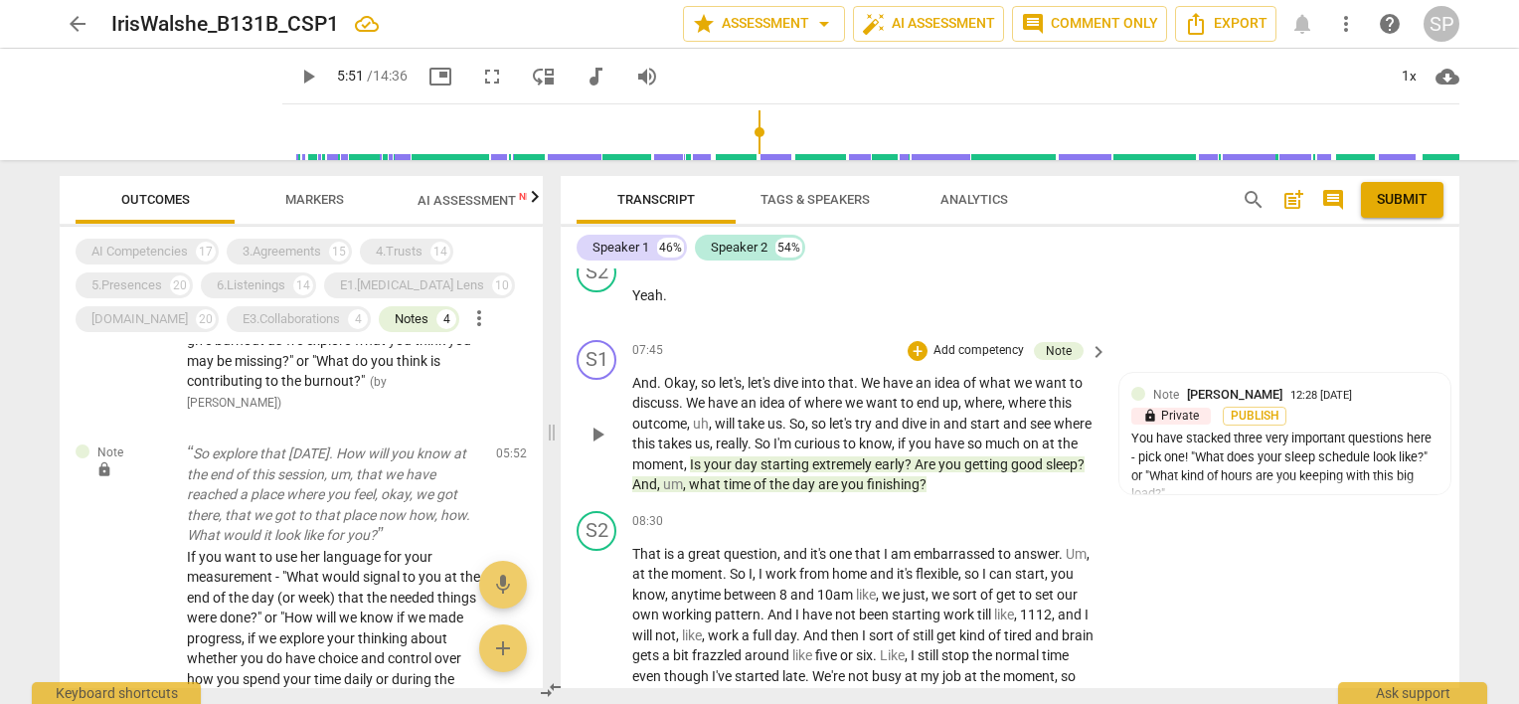
scroll to position [3693, 0]
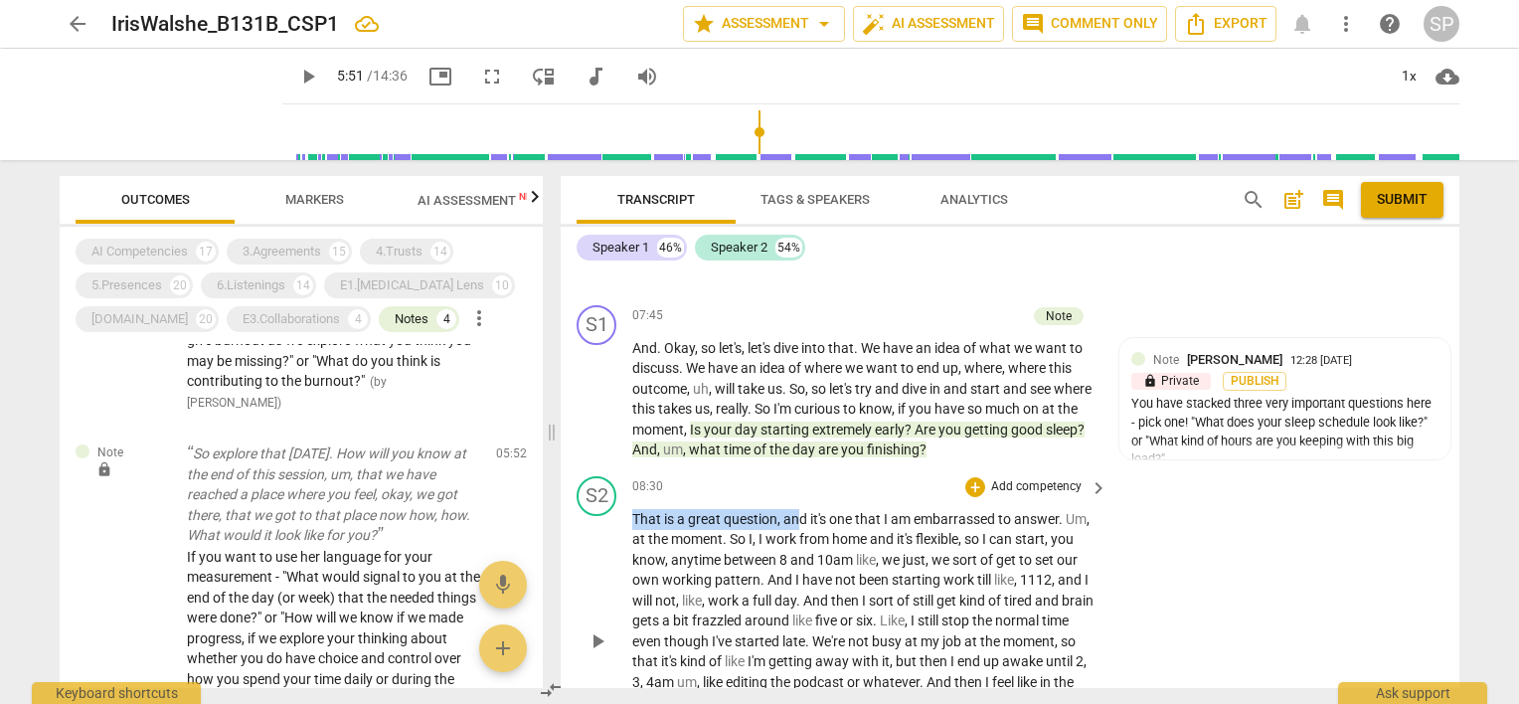
drag, startPoint x: 628, startPoint y: 523, endPoint x: 797, endPoint y: 529, distance: 169.1
click at [797, 529] on div "S2 play_arrow pause 08:30 + Add competency keyboard_arrow_right That is a great…" at bounding box center [1010, 625] width 899 height 314
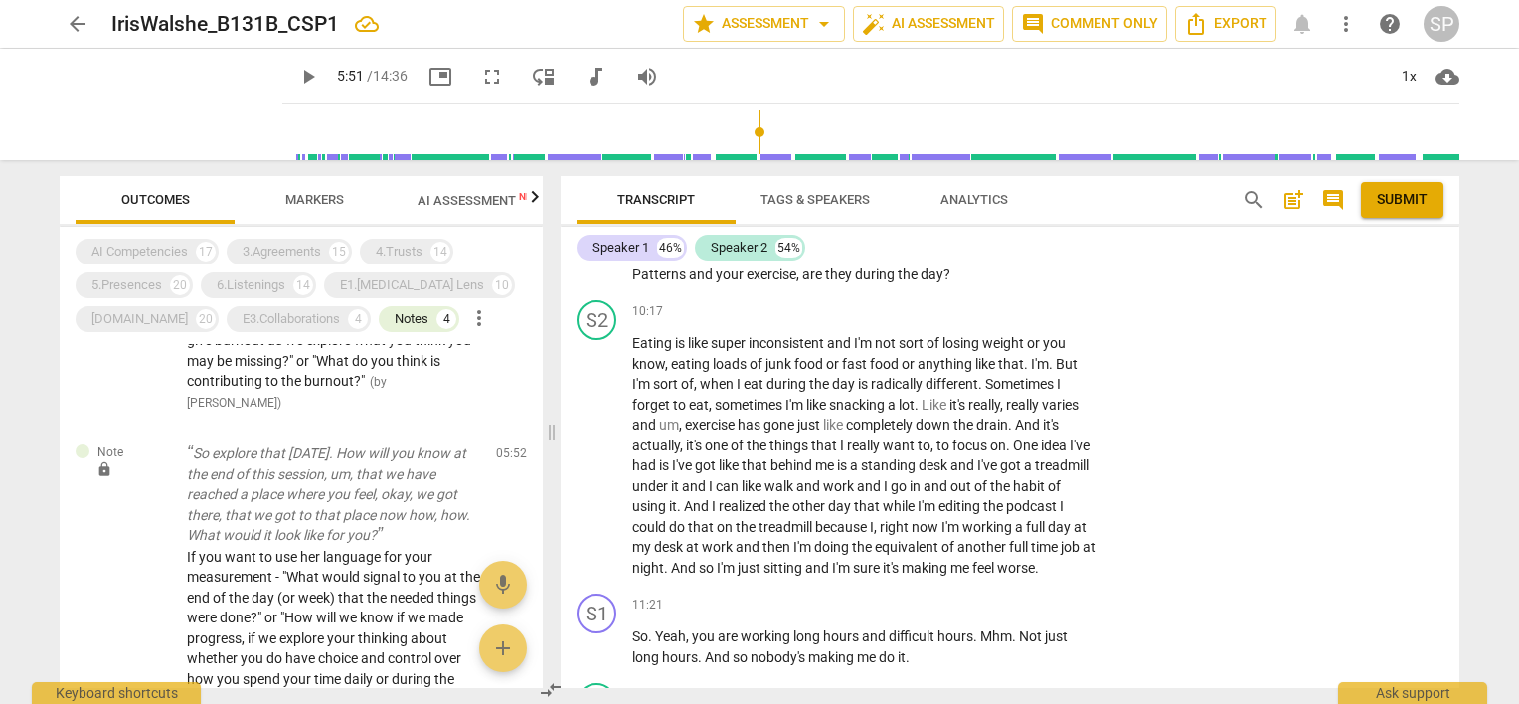
scroll to position [4091, 0]
